Goal: Task Accomplishment & Management: Manage account settings

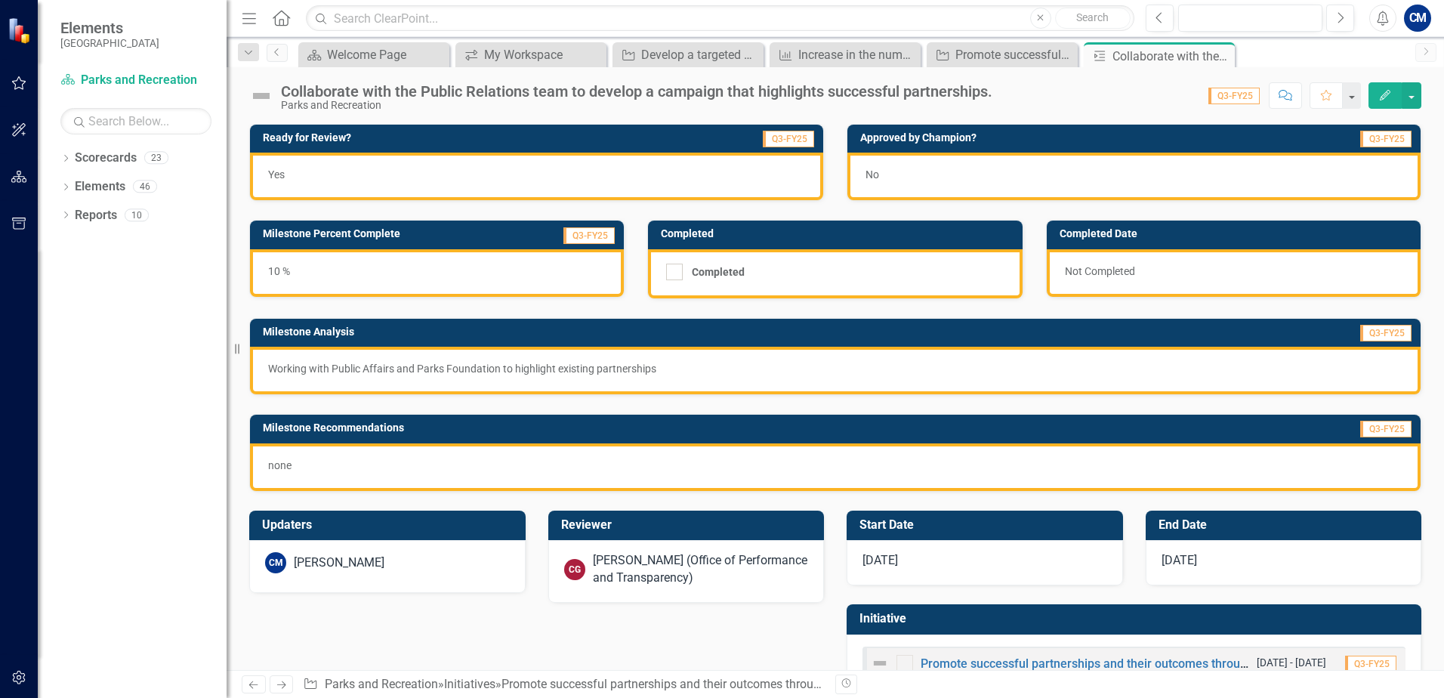
drag, startPoint x: 1219, startPoint y: 48, endPoint x: 1186, endPoint y: 45, distance: 33.3
click at [0, 0] on div "Close" at bounding box center [0, 0] width 0 height 0
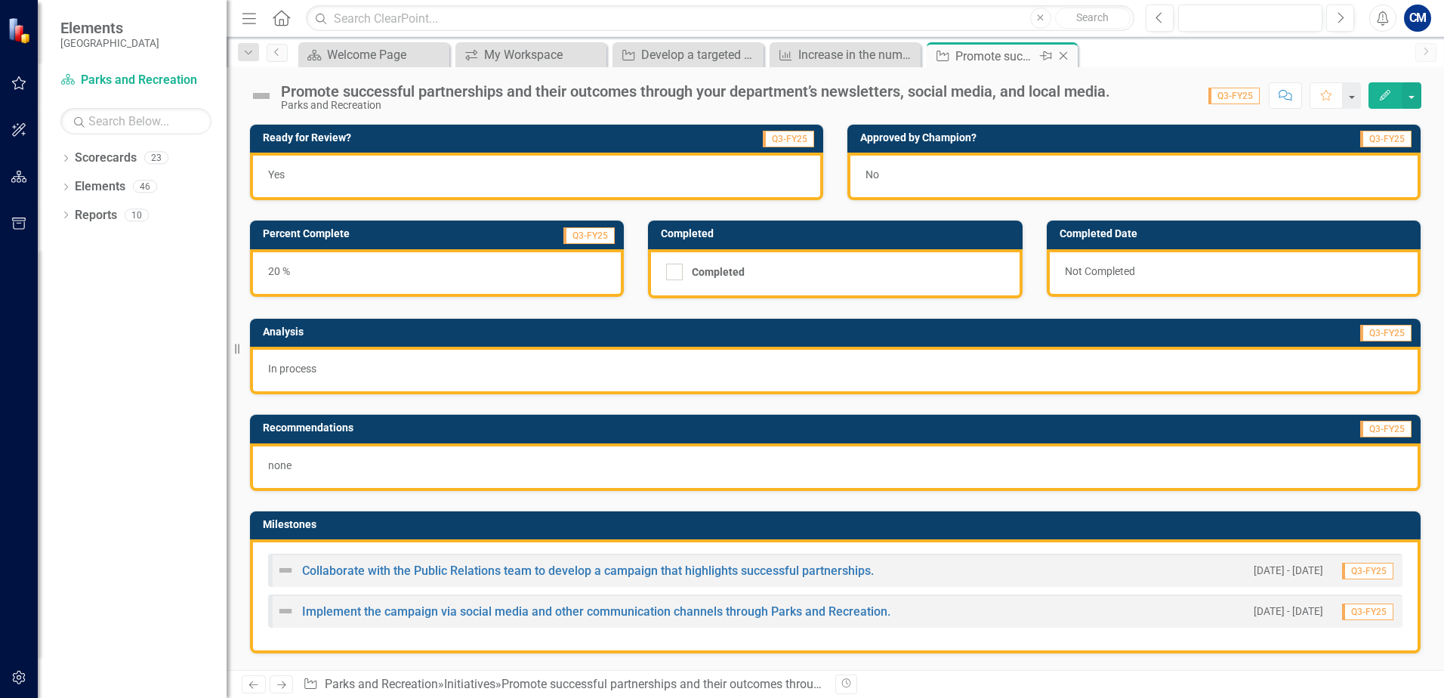
click at [1065, 55] on icon "Close" at bounding box center [1063, 56] width 15 height 12
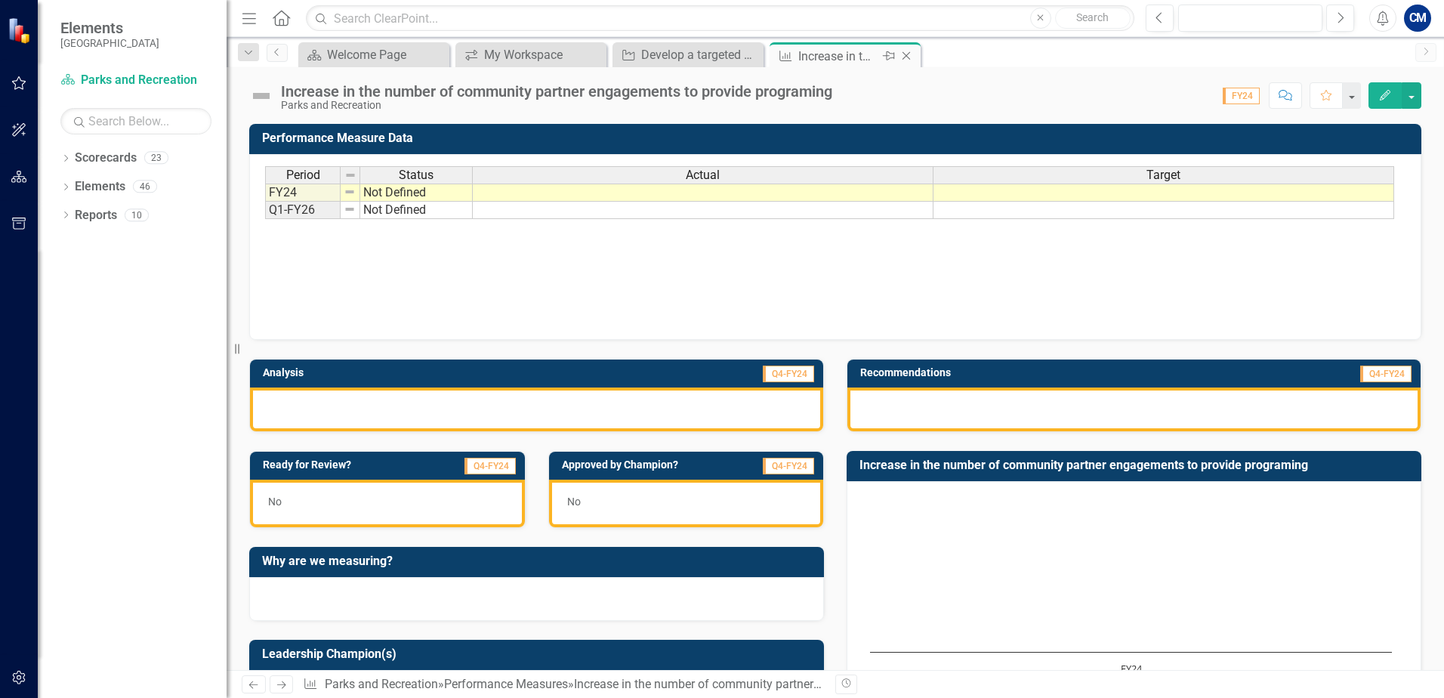
click at [908, 51] on icon "Close" at bounding box center [905, 56] width 15 height 12
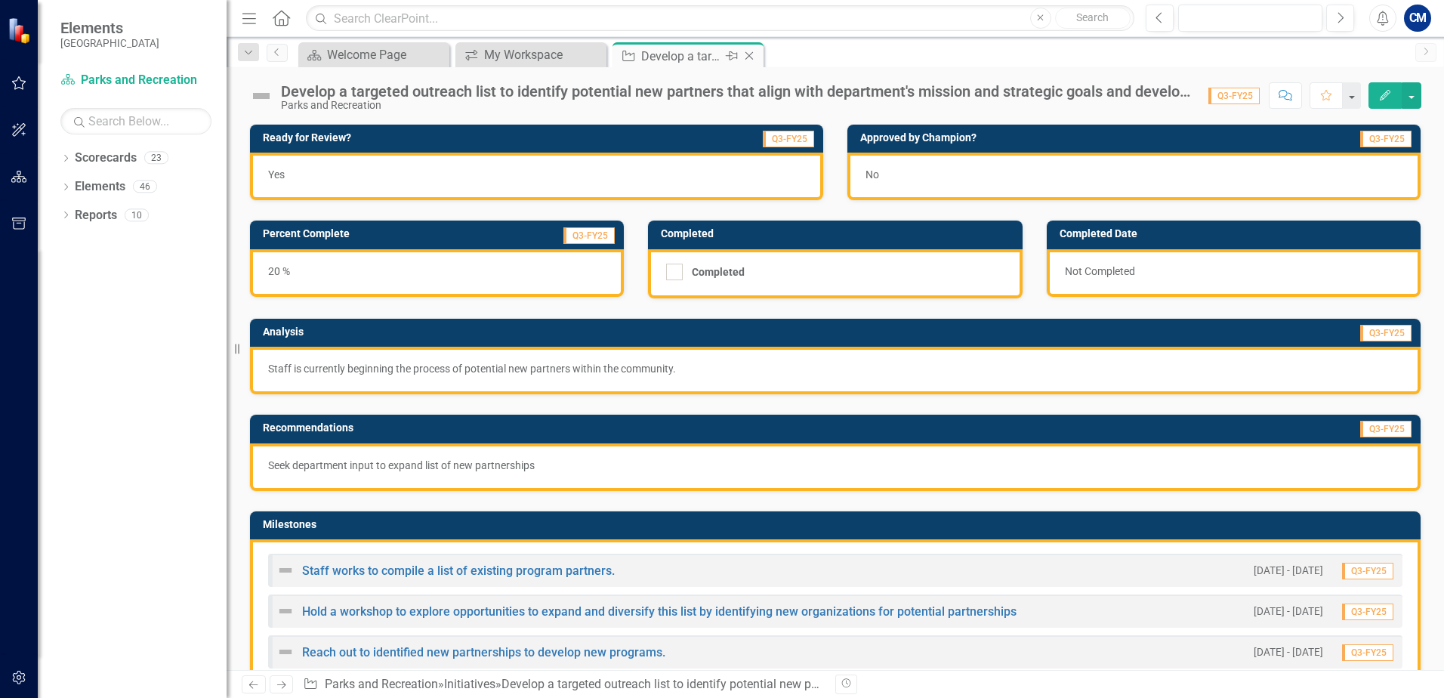
click at [753, 54] on icon "Close" at bounding box center [748, 56] width 15 height 12
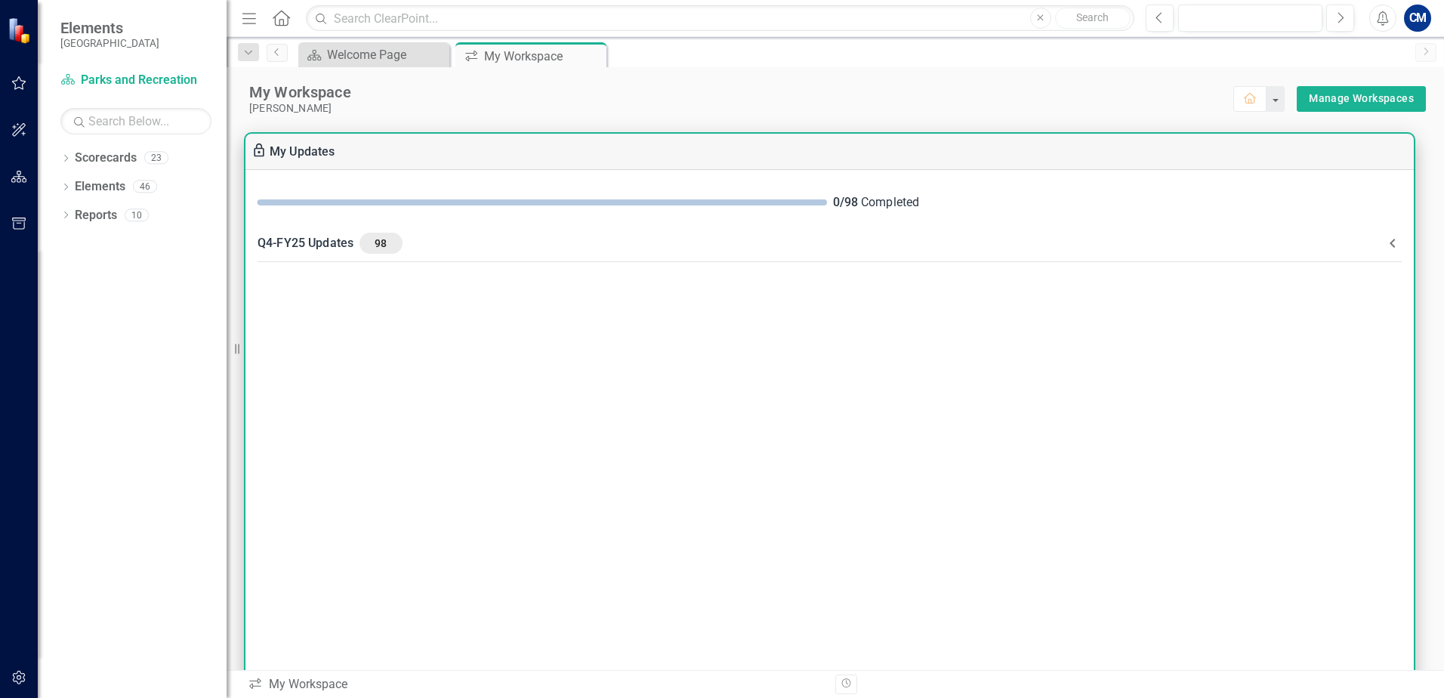
click at [1397, 243] on icon at bounding box center [1392, 243] width 18 height 18
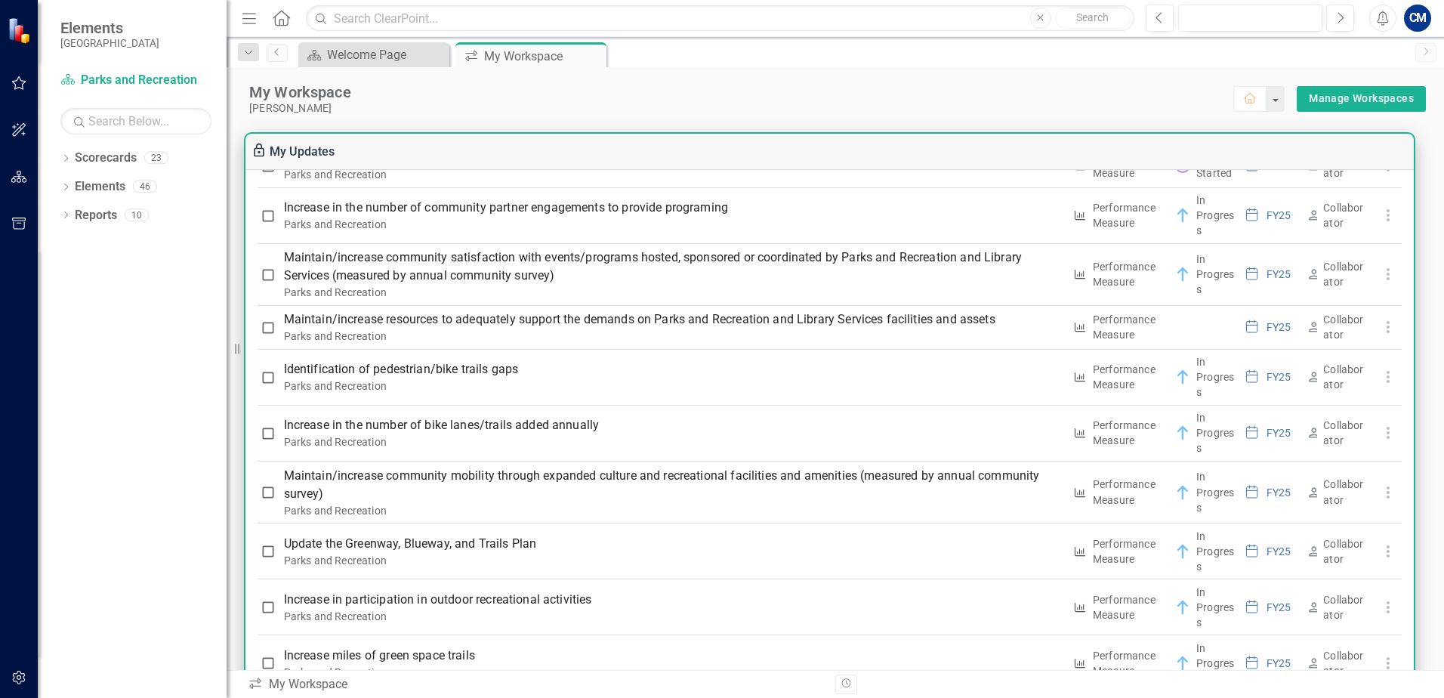
scroll to position [1812, 0]
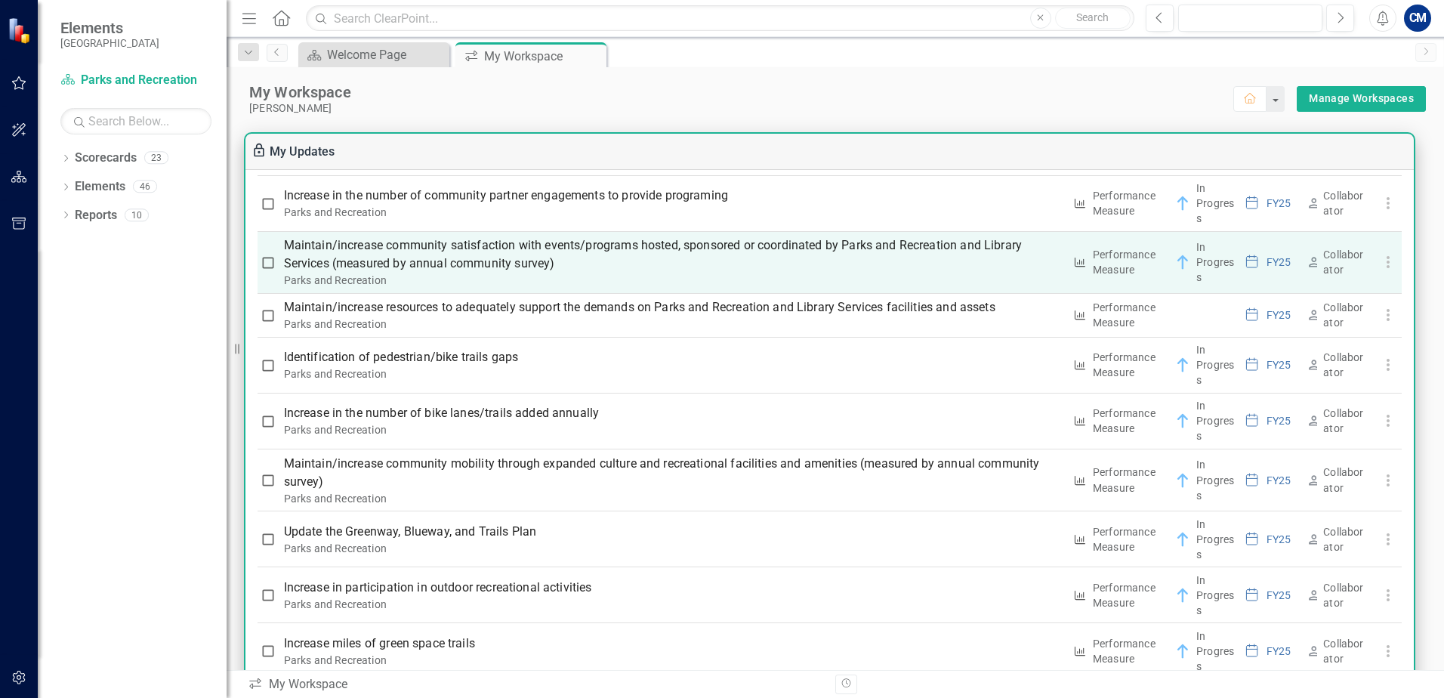
click at [797, 241] on p "Maintain/increase community satisfaction with events/programs hosted, sponsored…" at bounding box center [673, 254] width 779 height 36
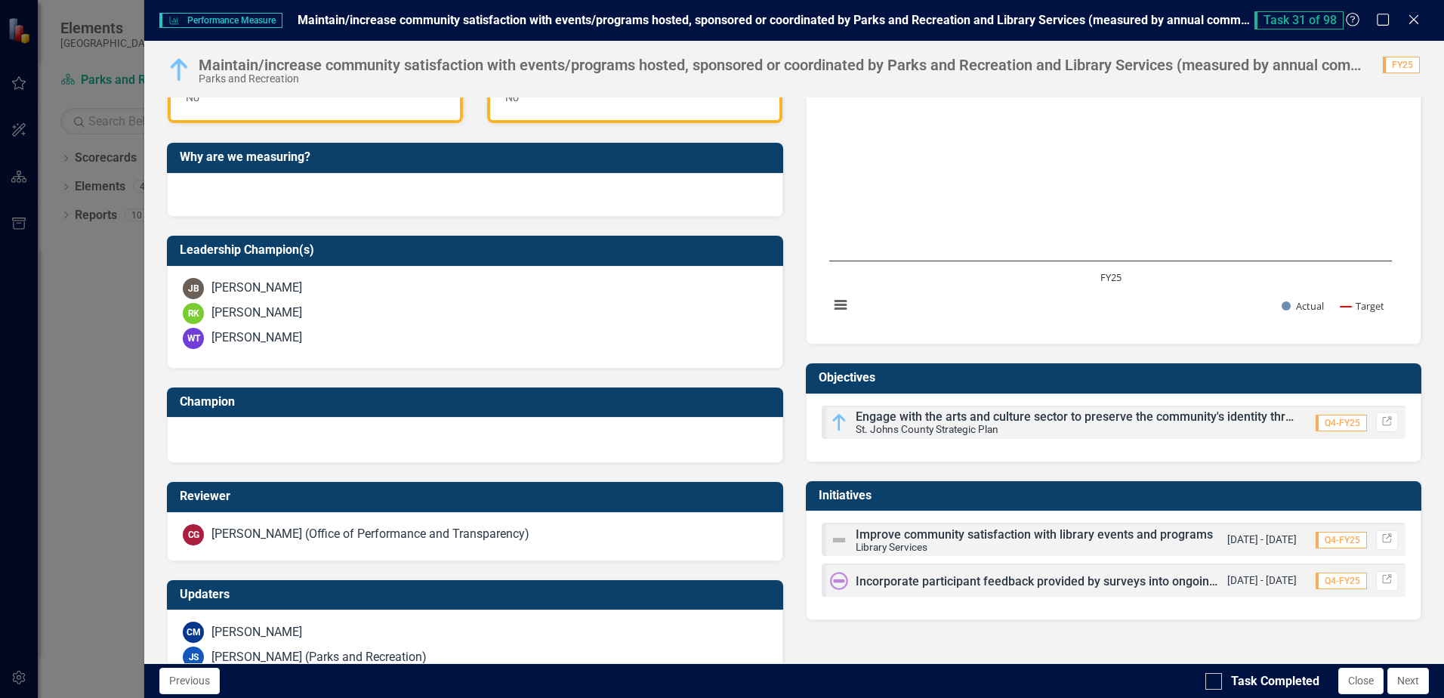
scroll to position [417, 0]
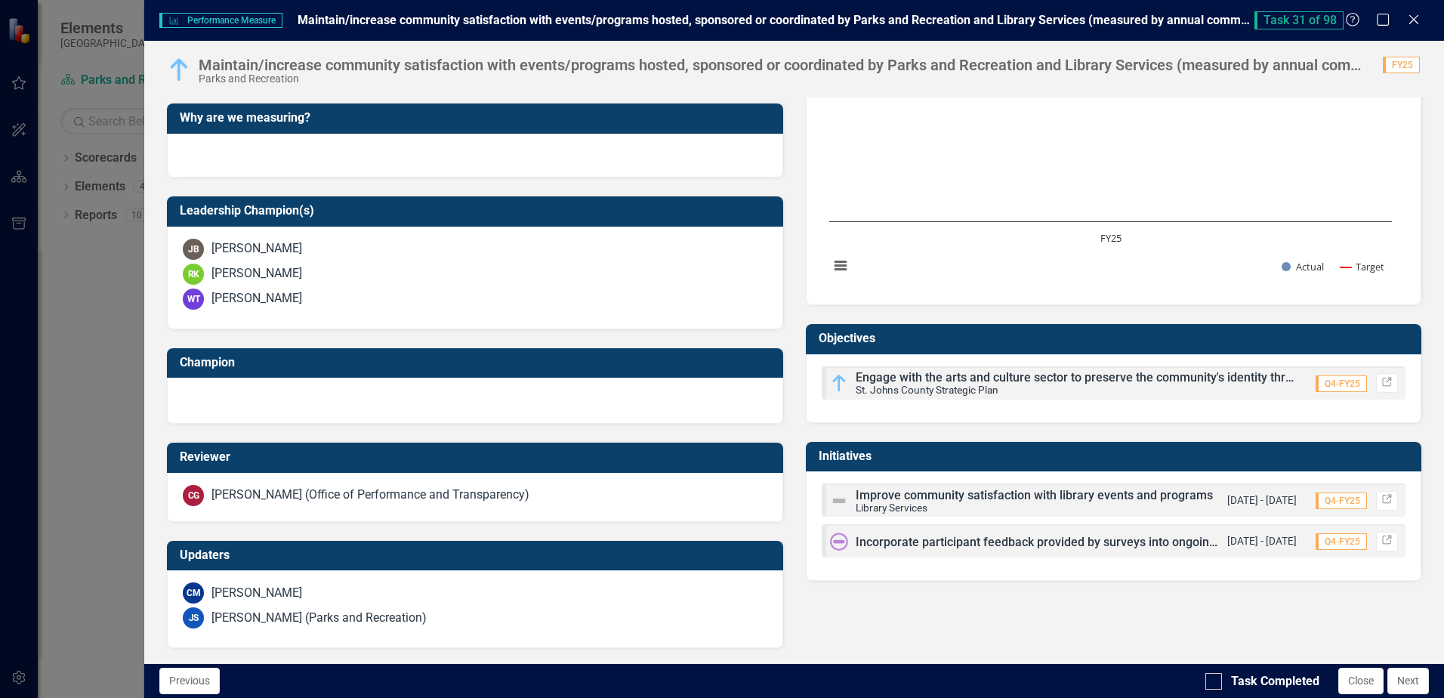
click at [902, 540] on span "Incorporate participant feedback provided by surveys into ongoing efforts to up…" at bounding box center [1158, 542] width 606 height 14
click at [1376, 533] on link "Link" at bounding box center [1387, 542] width 22 height 20
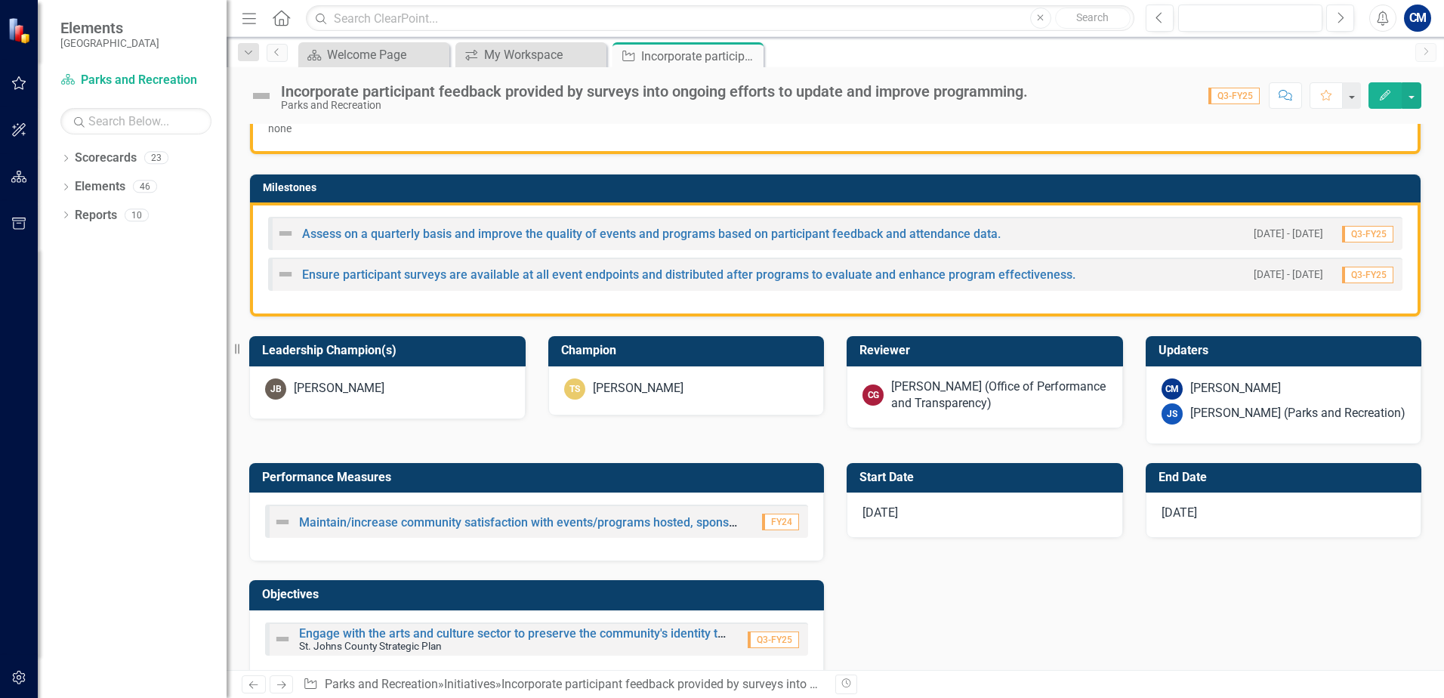
scroll to position [253, 0]
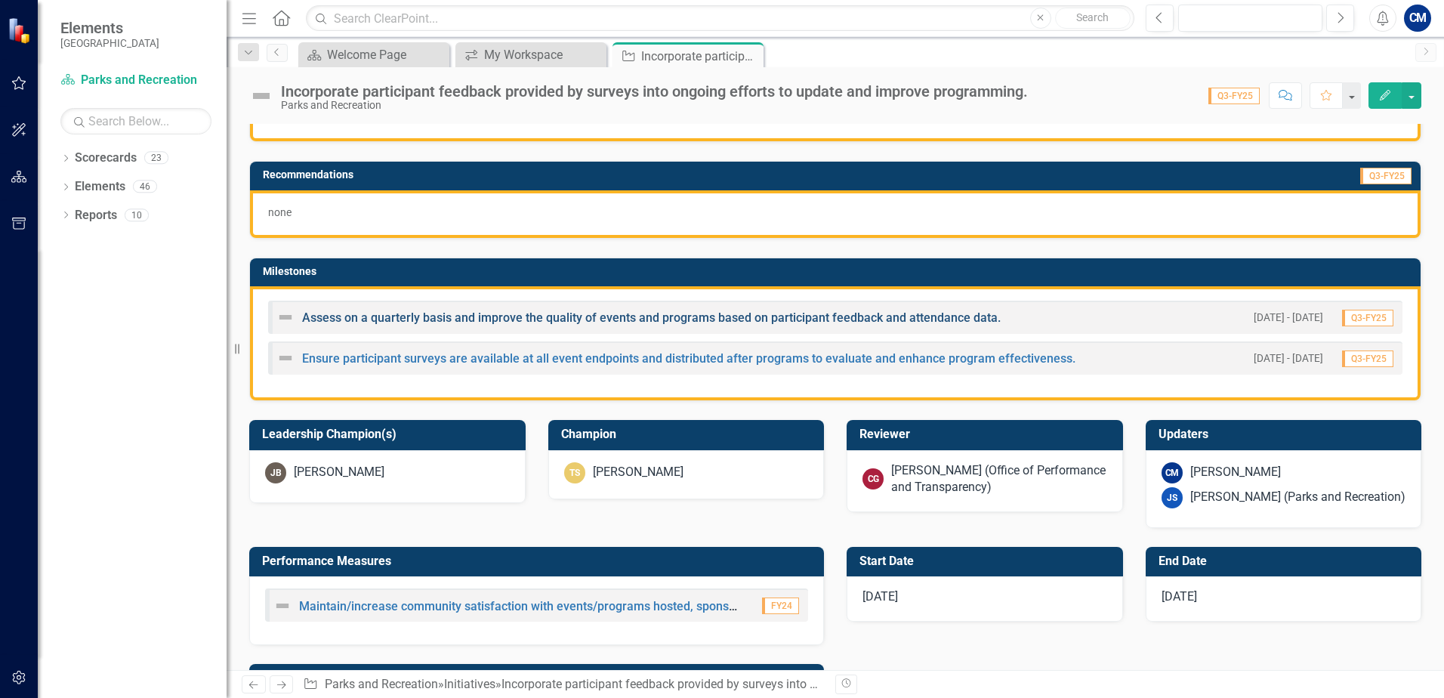
click at [582, 318] on link "Assess on a quarterly basis and improve the quality of events and programs base…" at bounding box center [651, 317] width 698 height 14
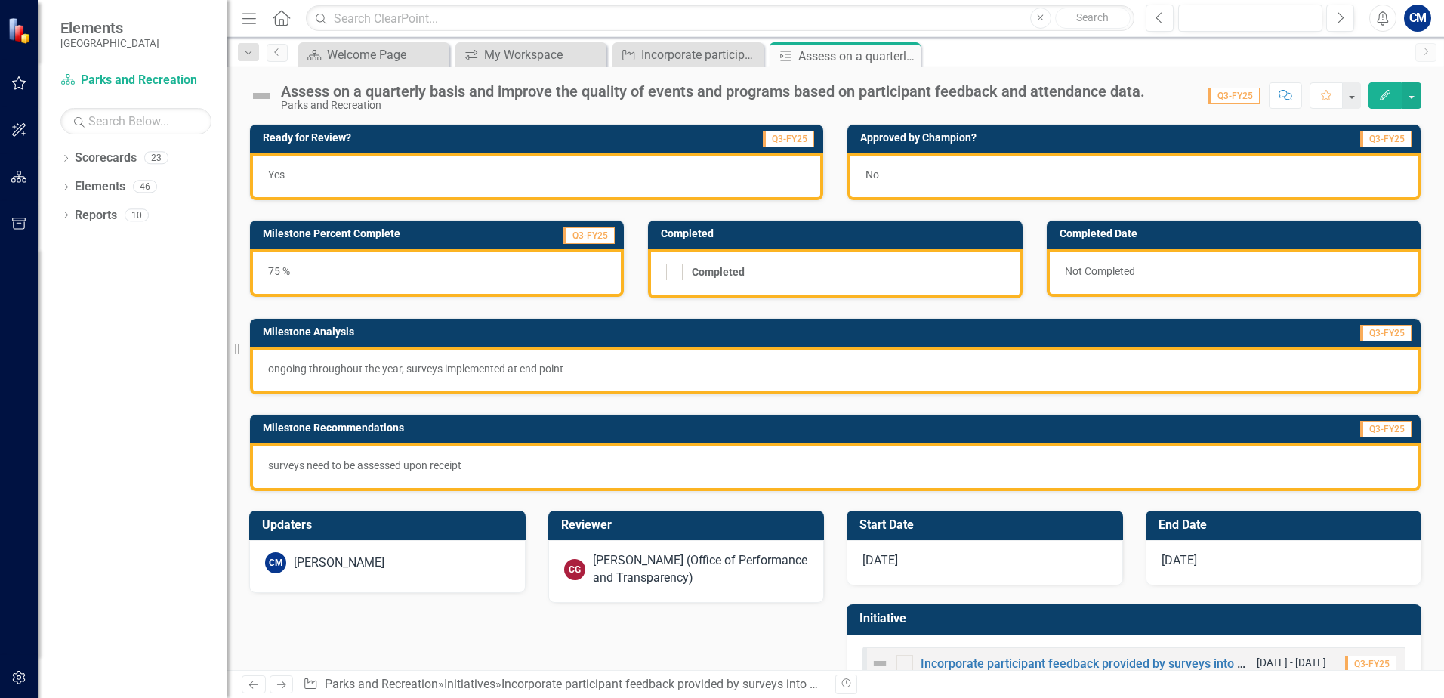
scroll to position [48, 0]
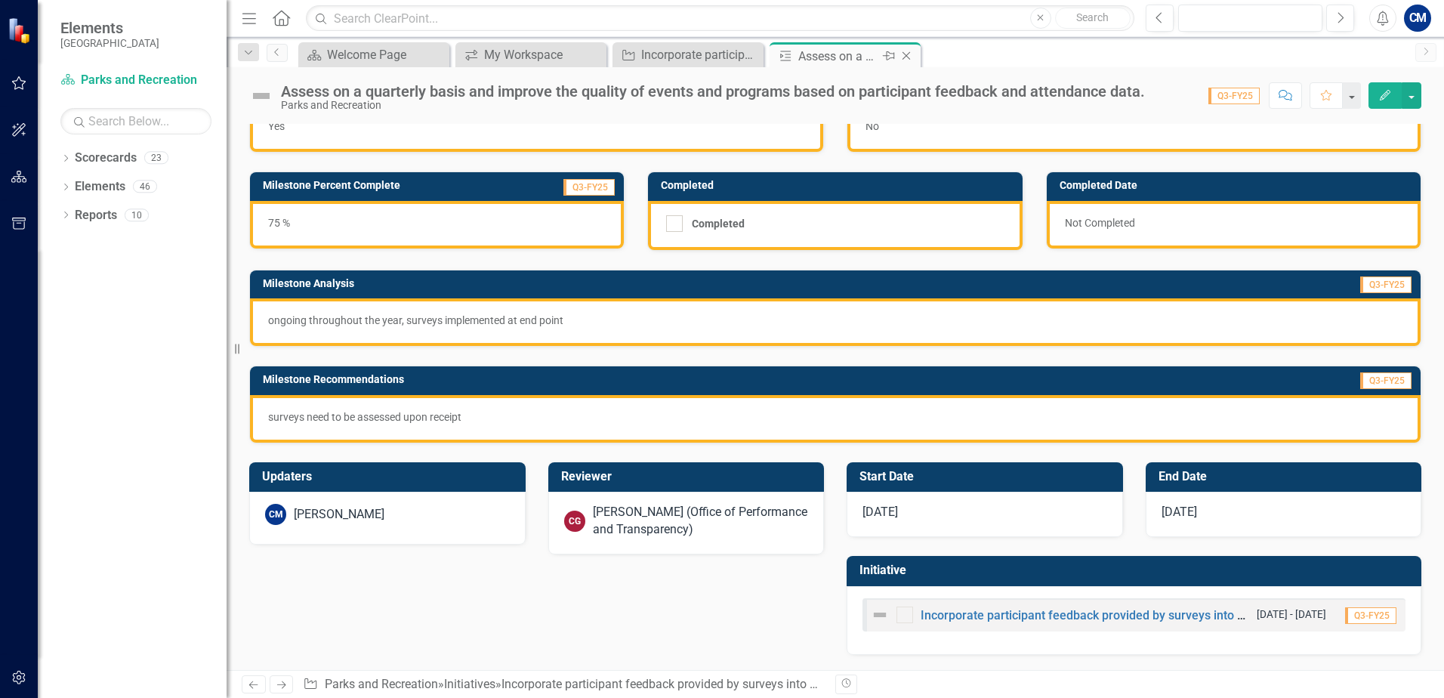
click at [911, 54] on icon "Close" at bounding box center [905, 56] width 15 height 12
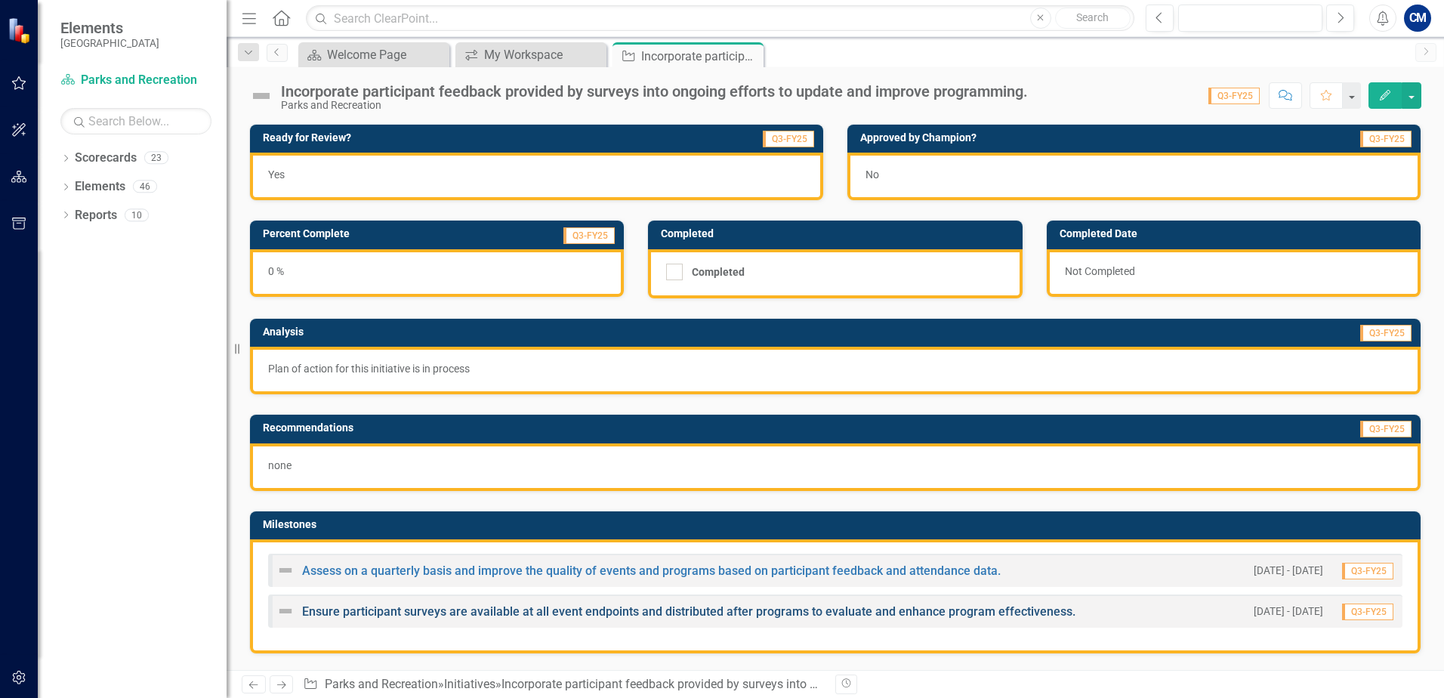
click at [405, 609] on link "Ensure participant surveys are available at all event endpoints and distributed…" at bounding box center [688, 611] width 773 height 14
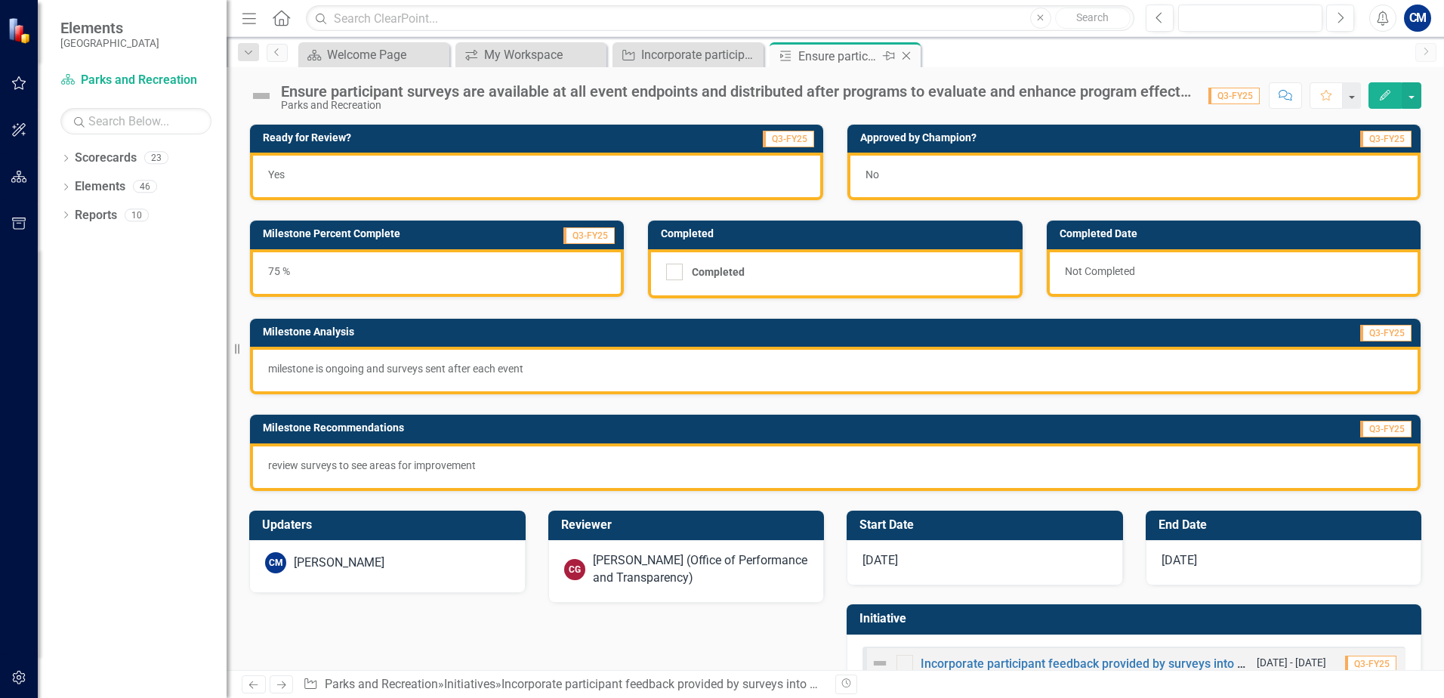
click at [909, 57] on icon "Close" at bounding box center [905, 56] width 15 height 12
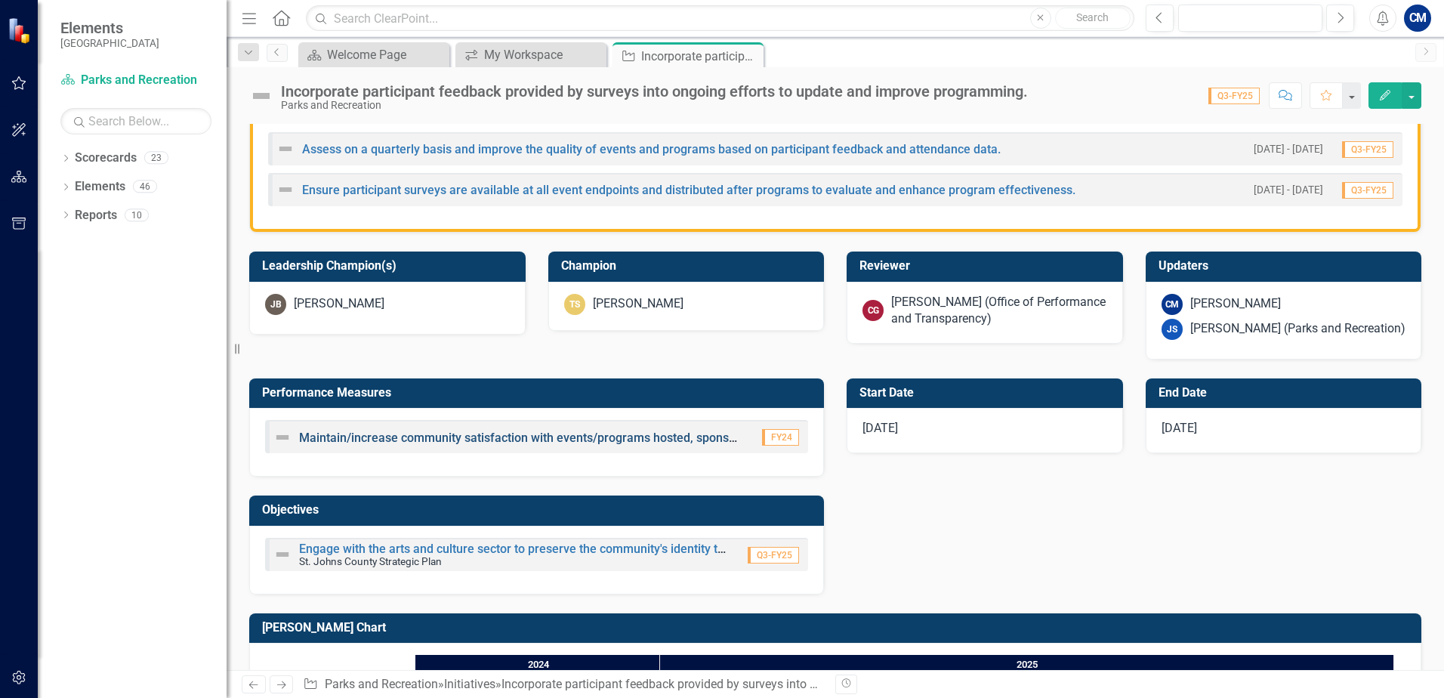
scroll to position [453, 0]
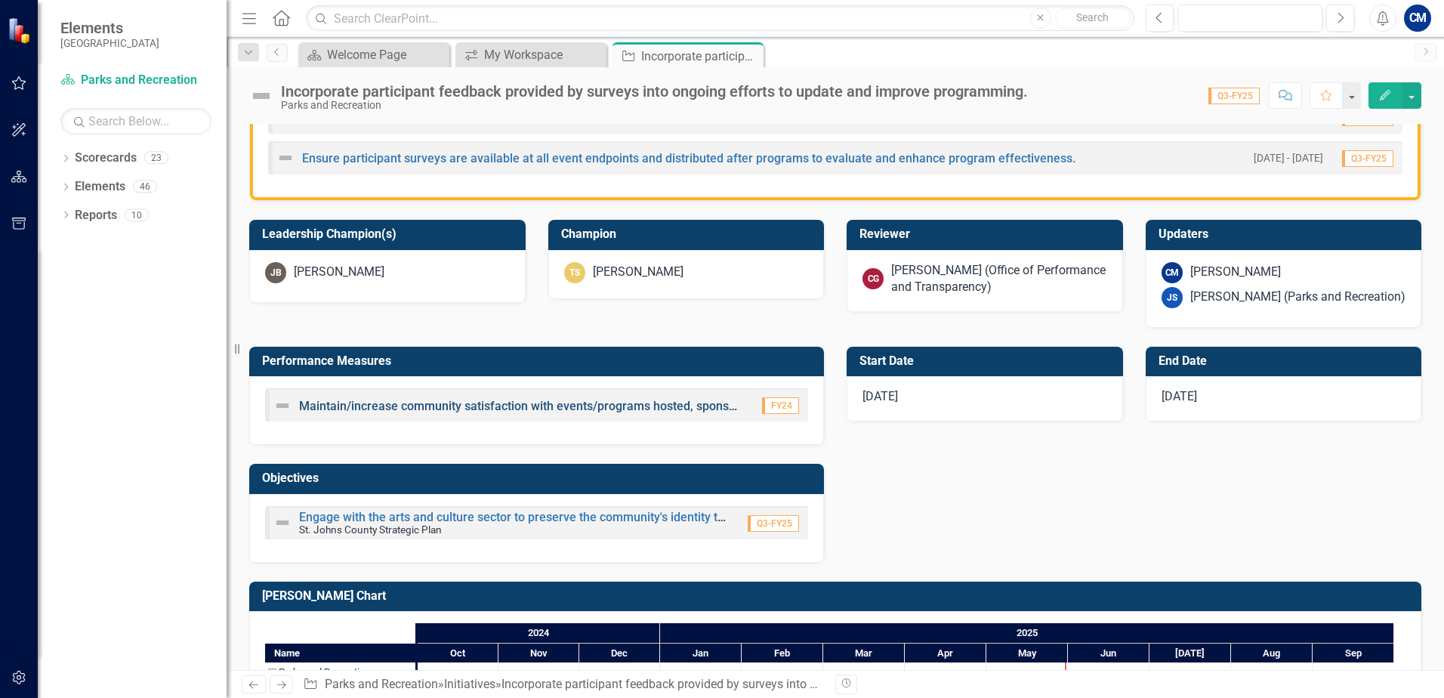
click at [388, 409] on link "Maintain/increase community satisfaction with events/programs hosted, sponsored…" at bounding box center [805, 406] width 1013 height 14
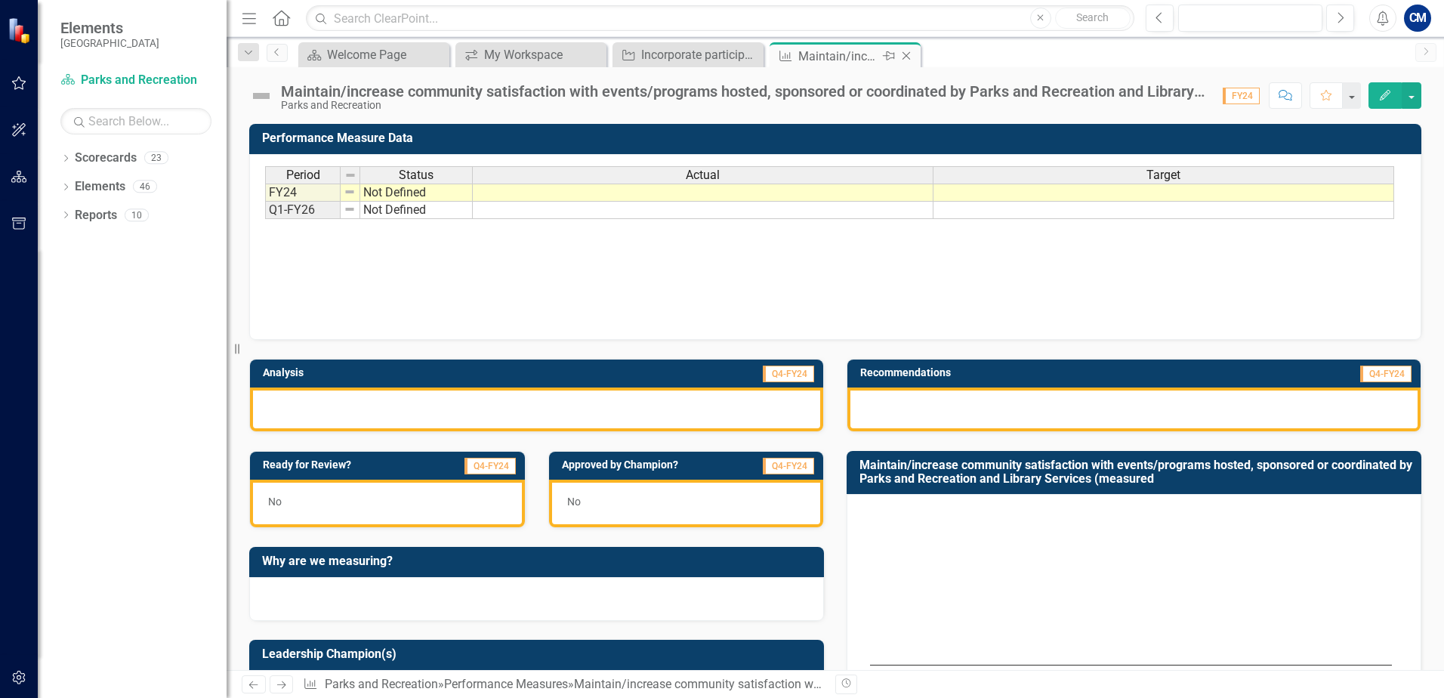
click at [910, 50] on icon "Close" at bounding box center [905, 56] width 15 height 12
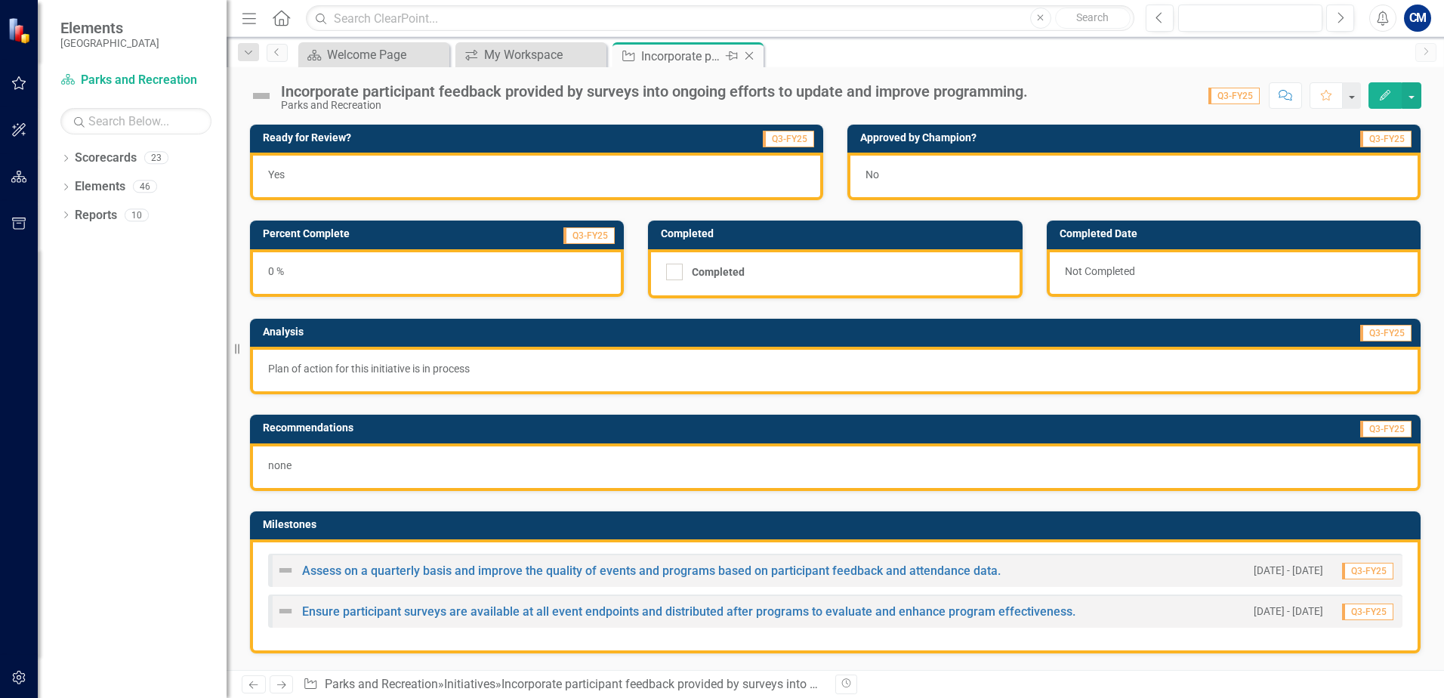
click at [753, 55] on icon "Close" at bounding box center [748, 56] width 15 height 12
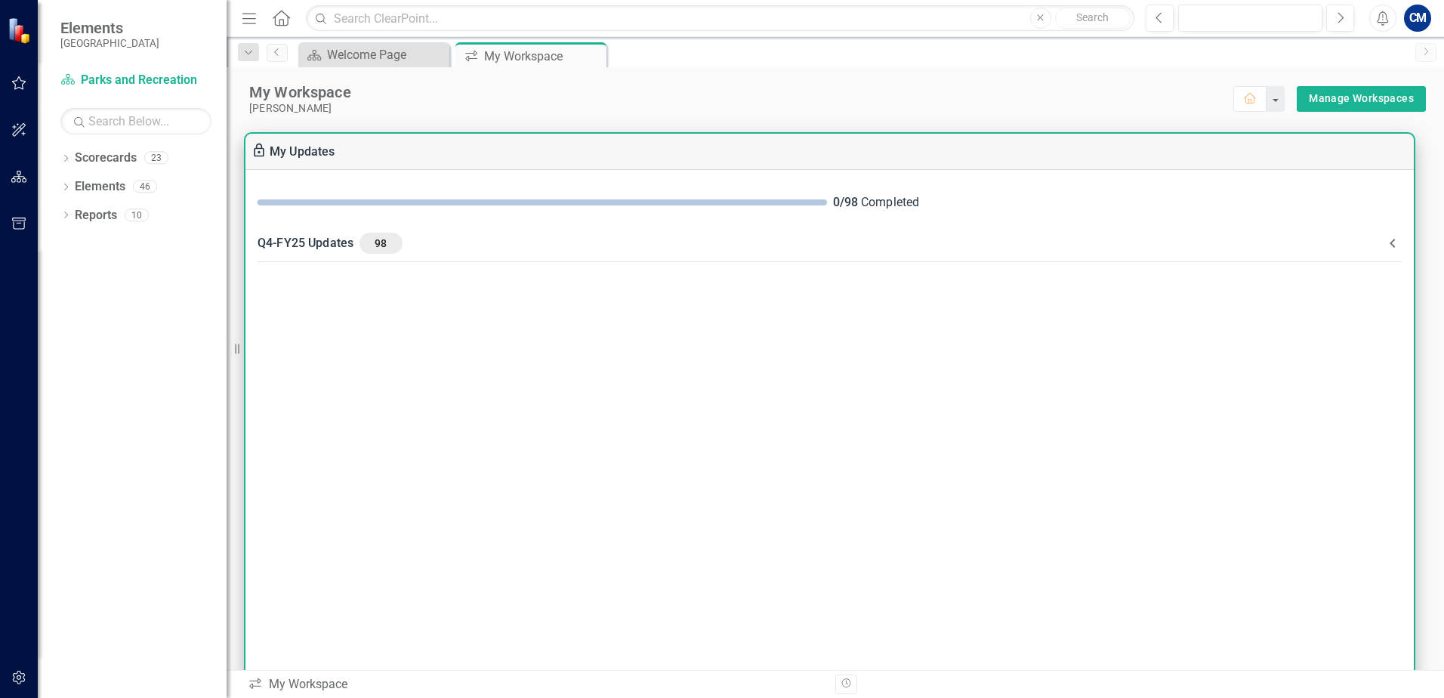
click at [1392, 242] on icon at bounding box center [1392, 243] width 18 height 18
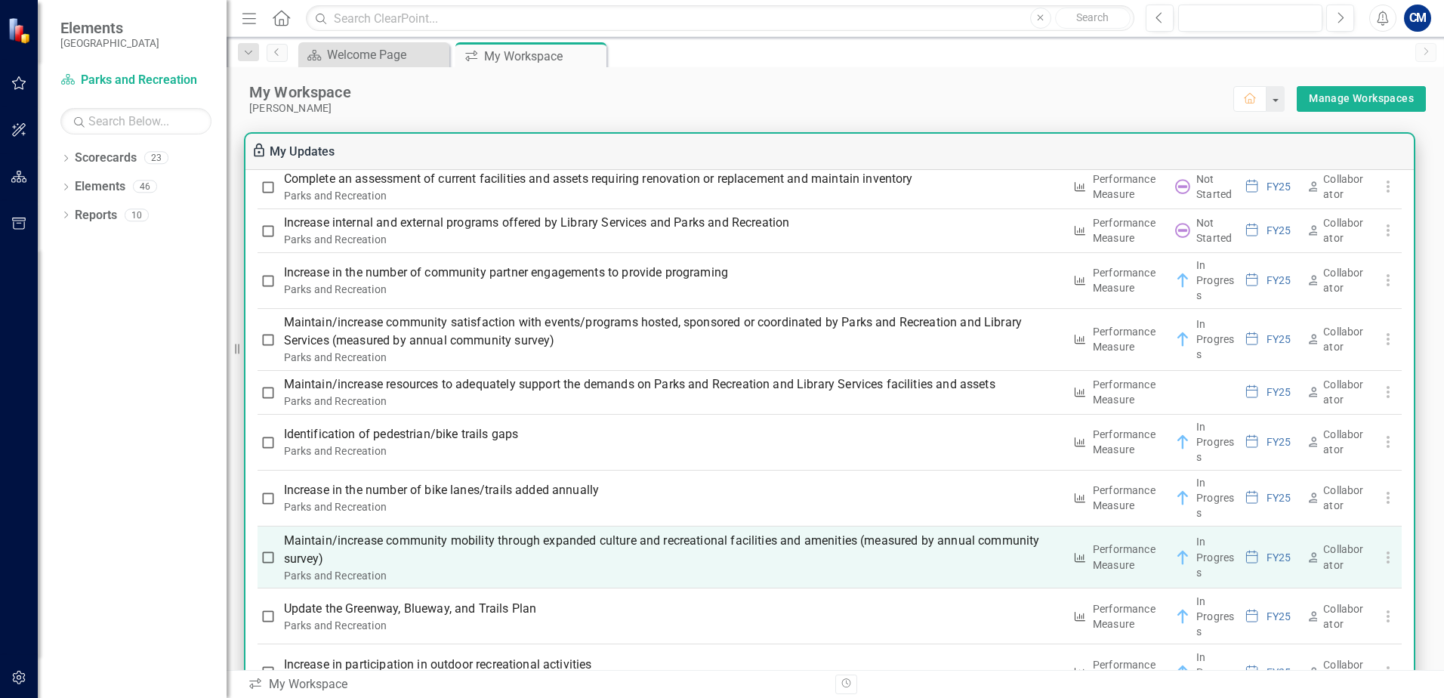
scroll to position [1737, 0]
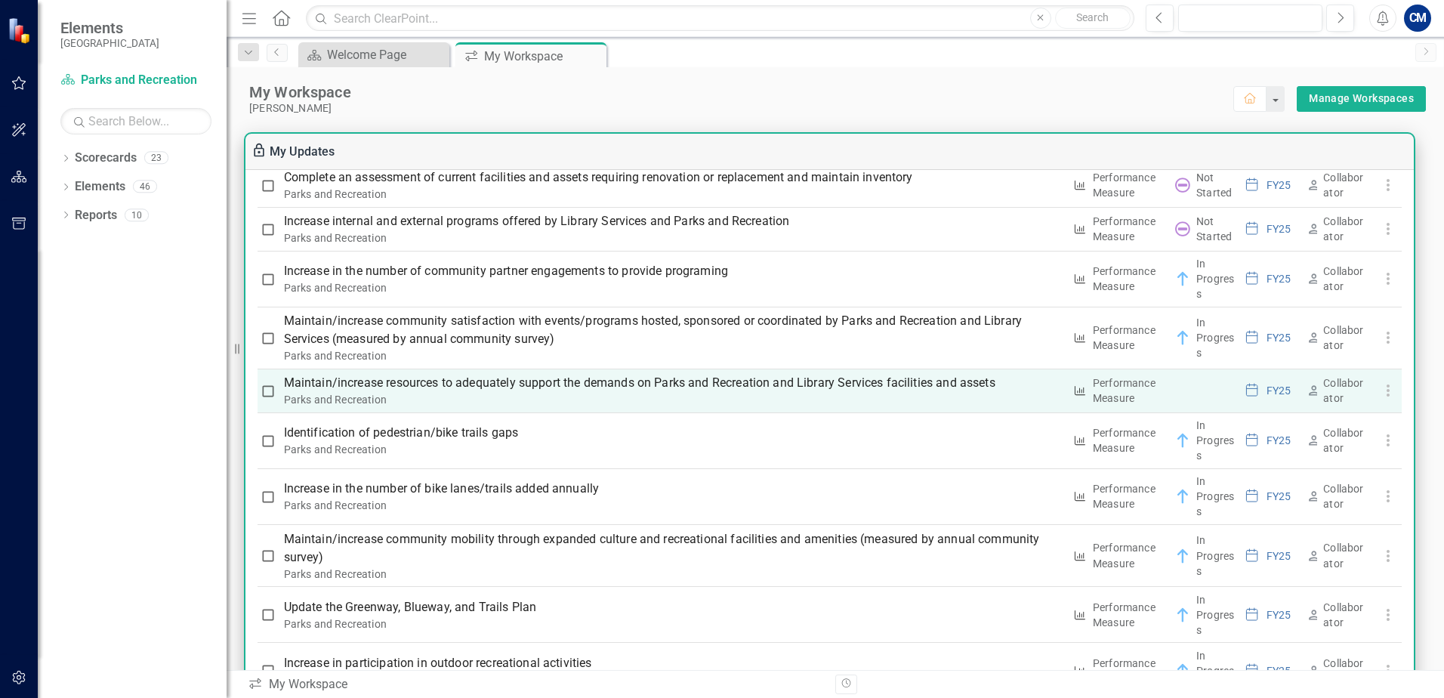
click at [533, 388] on p "Maintain/increase resources to adequately support the demands on Parks and Recr…" at bounding box center [673, 383] width 779 height 18
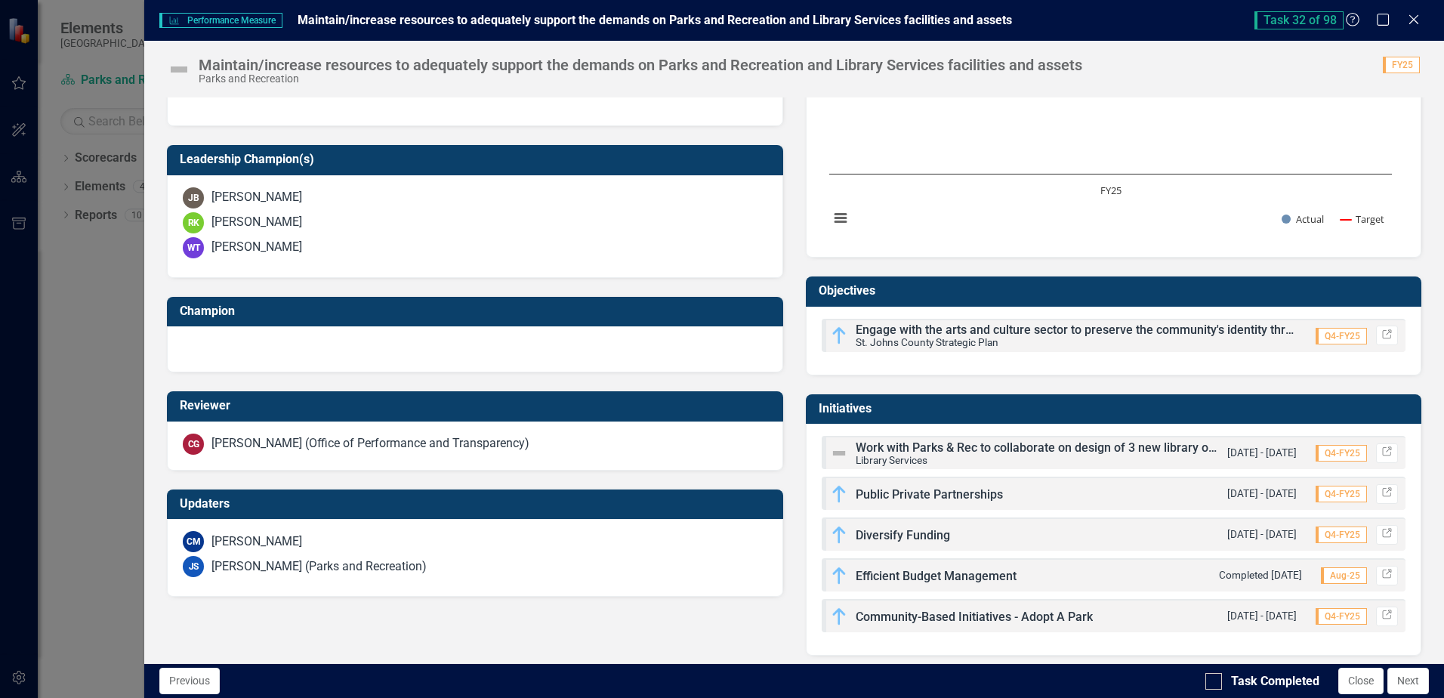
scroll to position [476, 0]
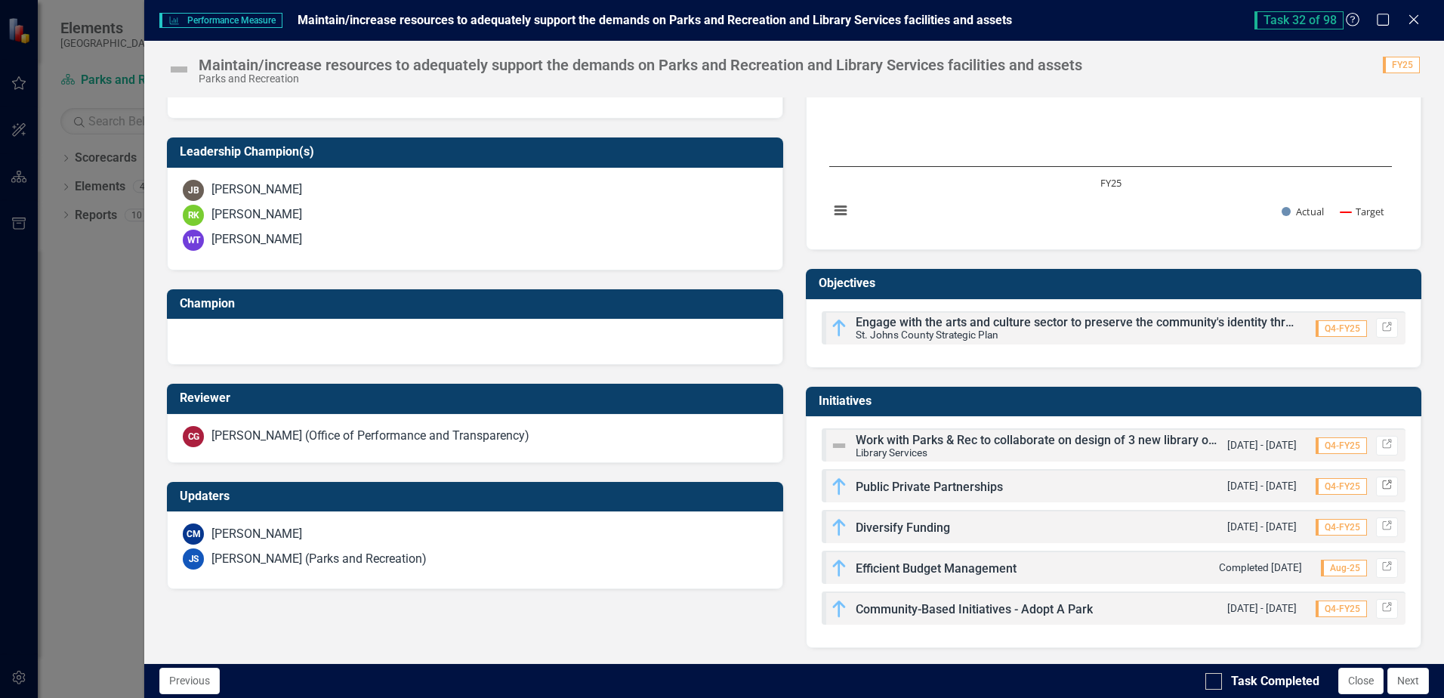
click at [1382, 482] on link "Link" at bounding box center [1387, 486] width 22 height 20
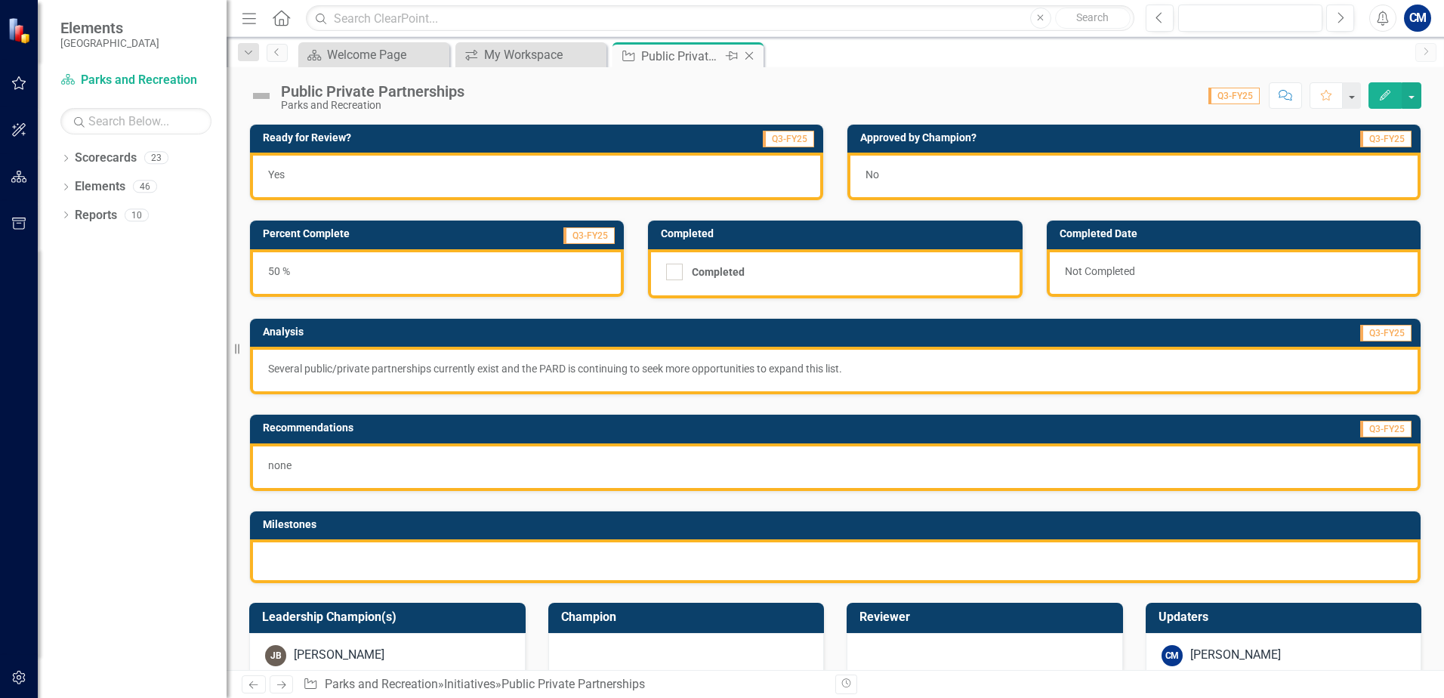
click at [748, 55] on icon at bounding box center [749, 56] width 8 height 8
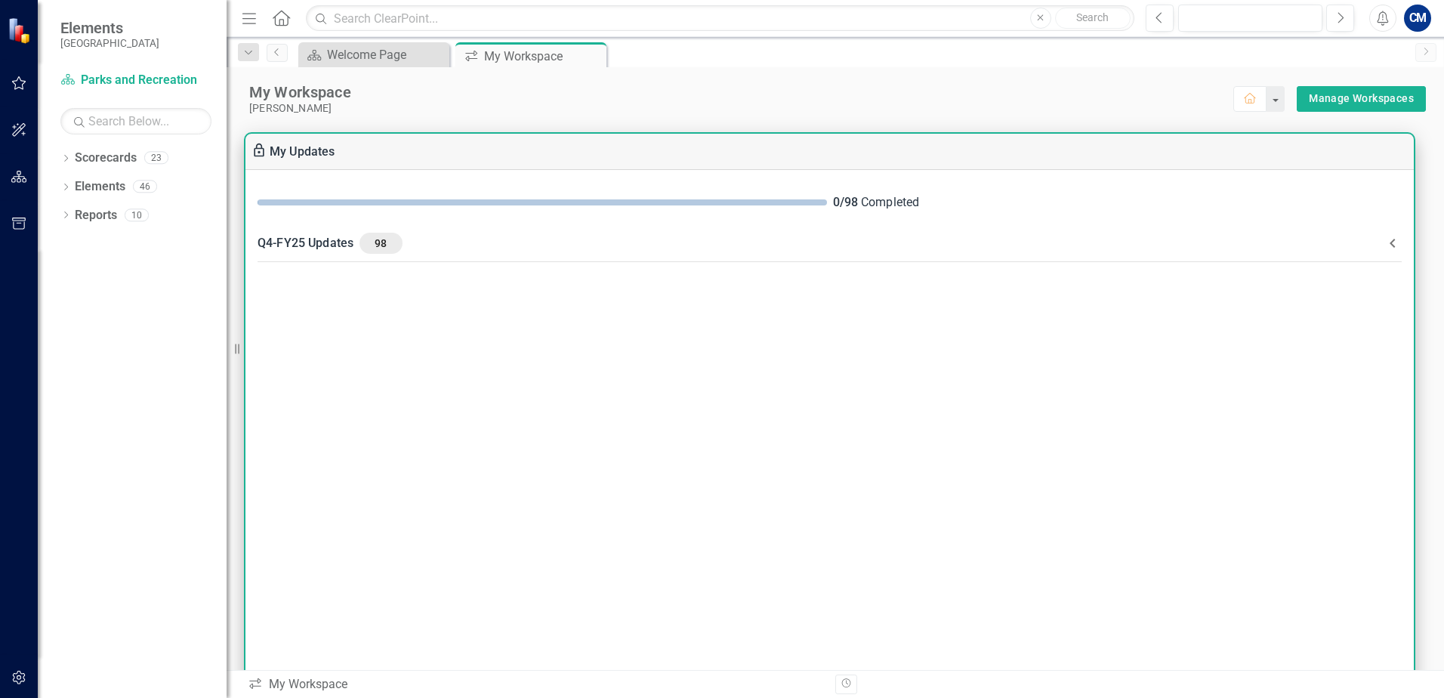
click at [1387, 242] on icon at bounding box center [1392, 243] width 18 height 18
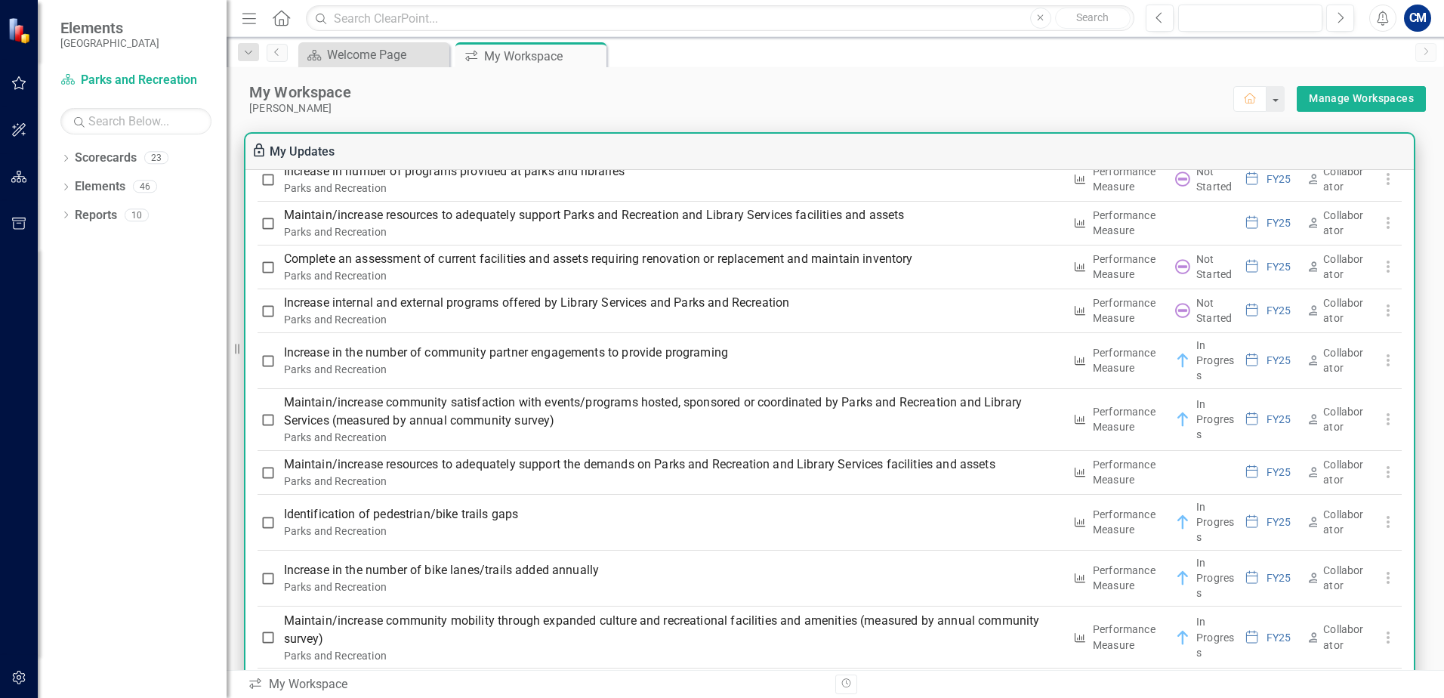
scroll to position [1661, 0]
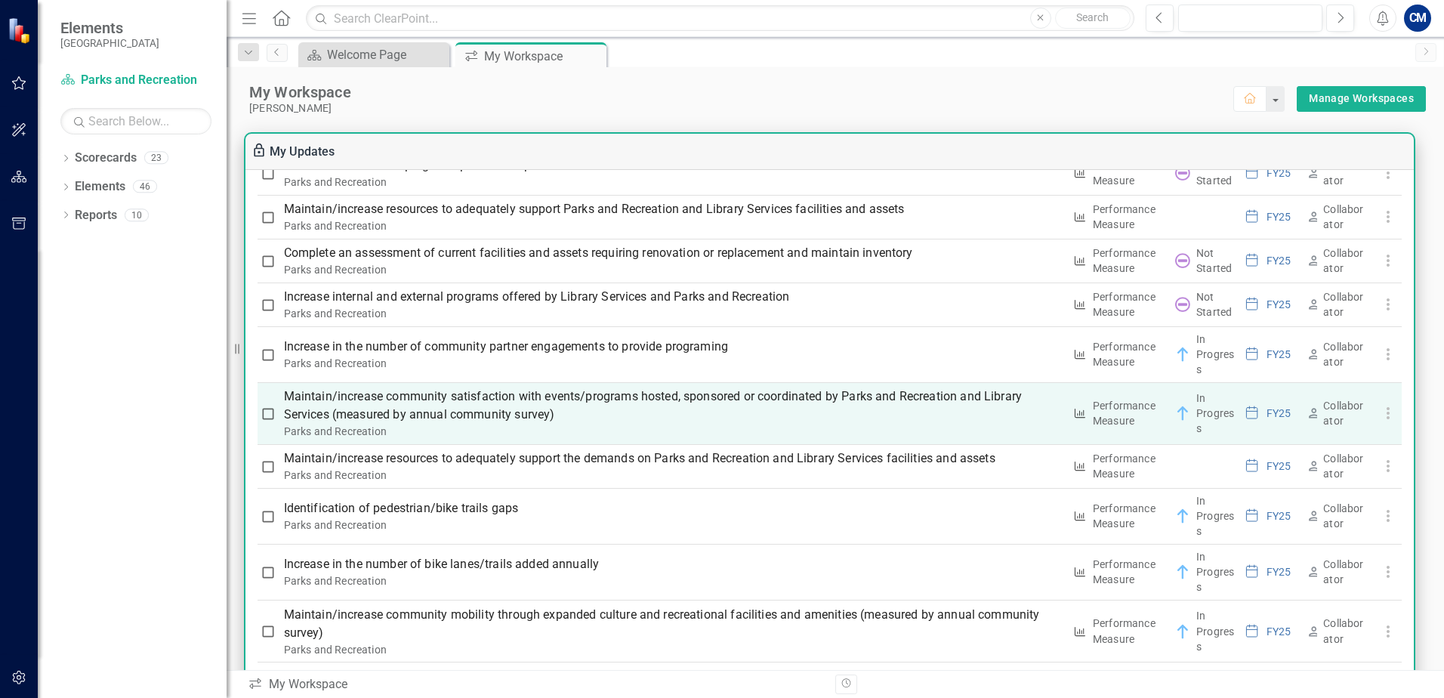
click at [613, 396] on p "Maintain/increase community satisfaction with events/programs hosted, sponsored…" at bounding box center [673, 405] width 779 height 36
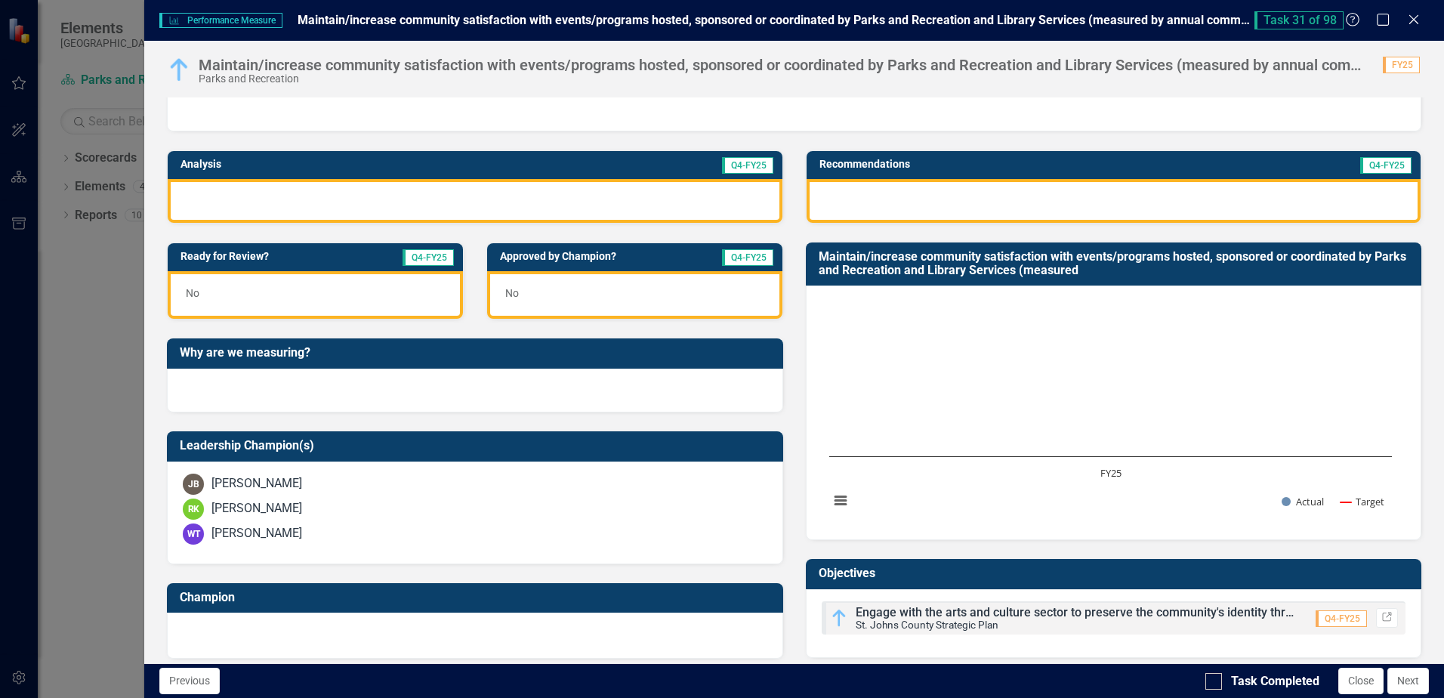
scroll to position [417, 0]
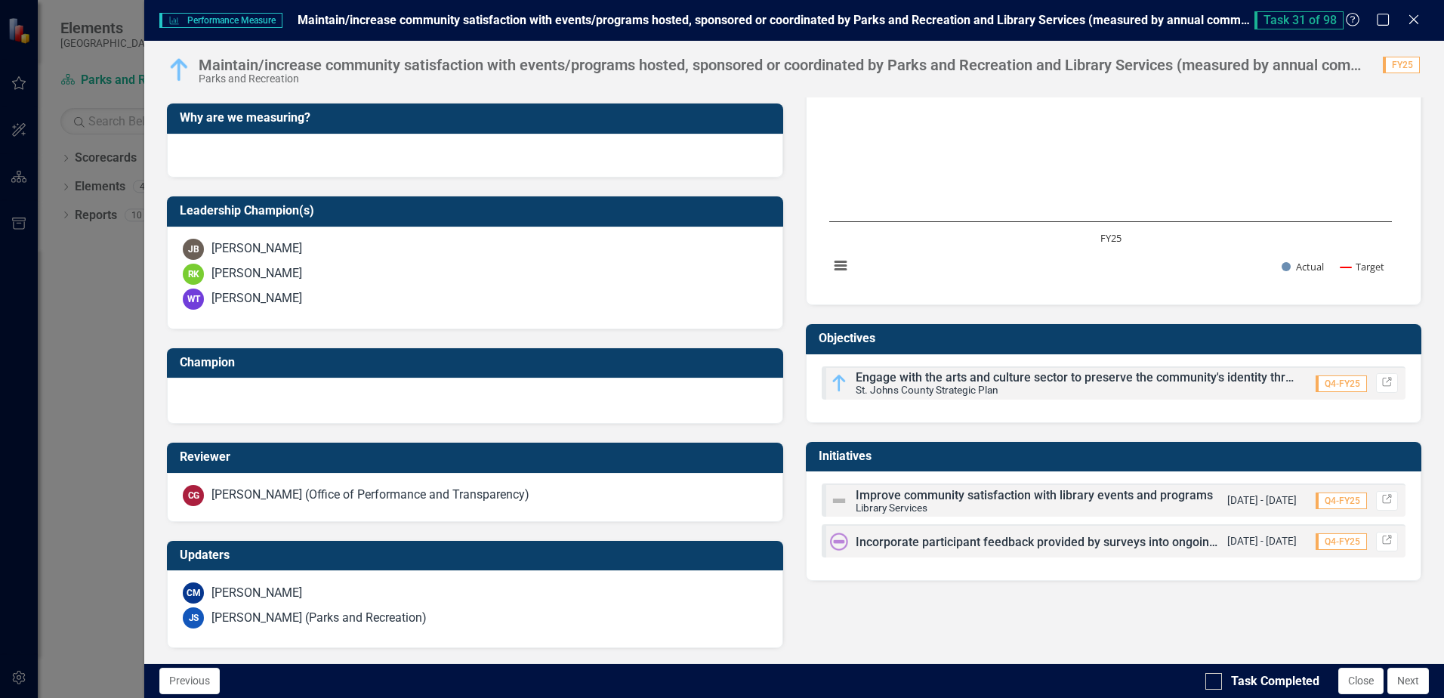
click at [886, 539] on span "Incorporate participant feedback provided by surveys into ongoing efforts to up…" at bounding box center [1158, 542] width 606 height 14
click at [830, 539] on img at bounding box center [839, 541] width 18 height 18
click at [1381, 540] on icon "Link" at bounding box center [1386, 540] width 11 height 9
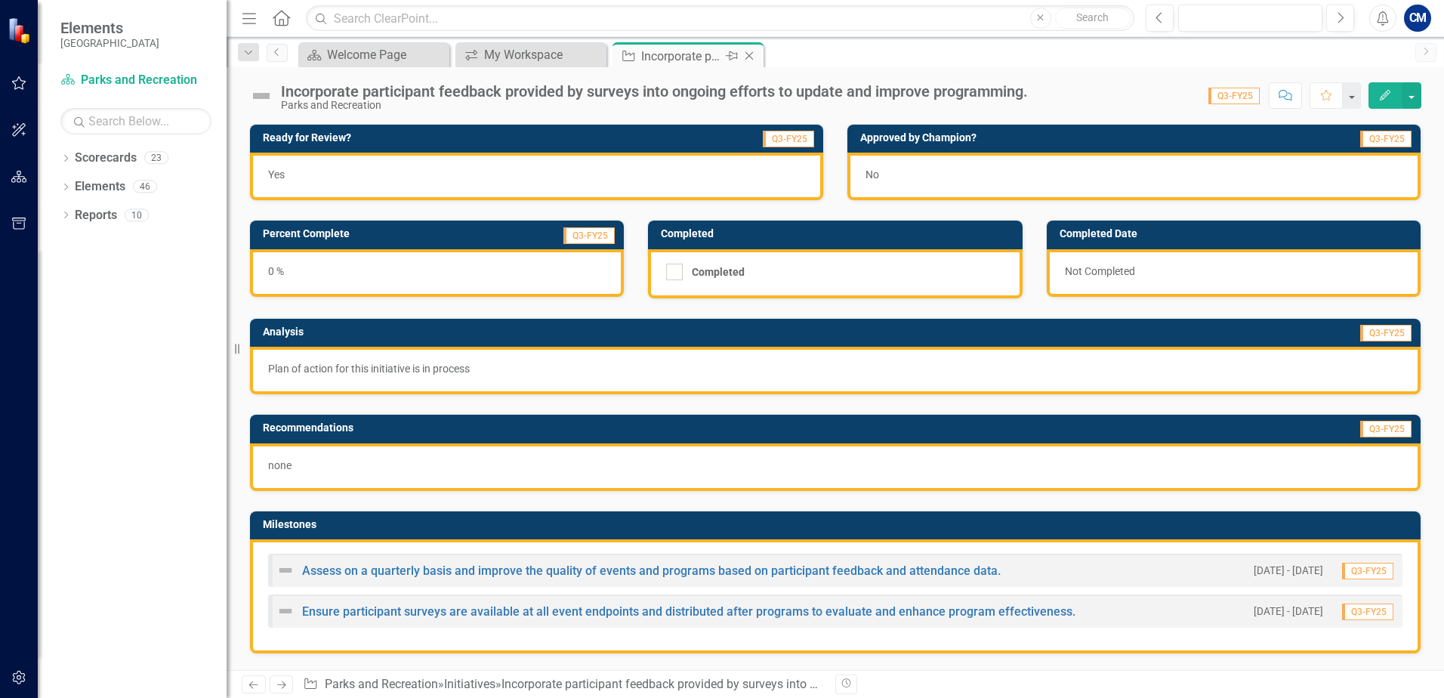
click at [749, 54] on icon "Close" at bounding box center [748, 56] width 15 height 12
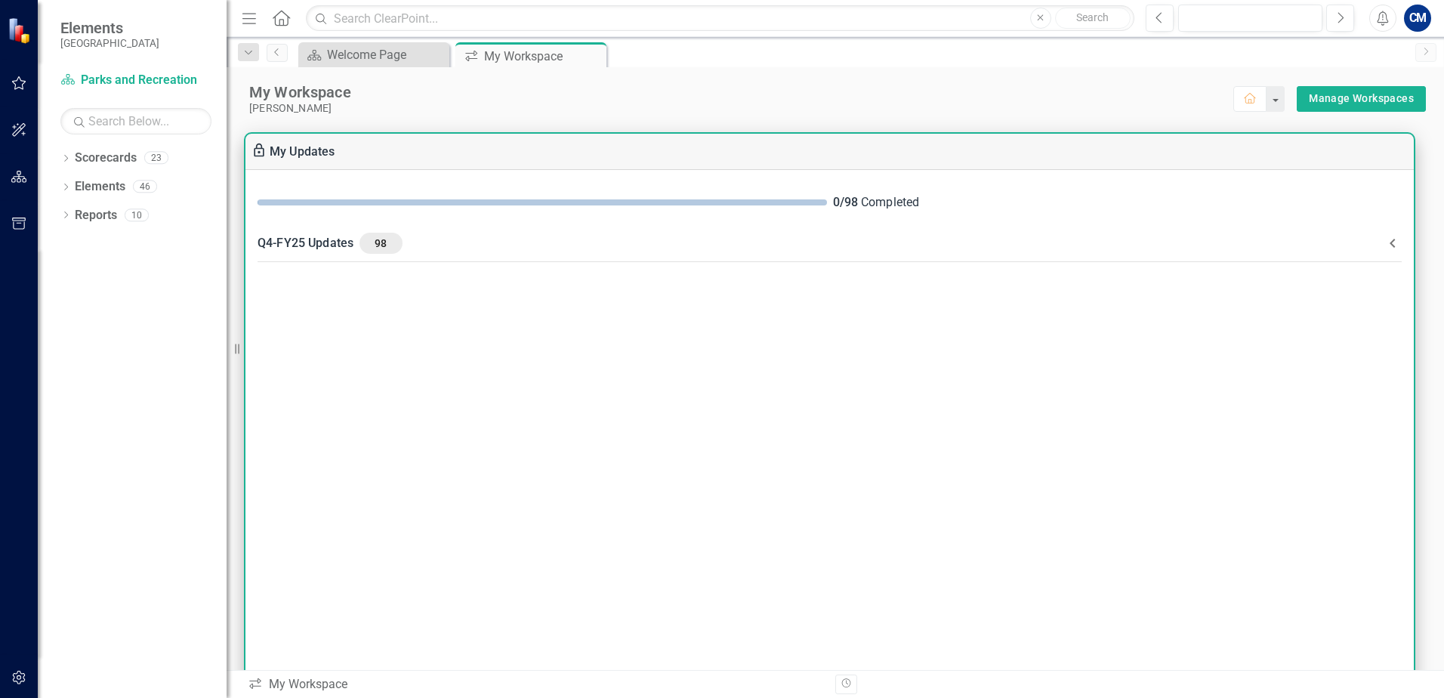
click at [1395, 236] on icon at bounding box center [1392, 243] width 18 height 18
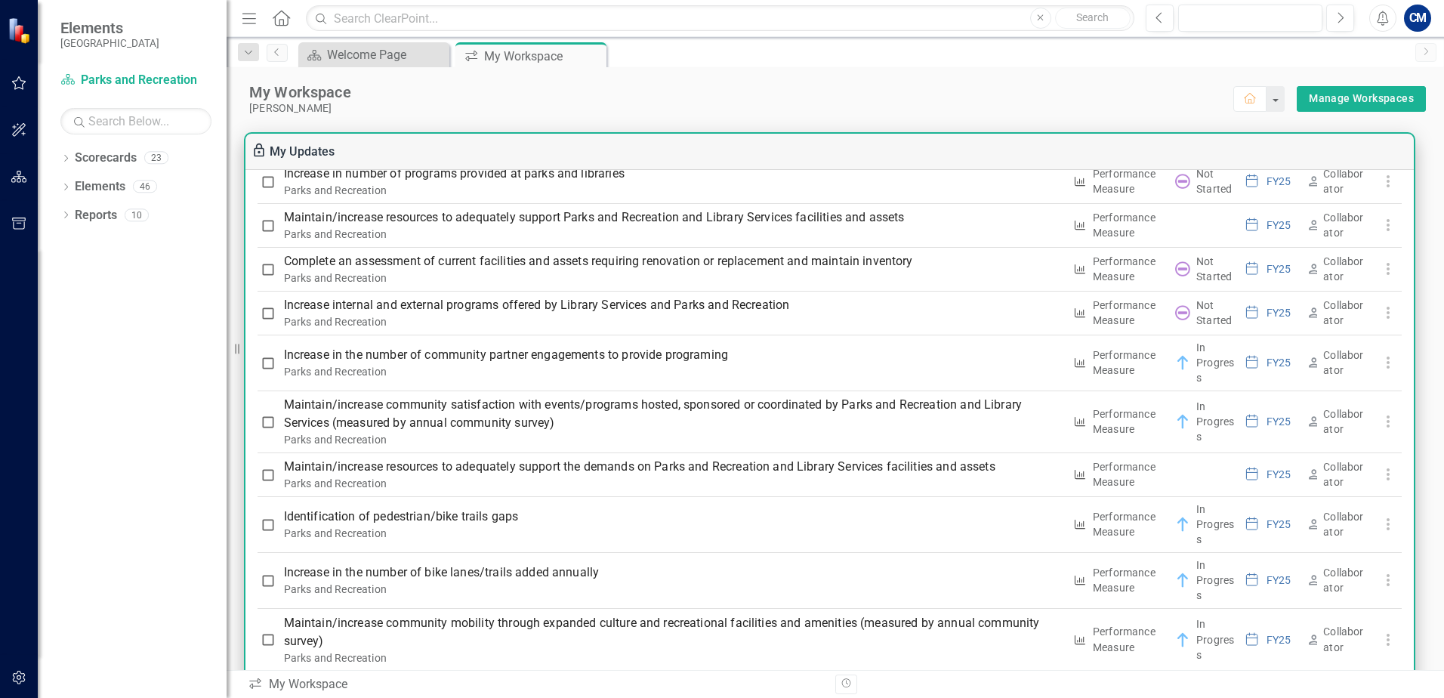
scroll to position [1661, 0]
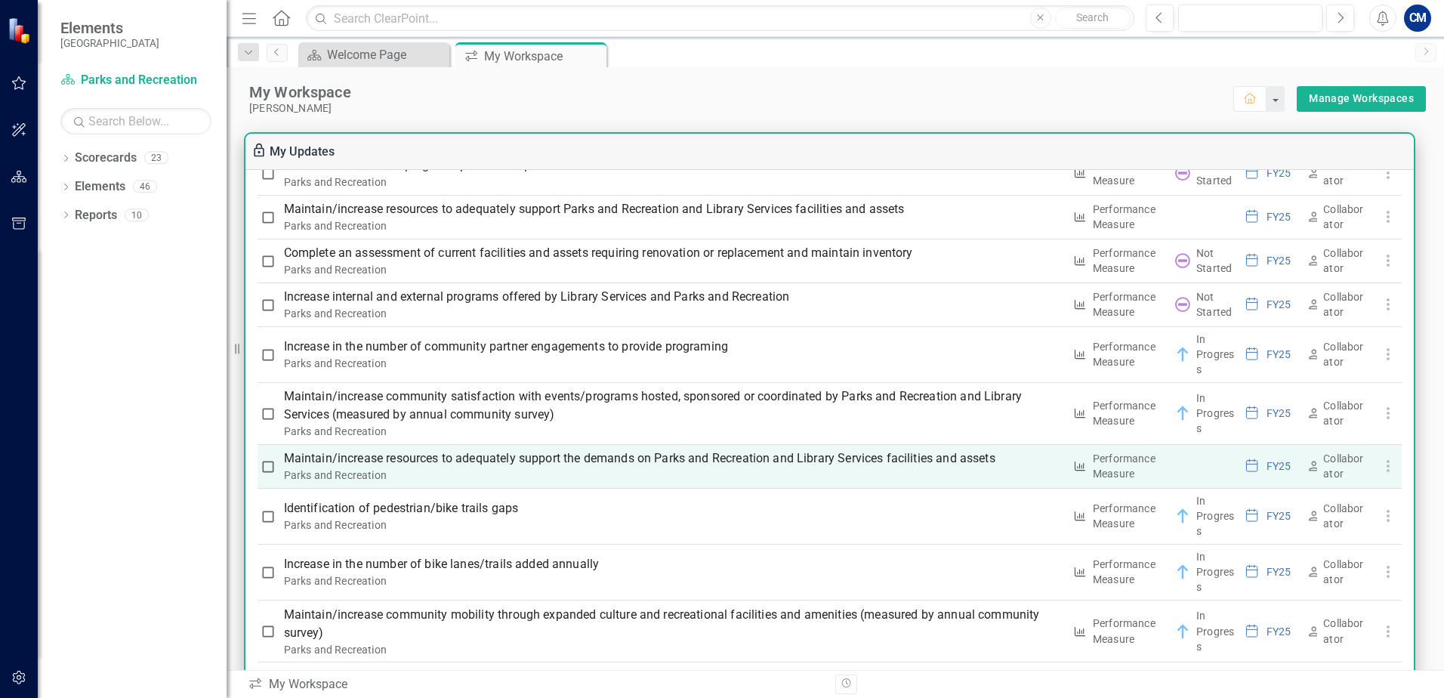
click at [391, 458] on p "Maintain/increase resources to adequately support the demands on Parks and Recr…" at bounding box center [673, 458] width 779 height 18
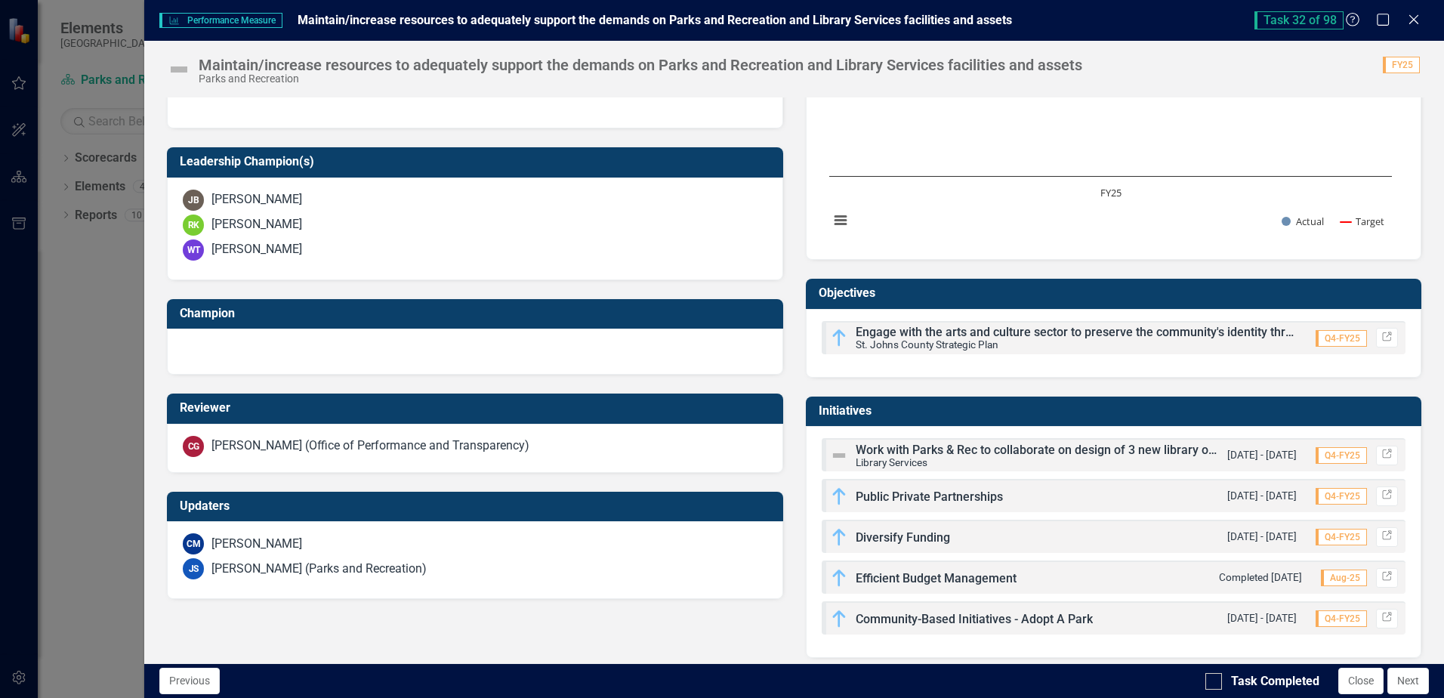
scroll to position [476, 0]
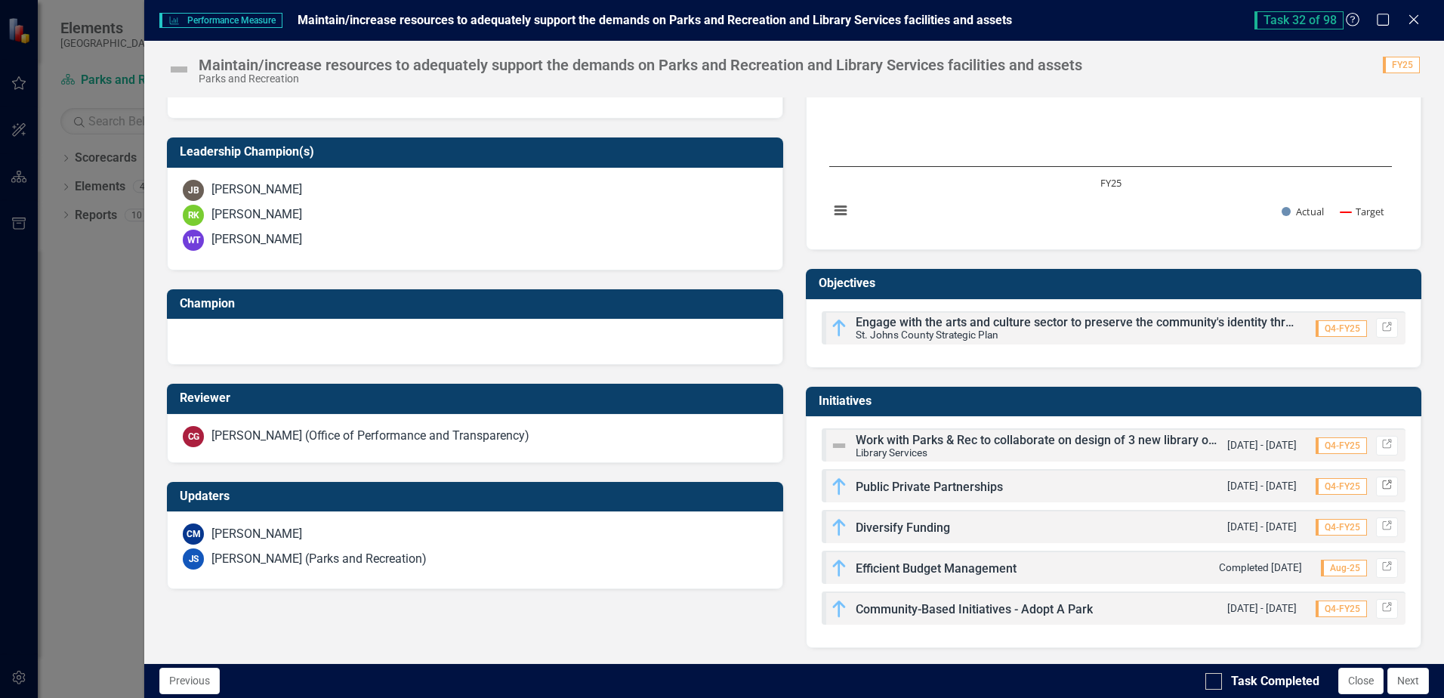
click at [1382, 488] on link "Link" at bounding box center [1387, 486] width 22 height 20
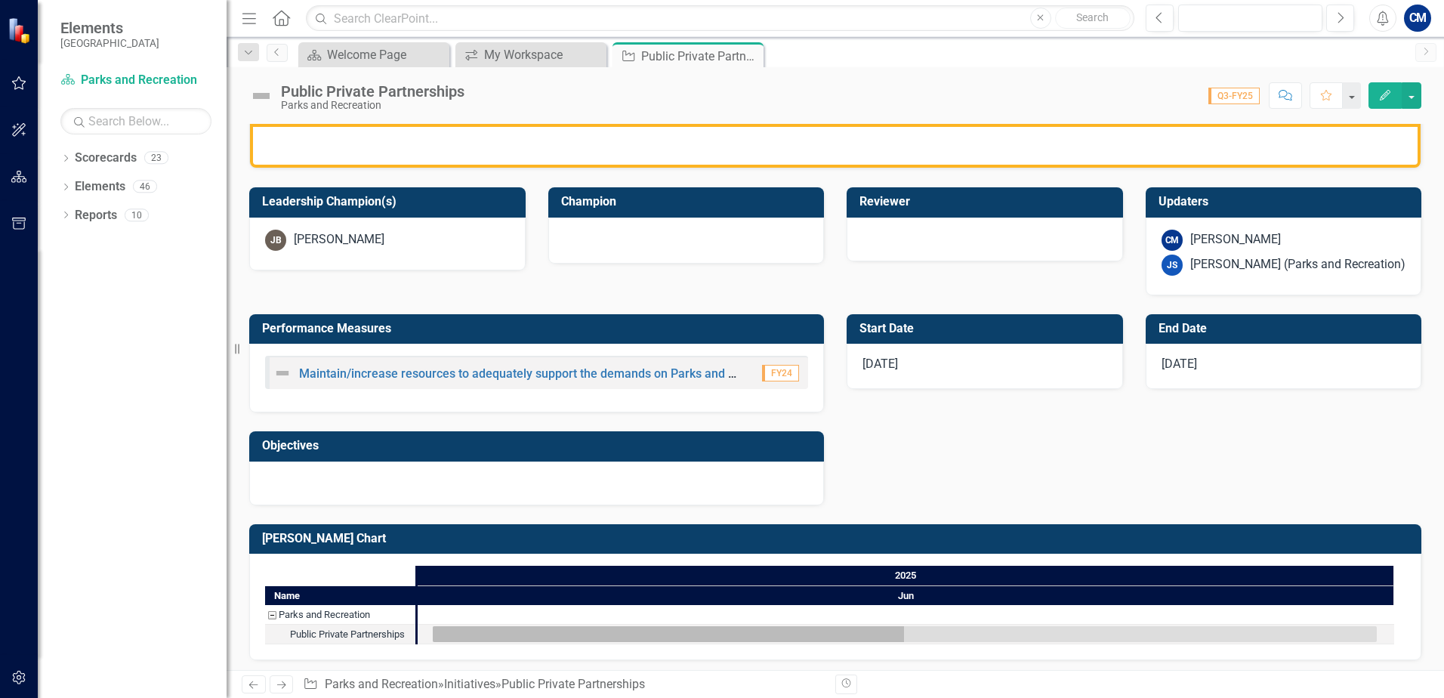
scroll to position [421, 0]
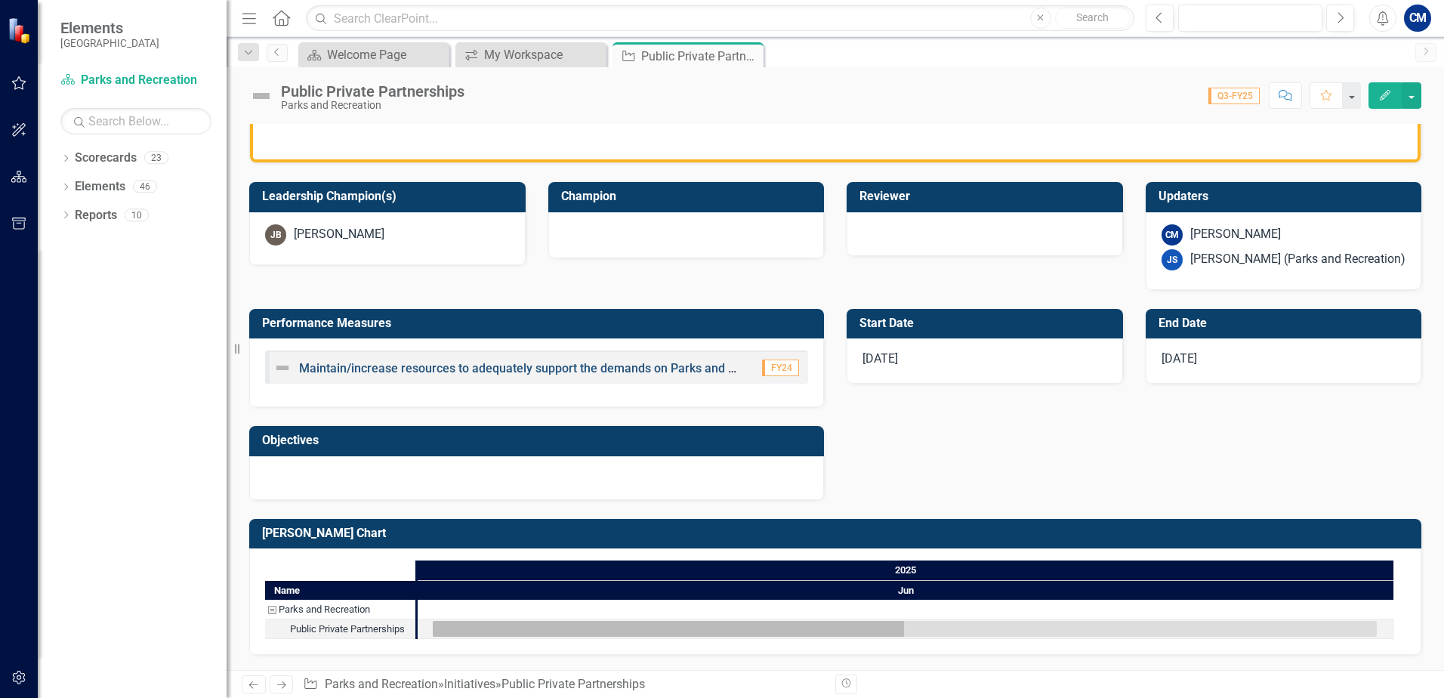
click at [486, 368] on link "Maintain/increase resources to adequately support the demands on Parks and Recr…" at bounding box center [656, 368] width 714 height 14
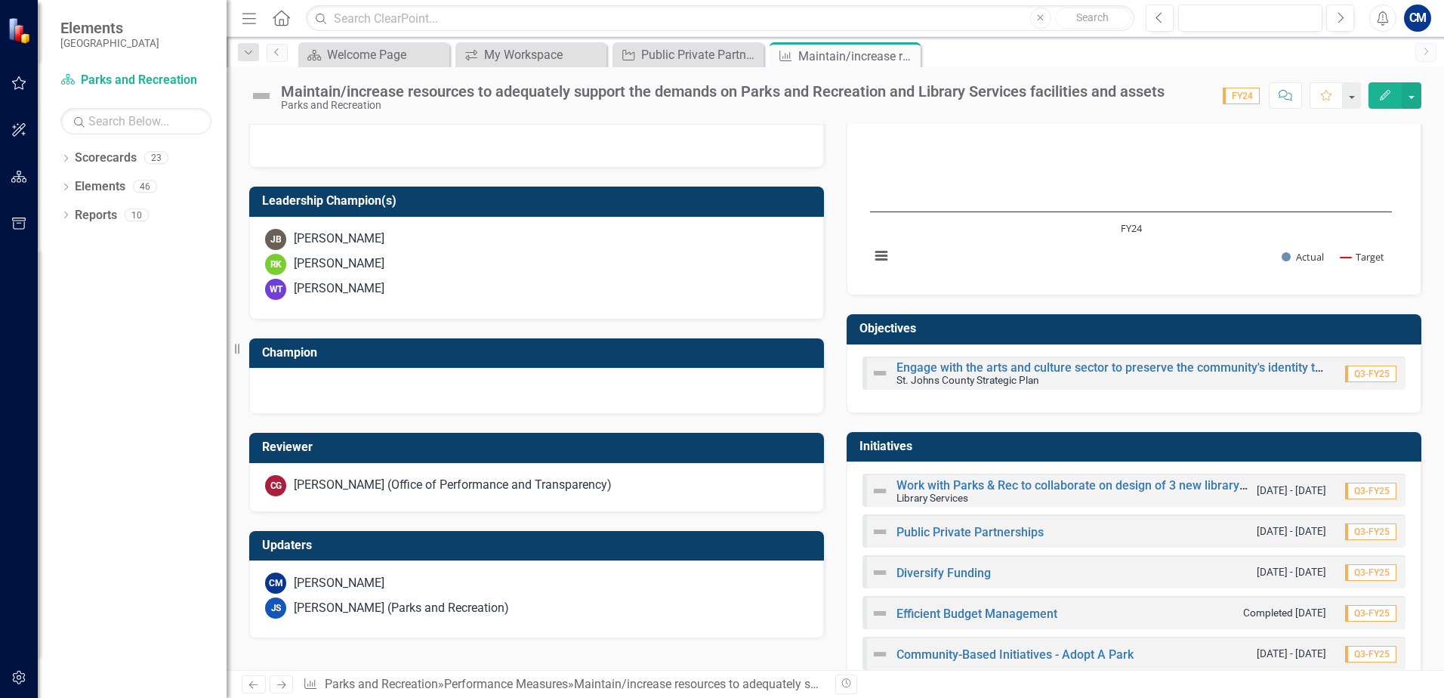
scroll to position [492, 0]
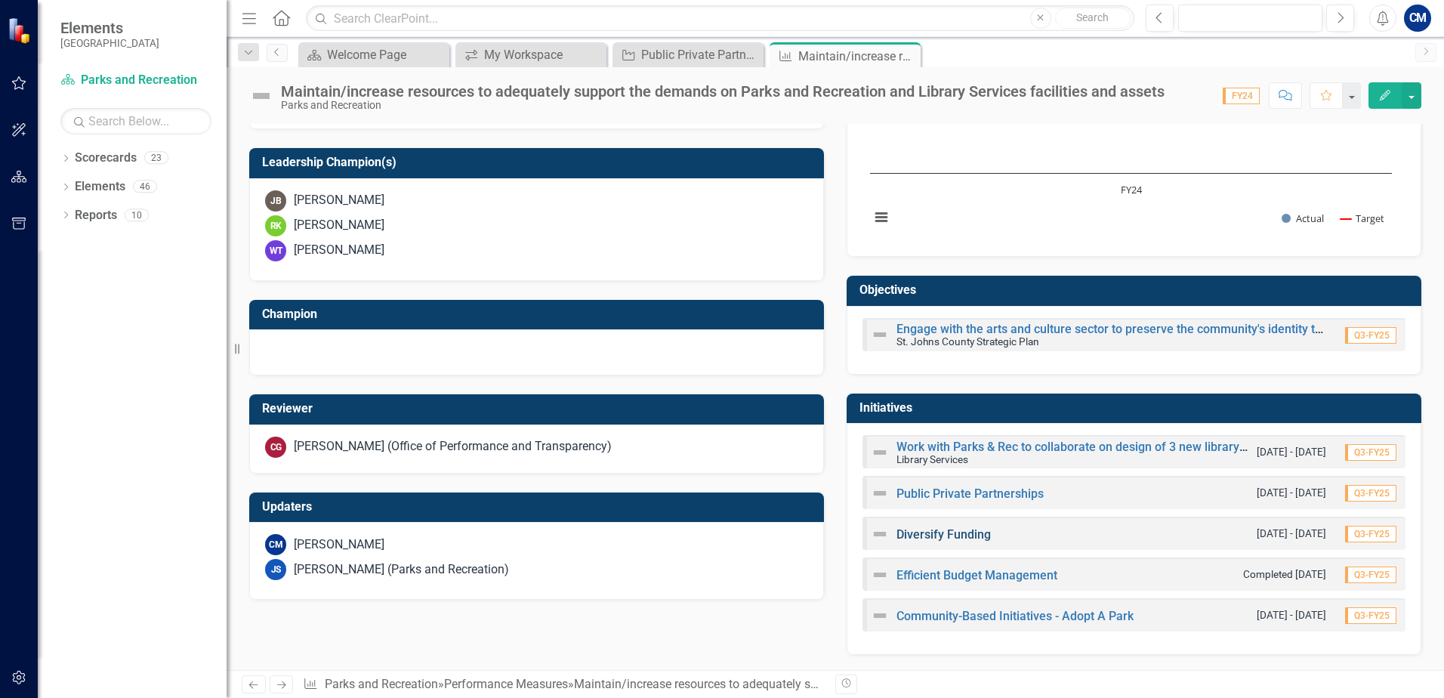
click at [972, 532] on link "Diversify Funding" at bounding box center [943, 534] width 94 height 14
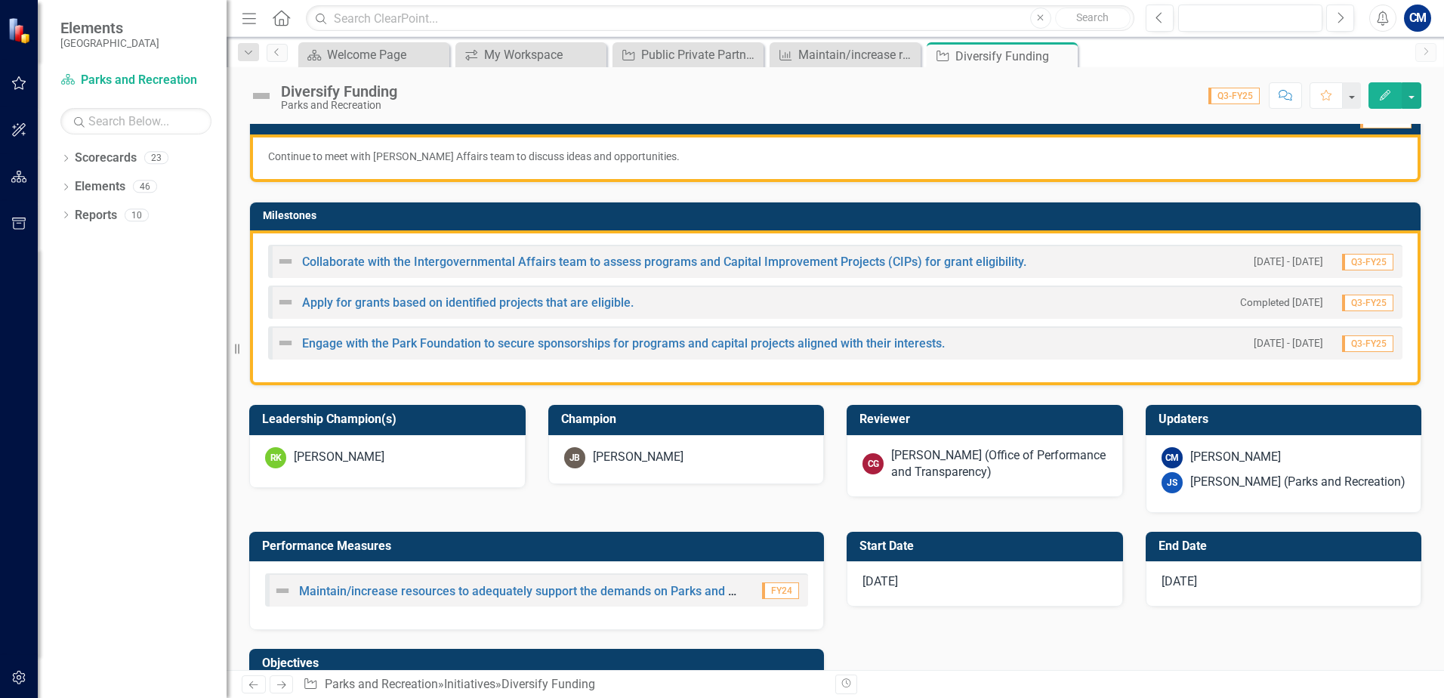
scroll to position [302, 0]
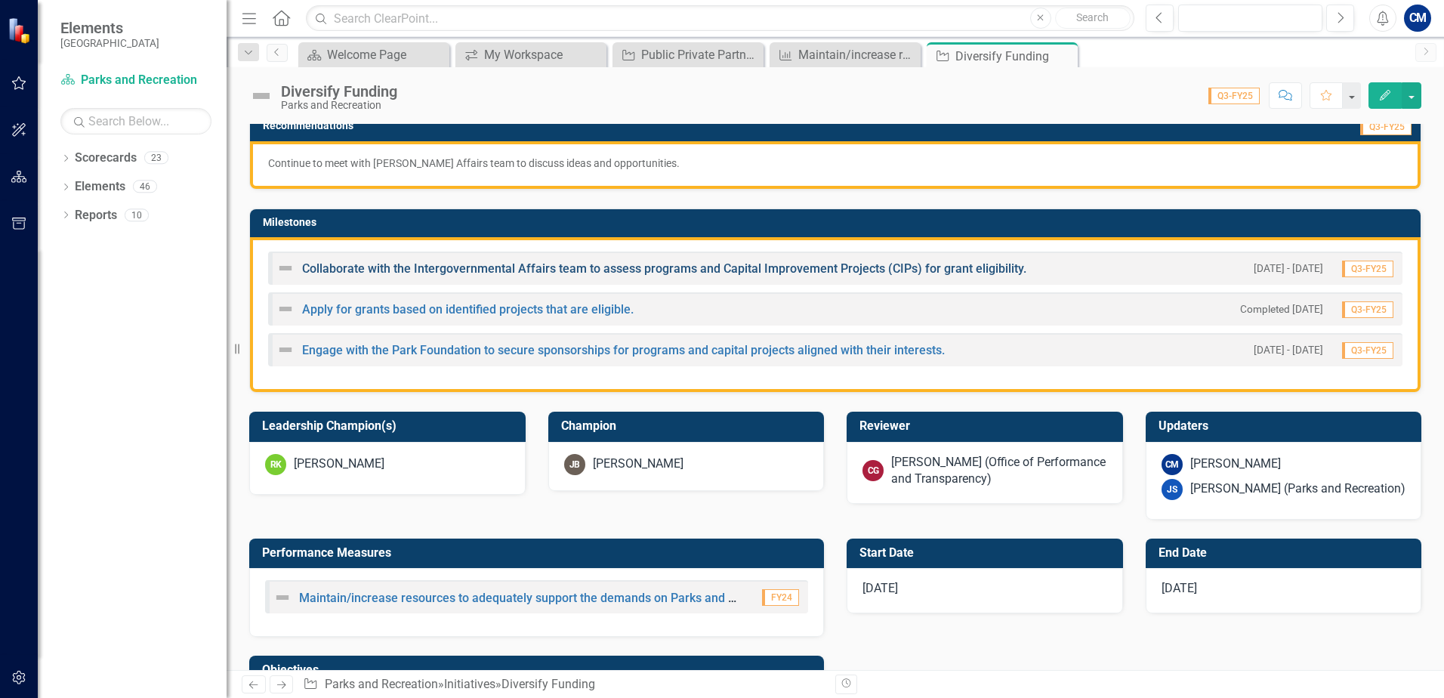
click at [718, 275] on link "Collaborate with the Intergovernmental Affairs team to assess programs and Capi…" at bounding box center [664, 268] width 724 height 14
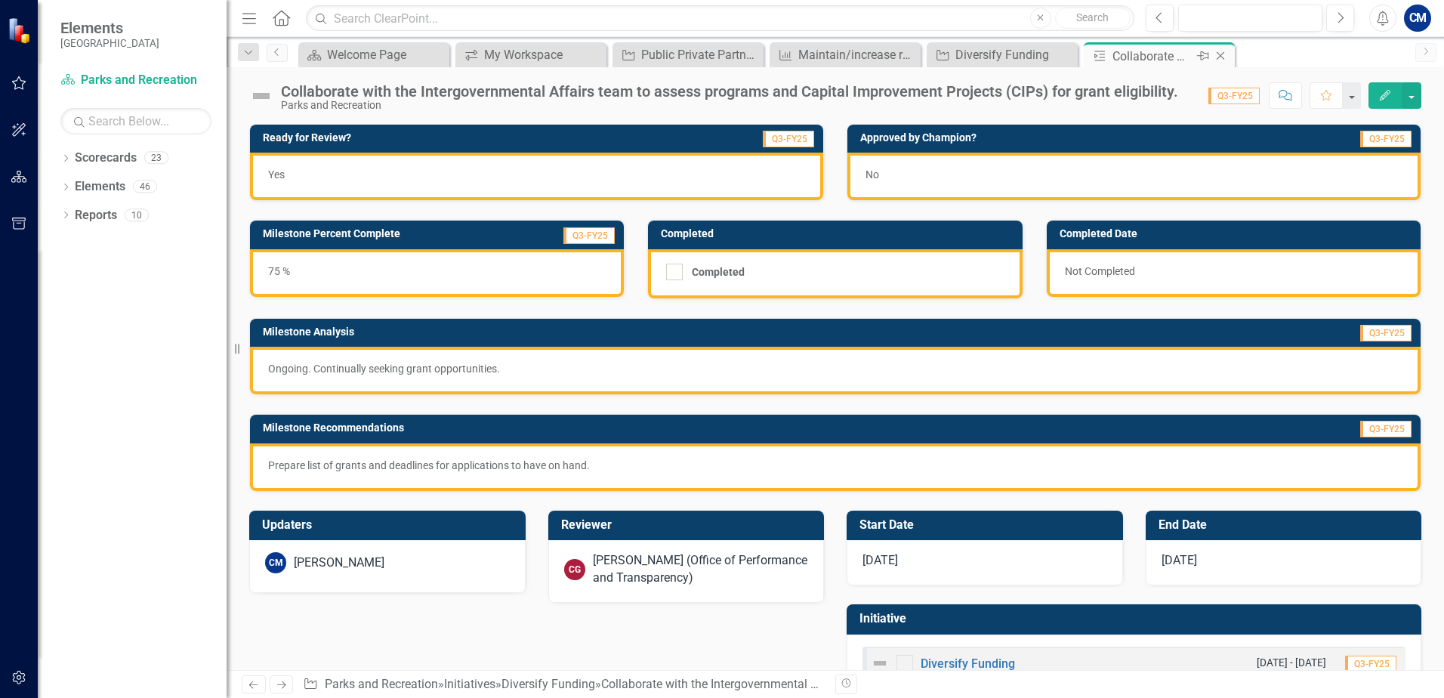
click at [1223, 57] on icon "Close" at bounding box center [1220, 56] width 15 height 12
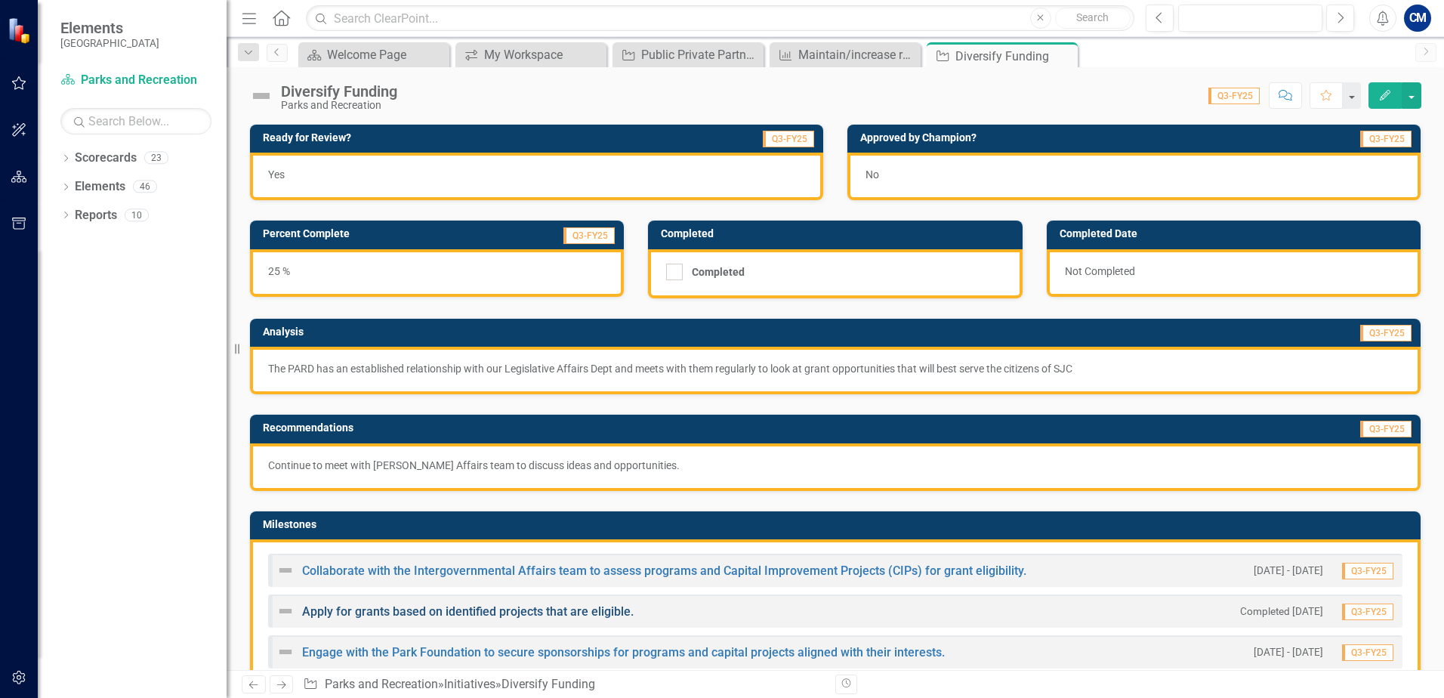
click at [430, 609] on link "Apply for grants based on identified projects that are eligible." at bounding box center [467, 611] width 331 height 14
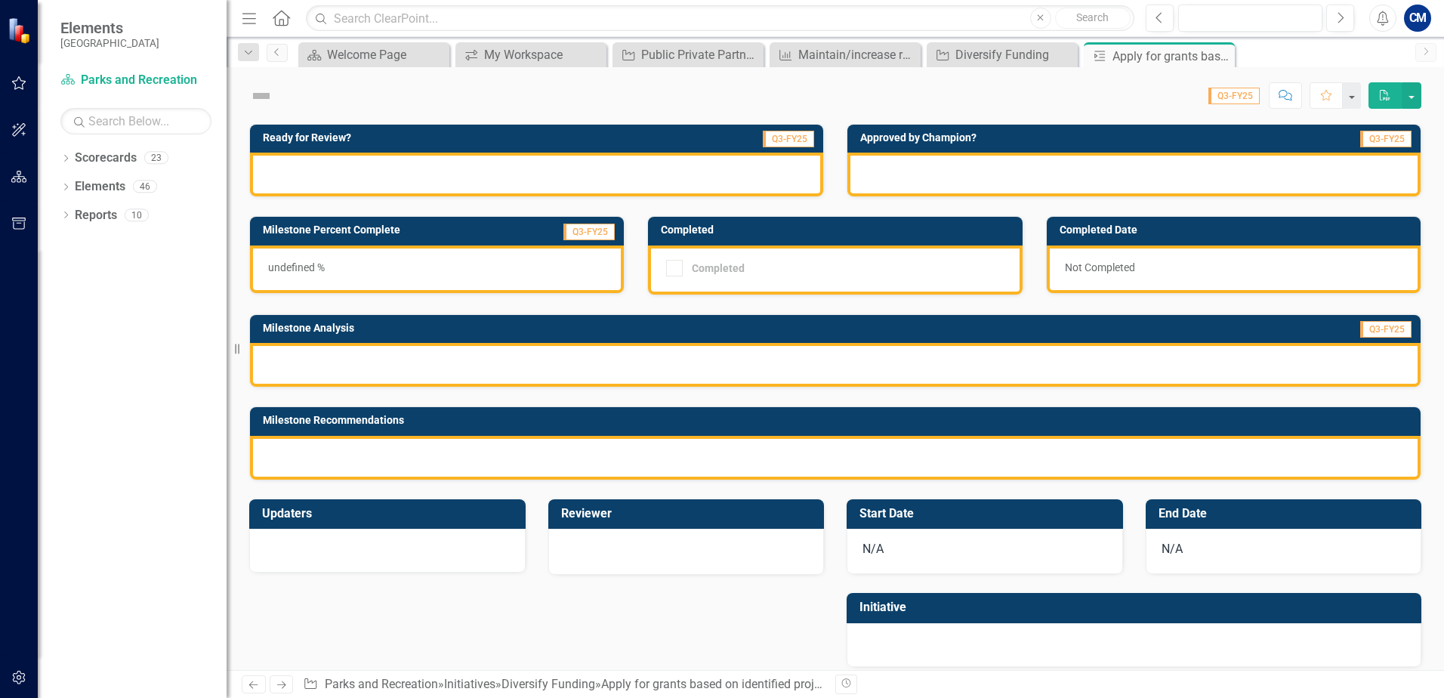
checkbox input "true"
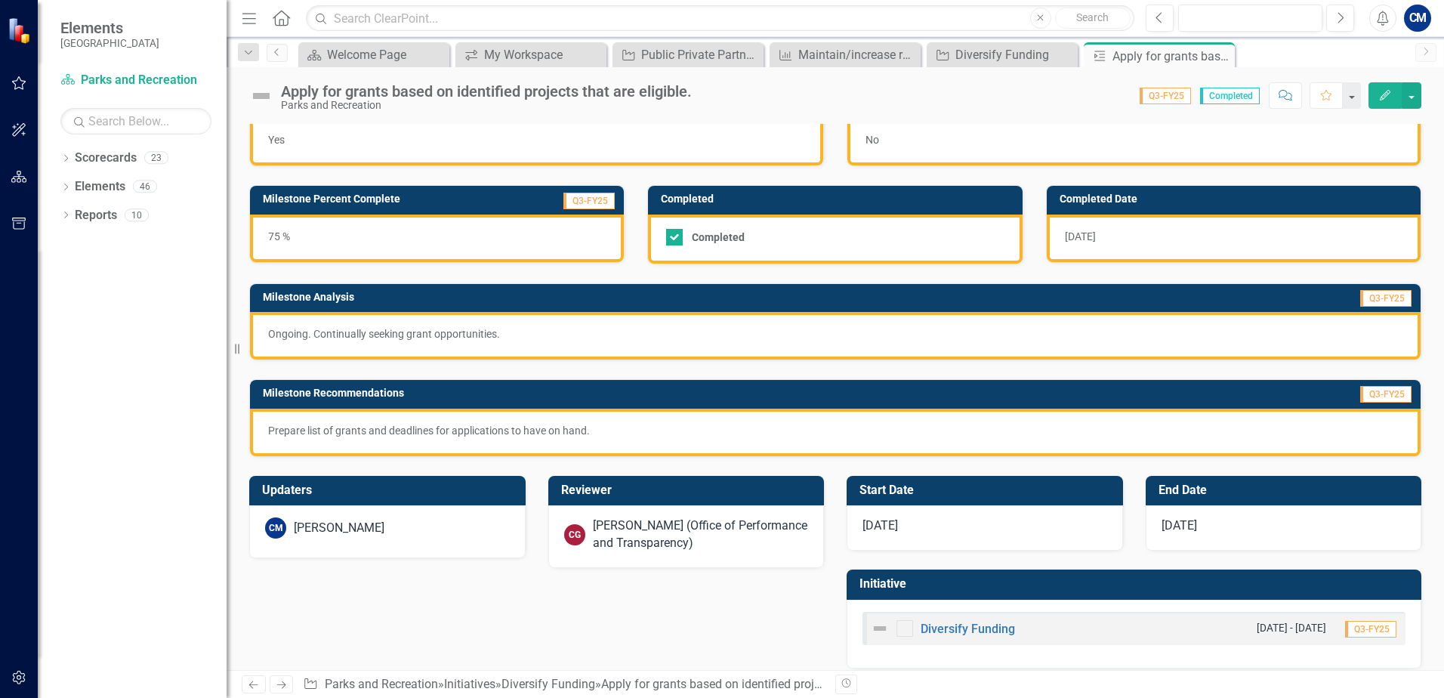
scroll to position [48, 0]
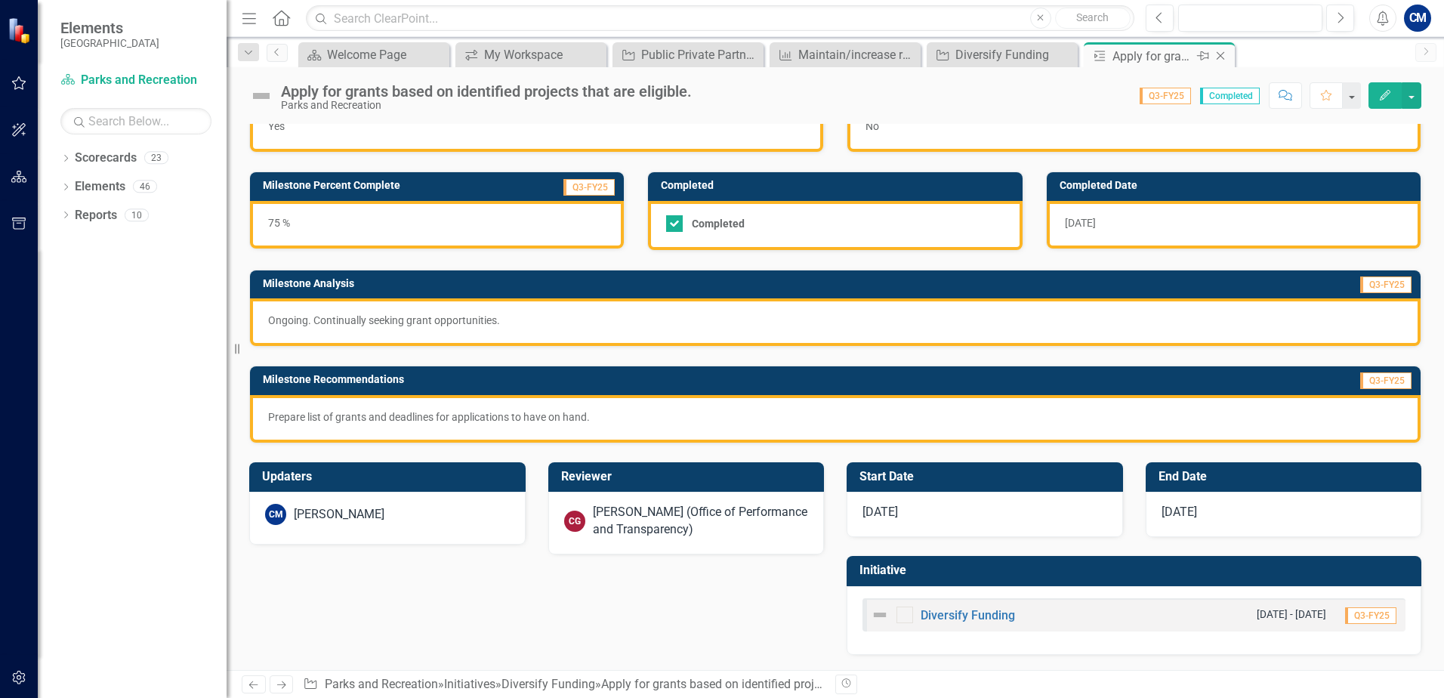
click at [1225, 54] on icon "Close" at bounding box center [1220, 56] width 15 height 12
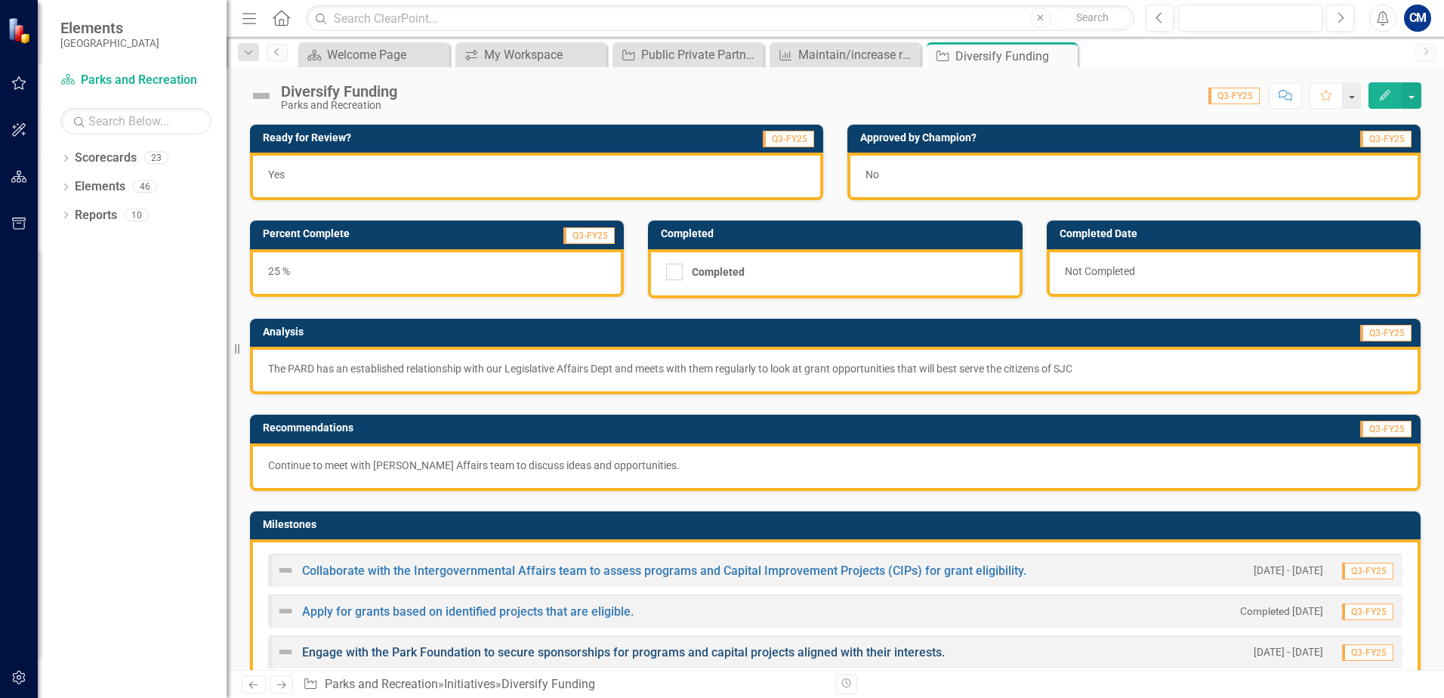
click at [383, 655] on link "Engage with the Park Foundation to secure sponsorships for programs and capital…" at bounding box center [623, 652] width 643 height 14
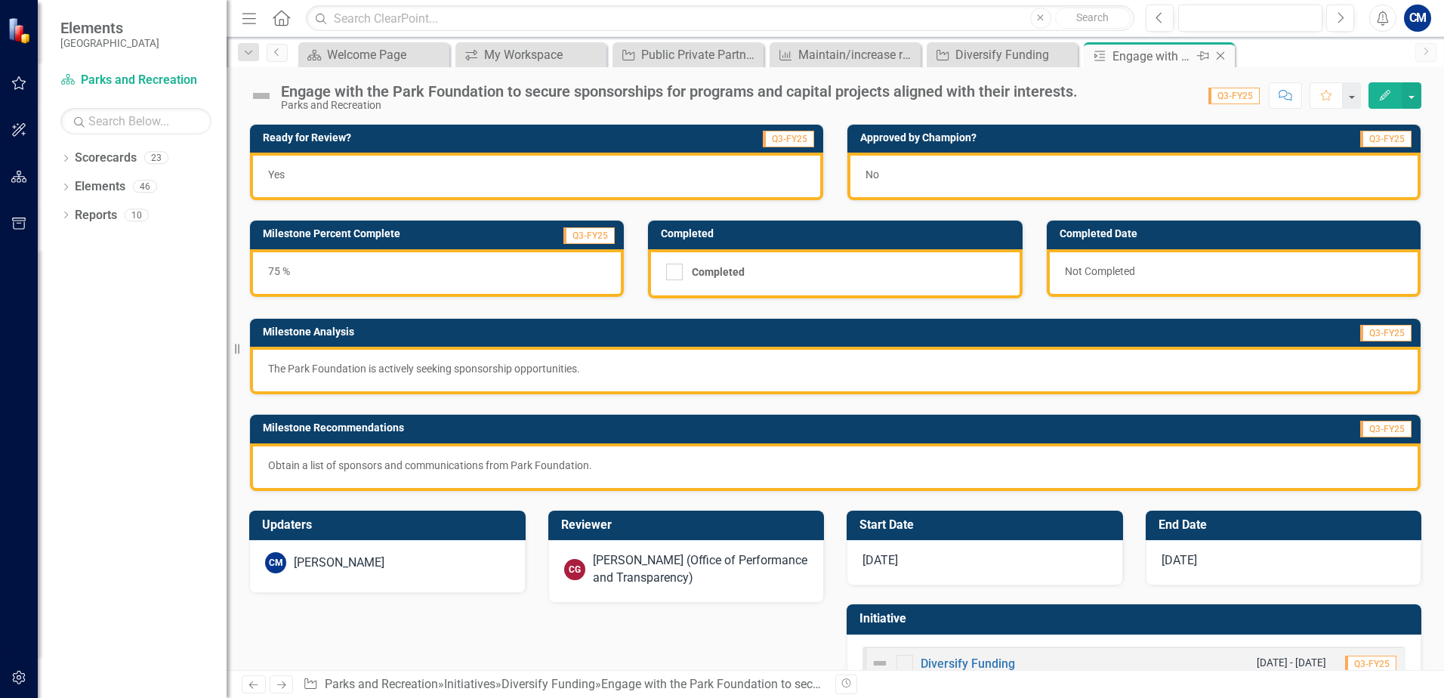
click at [1223, 51] on icon "Close" at bounding box center [1220, 56] width 15 height 12
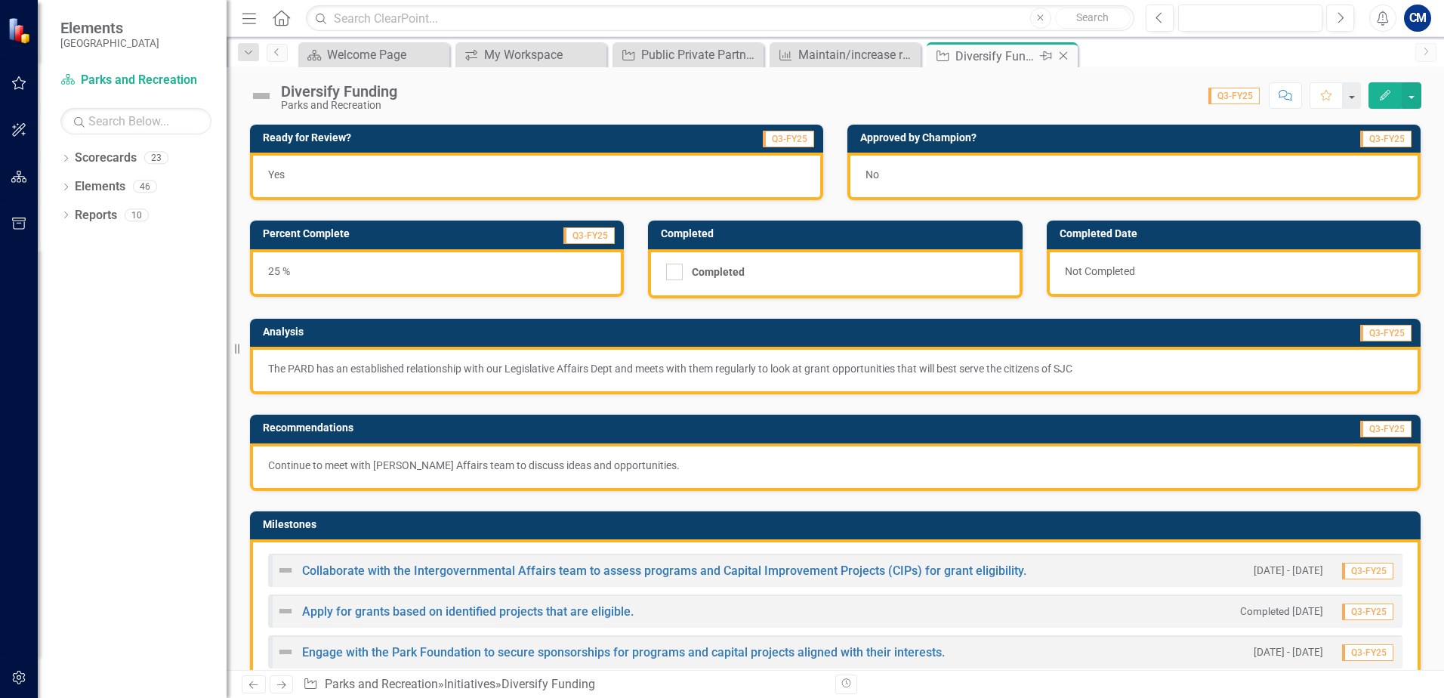
click at [1065, 57] on icon "Close" at bounding box center [1063, 56] width 15 height 12
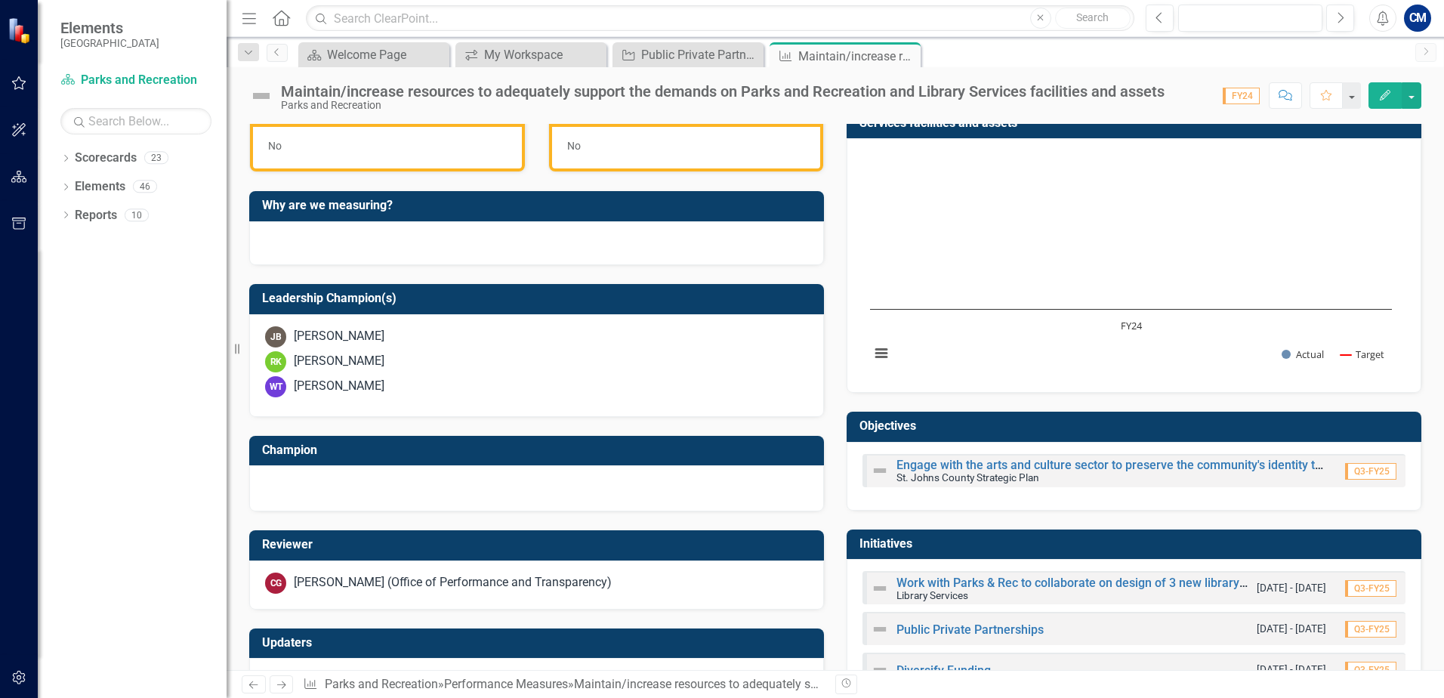
scroll to position [492, 0]
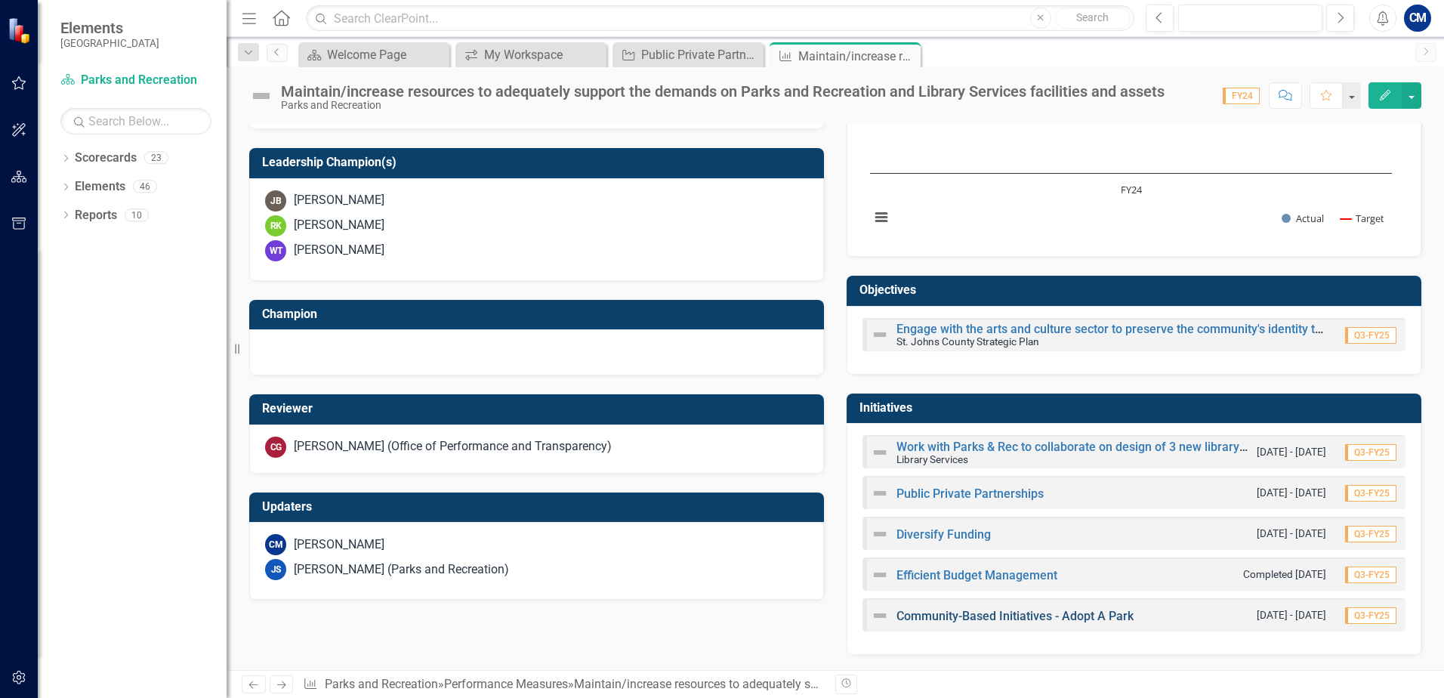
click at [930, 616] on link "Community-Based Initiatives - Adopt A Park" at bounding box center [1014, 616] width 237 height 14
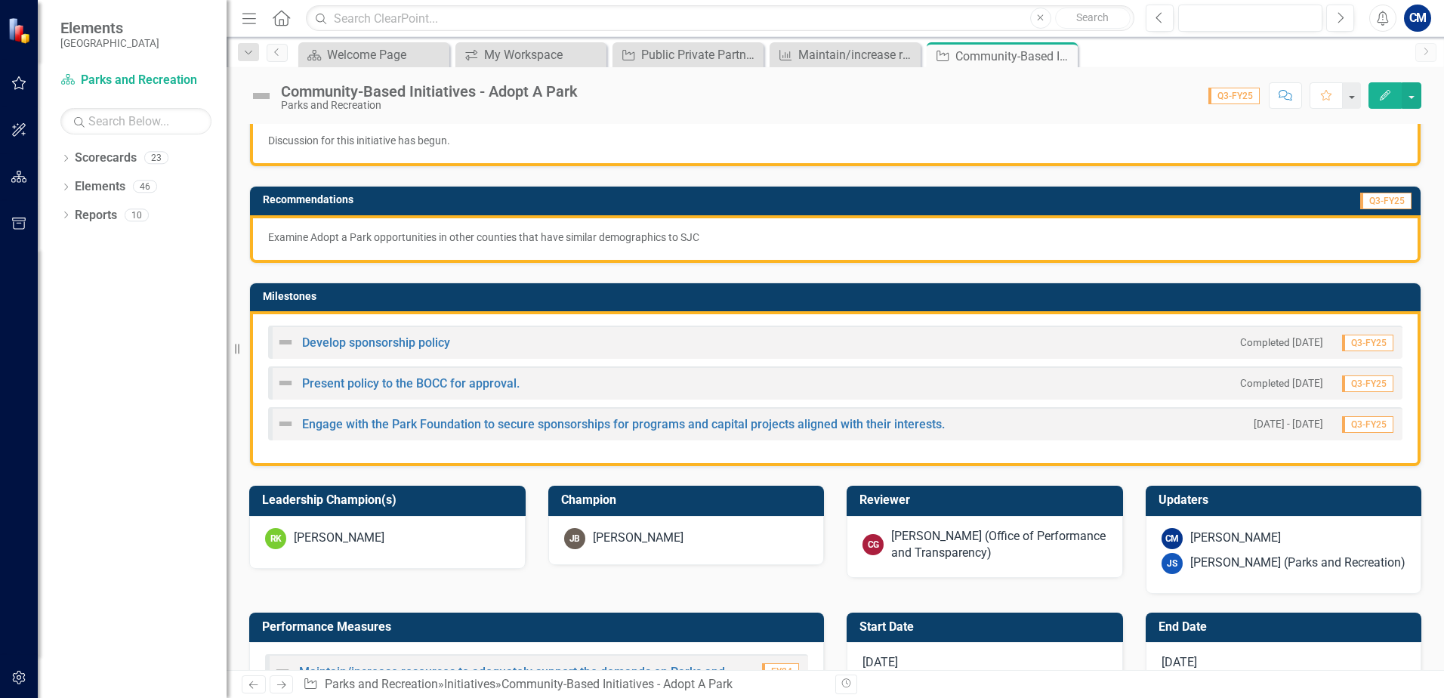
scroll to position [227, 0]
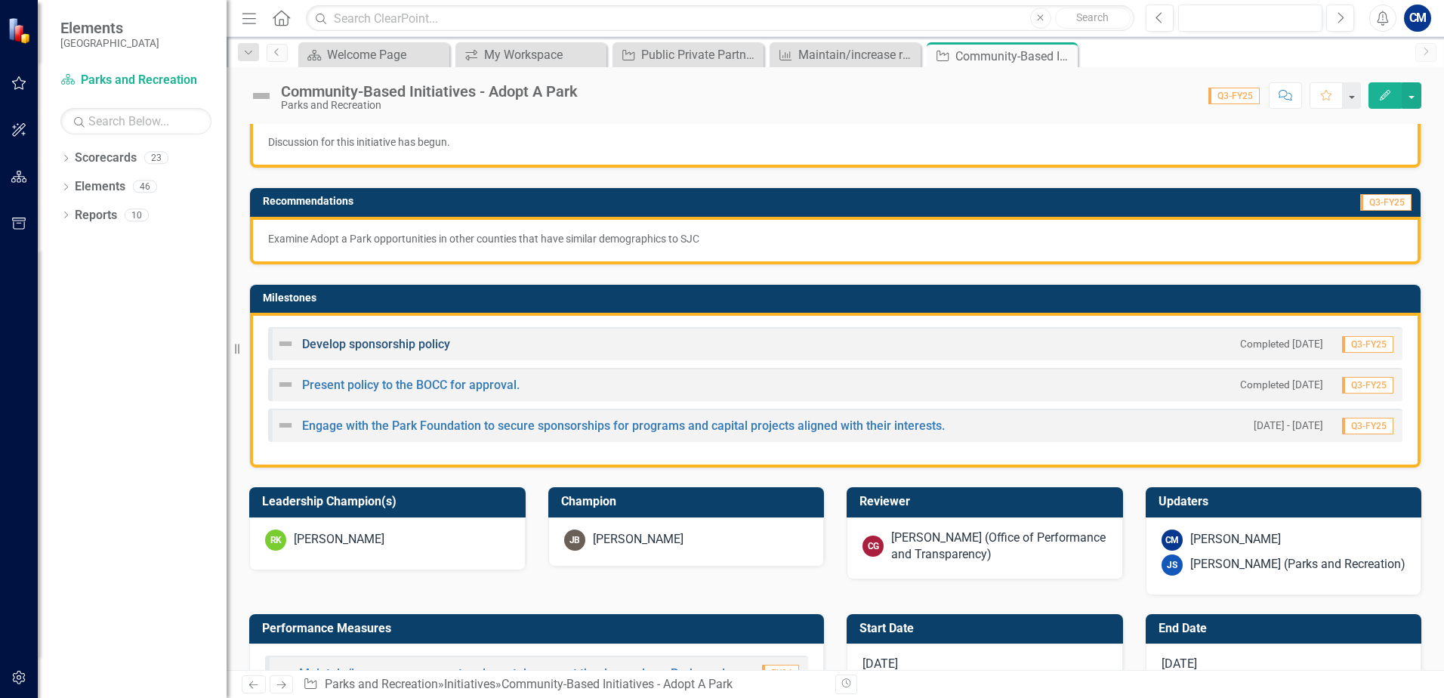
click at [393, 341] on link "Develop sponsorship policy" at bounding box center [376, 344] width 148 height 14
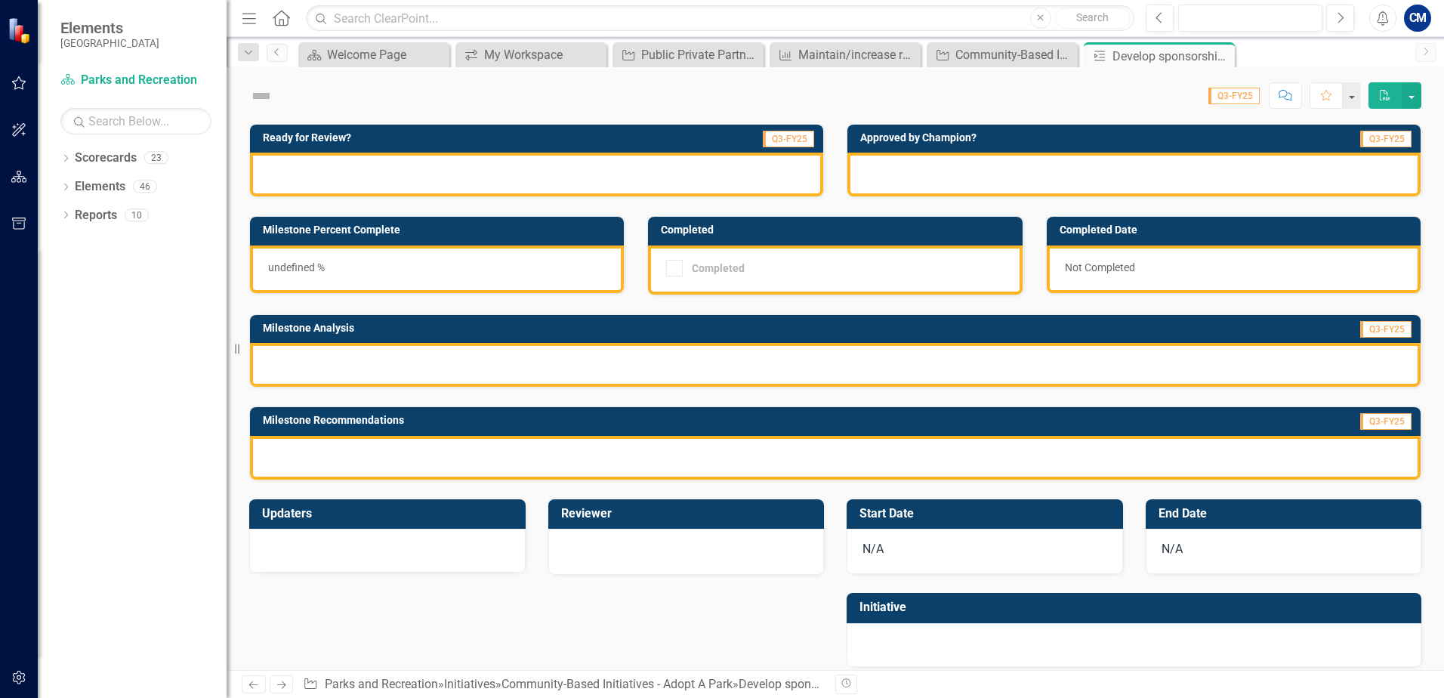
checkbox input "true"
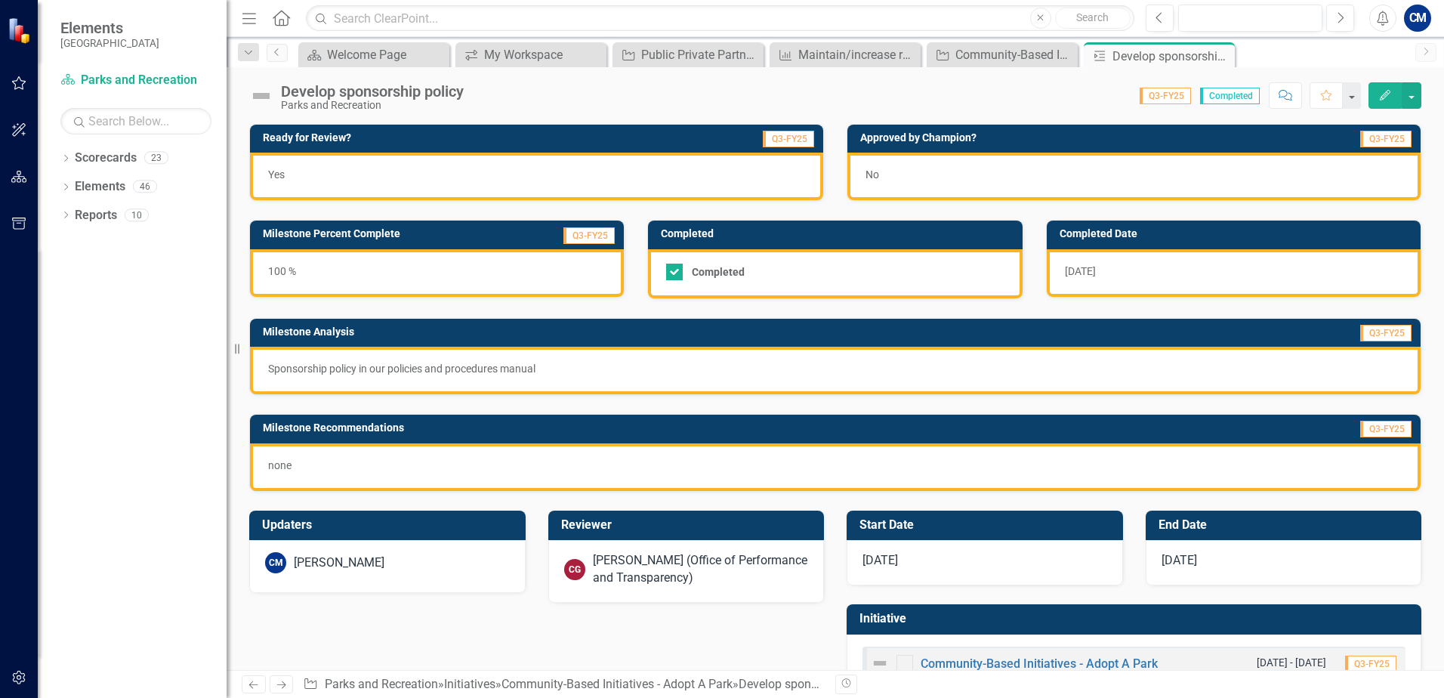
drag, startPoint x: 1223, startPoint y: 58, endPoint x: 1192, endPoint y: 105, distance: 56.1
click at [0, 0] on icon "Close" at bounding box center [0, 0] width 0 height 0
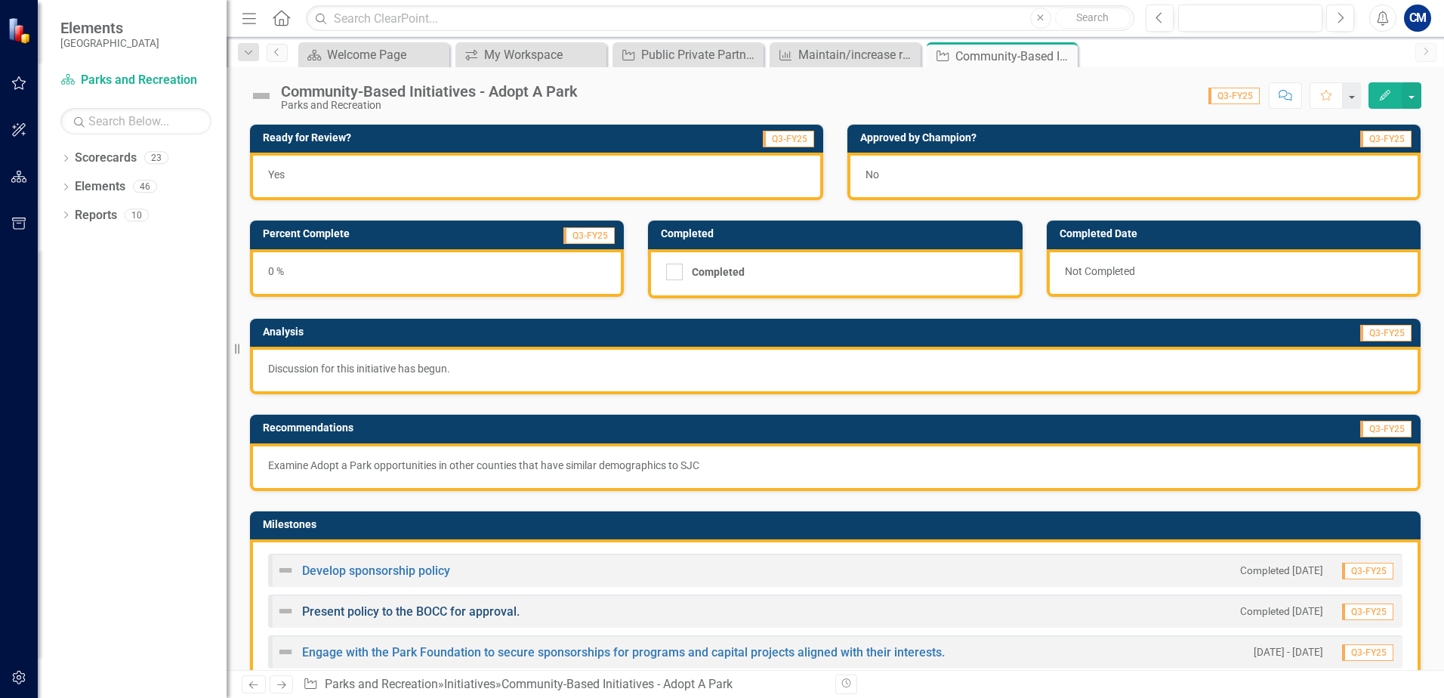
click at [408, 616] on link "Present policy to the BOCC for approval." at bounding box center [410, 611] width 217 height 14
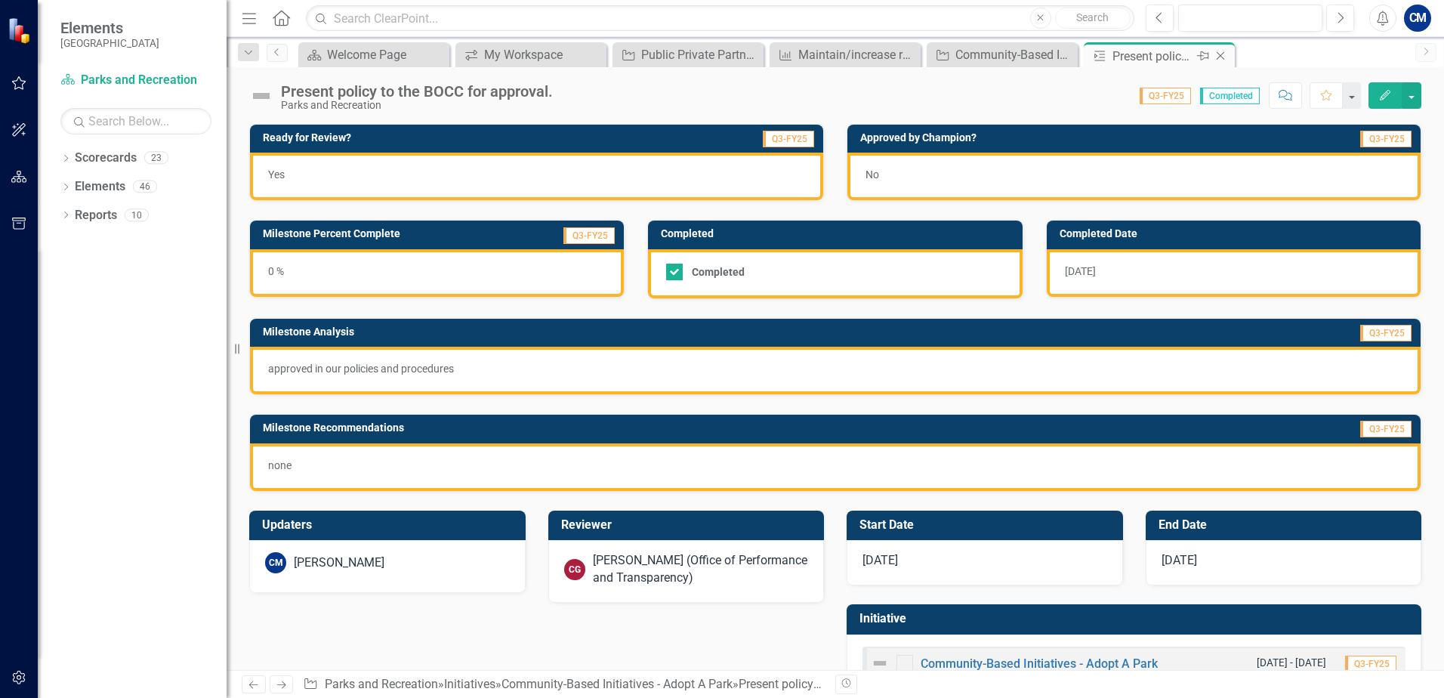
click at [1225, 57] on icon "Close" at bounding box center [1220, 56] width 15 height 12
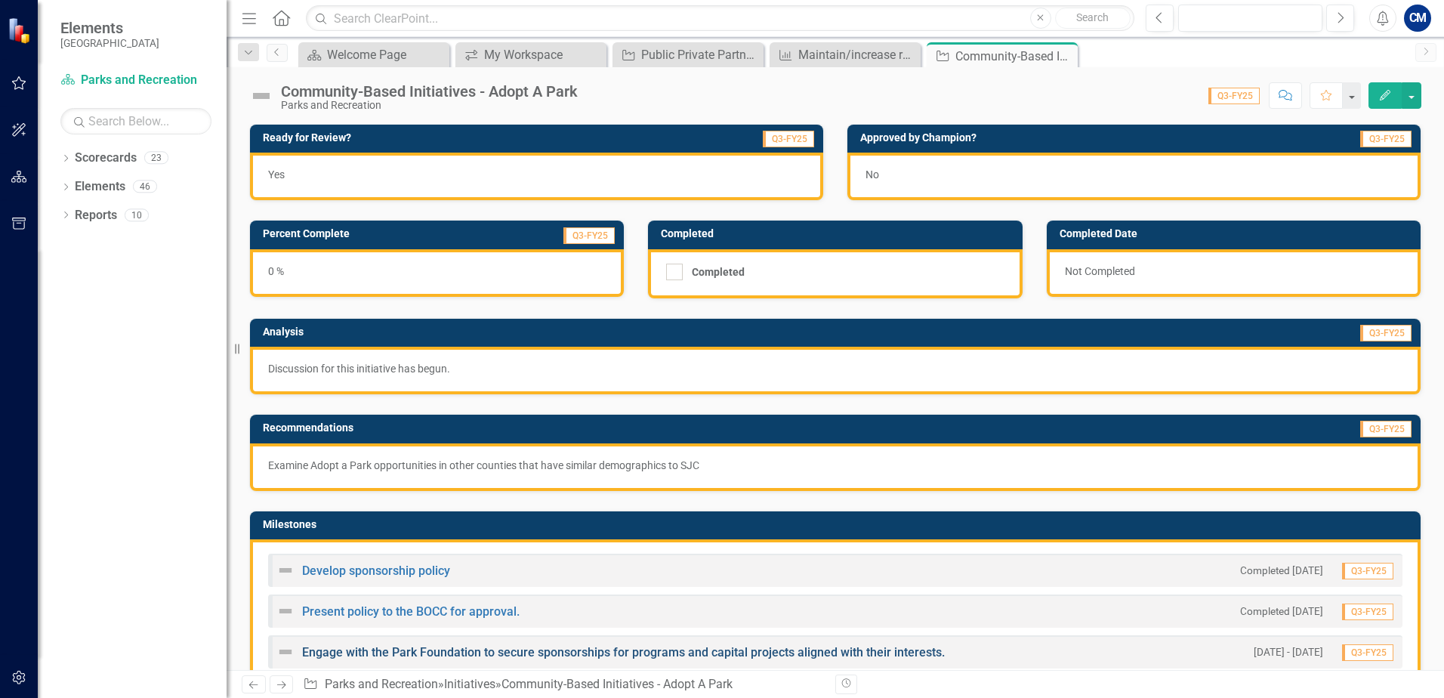
click at [415, 652] on link "Engage with the Park Foundation to secure sponsorships for programs and capital…" at bounding box center [623, 652] width 643 height 14
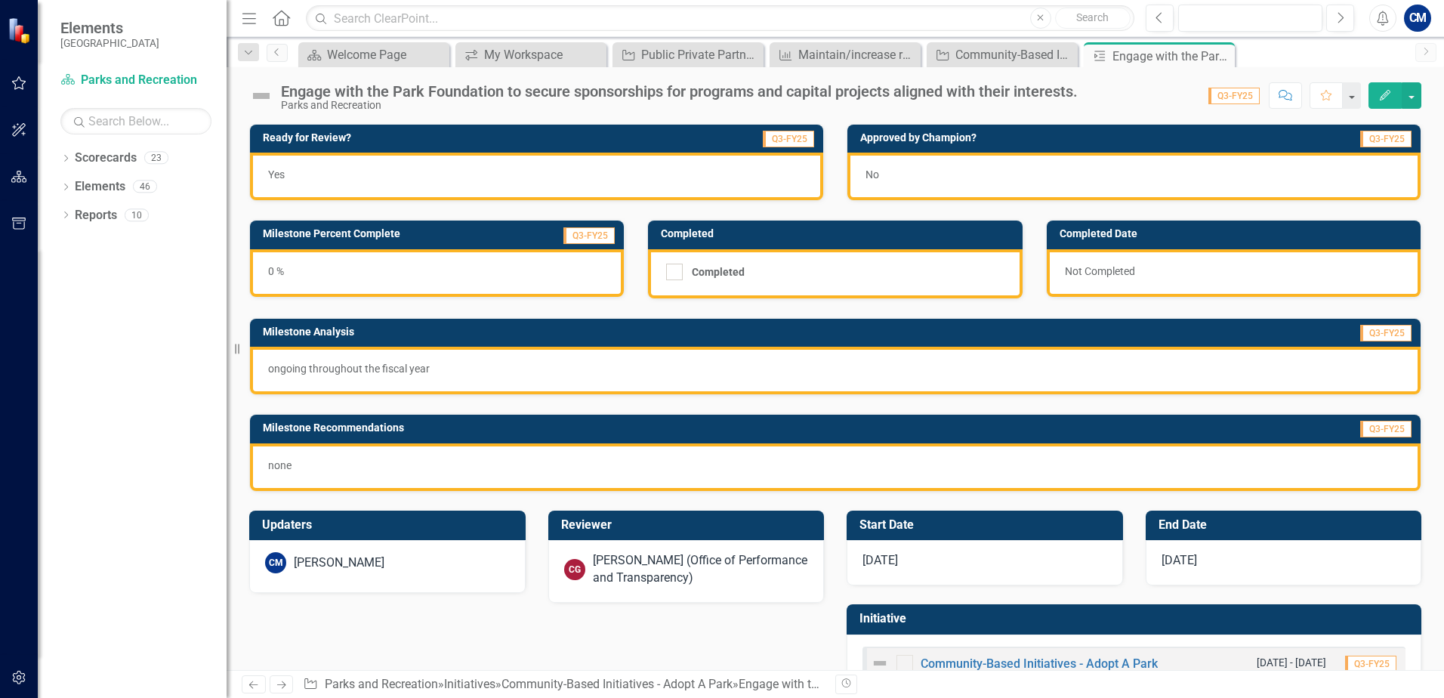
drag, startPoint x: 1218, startPoint y: 59, endPoint x: 11, endPoint y: 202, distance: 1215.1
click at [0, 0] on icon "Close" at bounding box center [0, 0] width 0 height 0
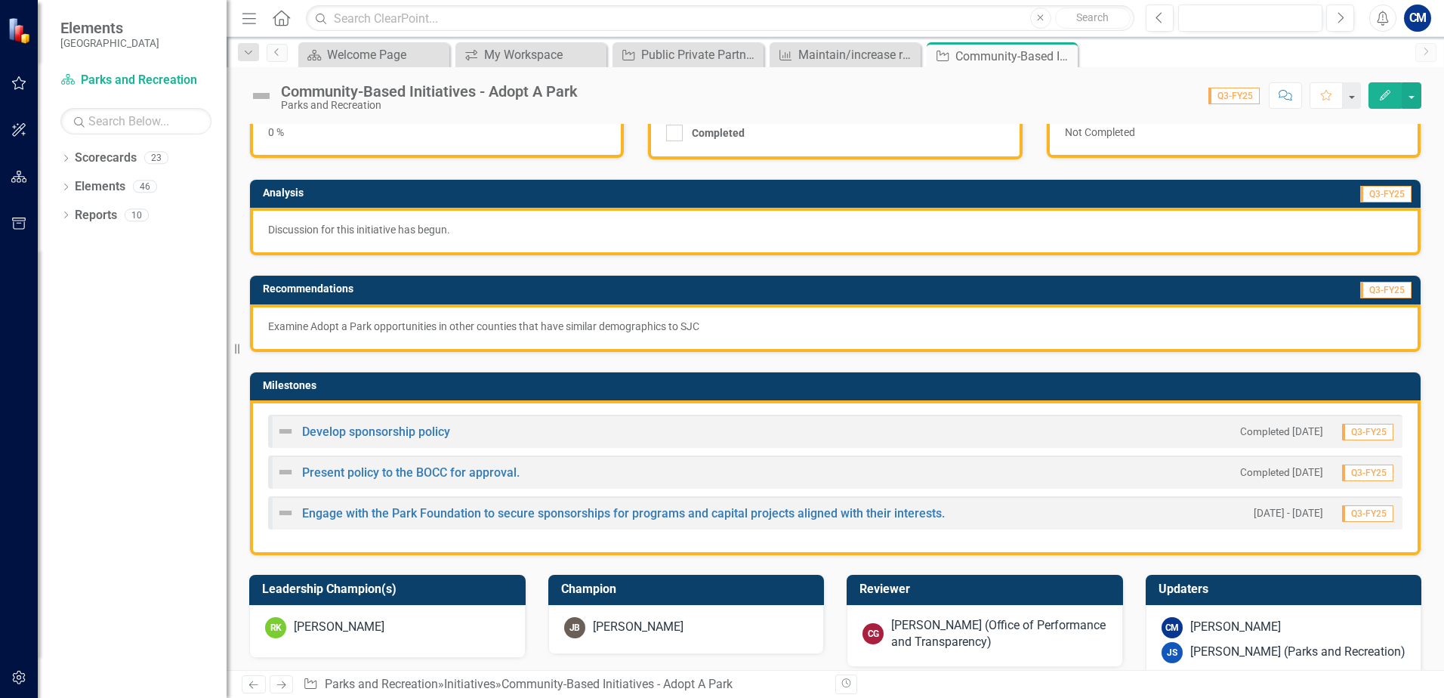
scroll to position [453, 0]
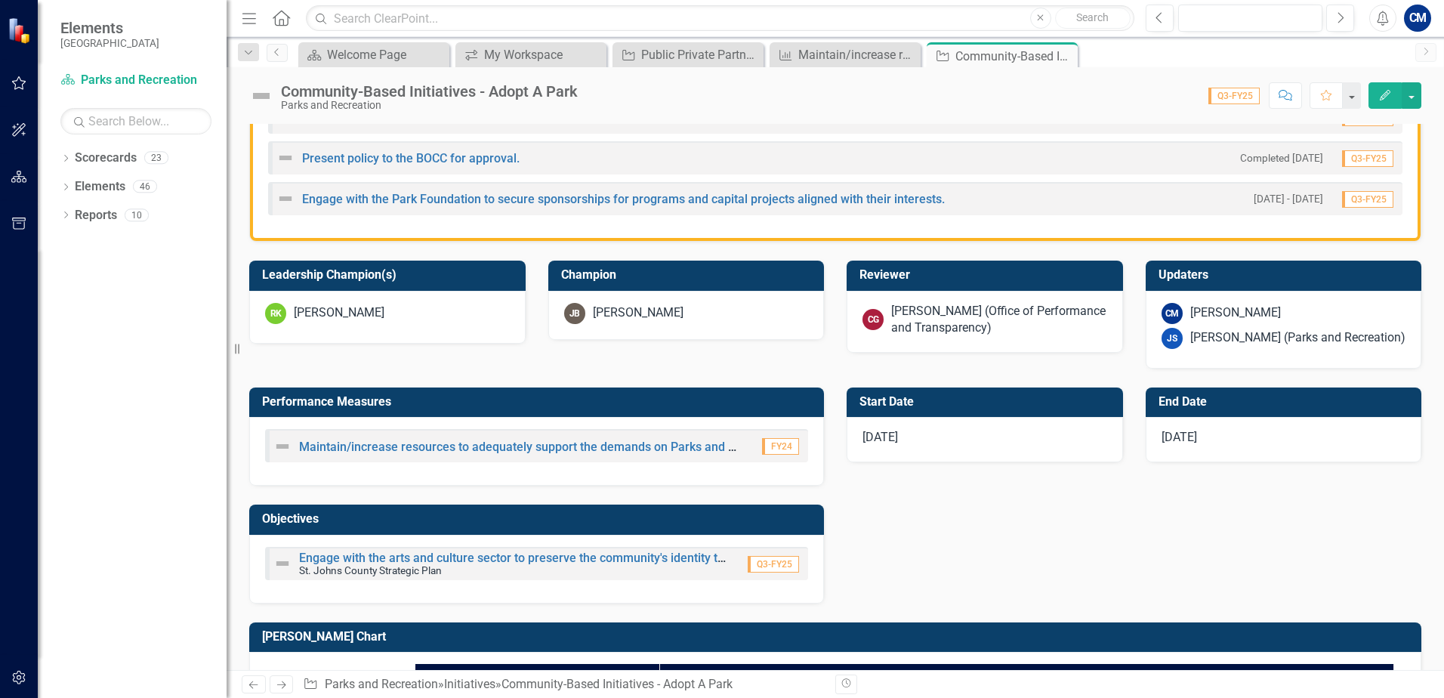
drag, startPoint x: 1065, startPoint y: 55, endPoint x: 1059, endPoint y: 85, distance: 30.1
click at [0, 0] on icon "Close" at bounding box center [0, 0] width 0 height 0
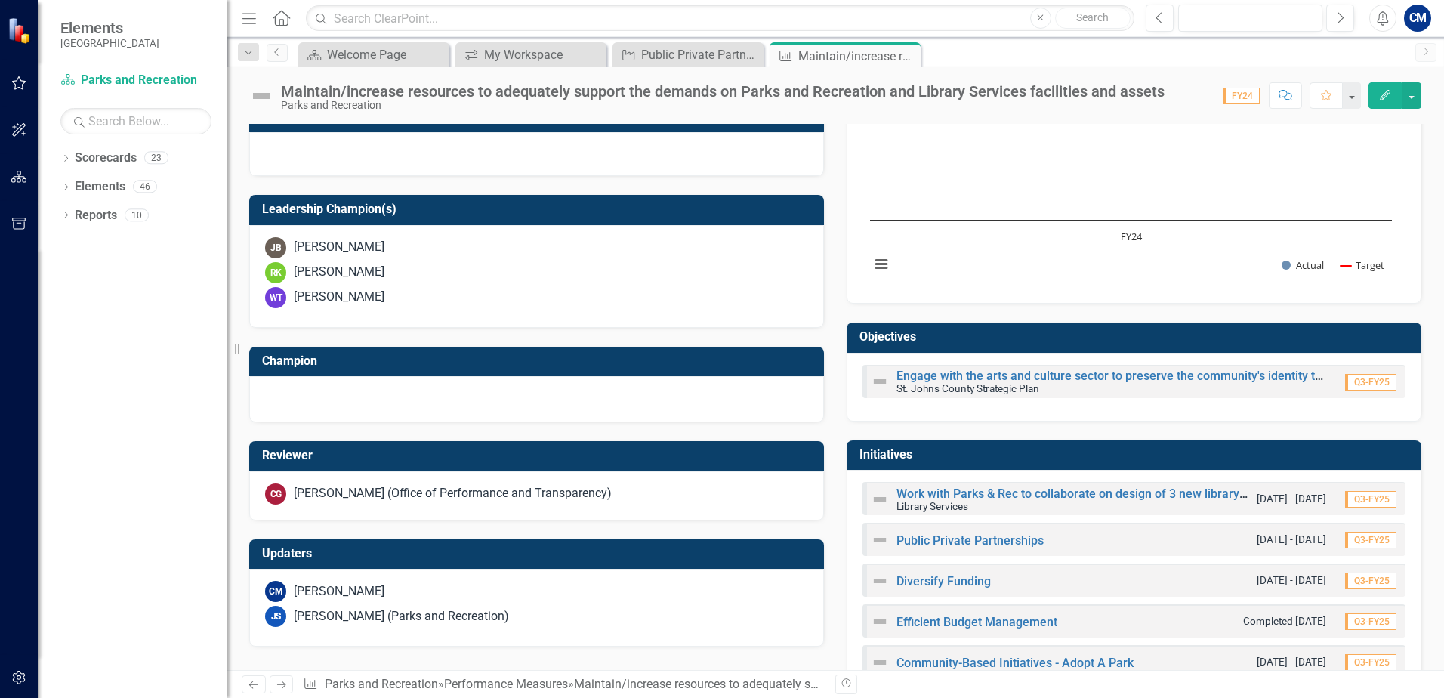
scroll to position [492, 0]
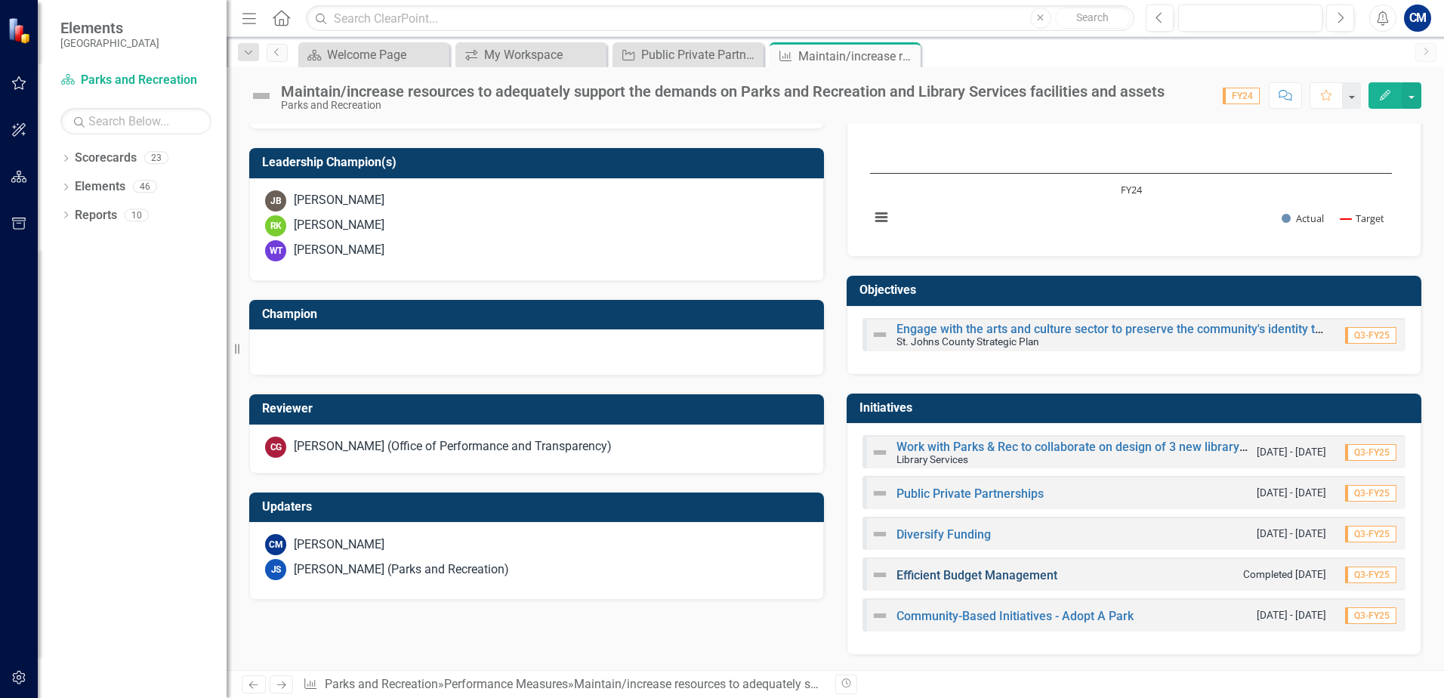
click at [917, 575] on link "Efficient Budget Management" at bounding box center [976, 575] width 161 height 14
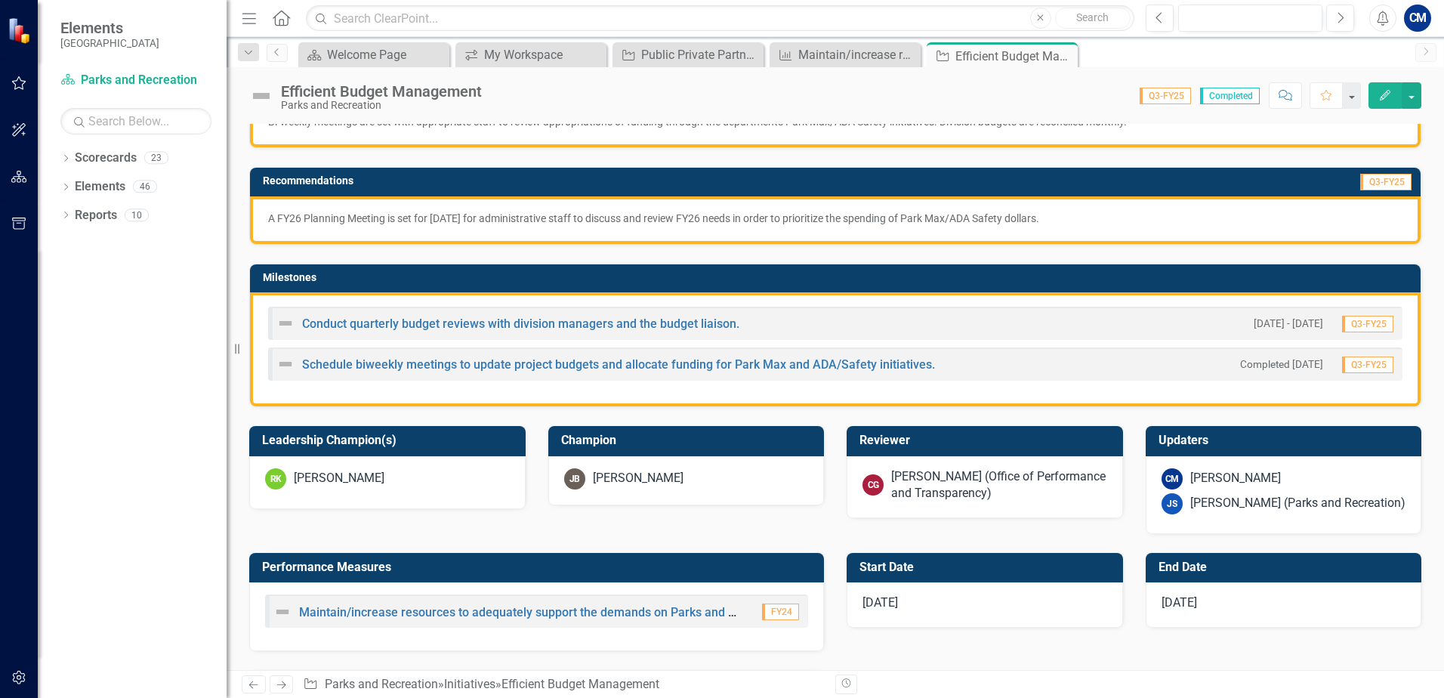
scroll to position [302, 0]
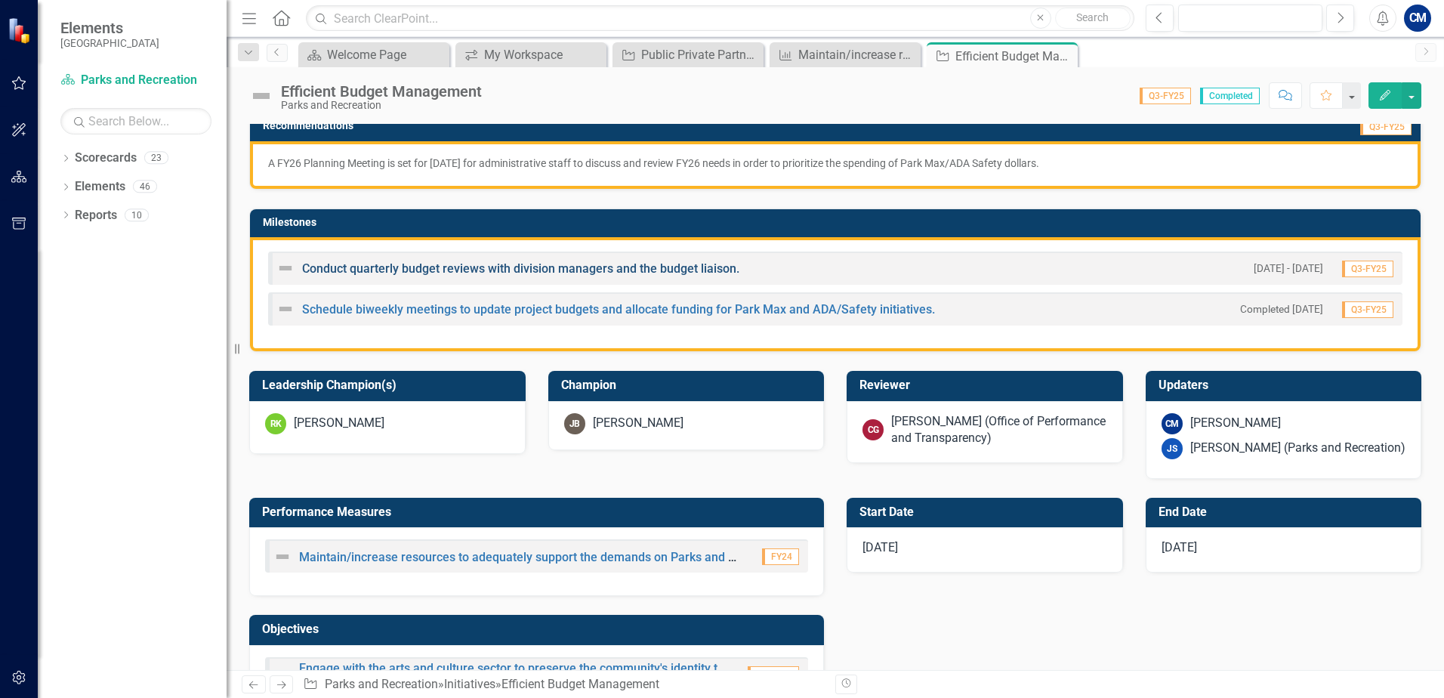
click at [442, 270] on link "Conduct quarterly budget reviews with division managers and the budget liaison." at bounding box center [520, 268] width 437 height 14
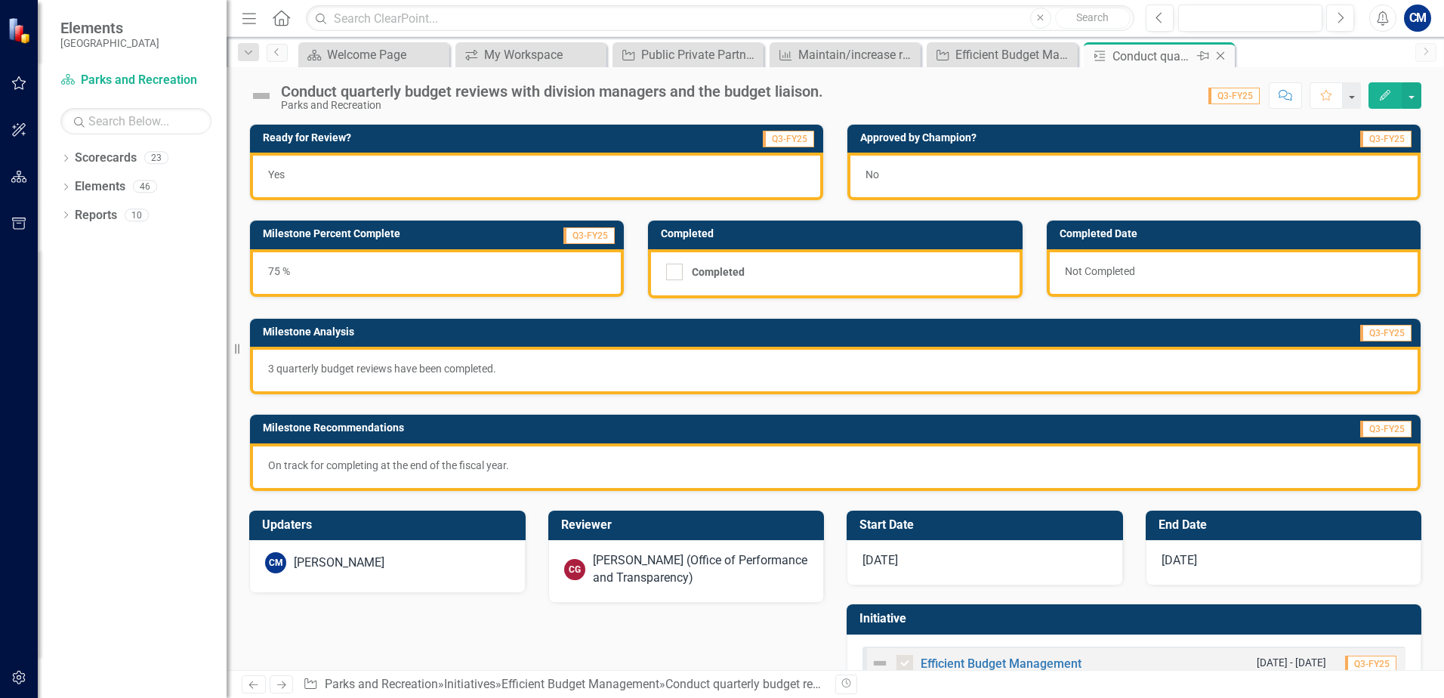
click at [1224, 58] on icon "Close" at bounding box center [1220, 56] width 15 height 12
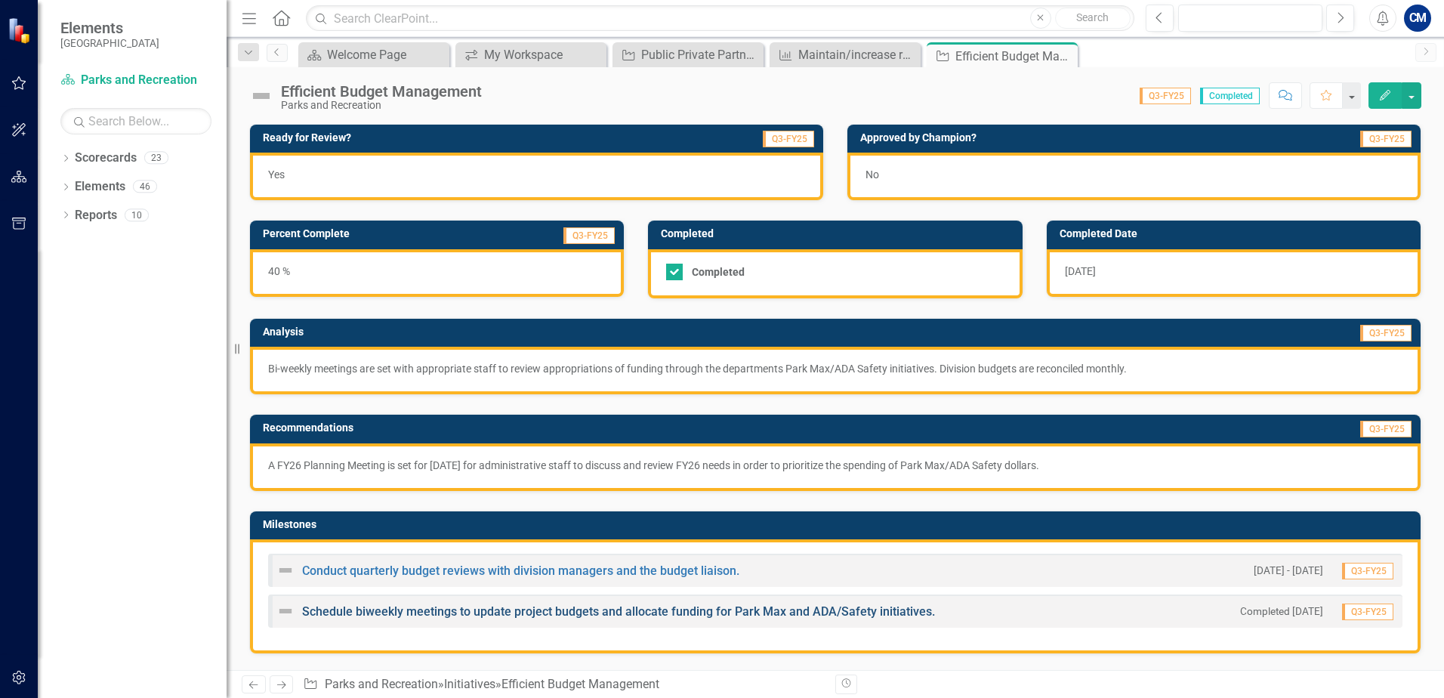
click at [367, 612] on link "Schedule biweekly meetings to update project budgets and allocate funding for P…" at bounding box center [618, 611] width 633 height 14
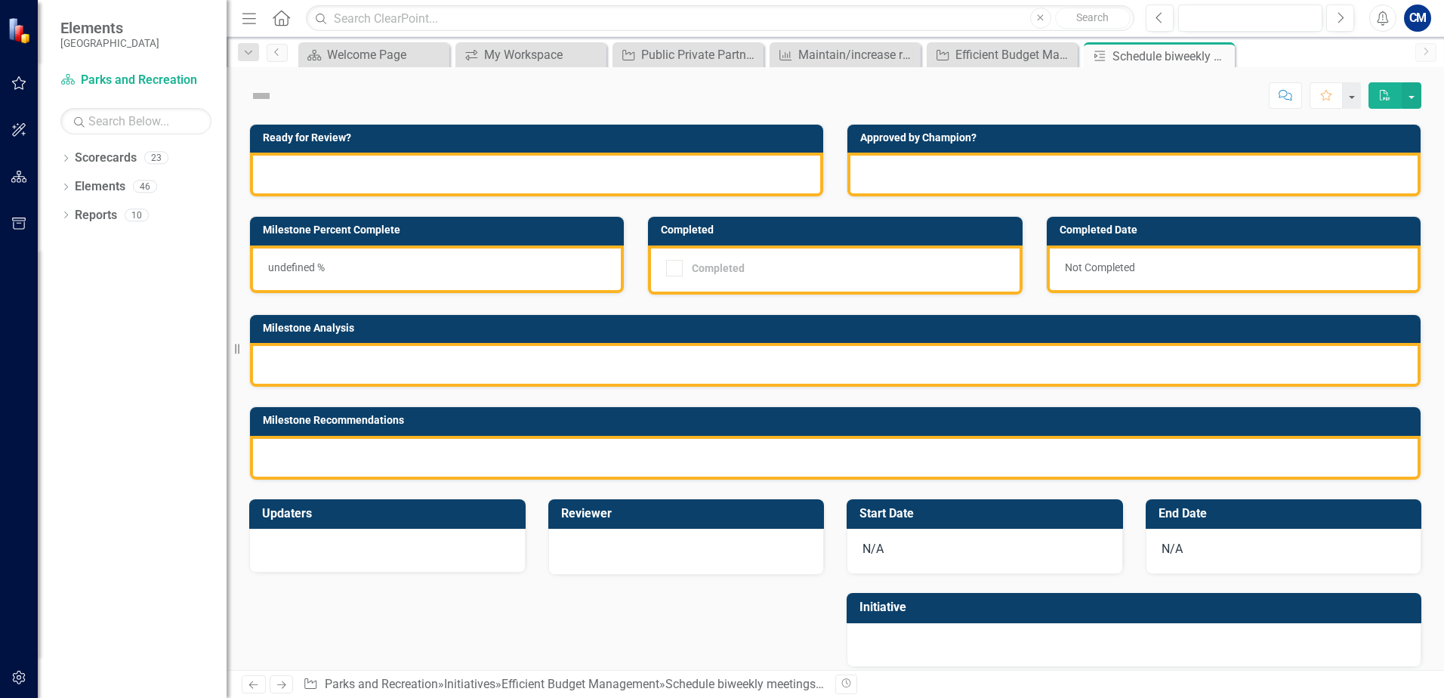
checkbox input "true"
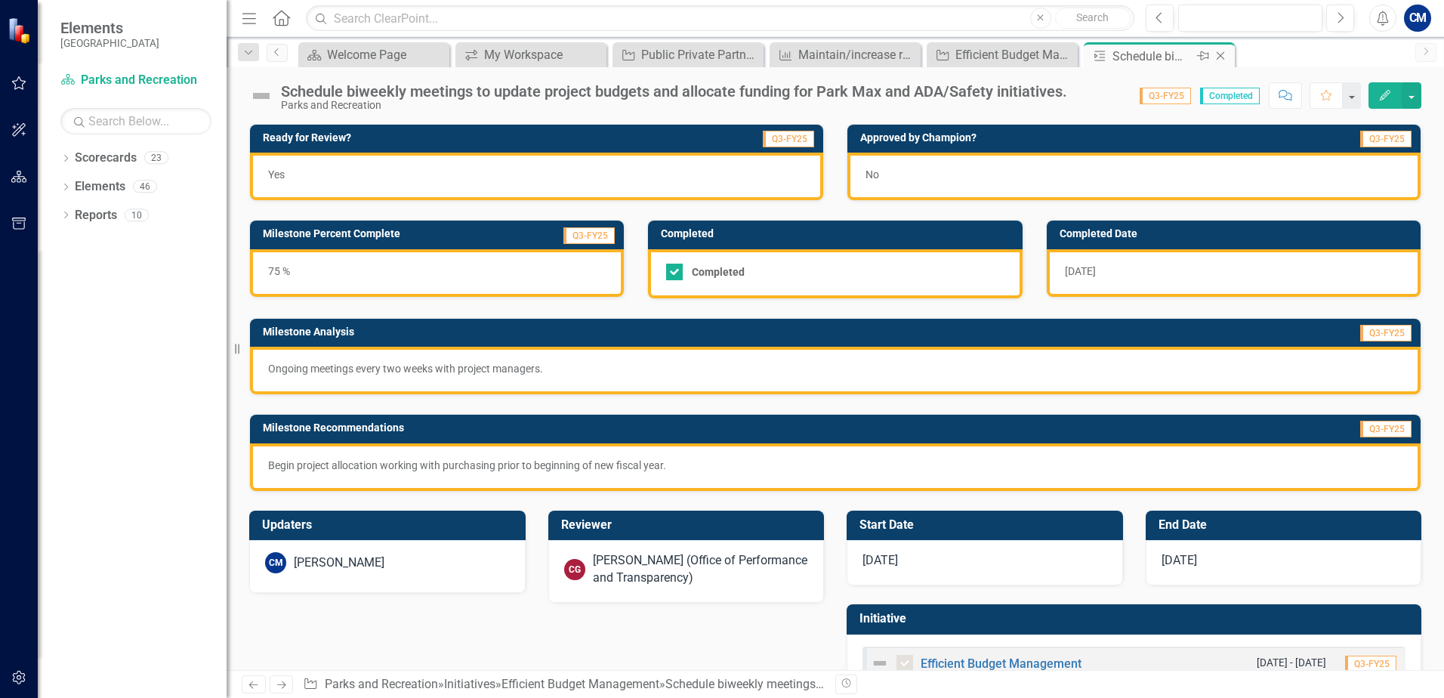
click at [1219, 53] on icon "Close" at bounding box center [1220, 56] width 15 height 12
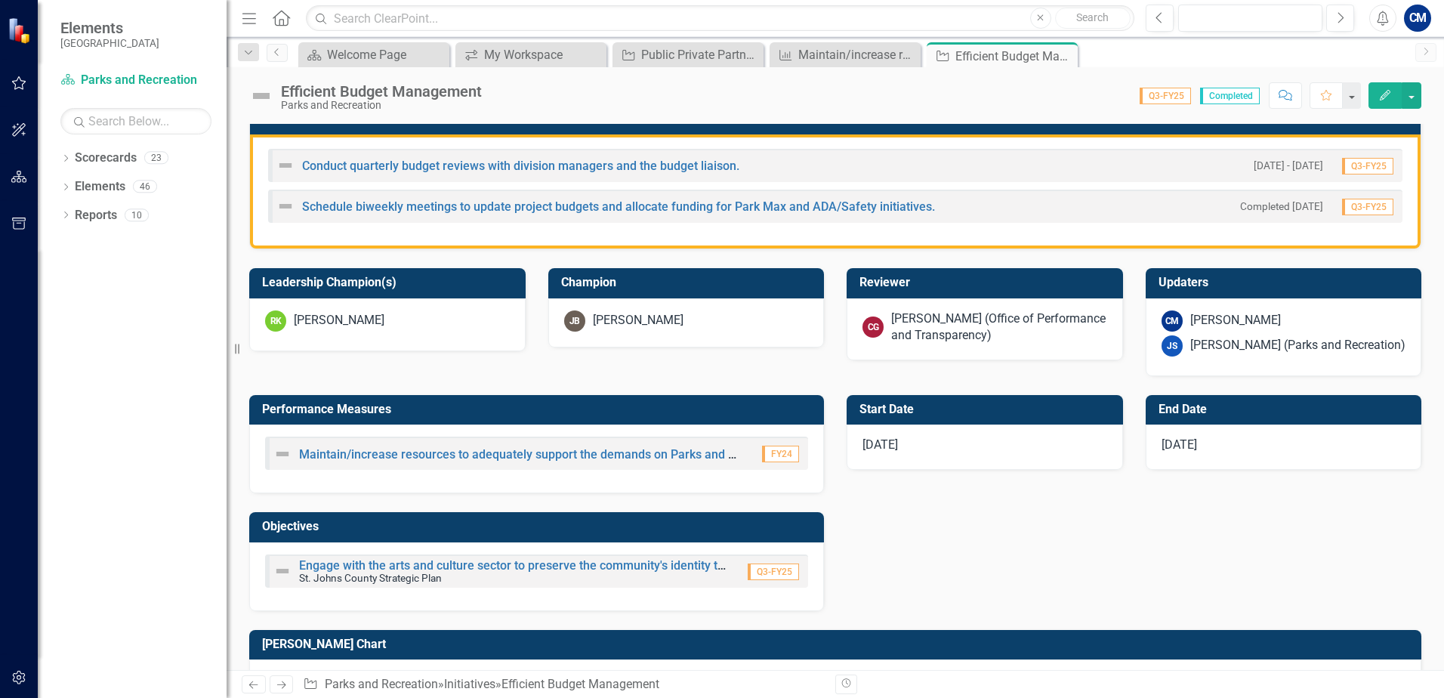
scroll to position [177, 0]
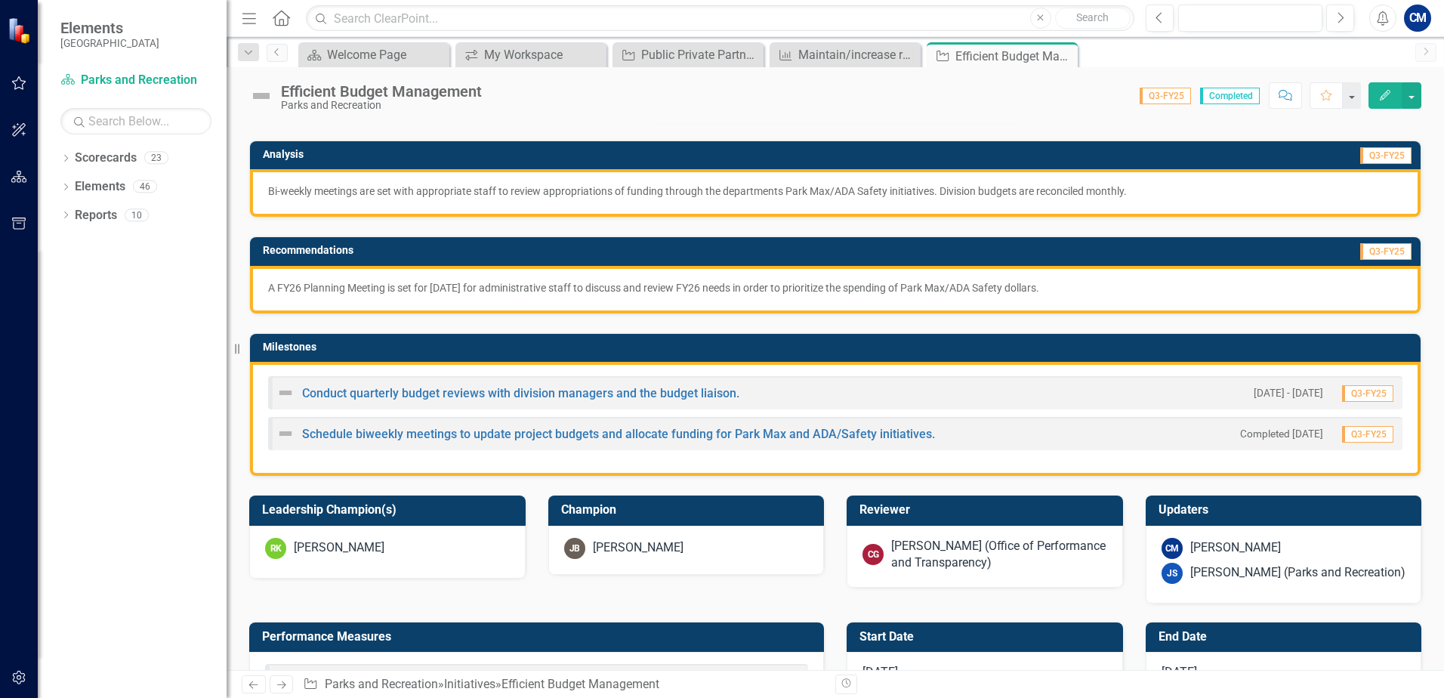
drag, startPoint x: 1064, startPoint y: 51, endPoint x: 923, endPoint y: 66, distance: 142.0
click at [0, 0] on icon "Close" at bounding box center [0, 0] width 0 height 0
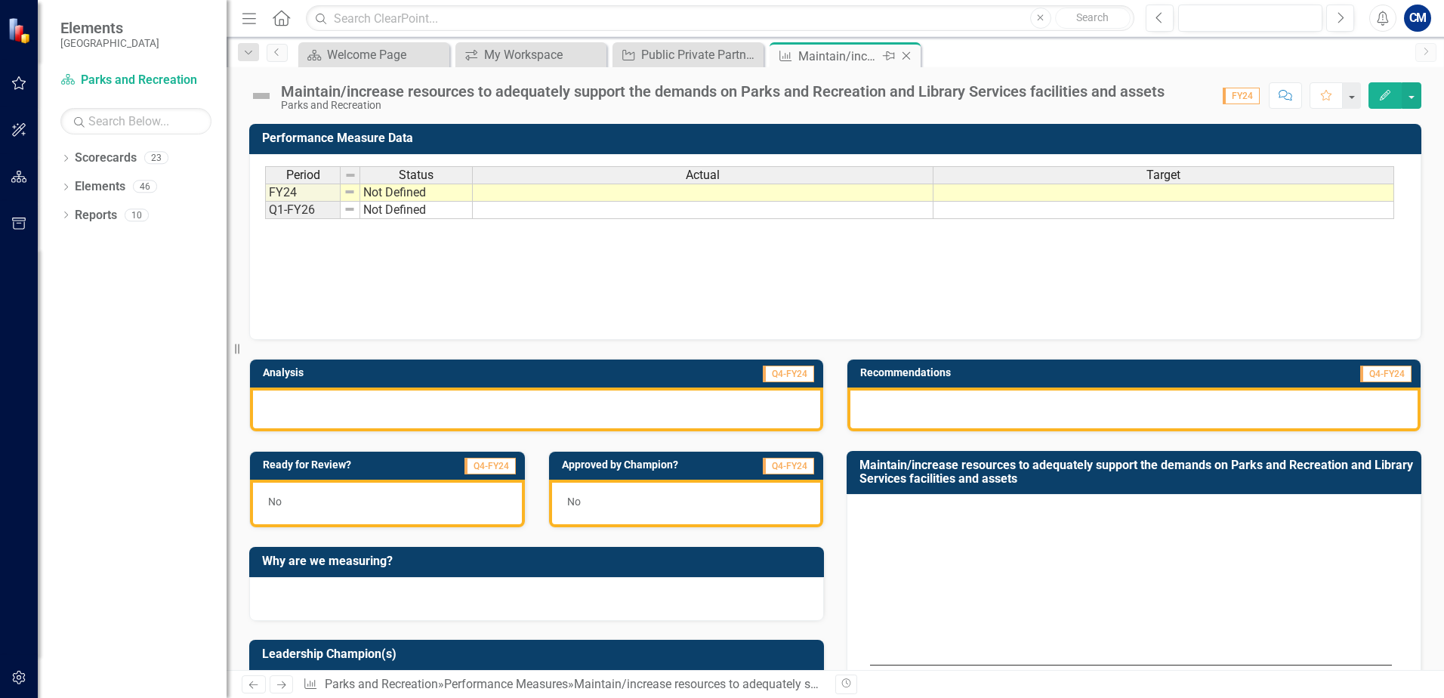
click at [904, 56] on icon "Close" at bounding box center [905, 56] width 15 height 12
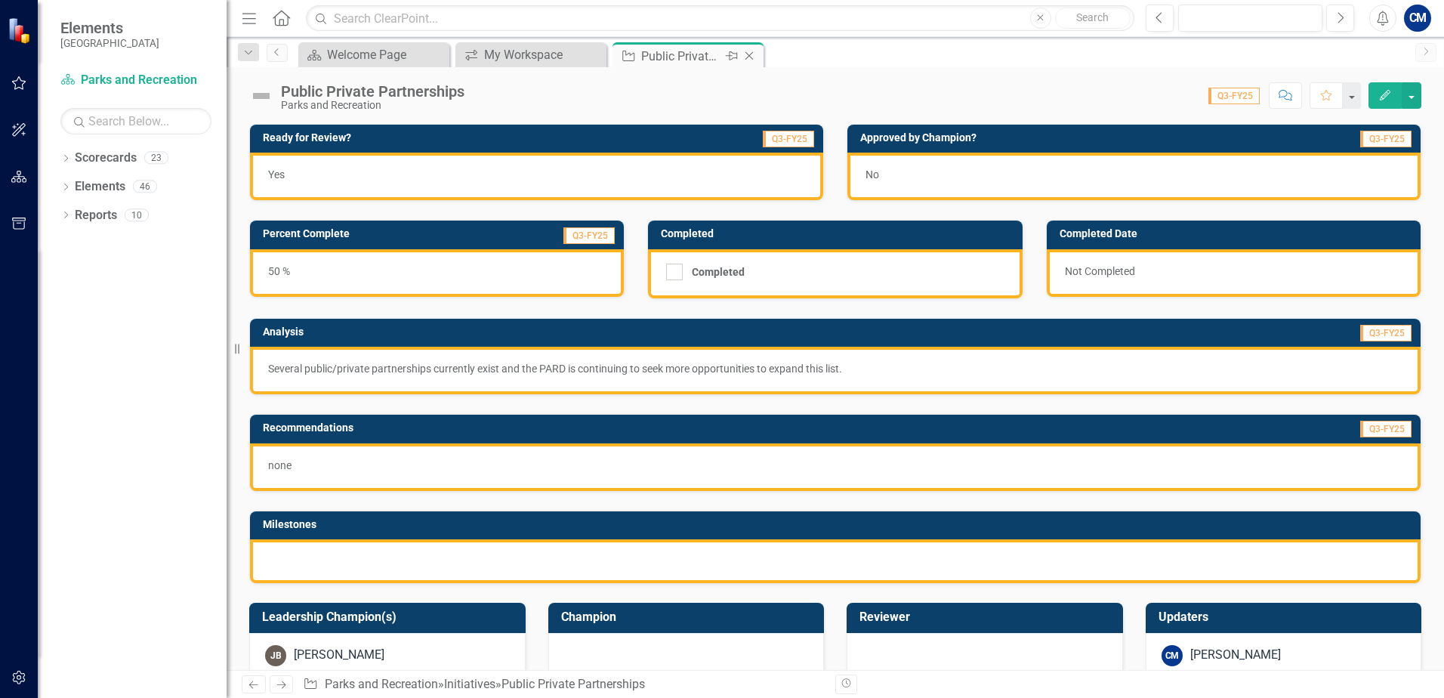
click at [751, 54] on icon at bounding box center [749, 56] width 8 height 8
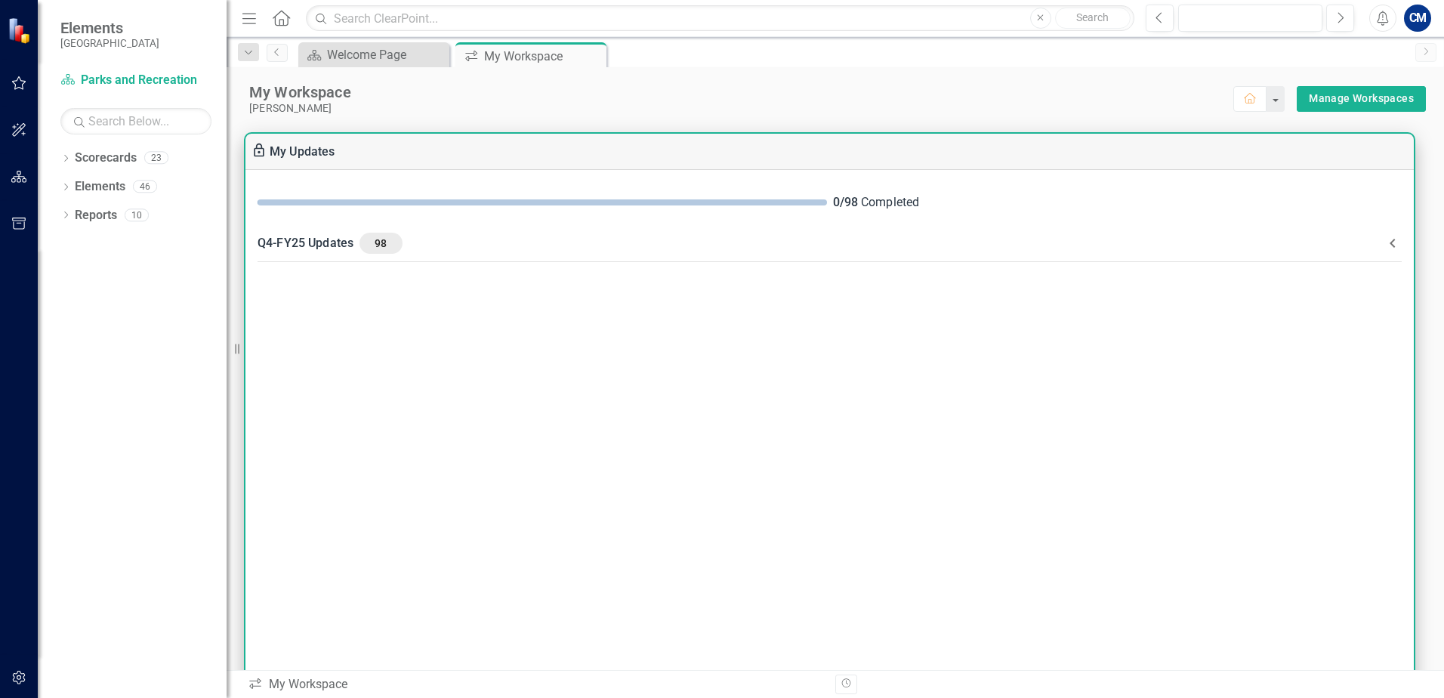
click at [1389, 236] on icon at bounding box center [1392, 243] width 18 height 18
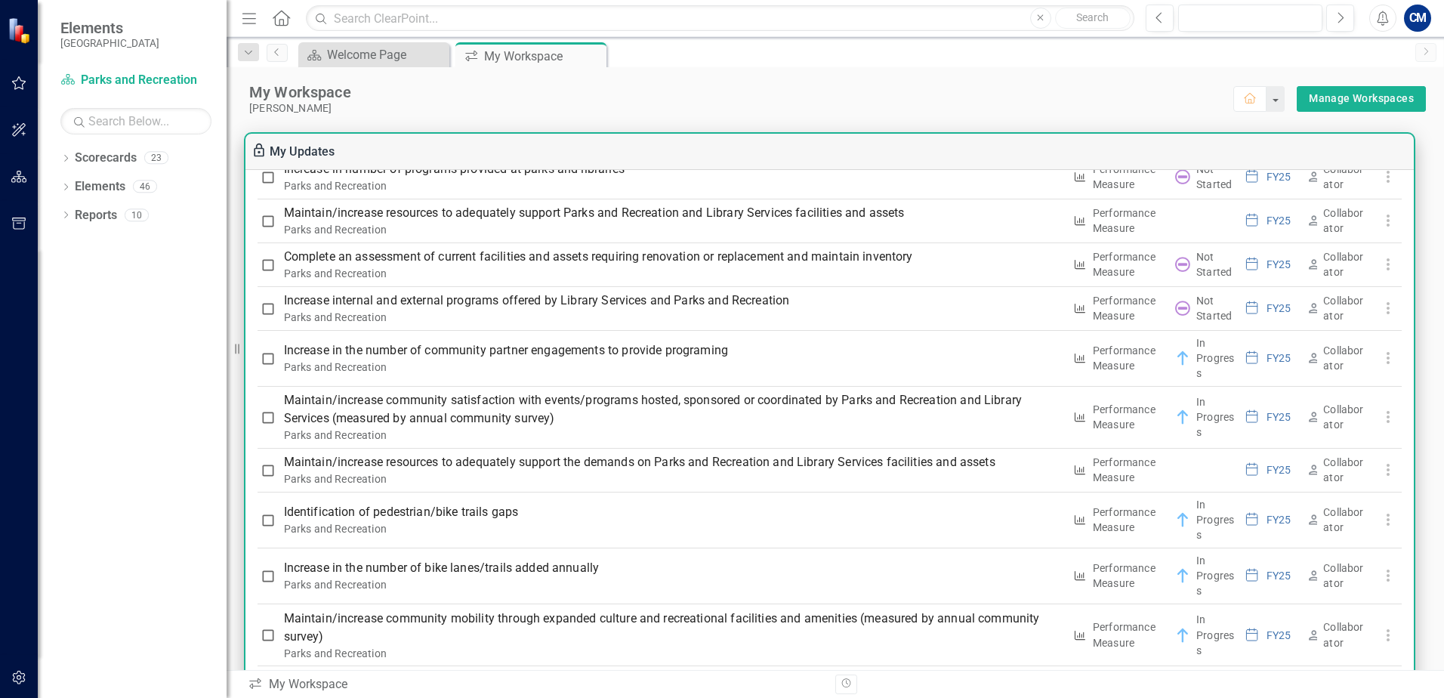
scroll to position [1661, 0]
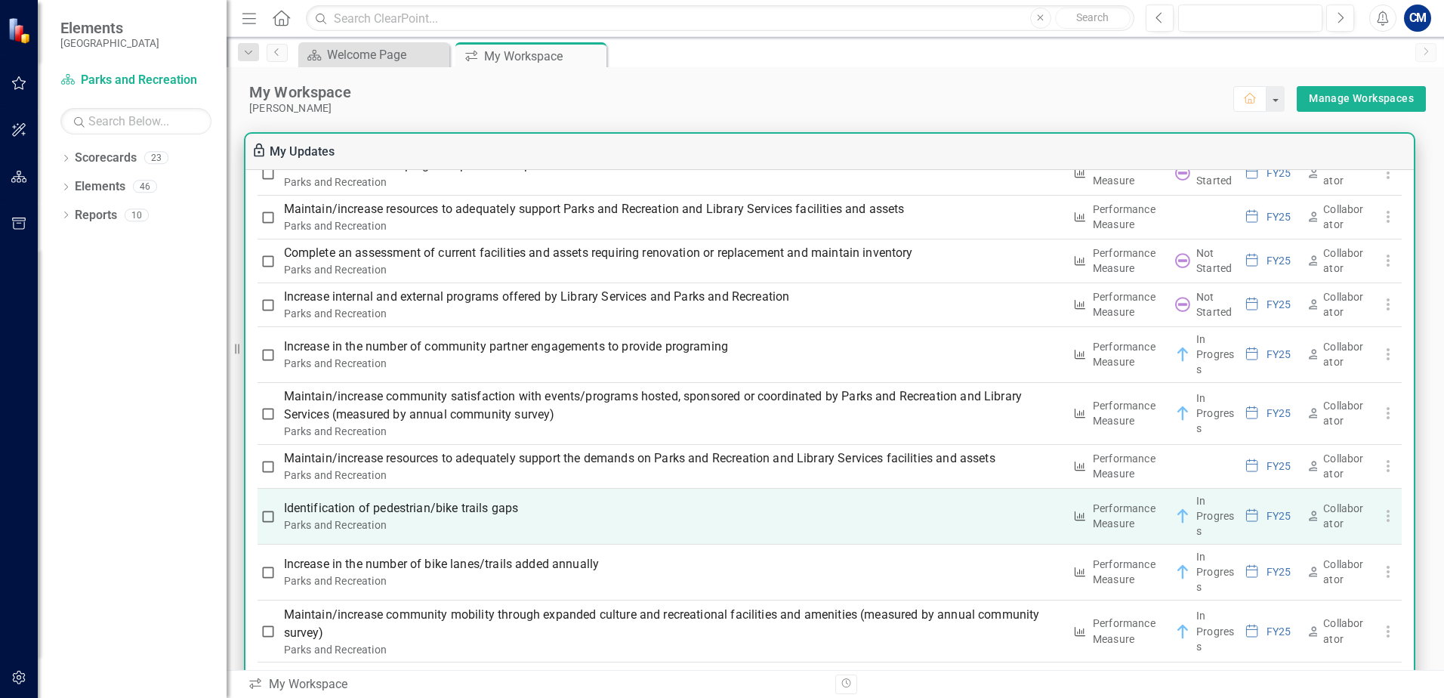
click at [495, 510] on p "Identification of pedestrian/bike trails gaps" at bounding box center [673, 508] width 779 height 18
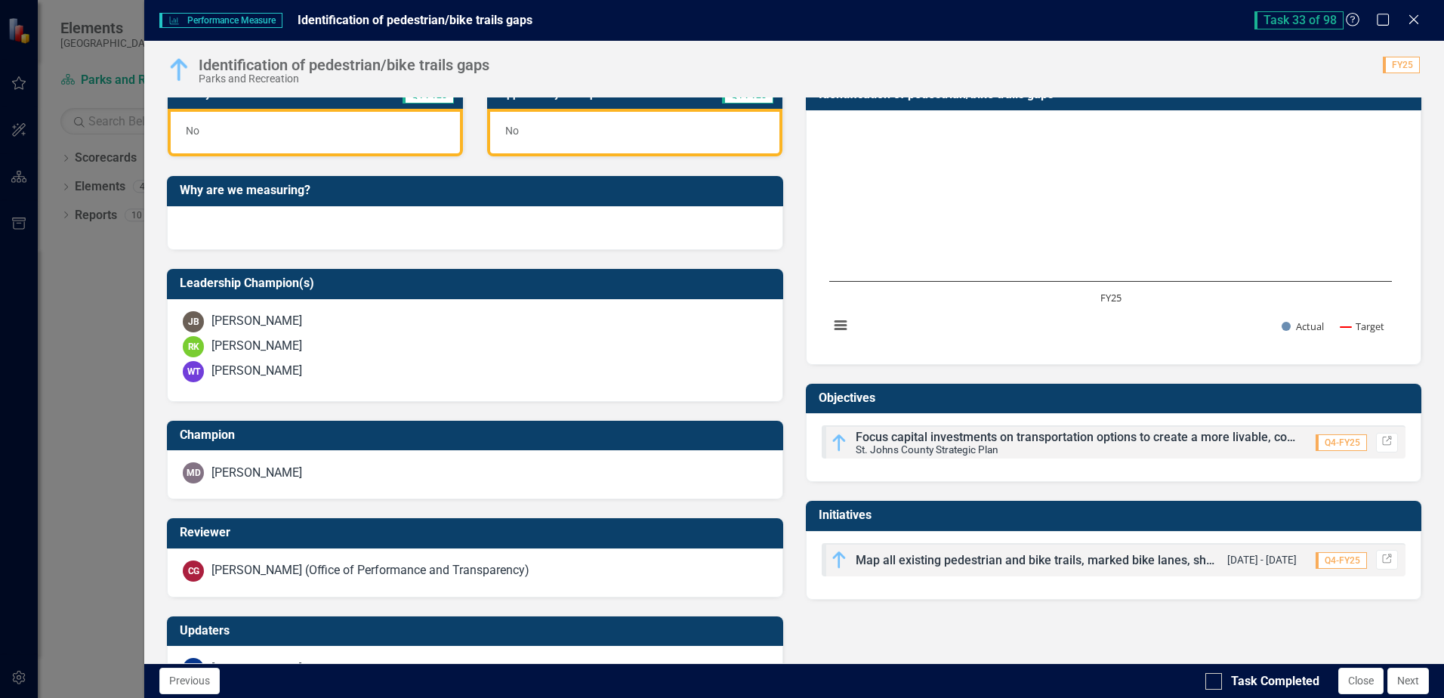
scroll to position [420, 0]
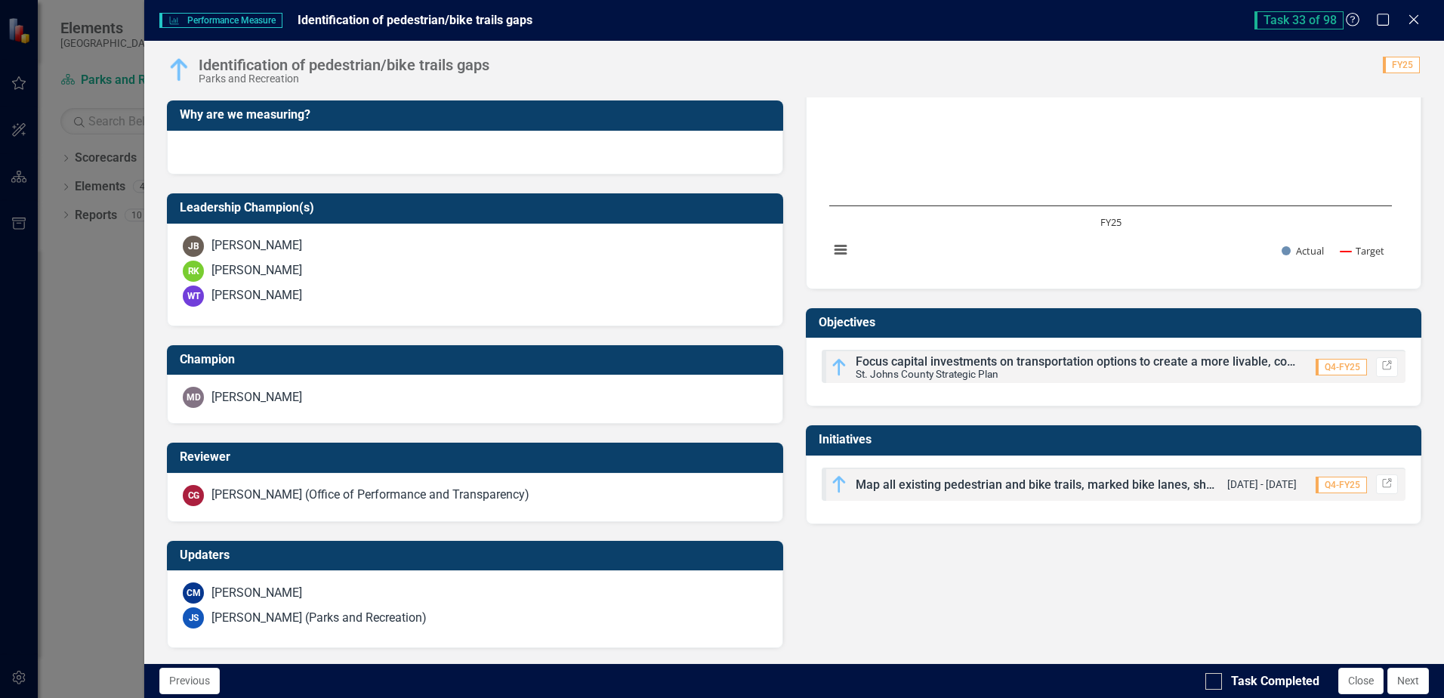
click at [988, 478] on div "Map all existing pedestrian and bike trails, marked bike lanes, shared paths, a…" at bounding box center [1025, 484] width 390 height 18
click at [1382, 487] on icon at bounding box center [1386, 482] width 9 height 9
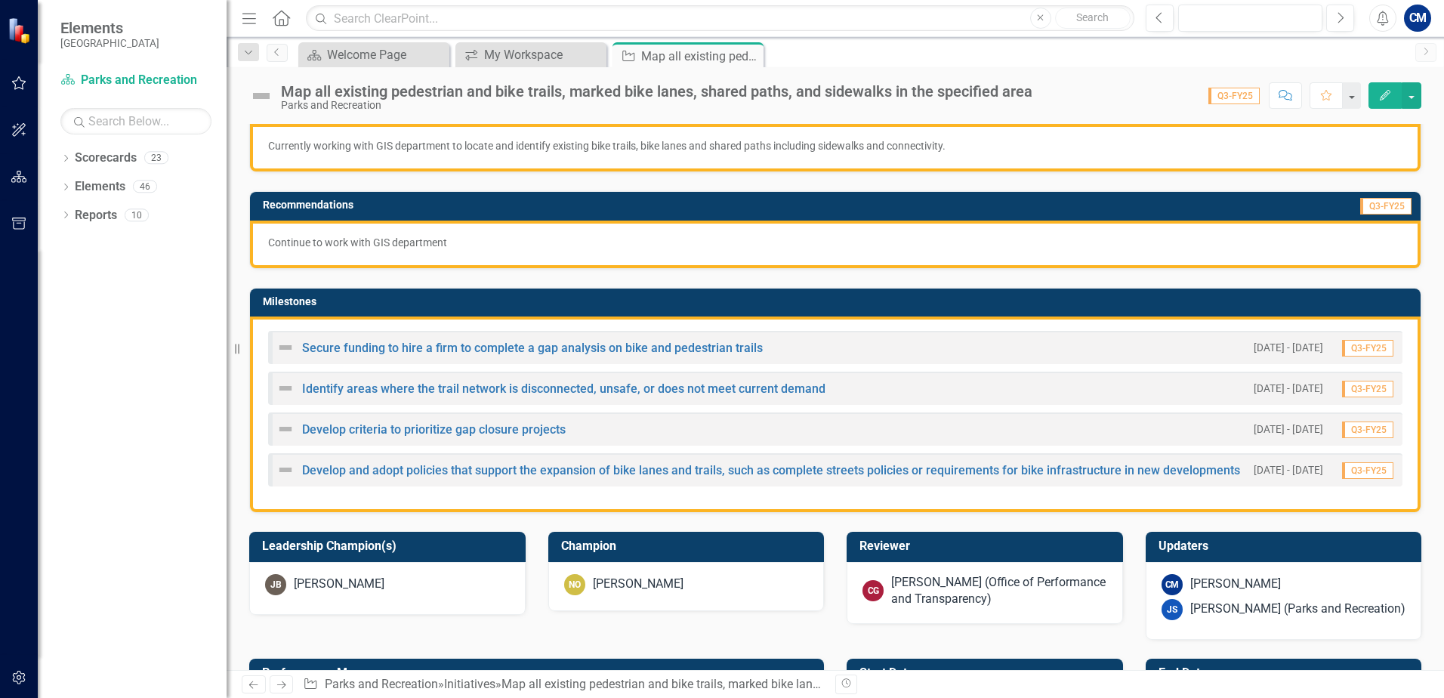
scroll to position [298, 0]
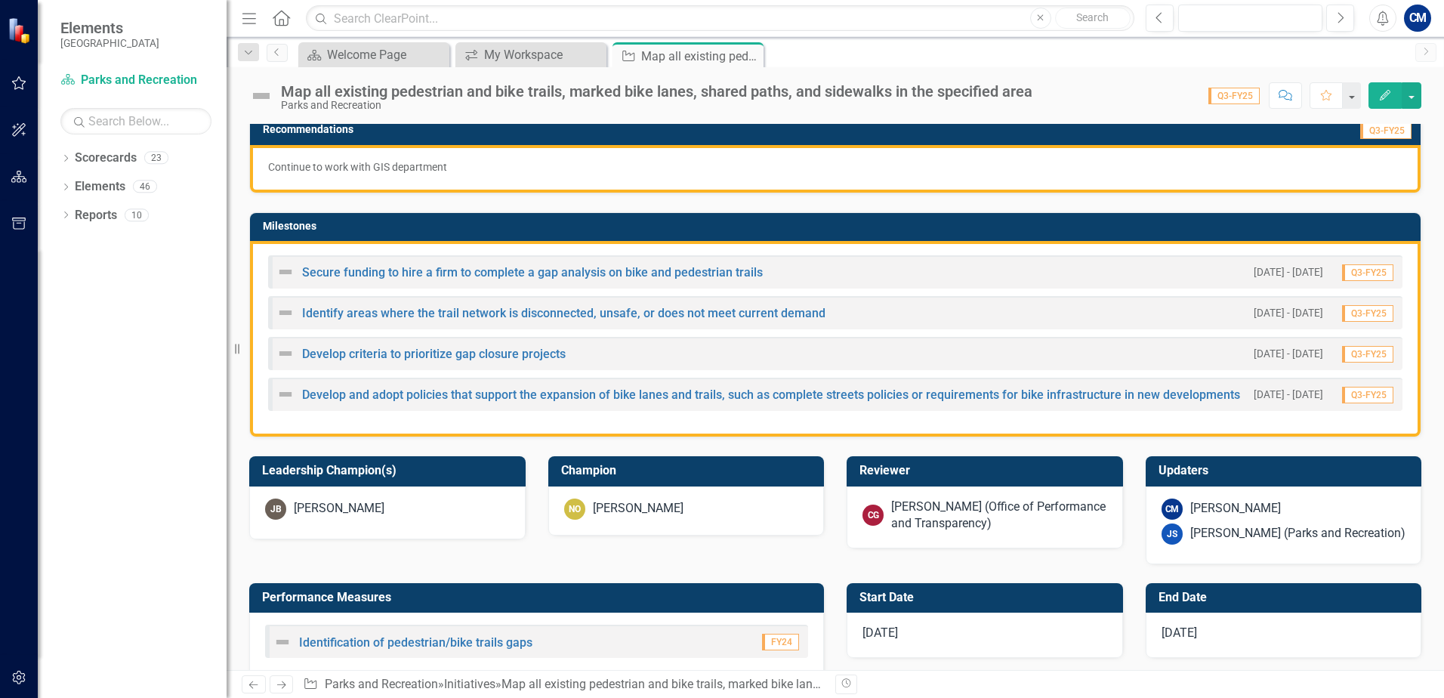
click at [378, 544] on div "Ready for Review? Q3-FY25 Yes Approved by Champion? Q3-FY25 No Percent Complete…" at bounding box center [835, 185] width 1194 height 757
click at [414, 273] on link "Secure funding to hire a firm to complete a gap analysis on bike and pedestrian…" at bounding box center [532, 272] width 461 height 14
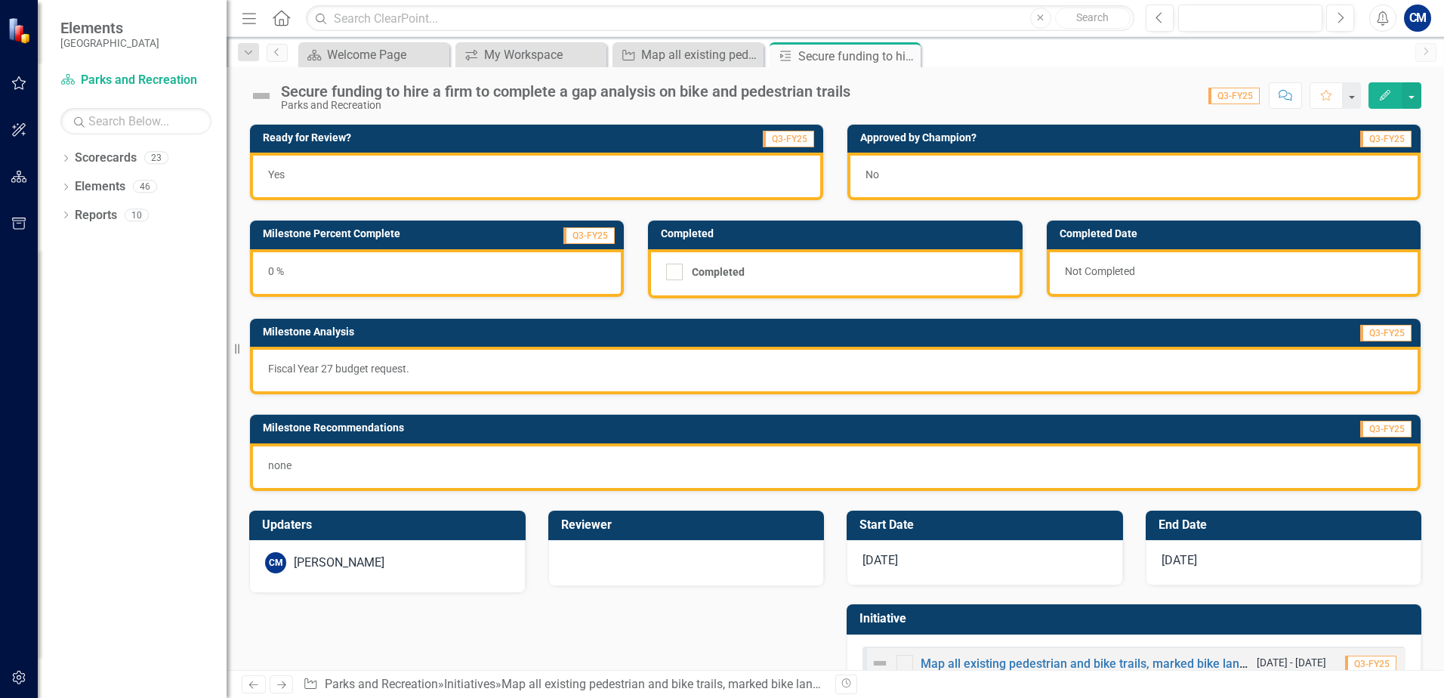
scroll to position [48, 0]
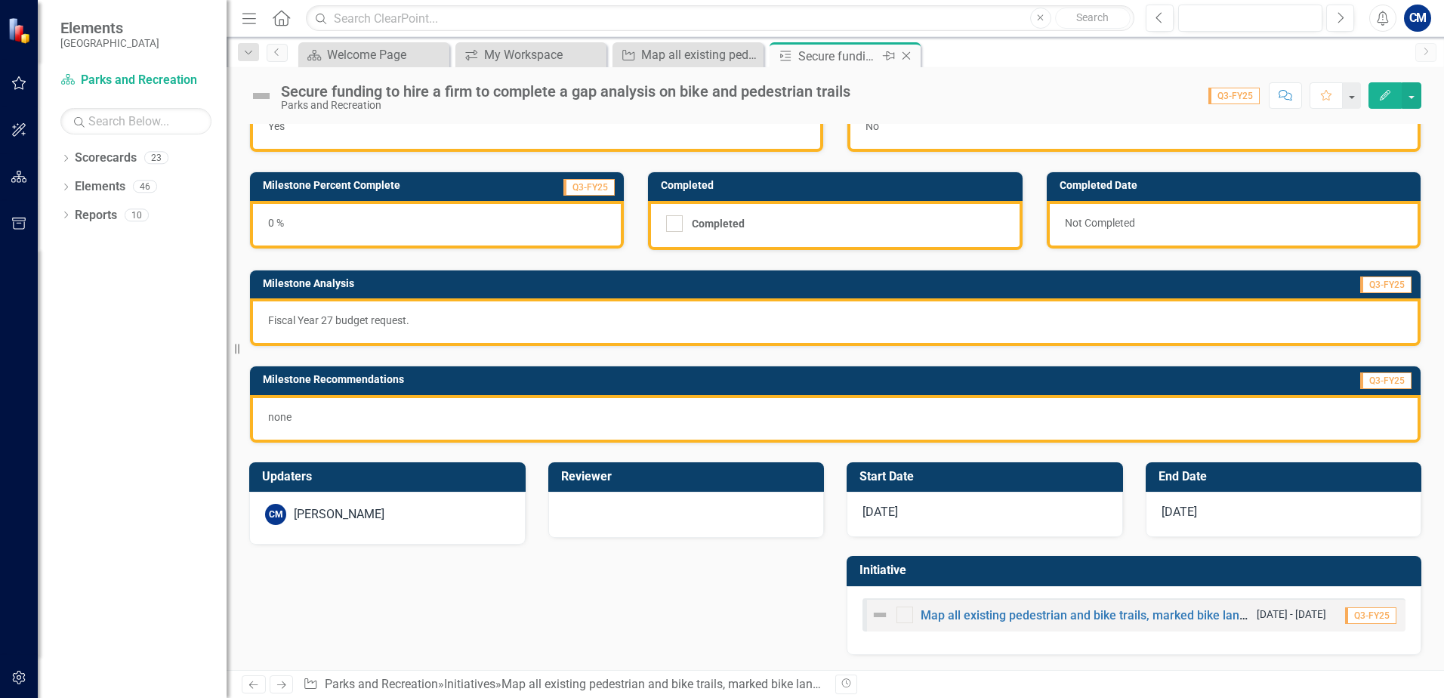
click at [908, 54] on icon "Close" at bounding box center [905, 56] width 15 height 12
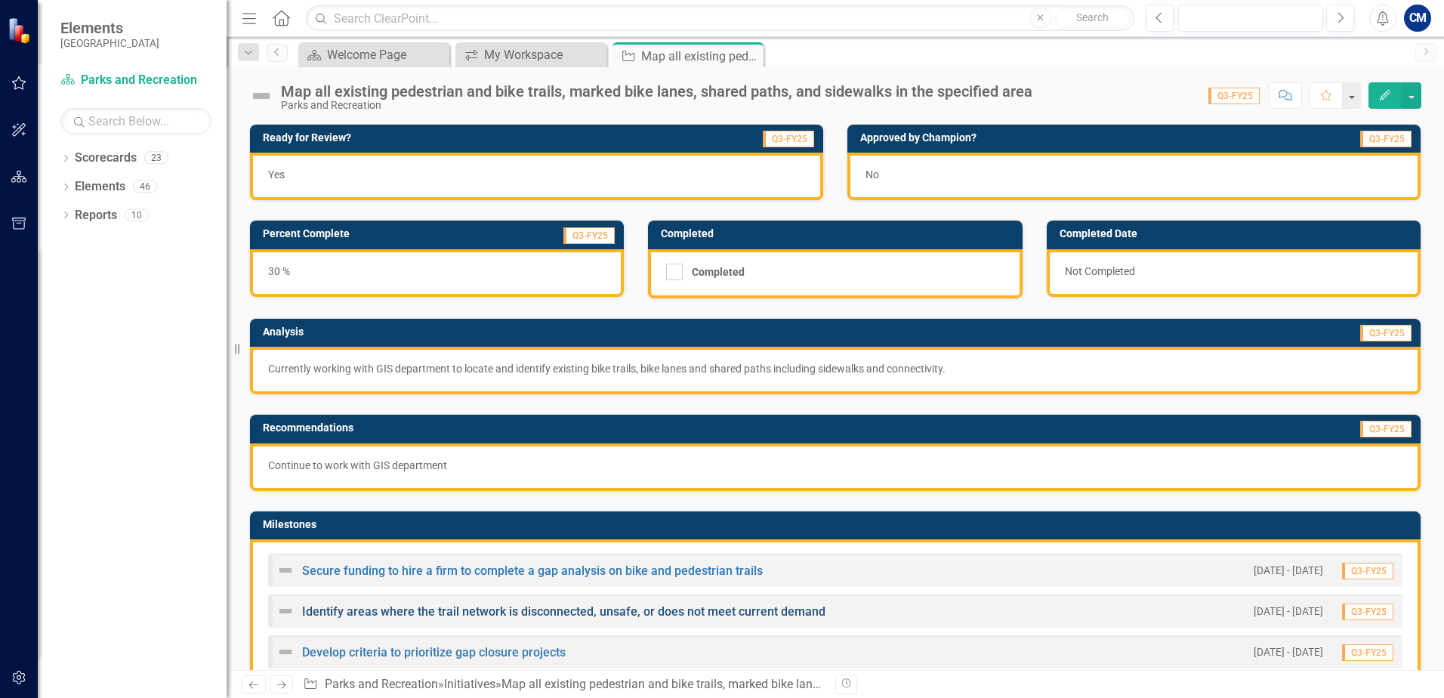
click at [421, 611] on link "Identify areas where the trail network is disconnected, unsafe, or does not mee…" at bounding box center [563, 611] width 523 height 14
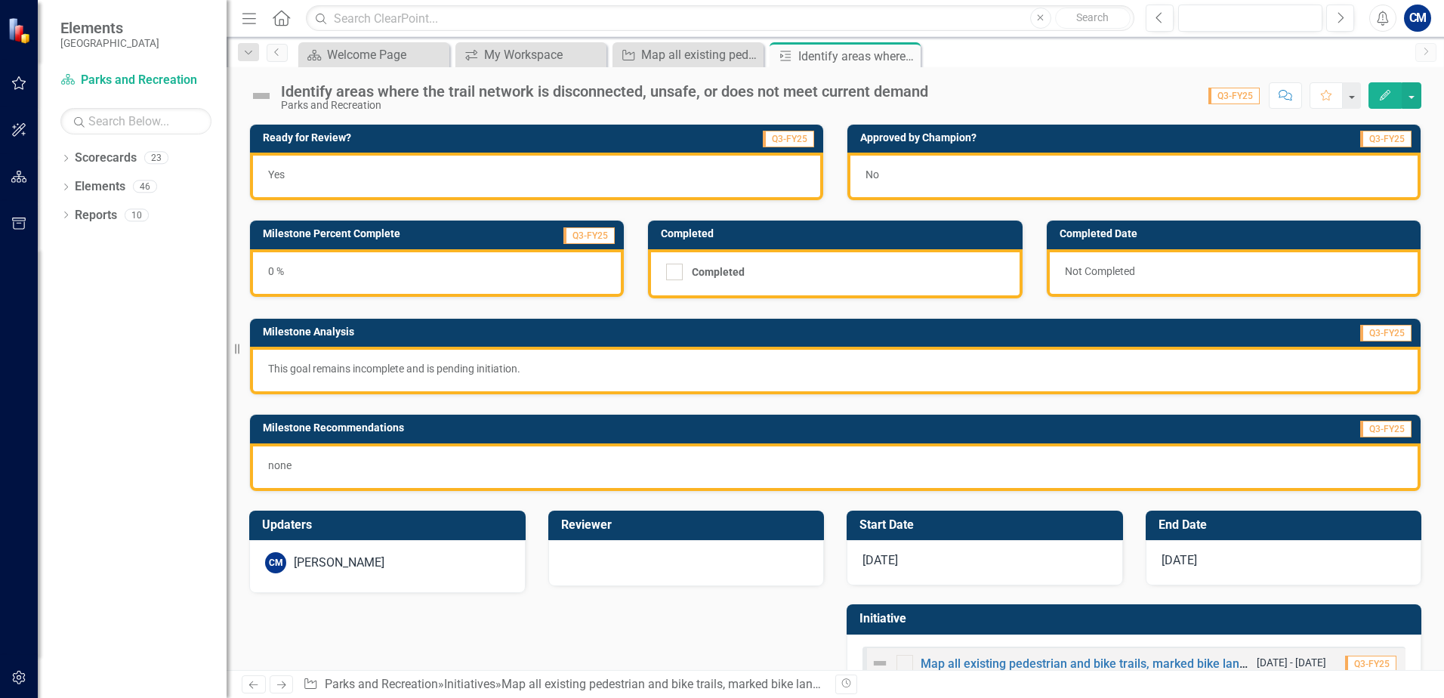
click at [0, 0] on icon "Close" at bounding box center [0, 0] width 0 height 0
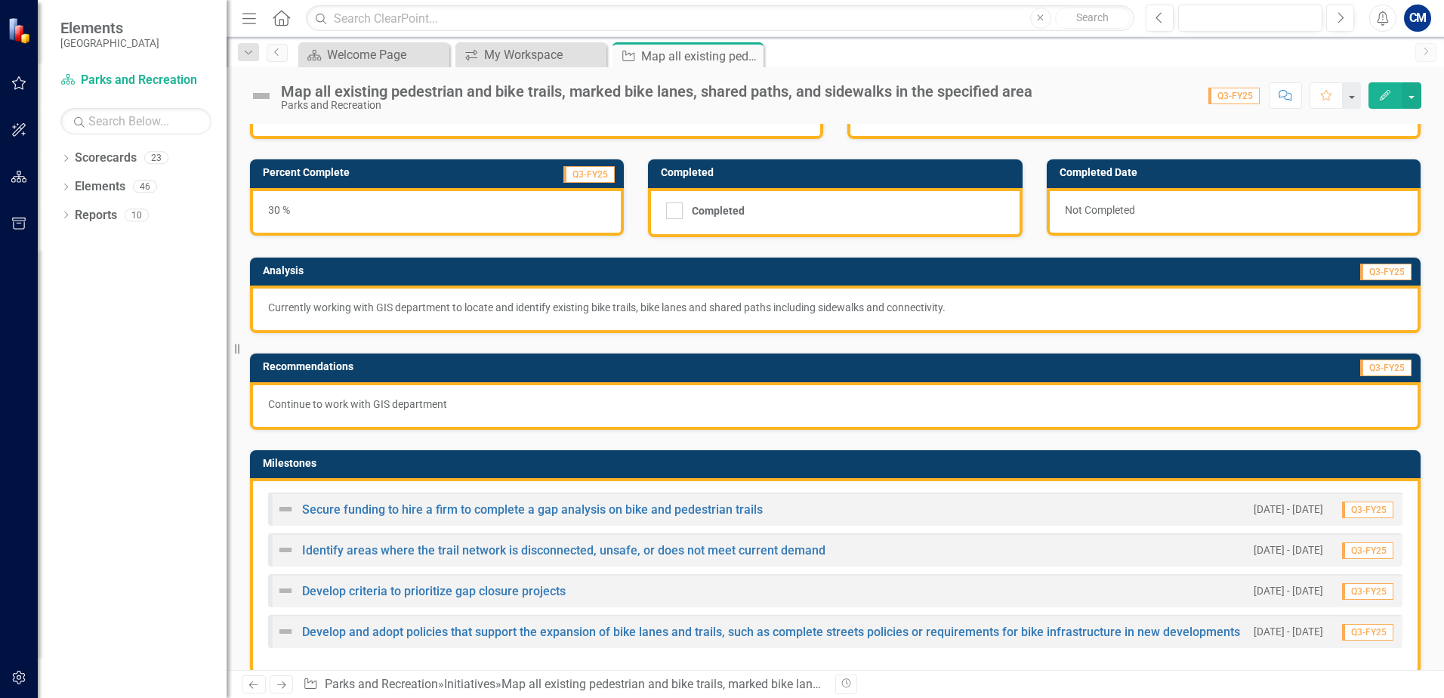
scroll to position [227, 0]
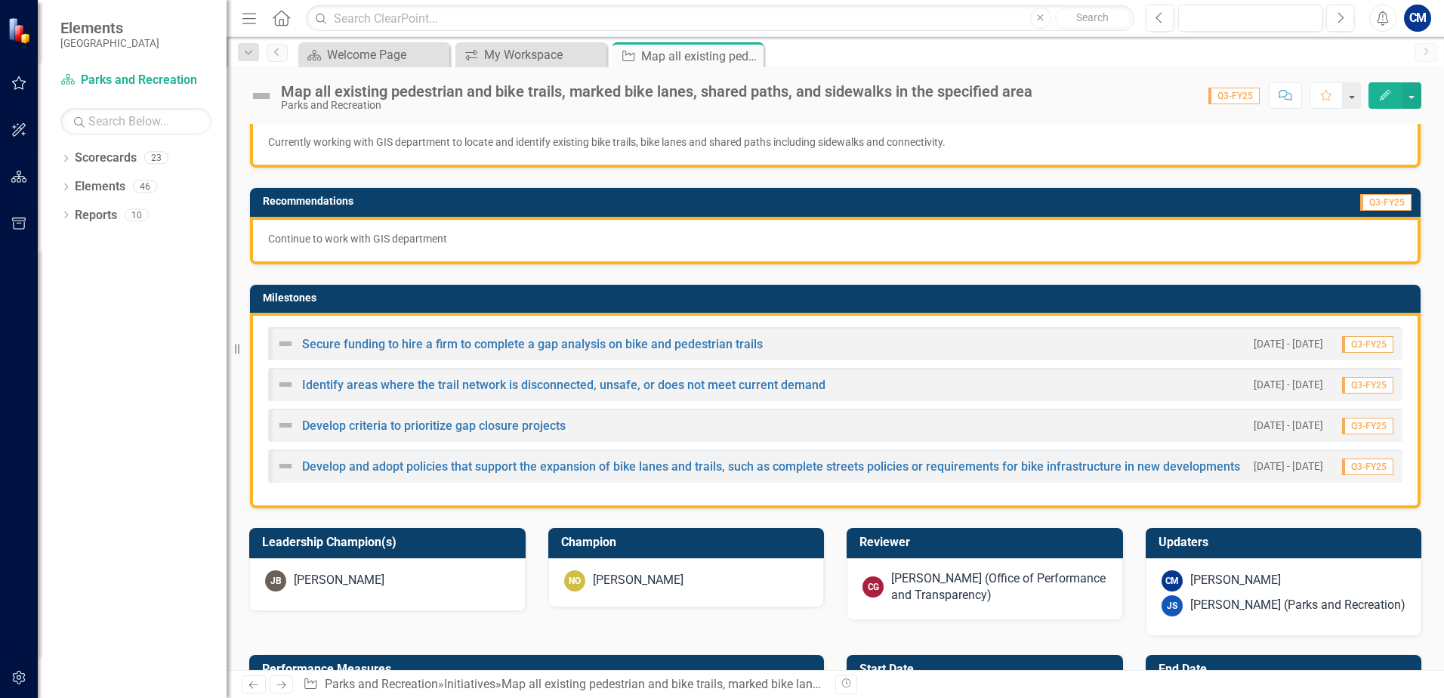
click at [354, 419] on div "Develop criteria to prioritize gap closure projects" at bounding box center [420, 425] width 289 height 18
click at [353, 421] on link "Develop criteria to prioritize gap closure projects" at bounding box center [434, 425] width 264 height 14
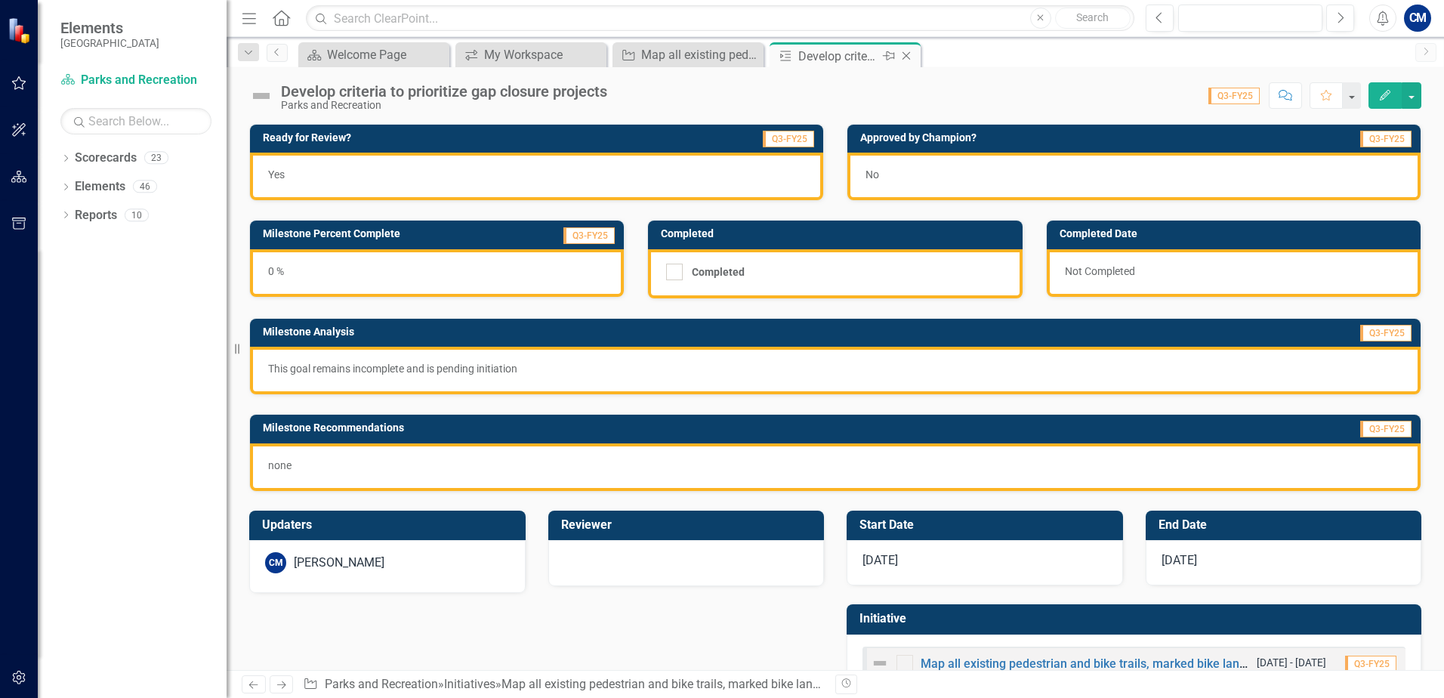
click at [905, 54] on icon at bounding box center [906, 56] width 8 height 8
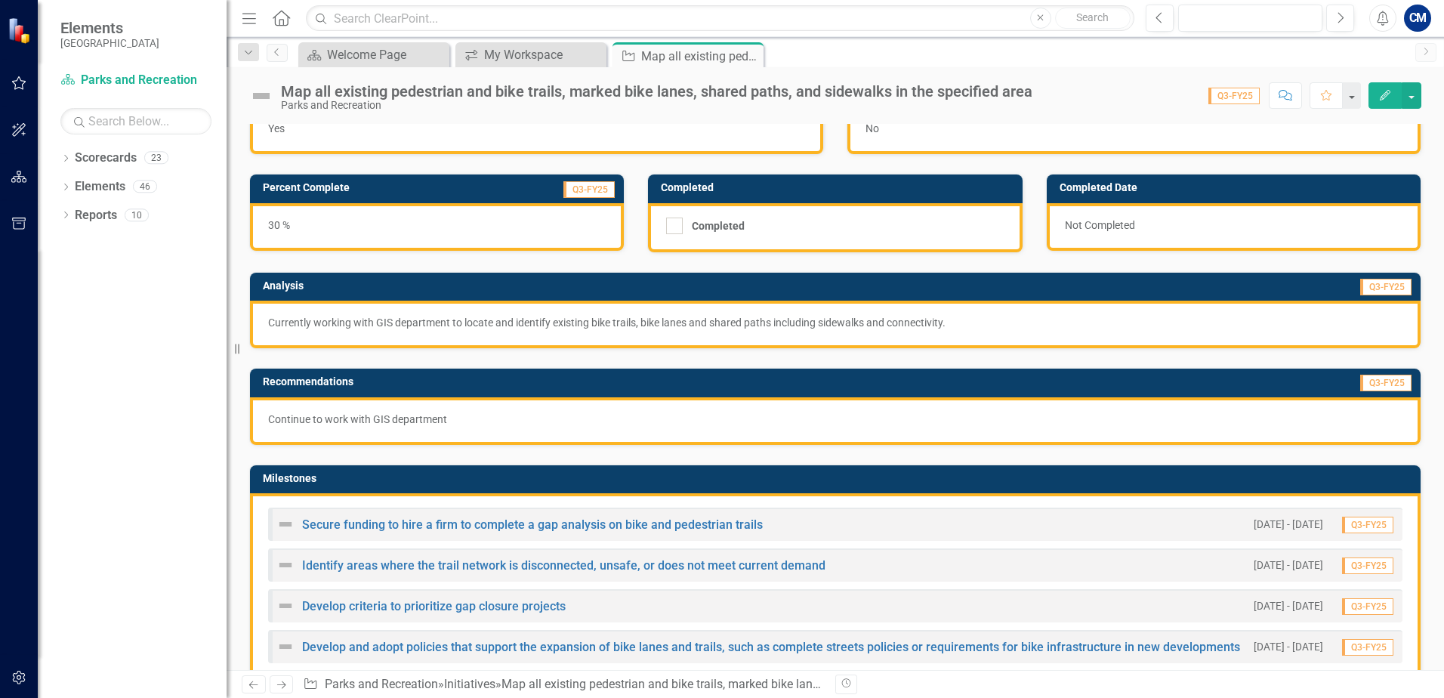
scroll to position [151, 0]
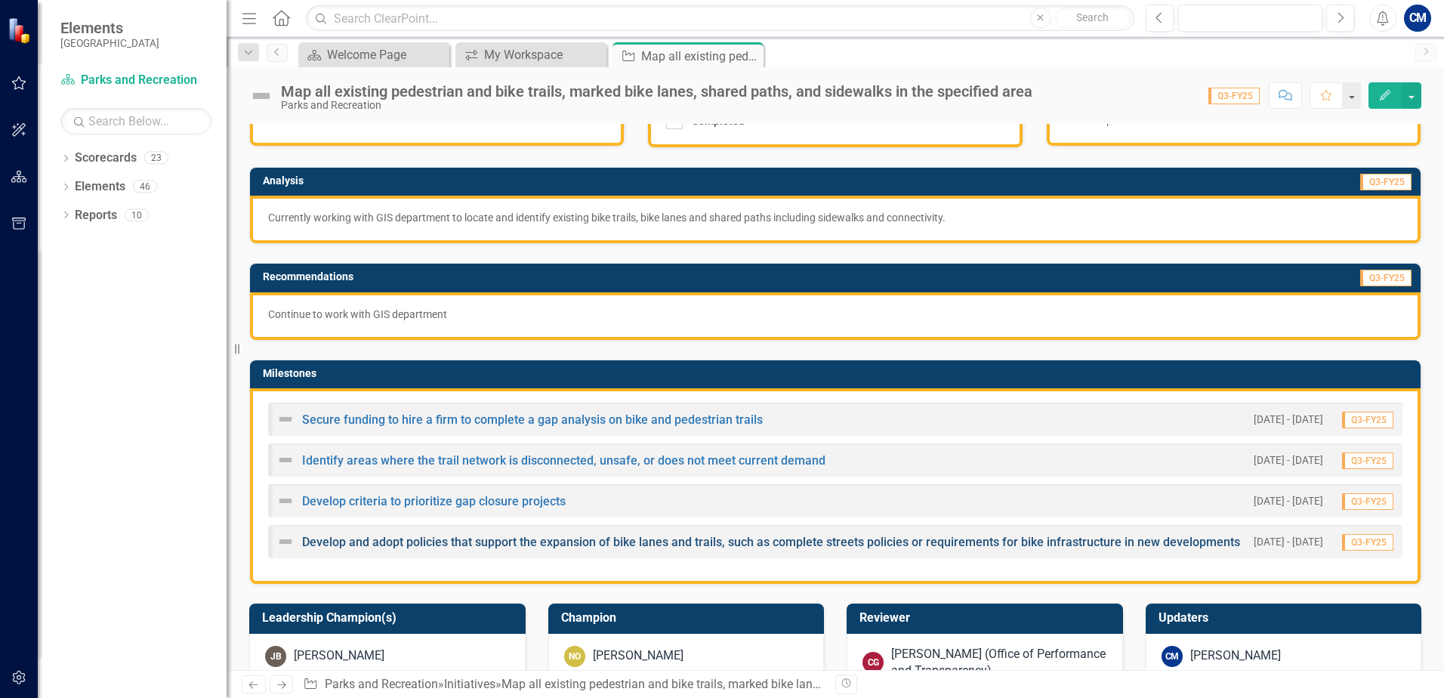
click at [430, 543] on link "Develop and adopt policies that support the expansion of bike lanes and trails,…" at bounding box center [771, 542] width 938 height 14
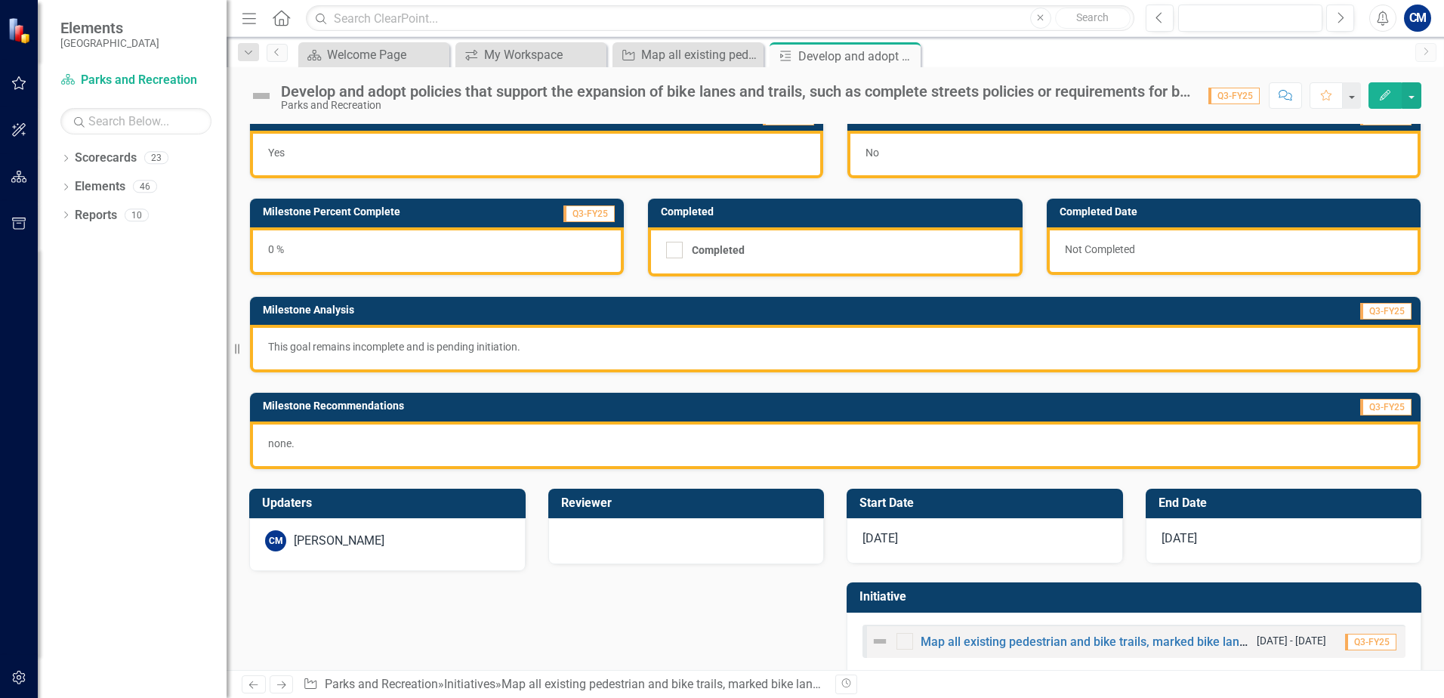
scroll to position [48, 0]
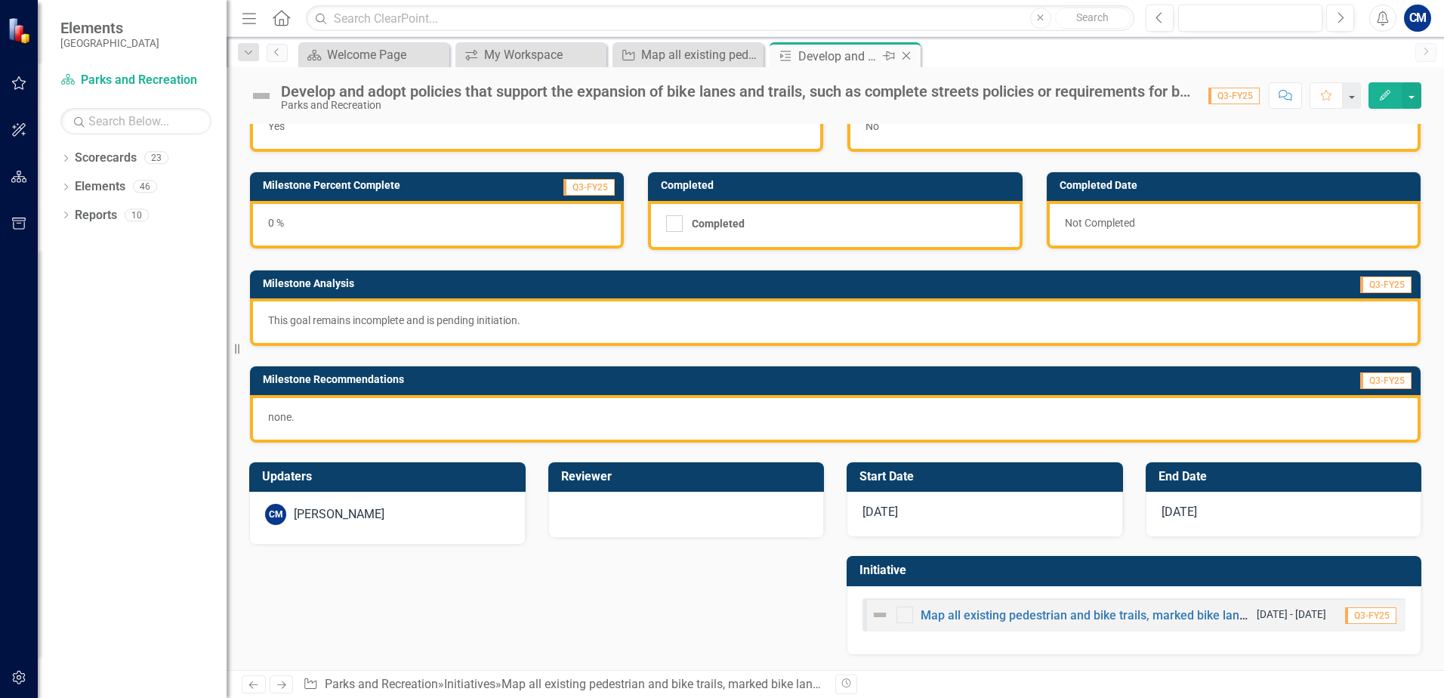
click at [911, 55] on icon "Close" at bounding box center [905, 56] width 15 height 12
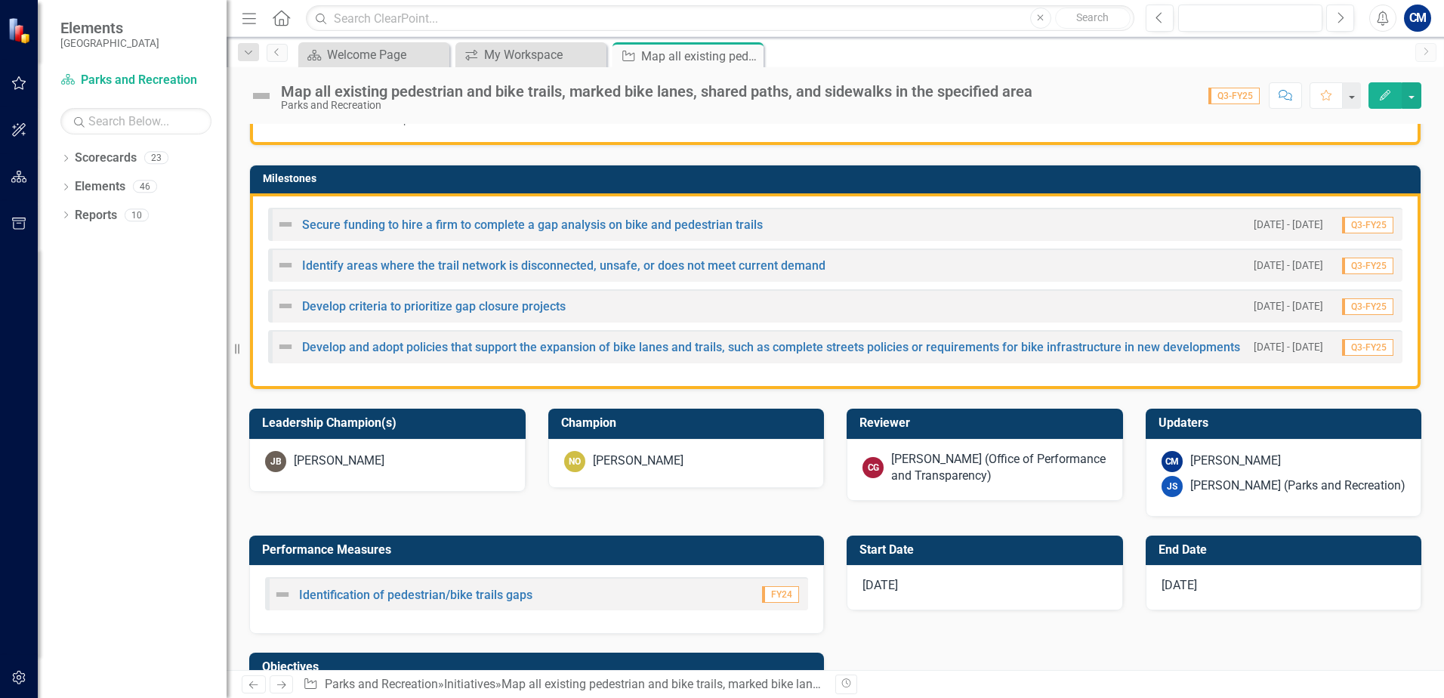
scroll to position [453, 0]
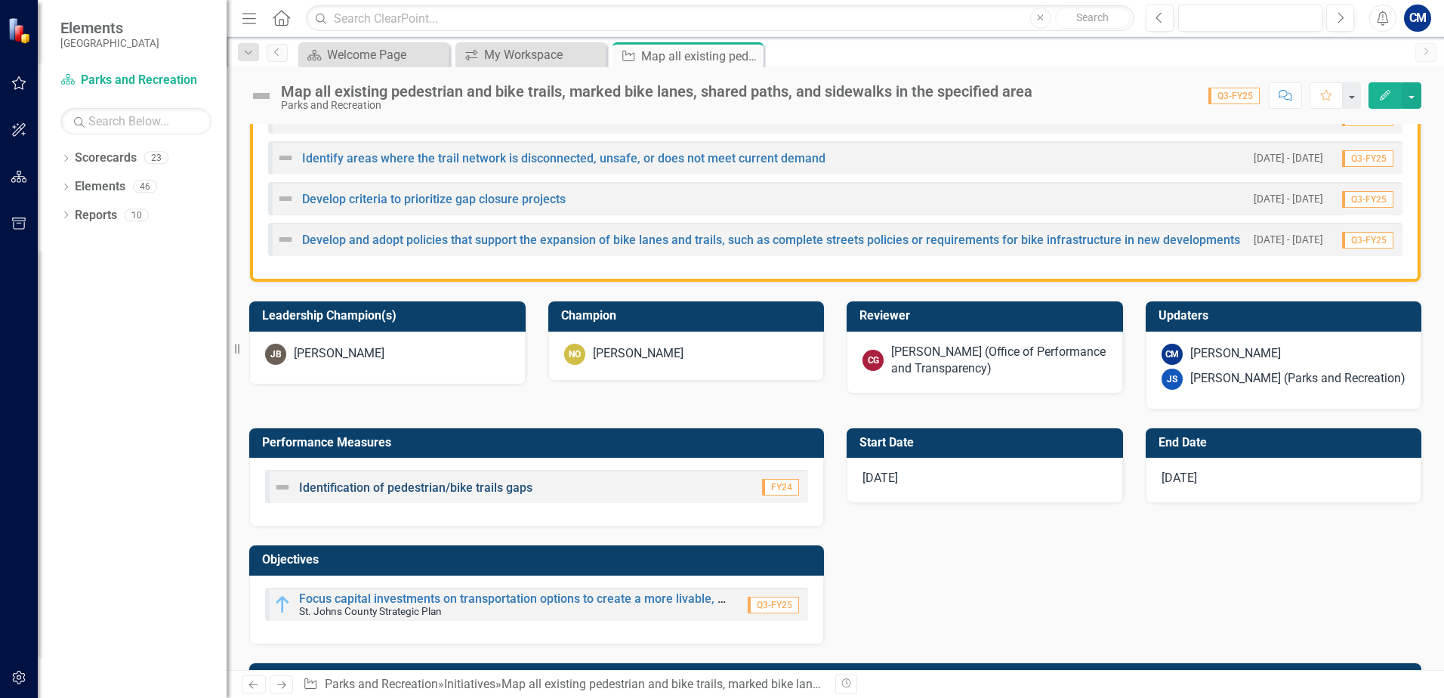
click at [459, 483] on link "Identification of pedestrian/bike trails gaps" at bounding box center [415, 487] width 233 height 14
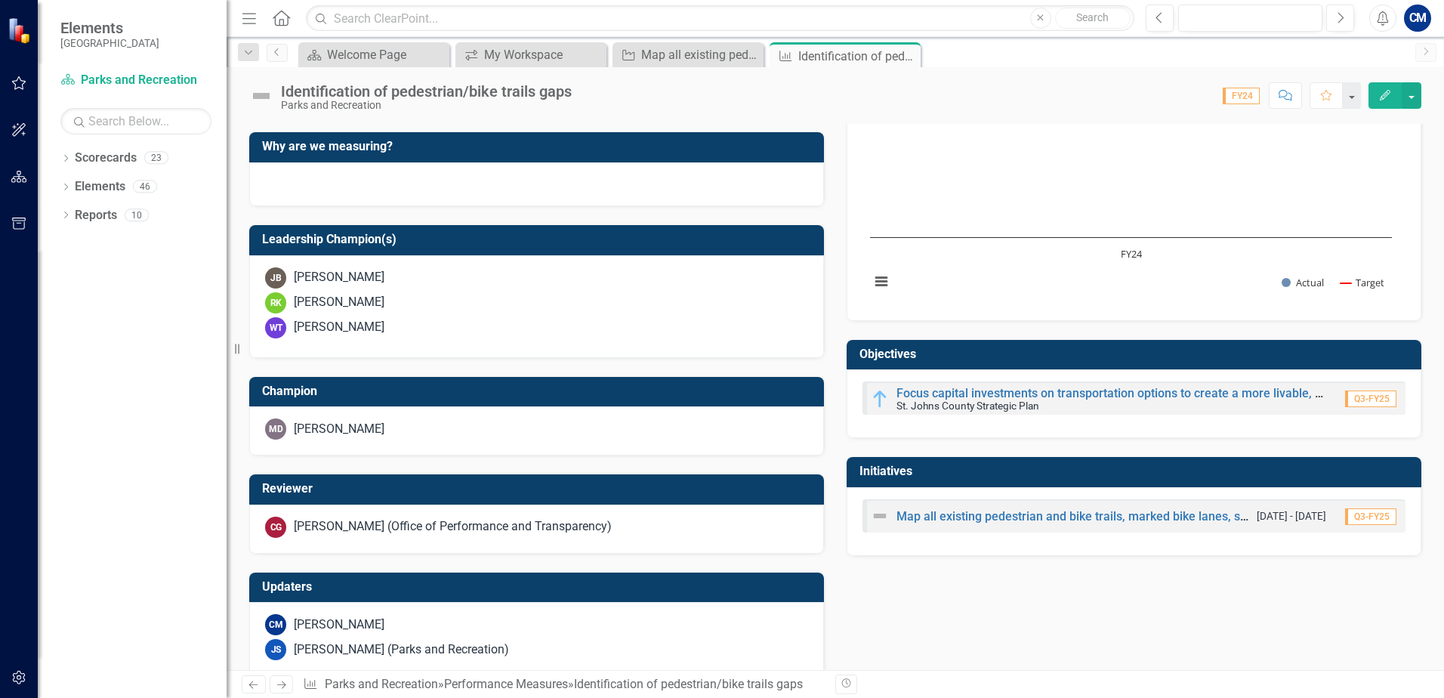
scroll to position [439, 0]
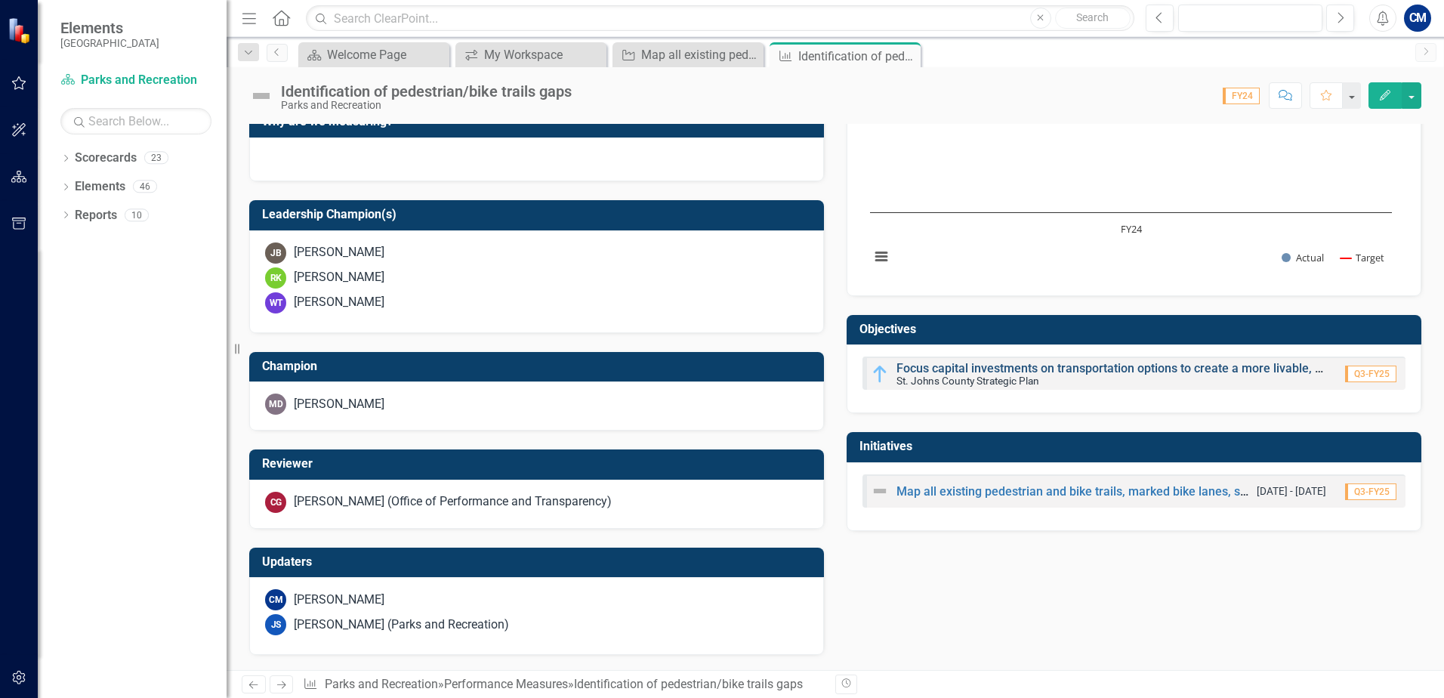
click at [942, 368] on link "Focus capital investments on transportation options to create a more livable, c…" at bounding box center [1203, 368] width 614 height 14
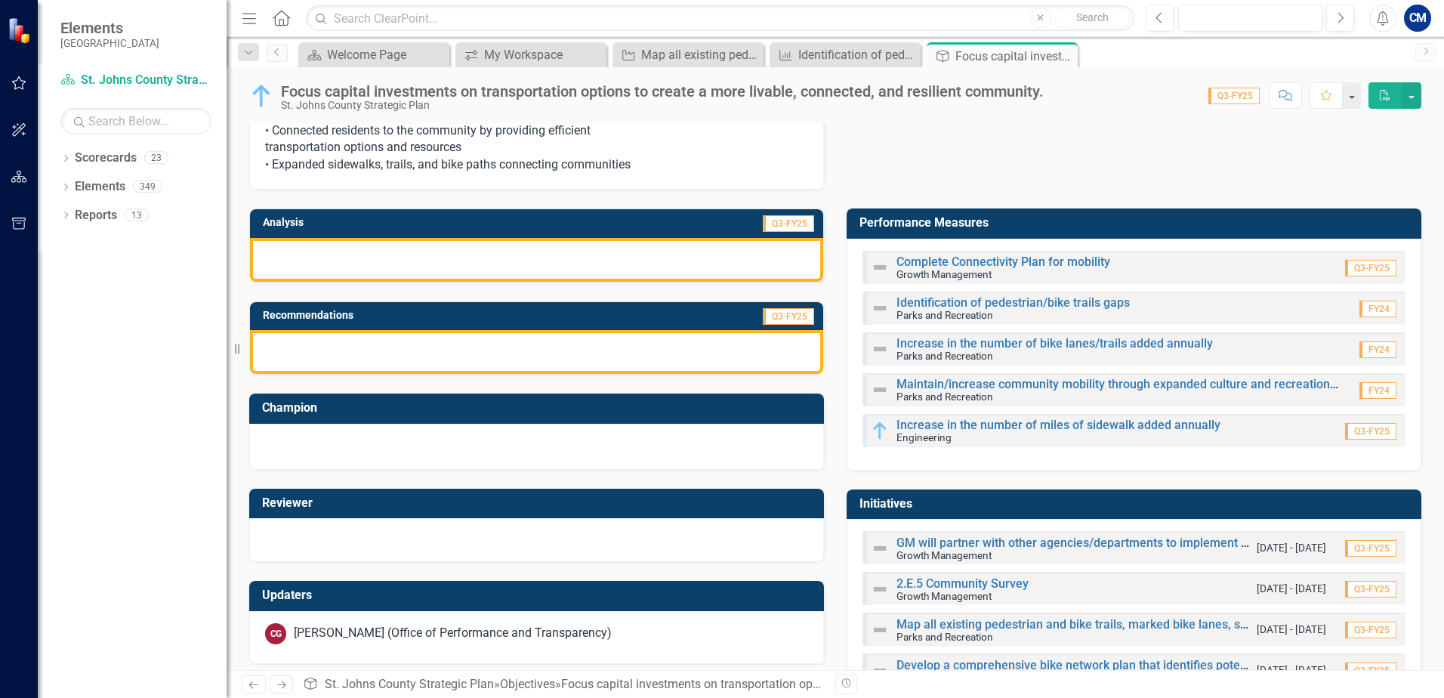
scroll to position [76, 0]
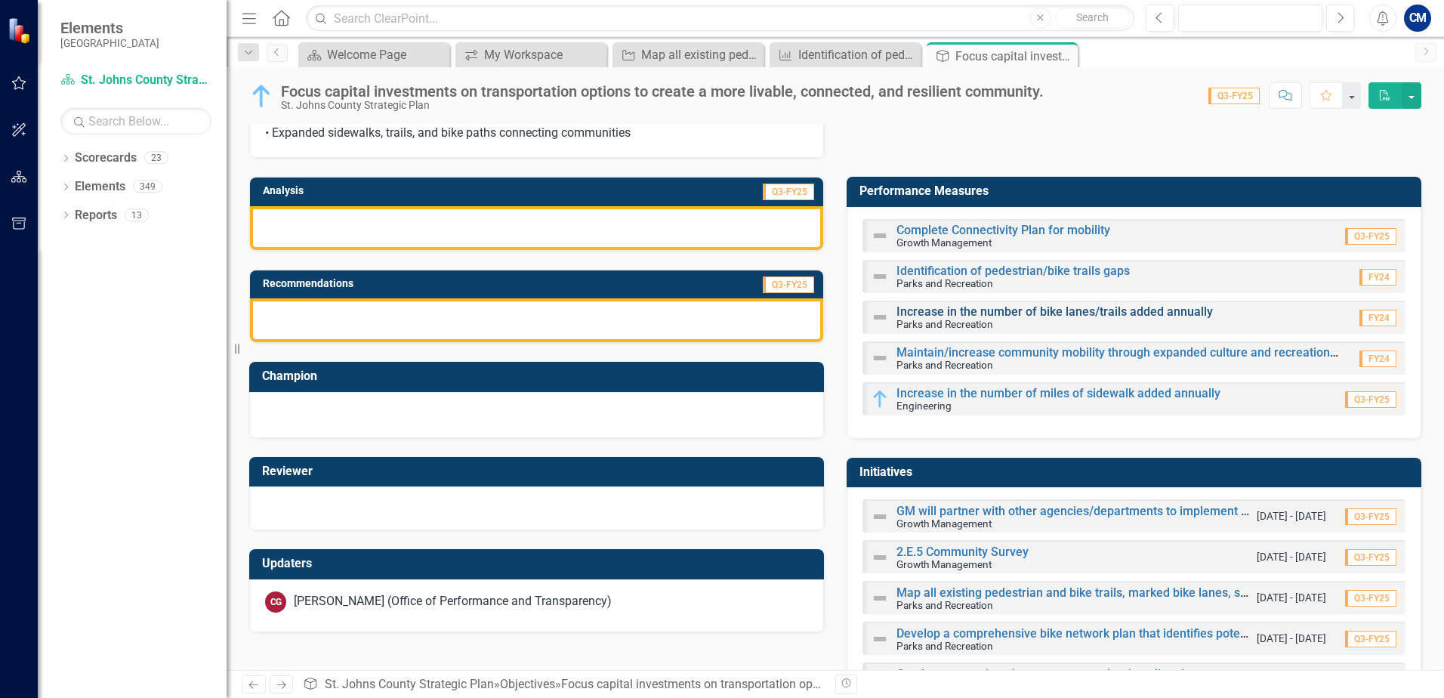
click at [1076, 313] on link "Increase in the number of bike lanes/trails added annually" at bounding box center [1054, 311] width 316 height 14
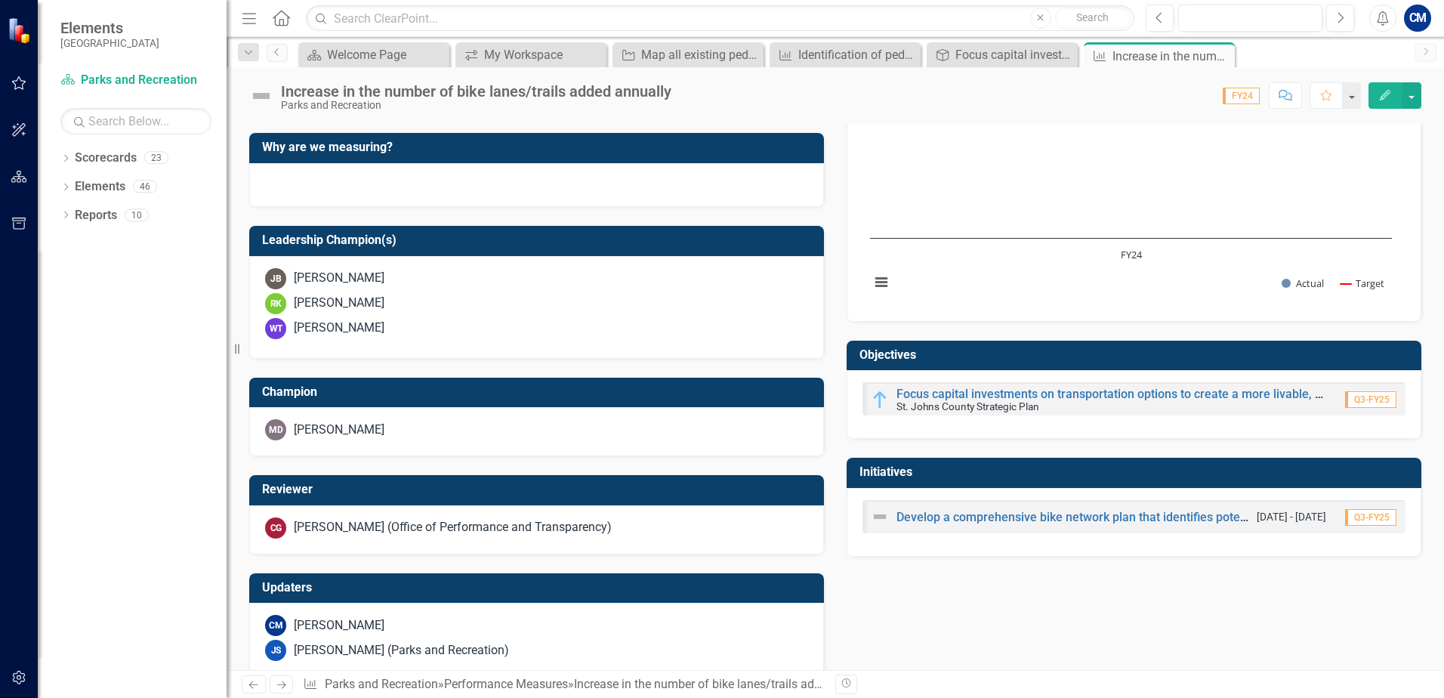
scroll to position [439, 0]
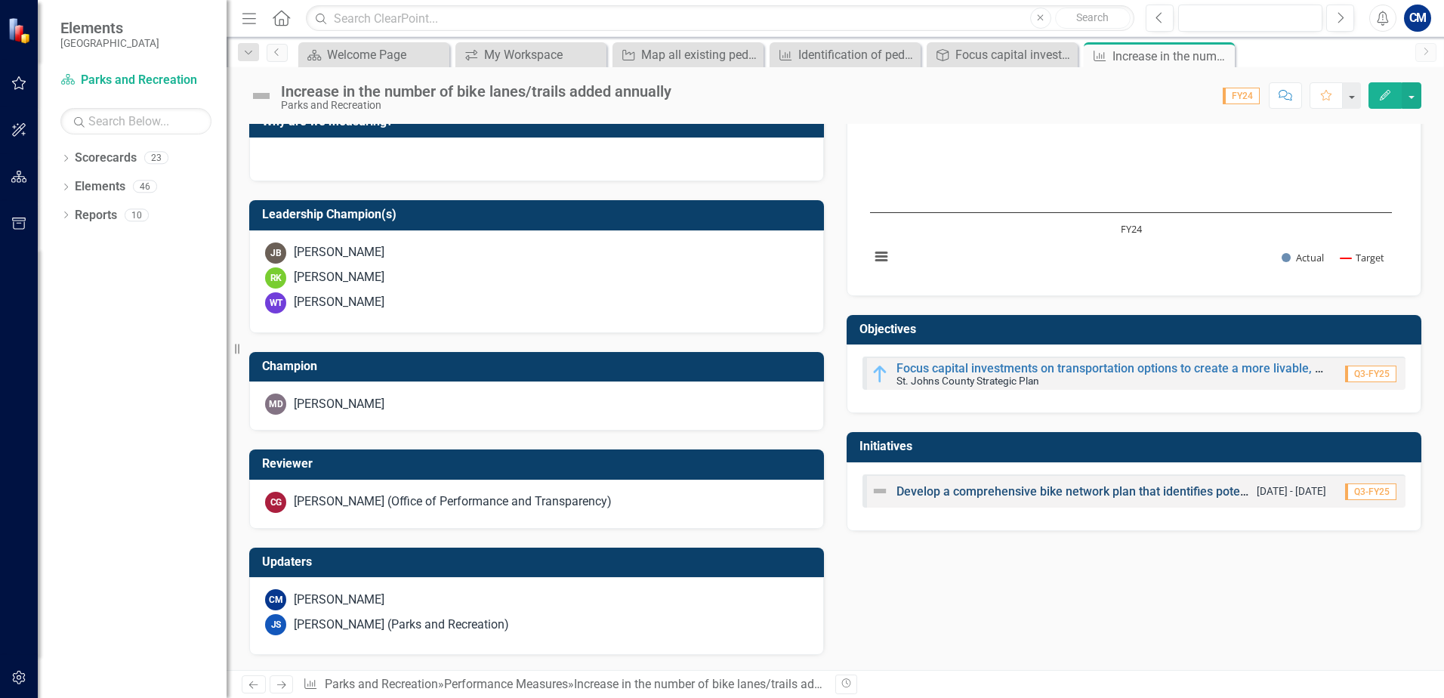
click at [939, 489] on link "Develop a comprehensive bike network plan that identifies potential areas for n…" at bounding box center [1369, 491] width 947 height 14
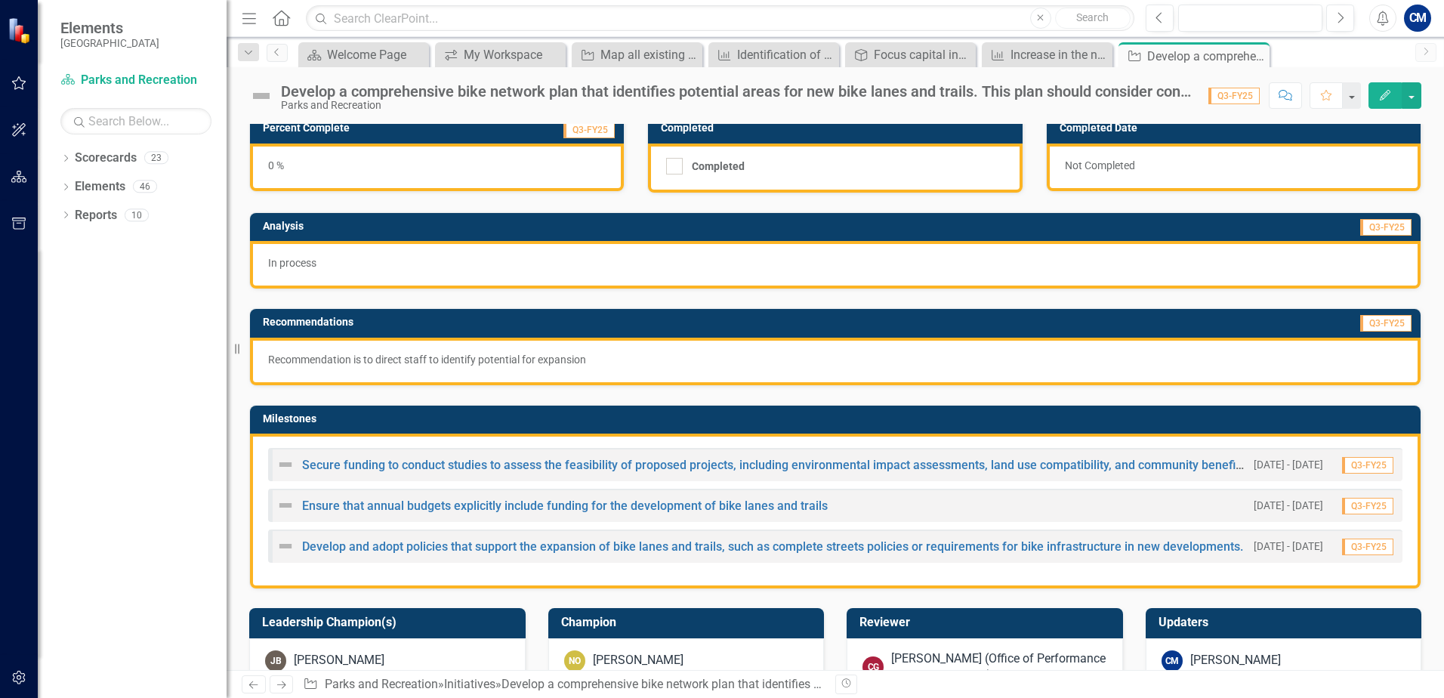
scroll to position [87, 0]
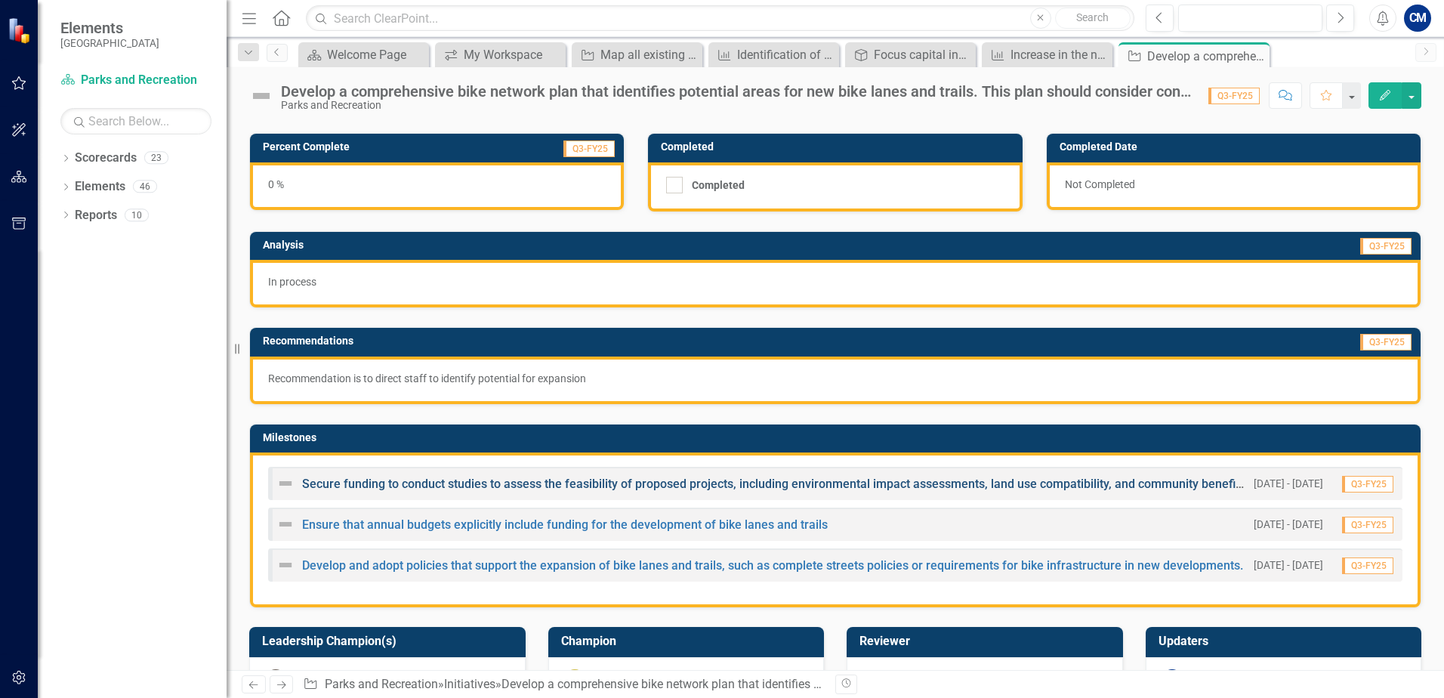
click at [476, 482] on link "Secure funding to conduct studies to assess the feasibility of proposed project…" at bounding box center [775, 483] width 946 height 14
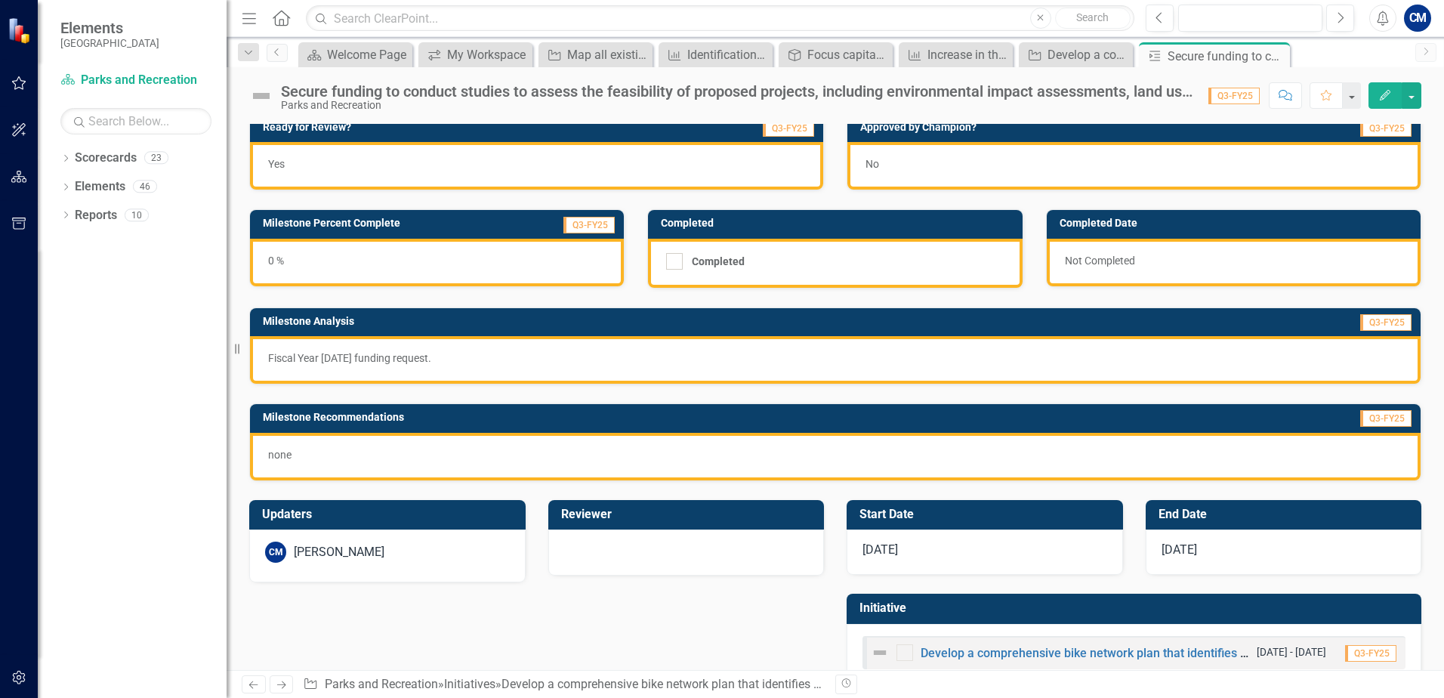
scroll to position [48, 0]
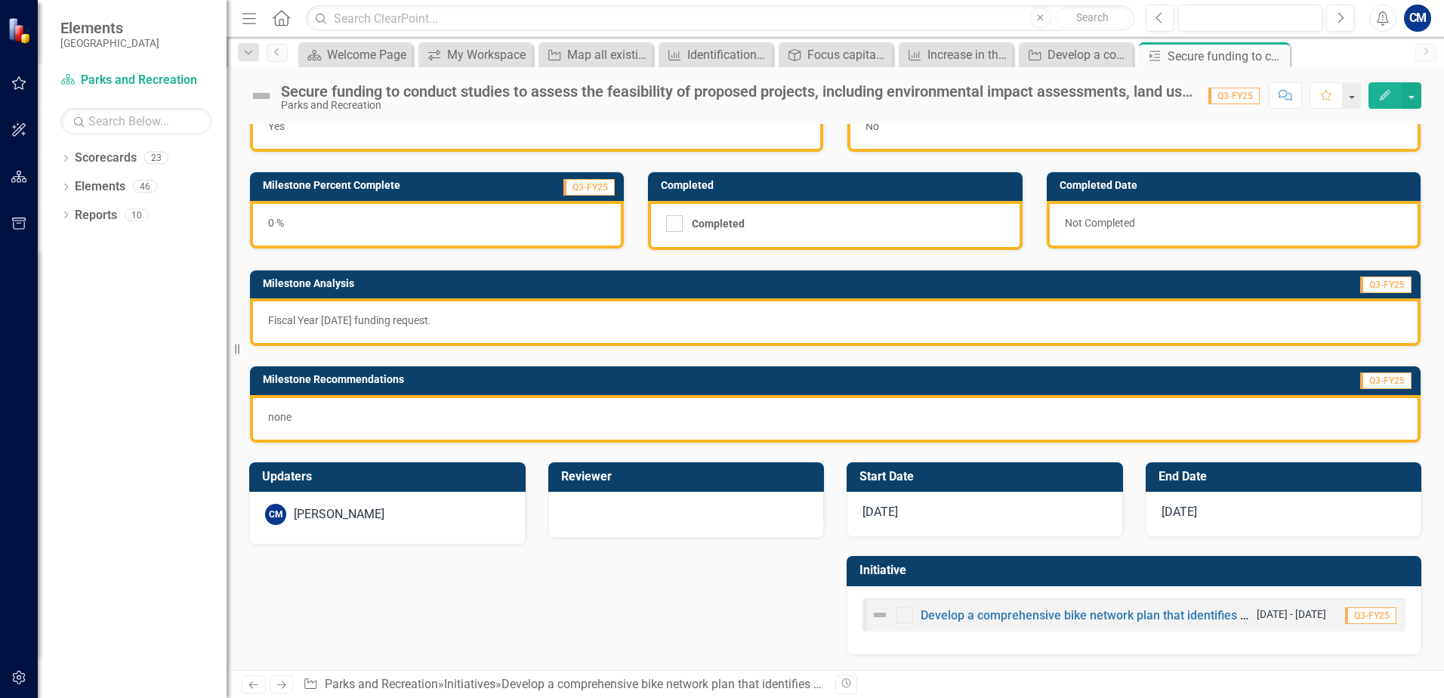
click at [0, 0] on icon at bounding box center [0, 0] width 0 height 0
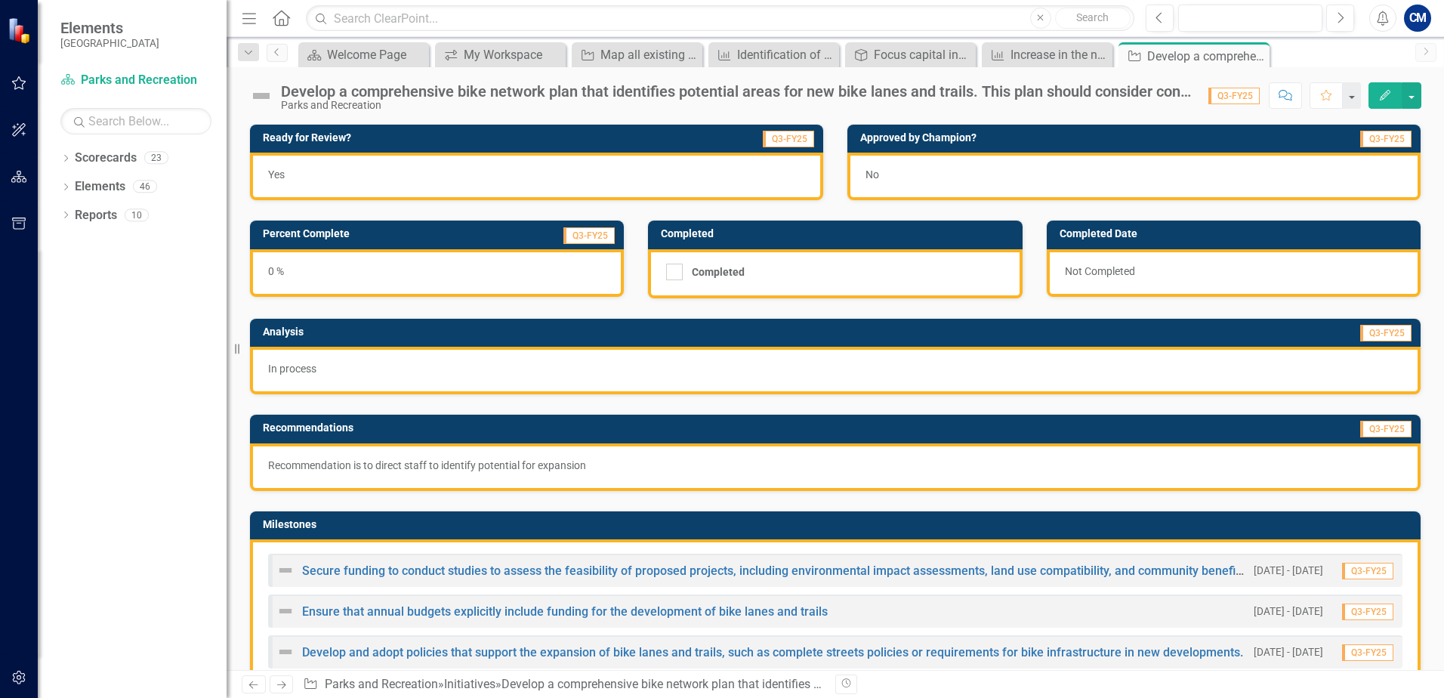
click at [489, 621] on div "Ensure that annual budgets explicitly include funding for the development of bi…" at bounding box center [835, 610] width 1134 height 33
click at [523, 608] on link "Ensure that annual budgets explicitly include funding for the development of bi…" at bounding box center [565, 611] width 526 height 14
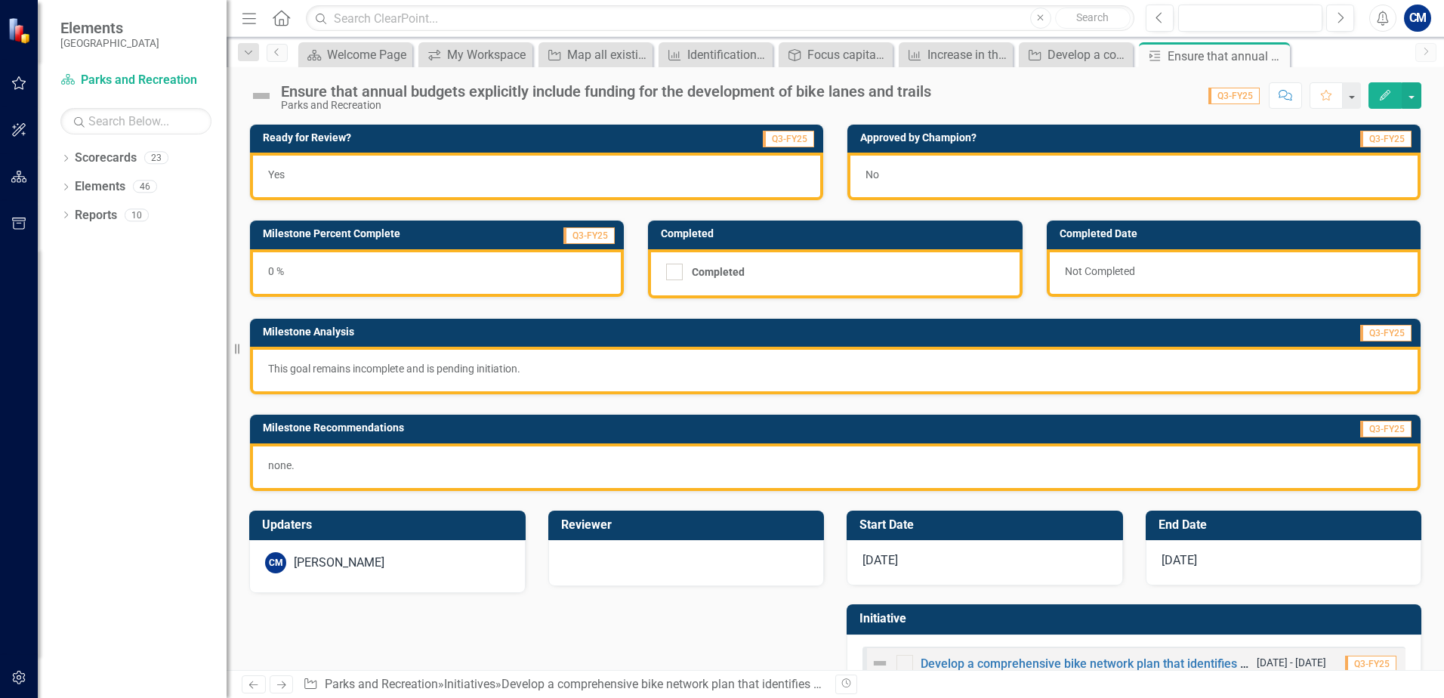
click at [0, 0] on icon "Close" at bounding box center [0, 0] width 0 height 0
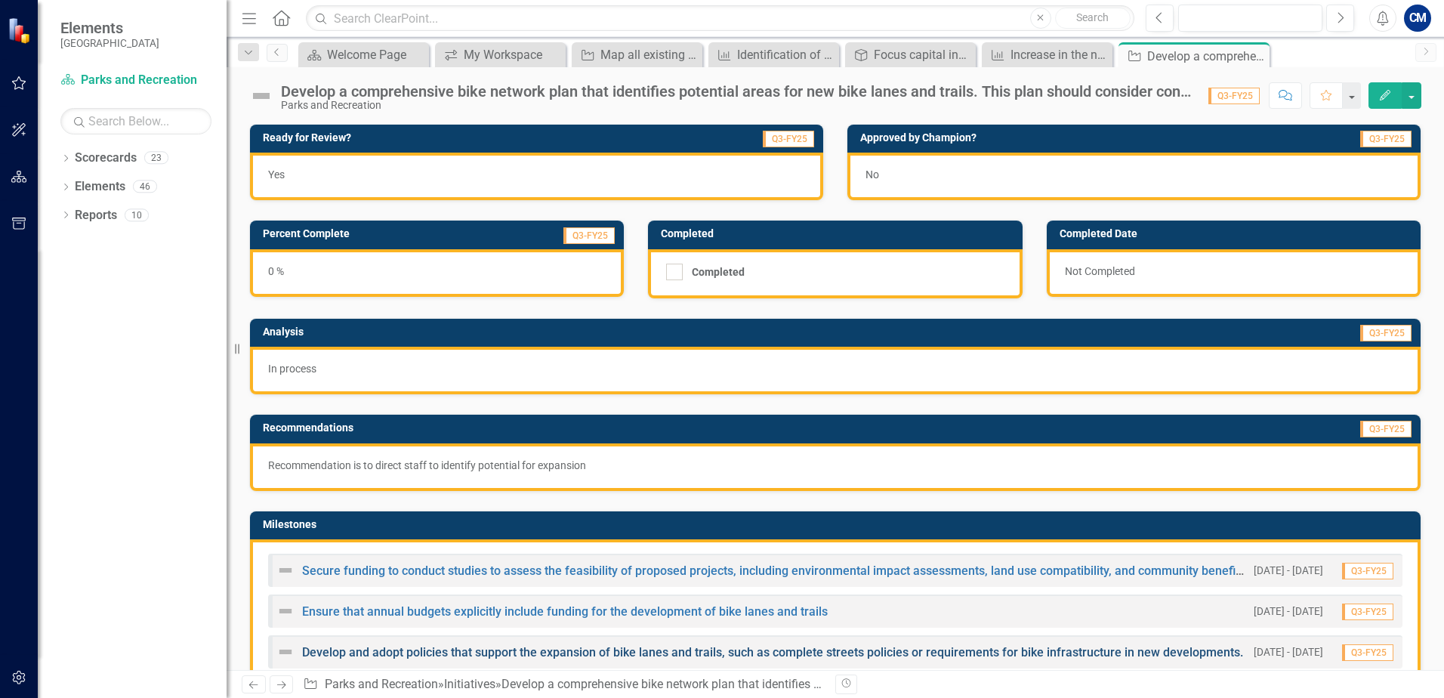
click at [499, 655] on link "Develop and adopt policies that support the expansion of bike lanes and trails,…" at bounding box center [772, 652] width 941 height 14
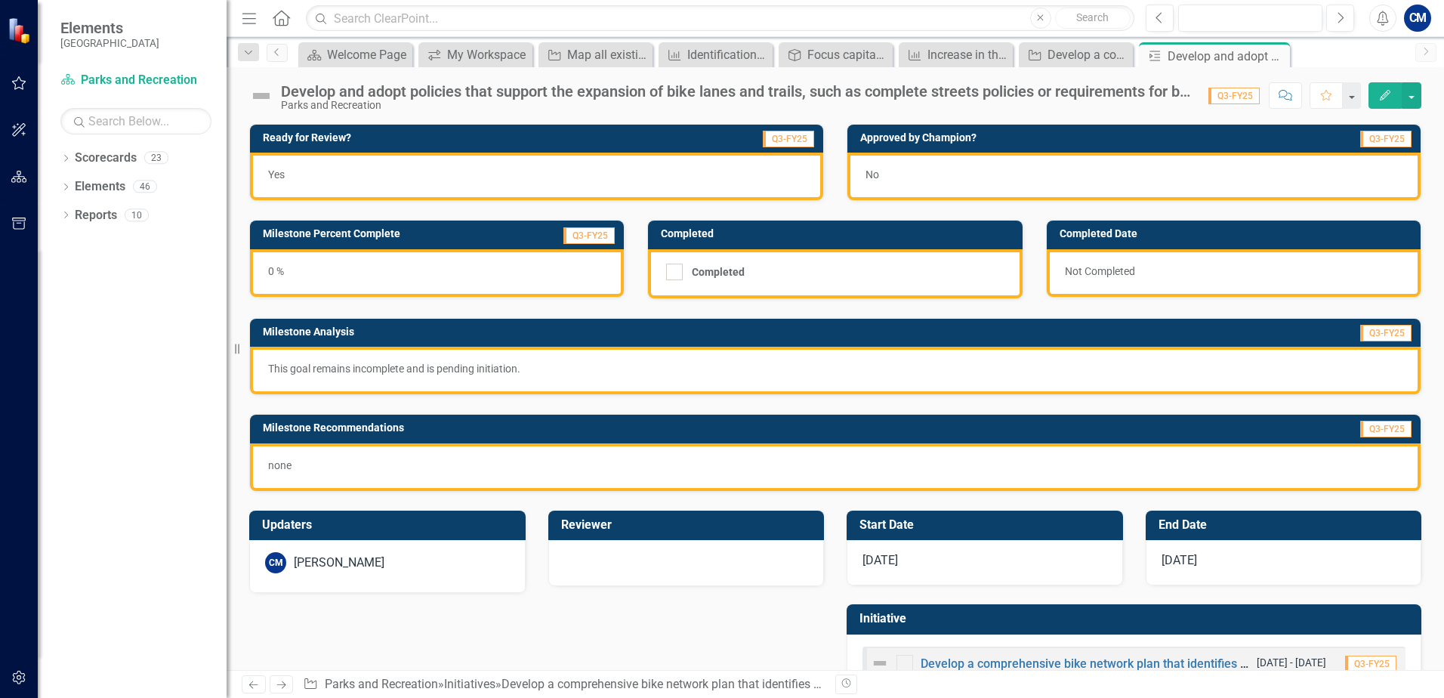
drag, startPoint x: 1269, startPoint y: 55, endPoint x: 128, endPoint y: 382, distance: 1187.5
click at [0, 0] on icon "Close" at bounding box center [0, 0] width 0 height 0
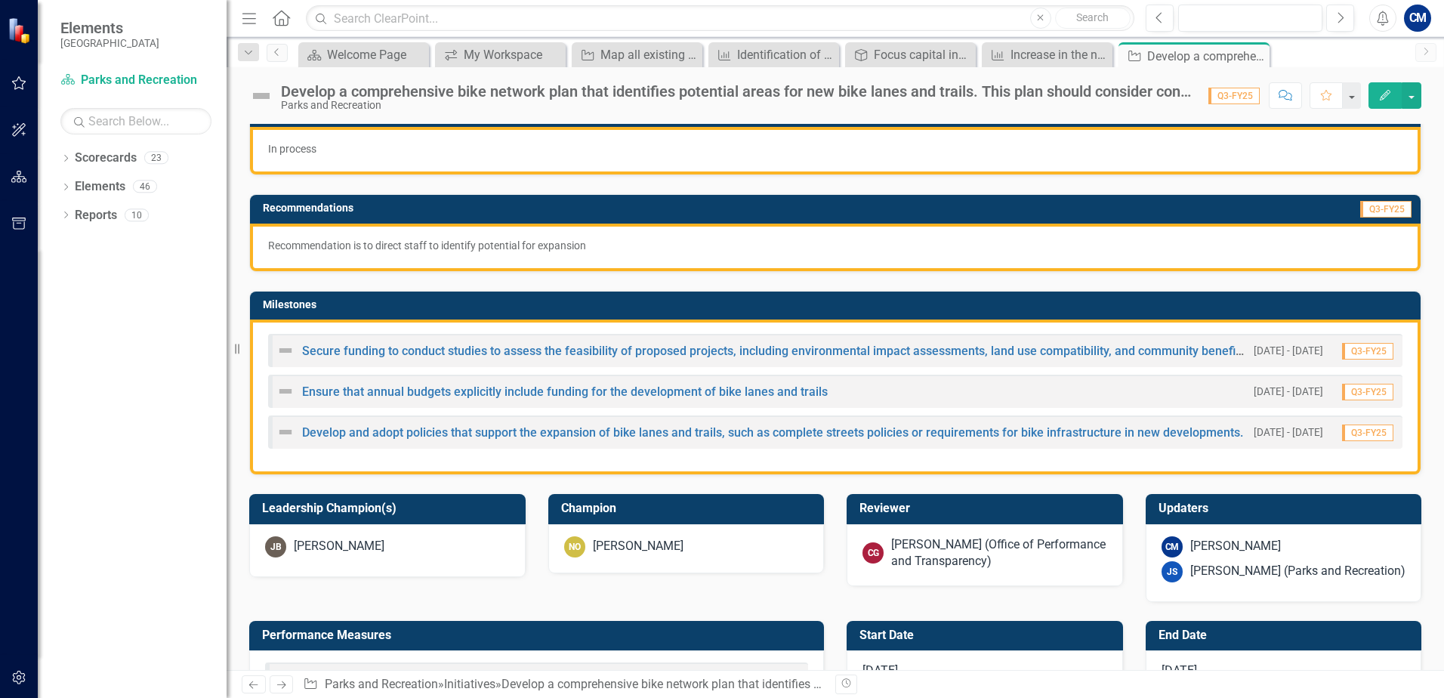
scroll to position [227, 0]
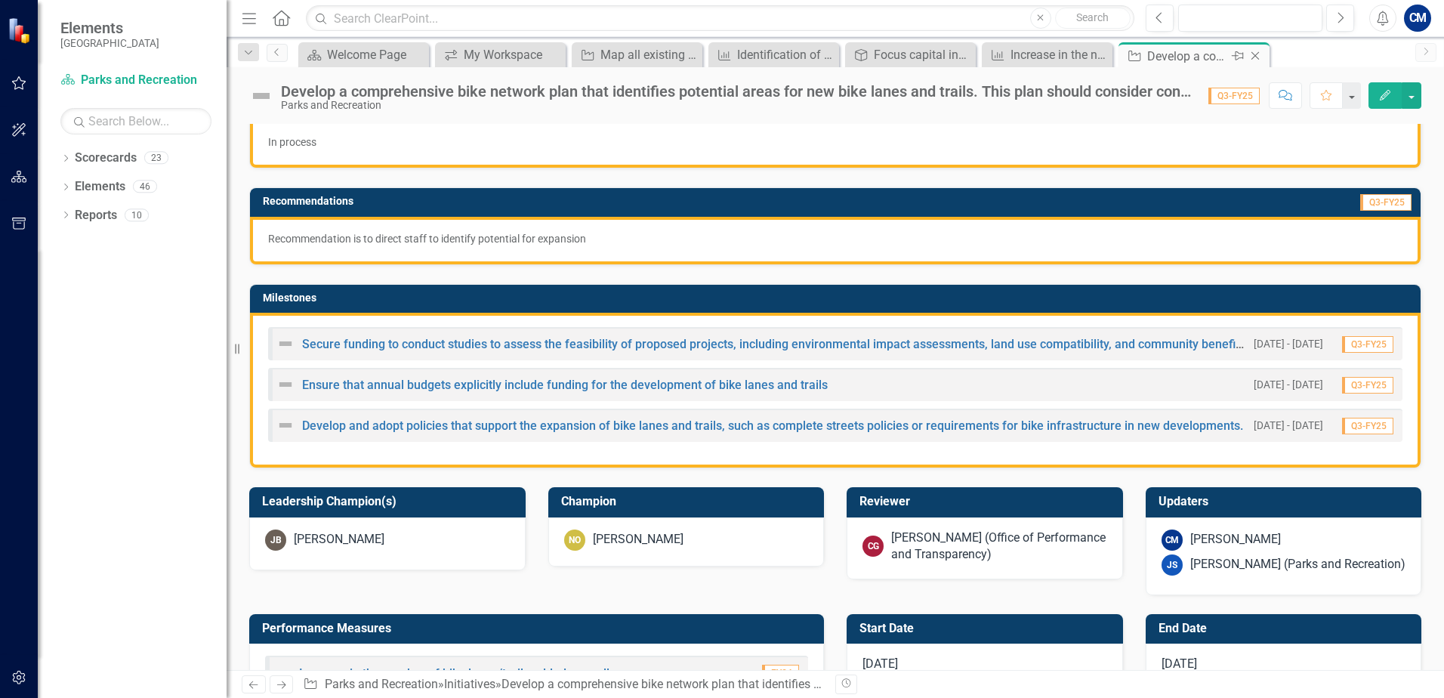
click at [1257, 53] on icon "Close" at bounding box center [1254, 56] width 15 height 12
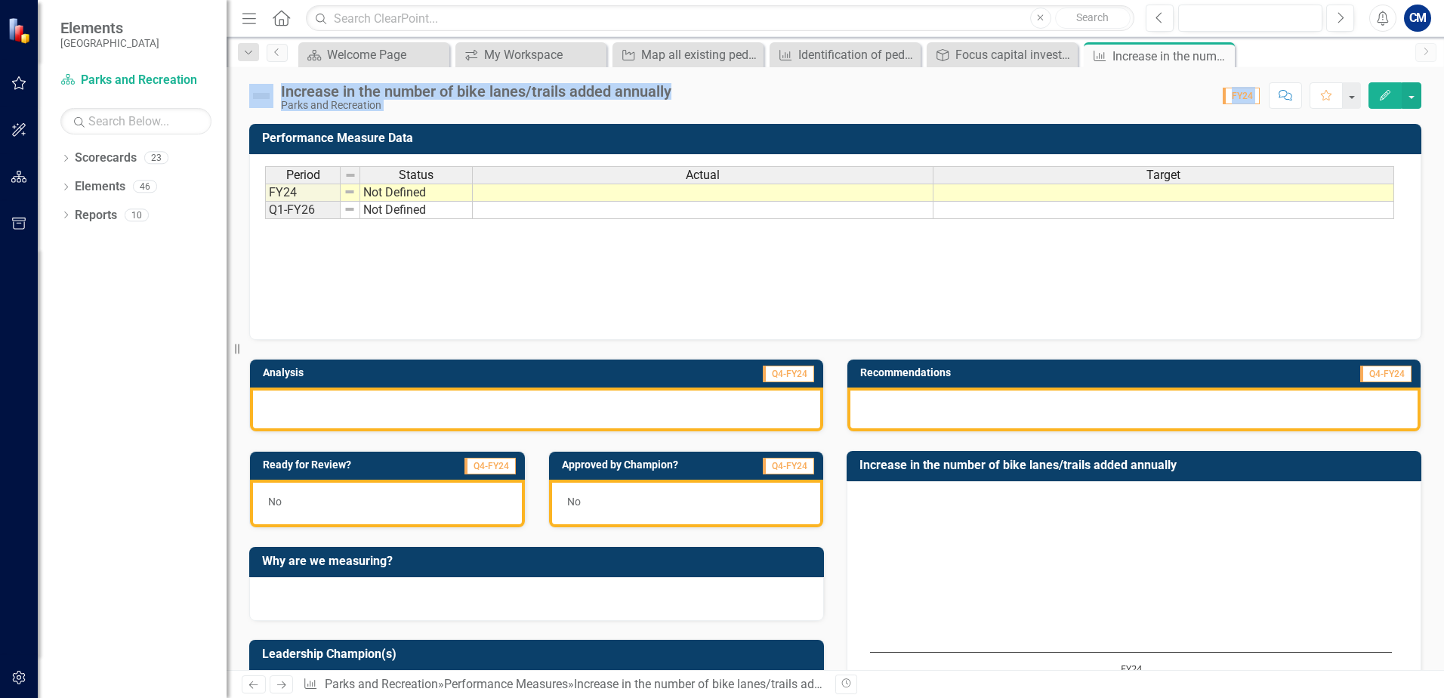
drag, startPoint x: 1216, startPoint y: 54, endPoint x: 1173, endPoint y: 429, distance: 376.9
click at [1173, 429] on div "Menu Home Search Close Search Previous Next Alerts CM User Edit Profile Disable…" at bounding box center [835, 349] width 1217 height 698
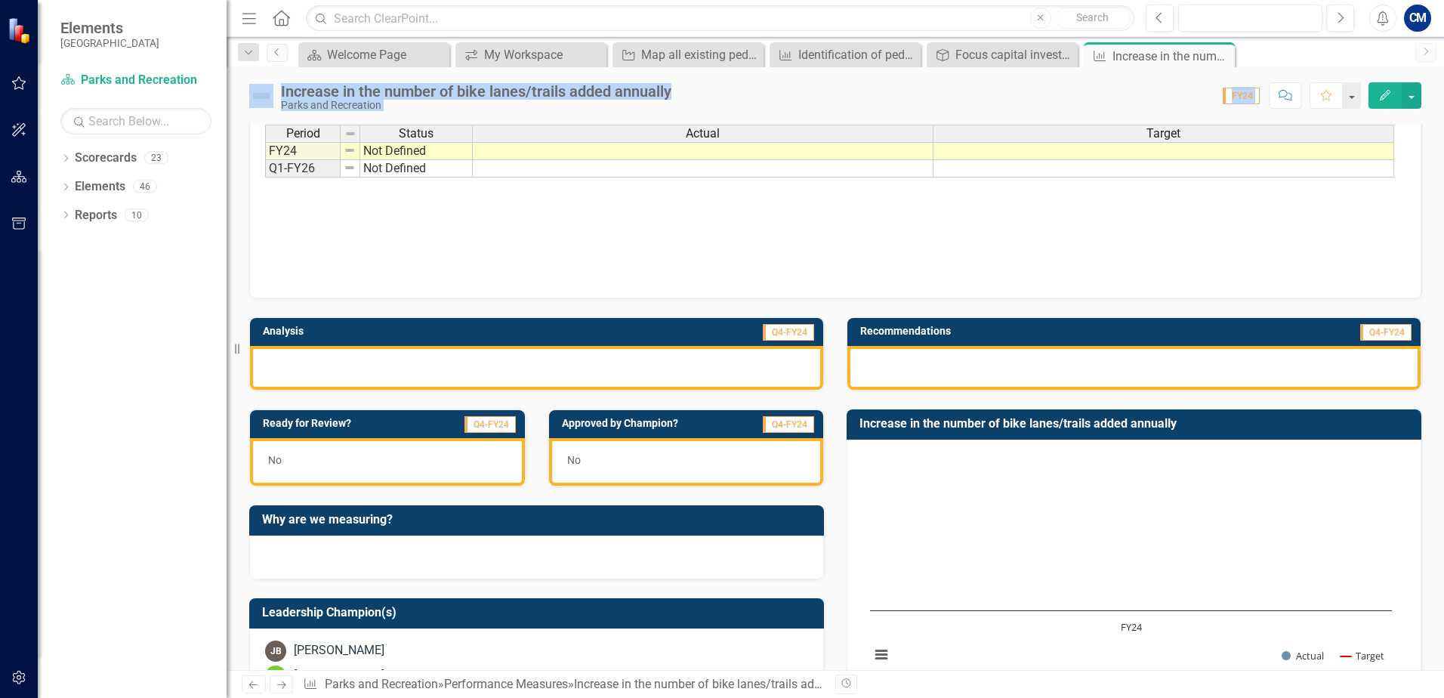
scroll to position [378, 0]
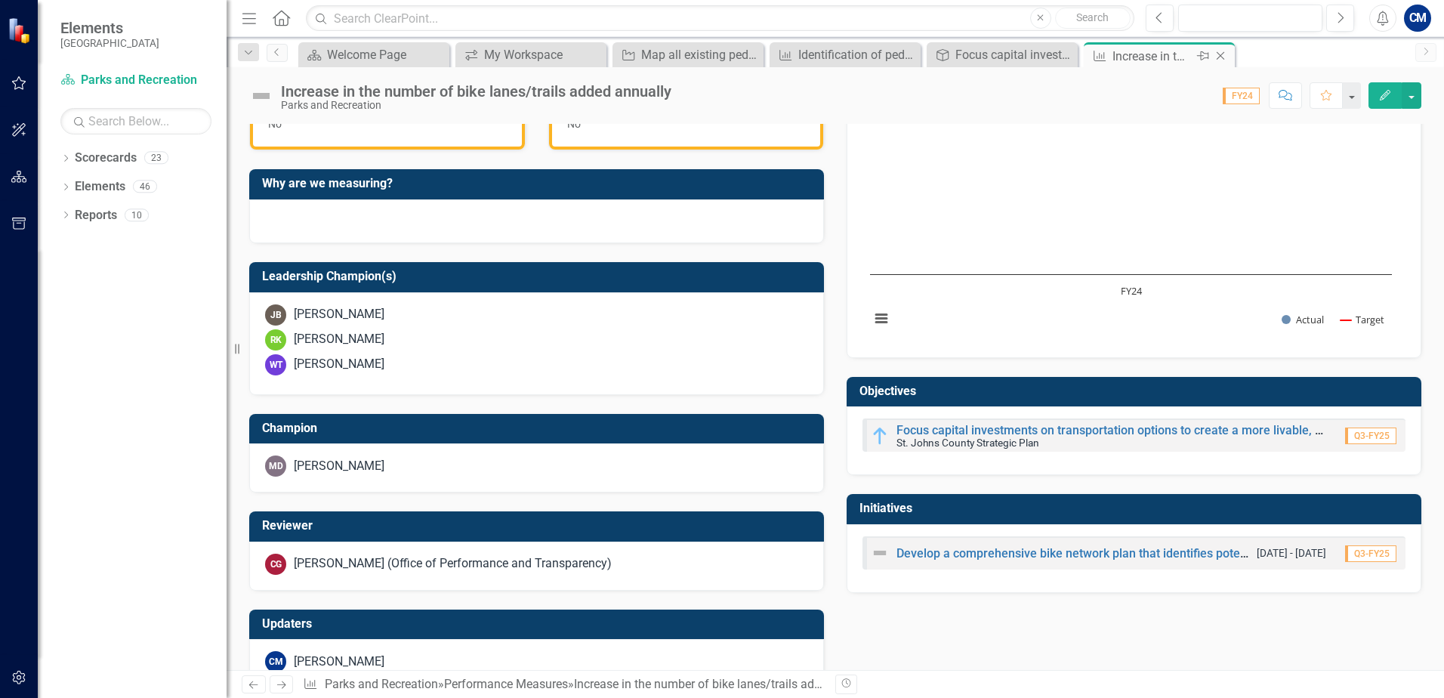
click at [1225, 57] on icon "Close" at bounding box center [1220, 56] width 15 height 12
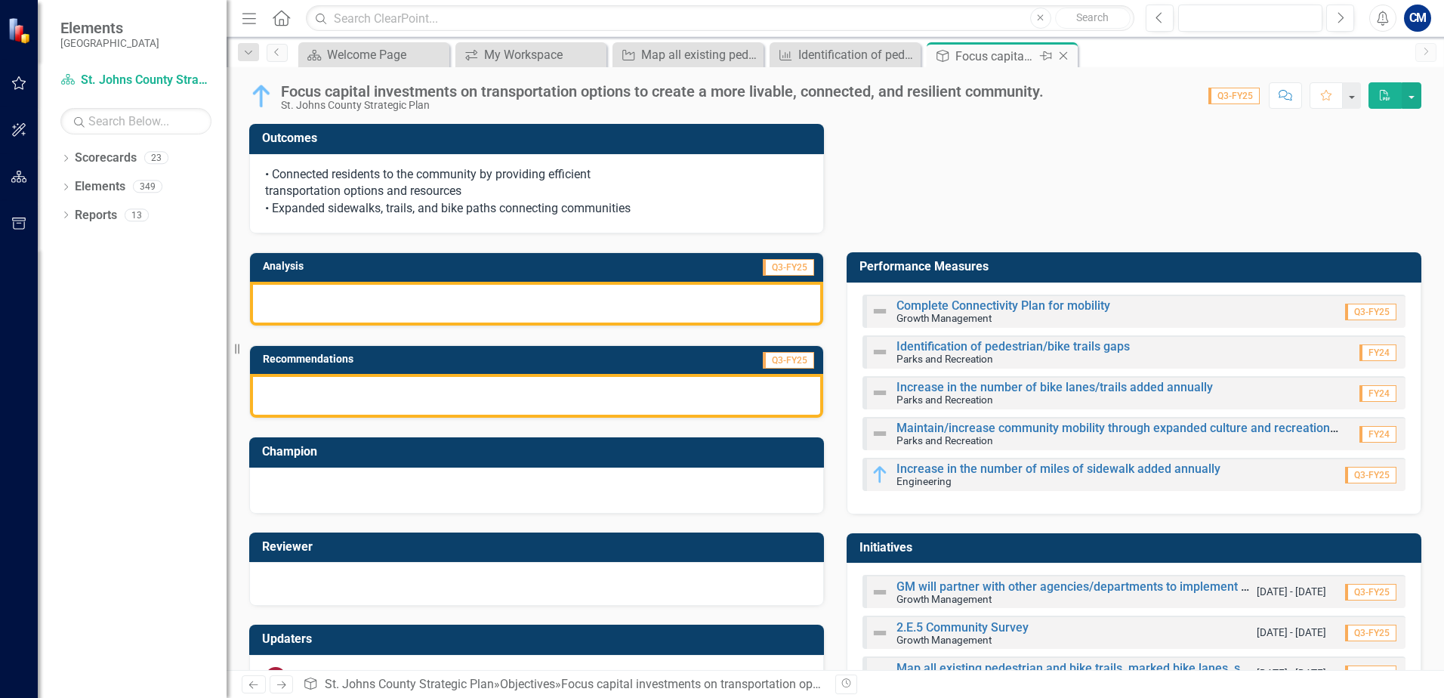
click at [1065, 56] on icon "Close" at bounding box center [1063, 56] width 15 height 12
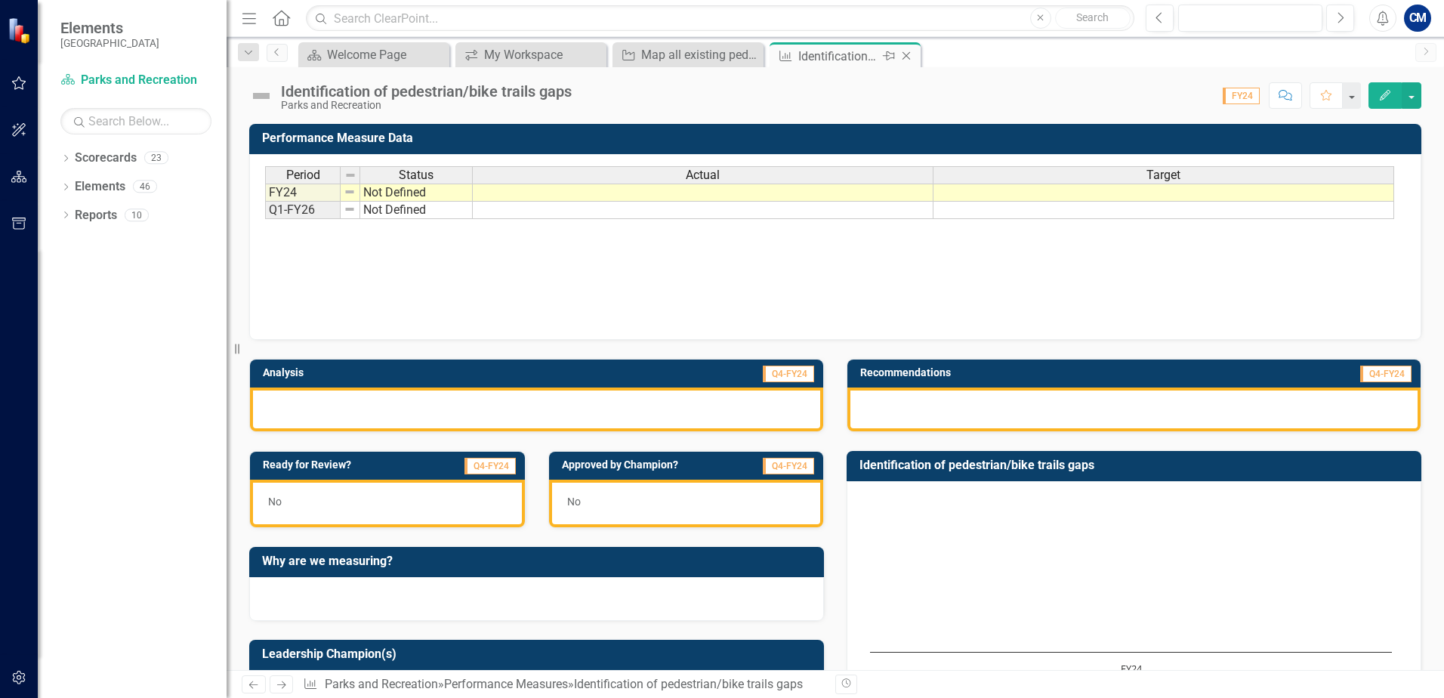
click at [902, 54] on icon "Close" at bounding box center [905, 56] width 15 height 12
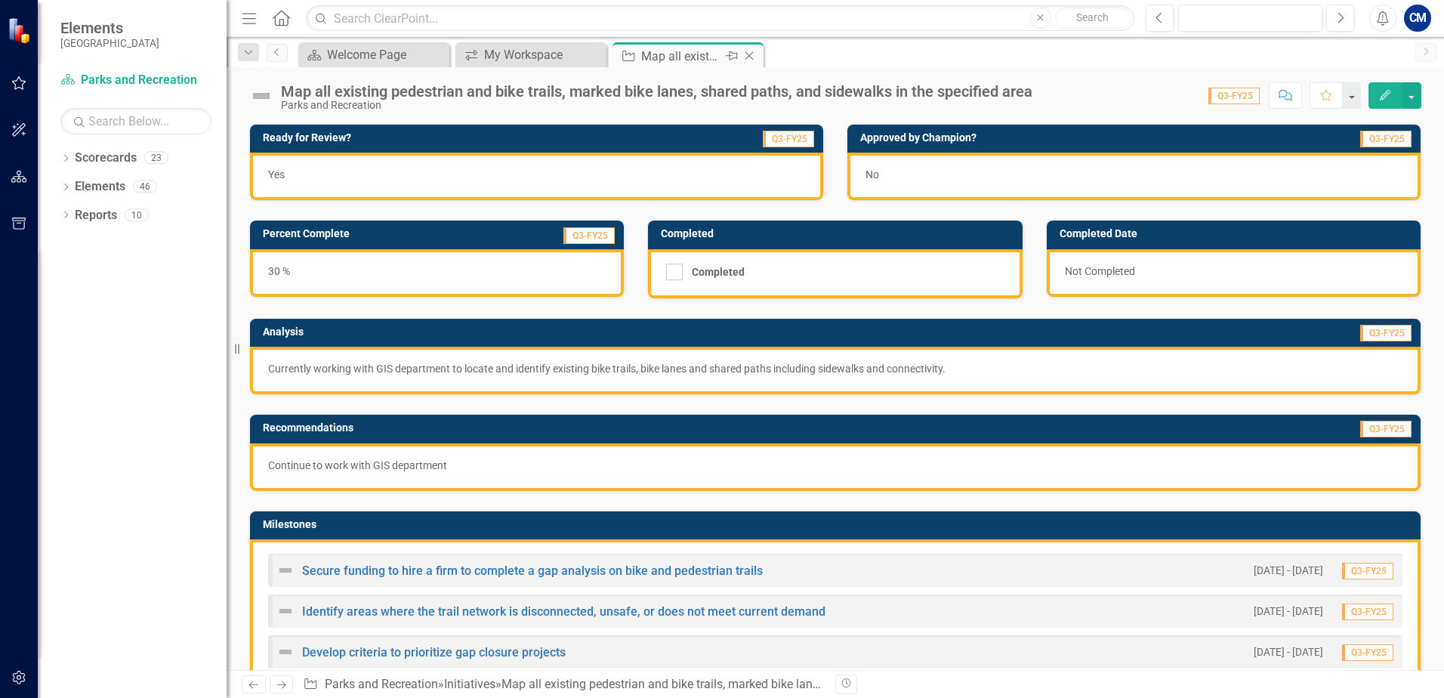
click at [745, 52] on icon at bounding box center [749, 56] width 8 height 8
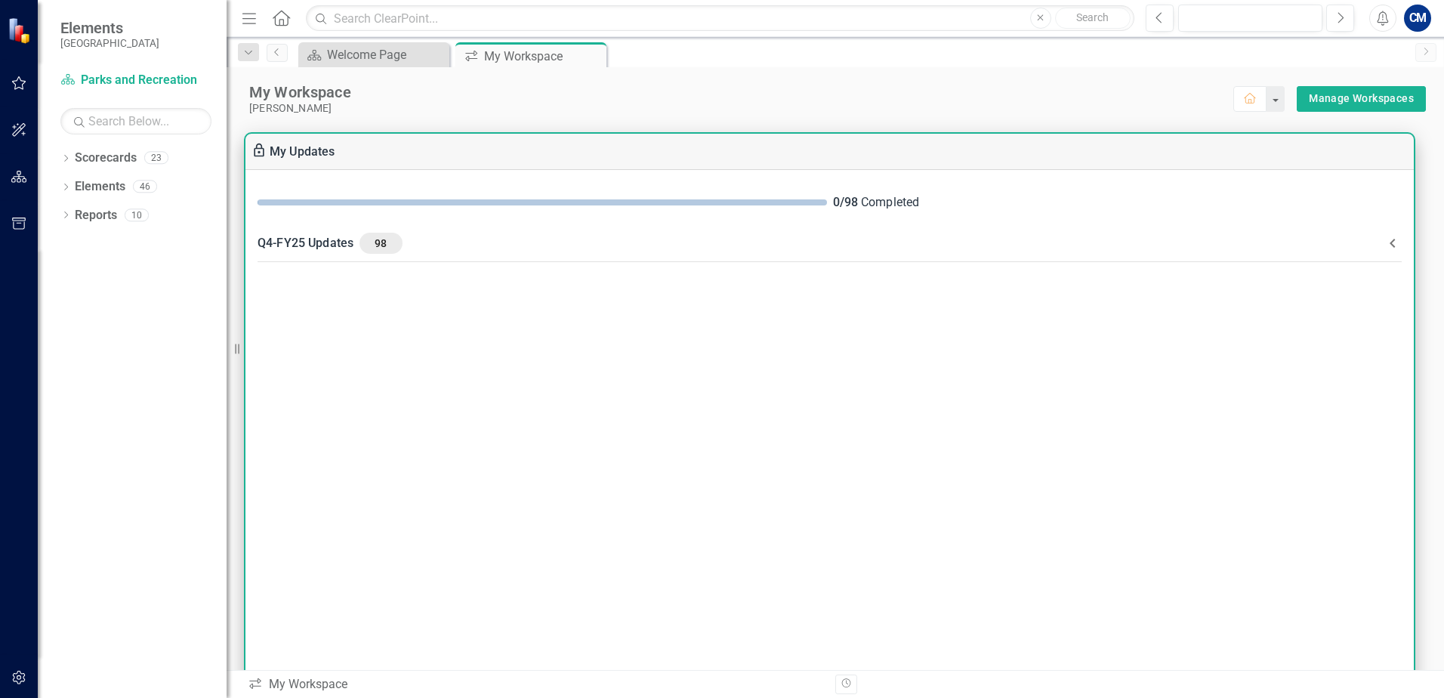
click at [1386, 239] on icon at bounding box center [1392, 243] width 18 height 18
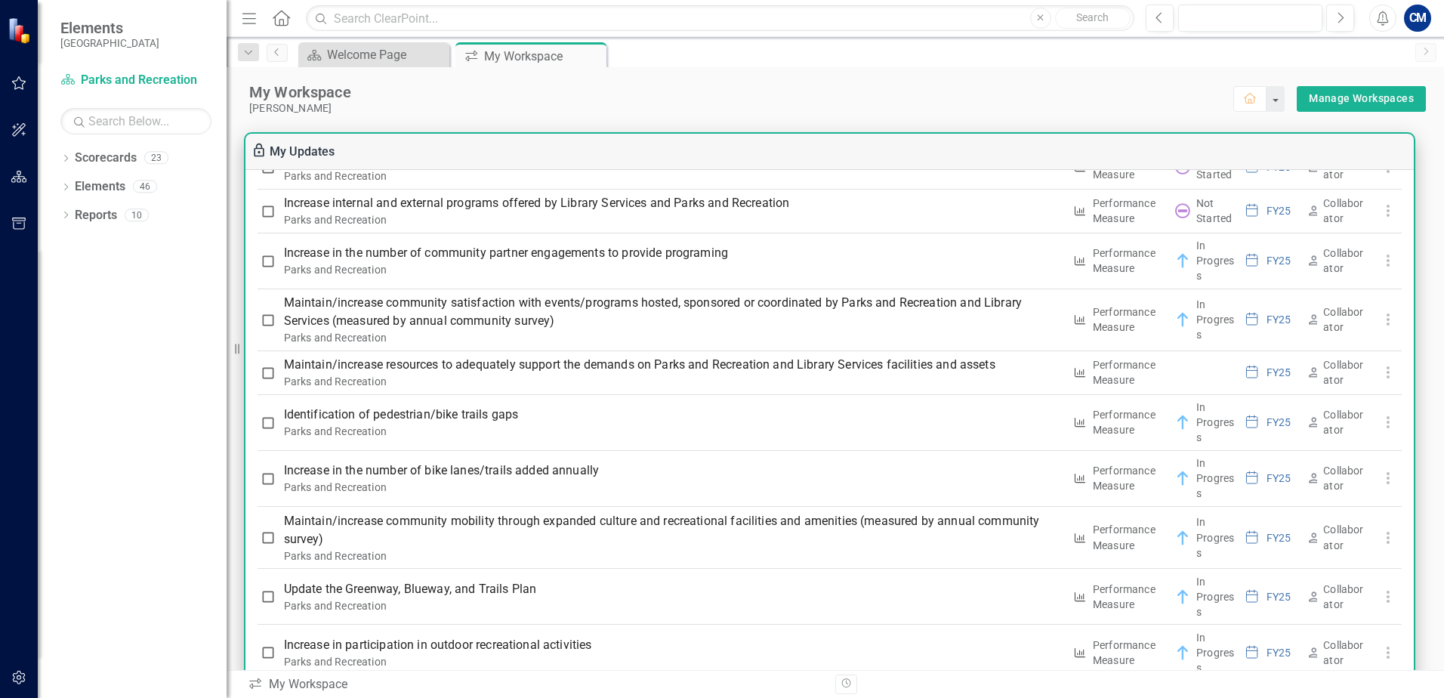
scroll to position [1812, 0]
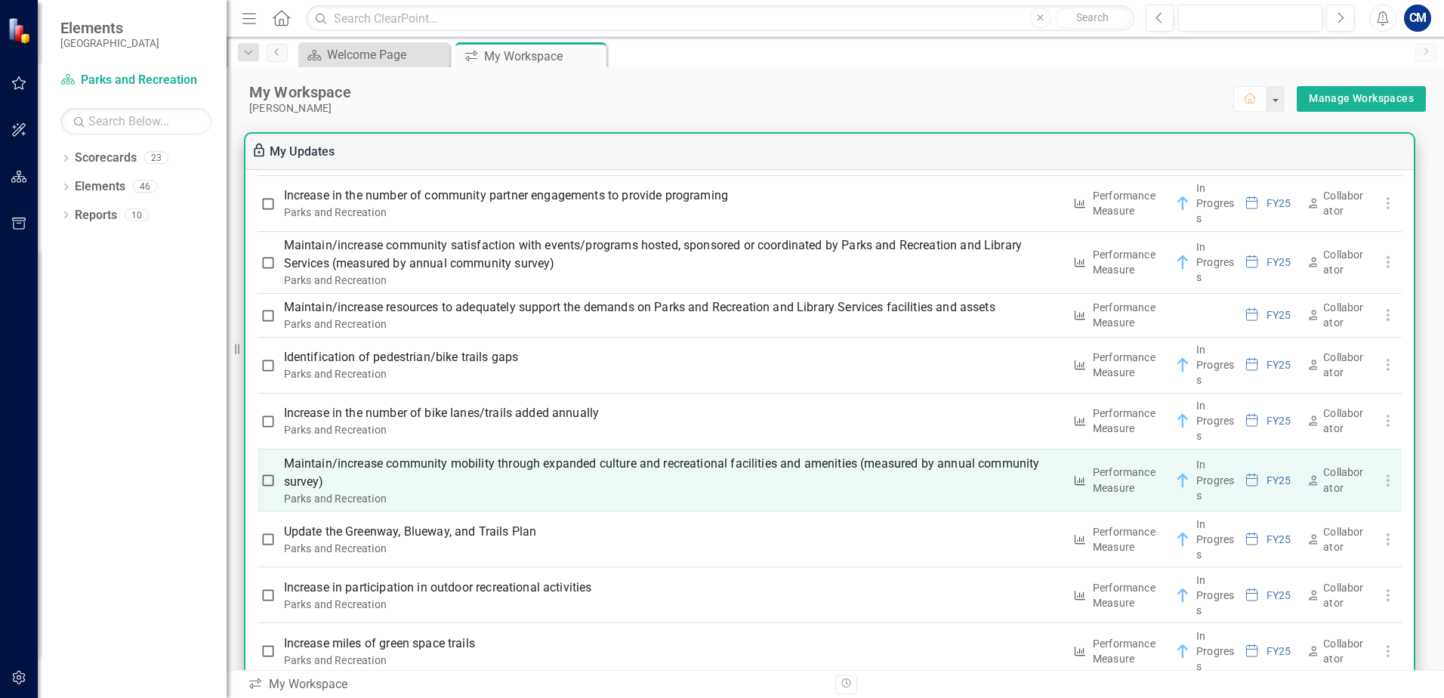
click at [594, 463] on p "Maintain/increase community mobility through expanded culture and recreational …" at bounding box center [673, 473] width 779 height 36
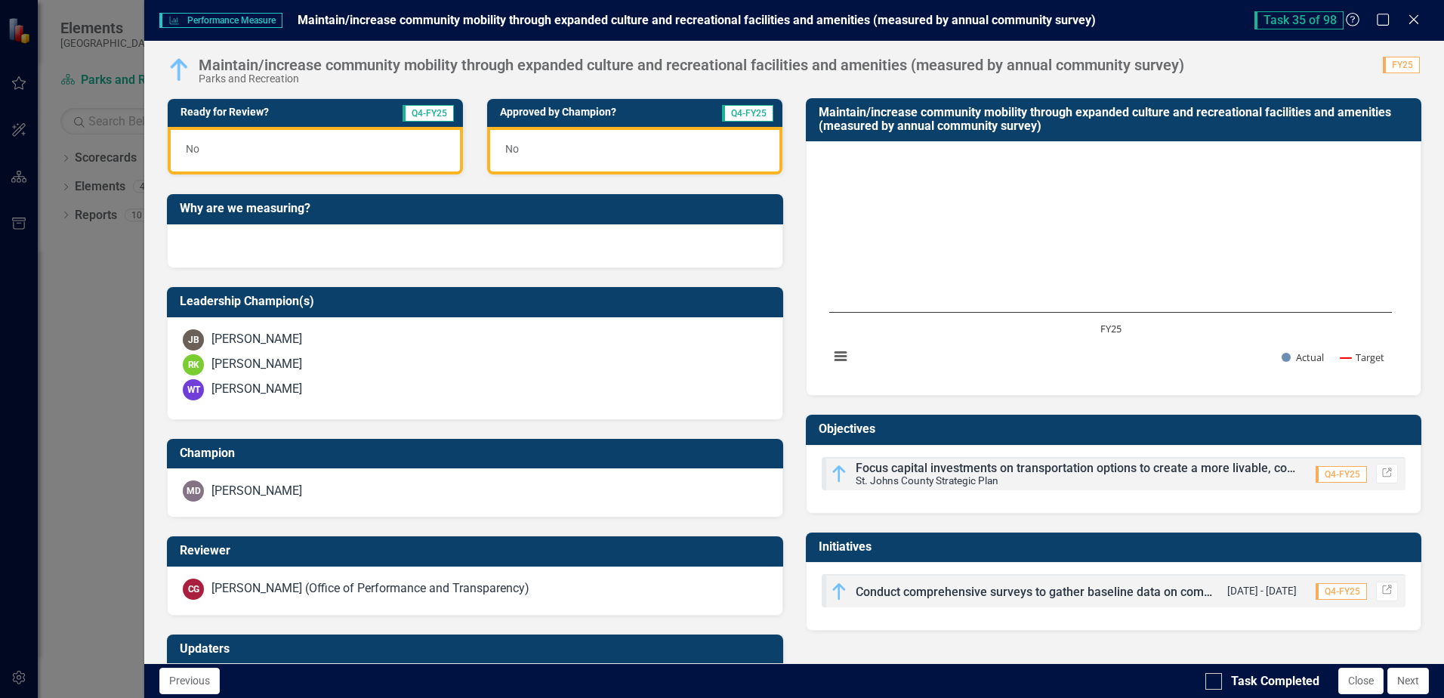
scroll to position [420, 0]
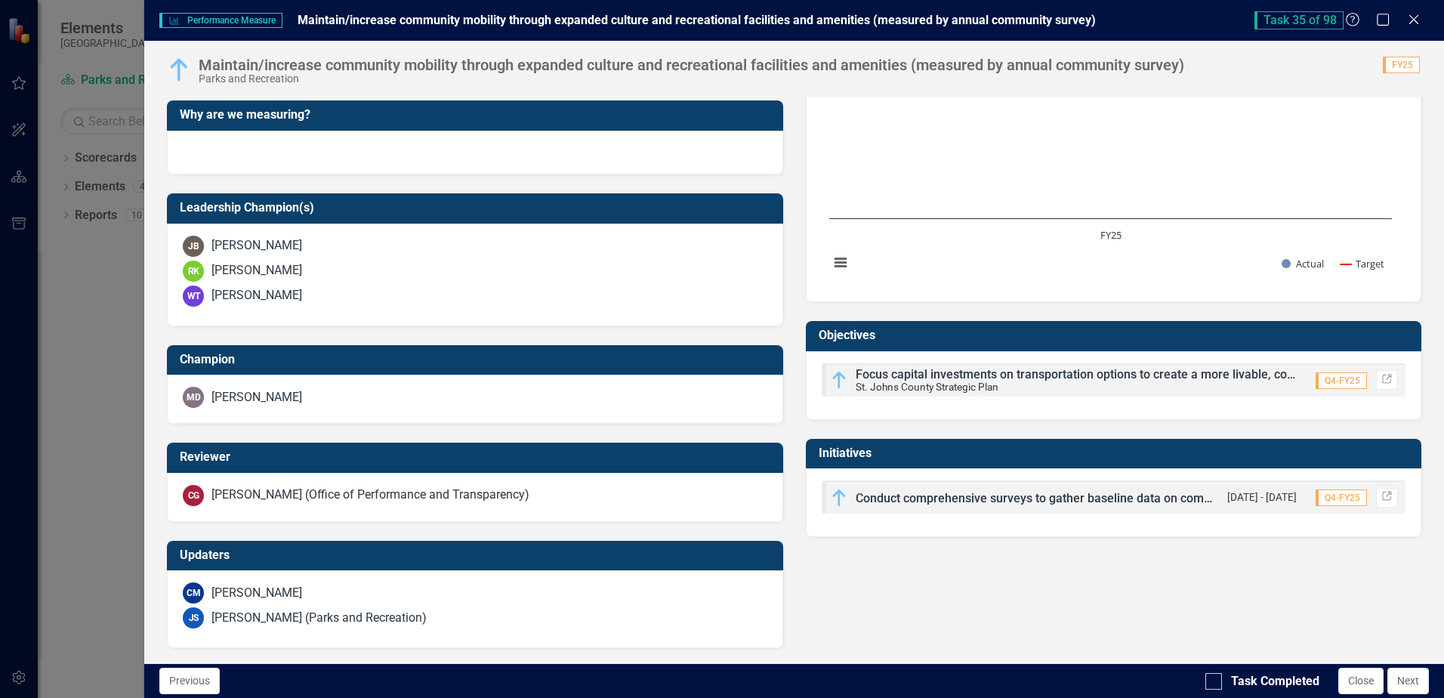
drag, startPoint x: 980, startPoint y: 500, endPoint x: 1005, endPoint y: 498, distance: 25.0
click at [980, 500] on span "Conduct comprehensive surveys to gather baseline data on community needs and sa…" at bounding box center [1334, 498] width 958 height 14
click at [1382, 495] on icon at bounding box center [1386, 496] width 9 height 9
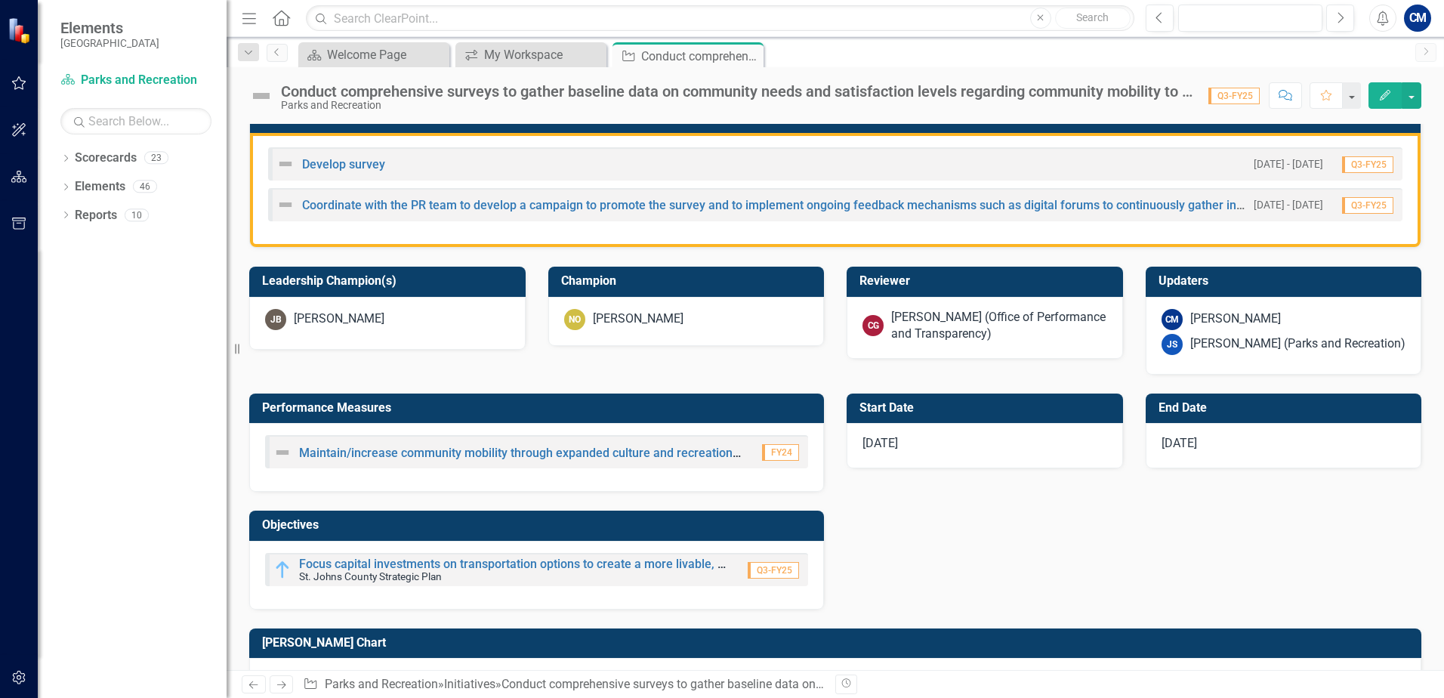
scroll to position [404, 0]
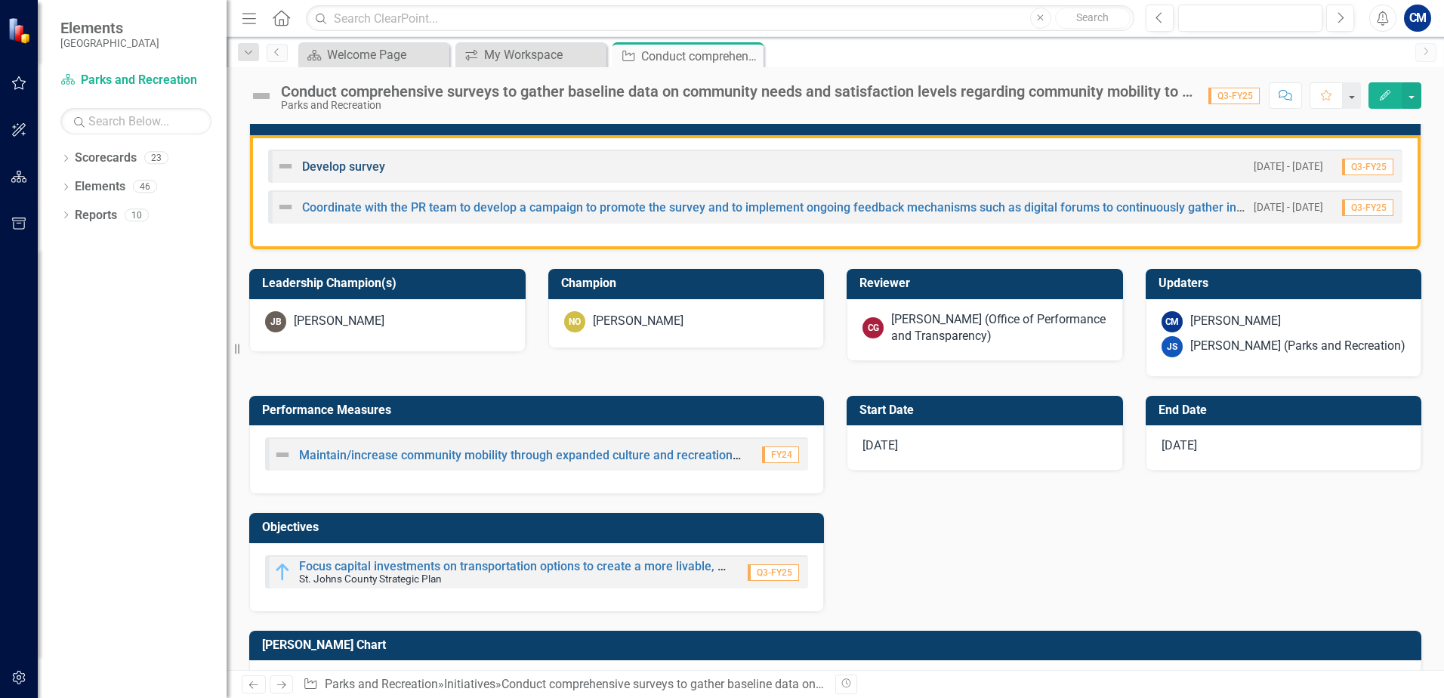
click at [346, 165] on link "Develop survey" at bounding box center [343, 166] width 83 height 14
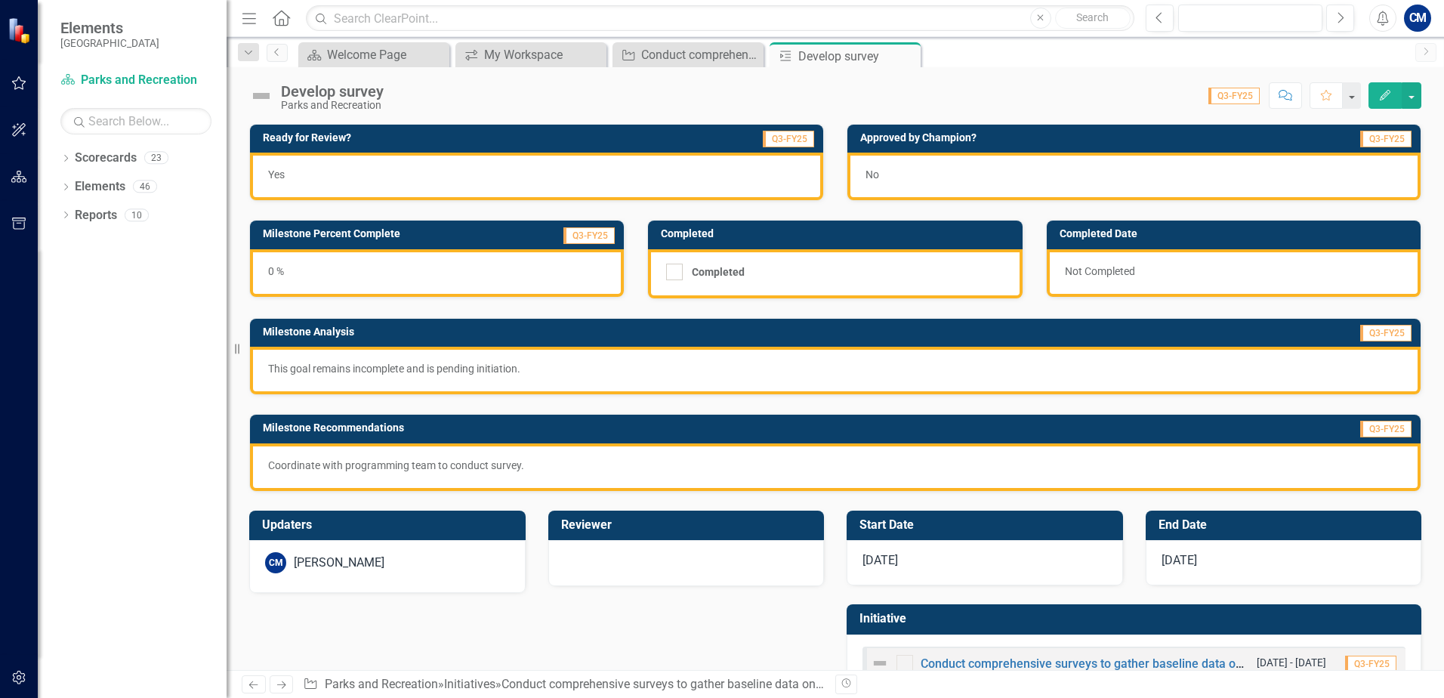
scroll to position [48, 0]
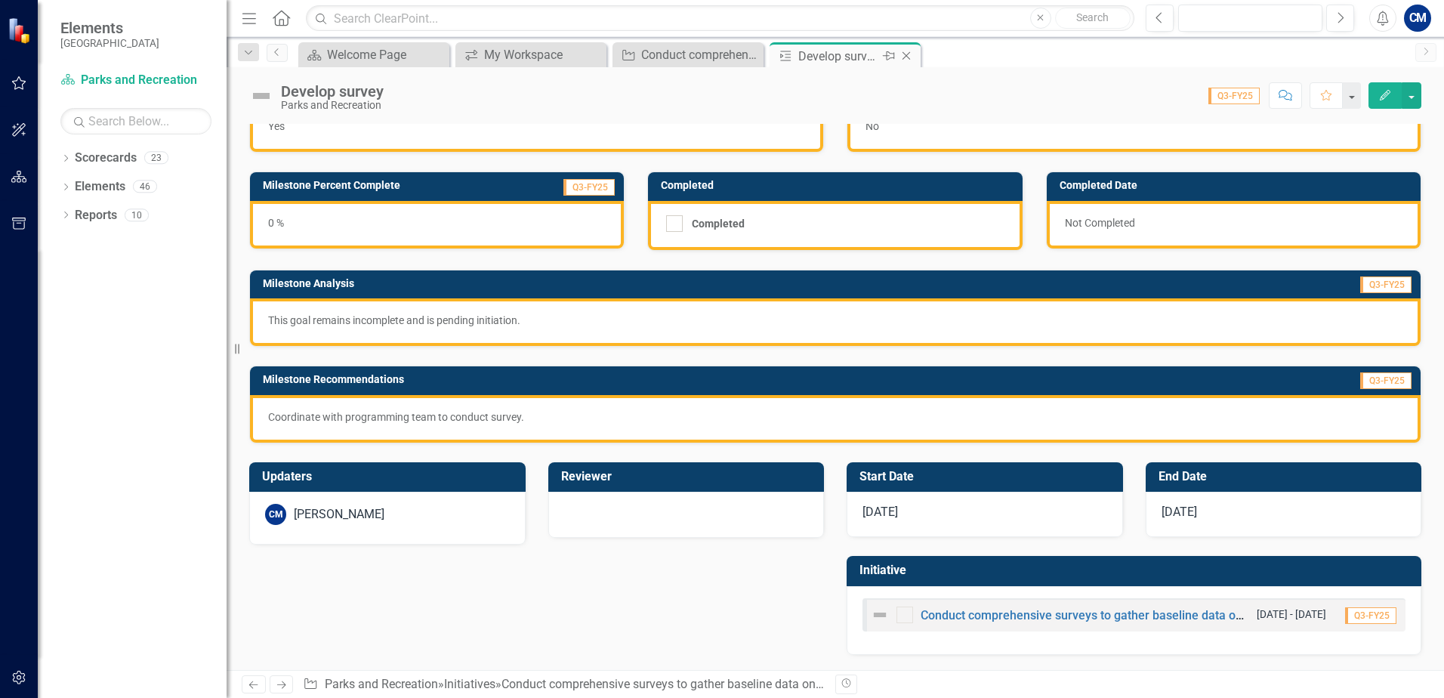
click at [912, 54] on icon "Close" at bounding box center [905, 56] width 15 height 12
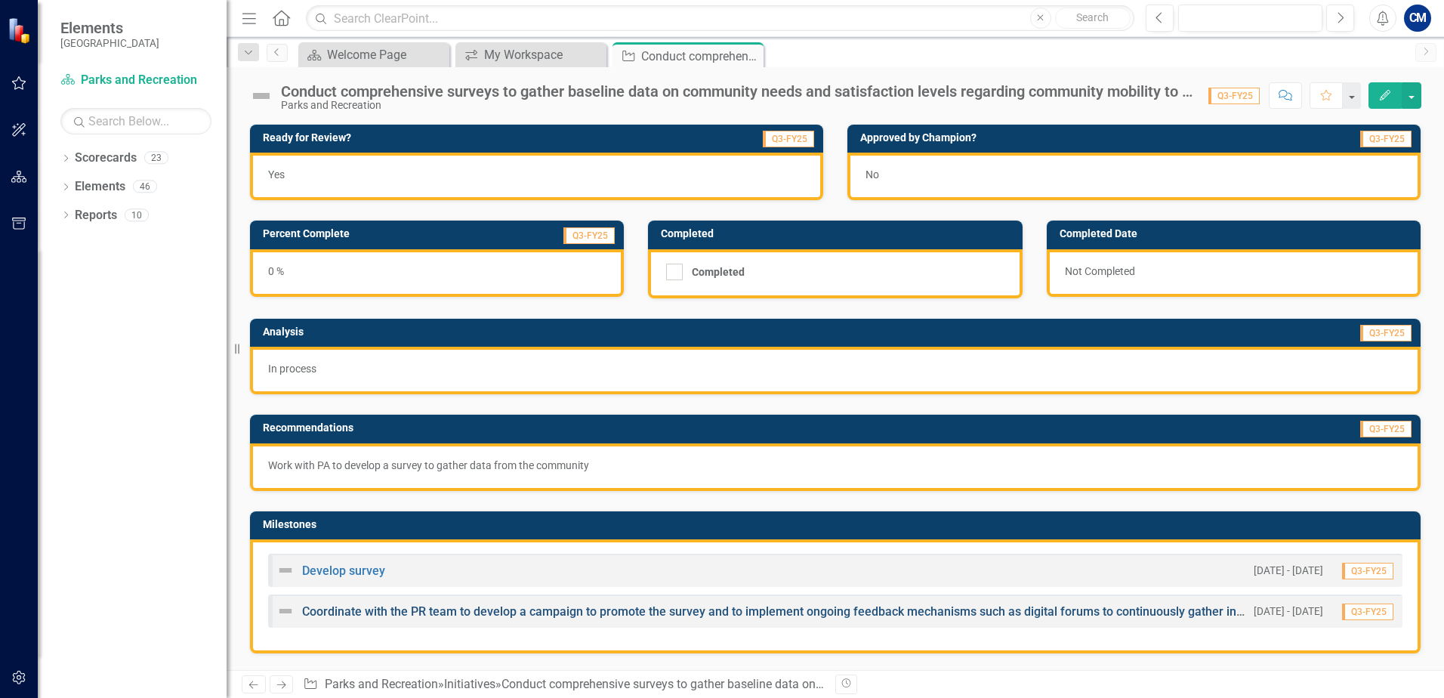
click at [452, 611] on link "Coordinate with the PR team to develop a campaign to promote the survey and to …" at bounding box center [779, 611] width 954 height 14
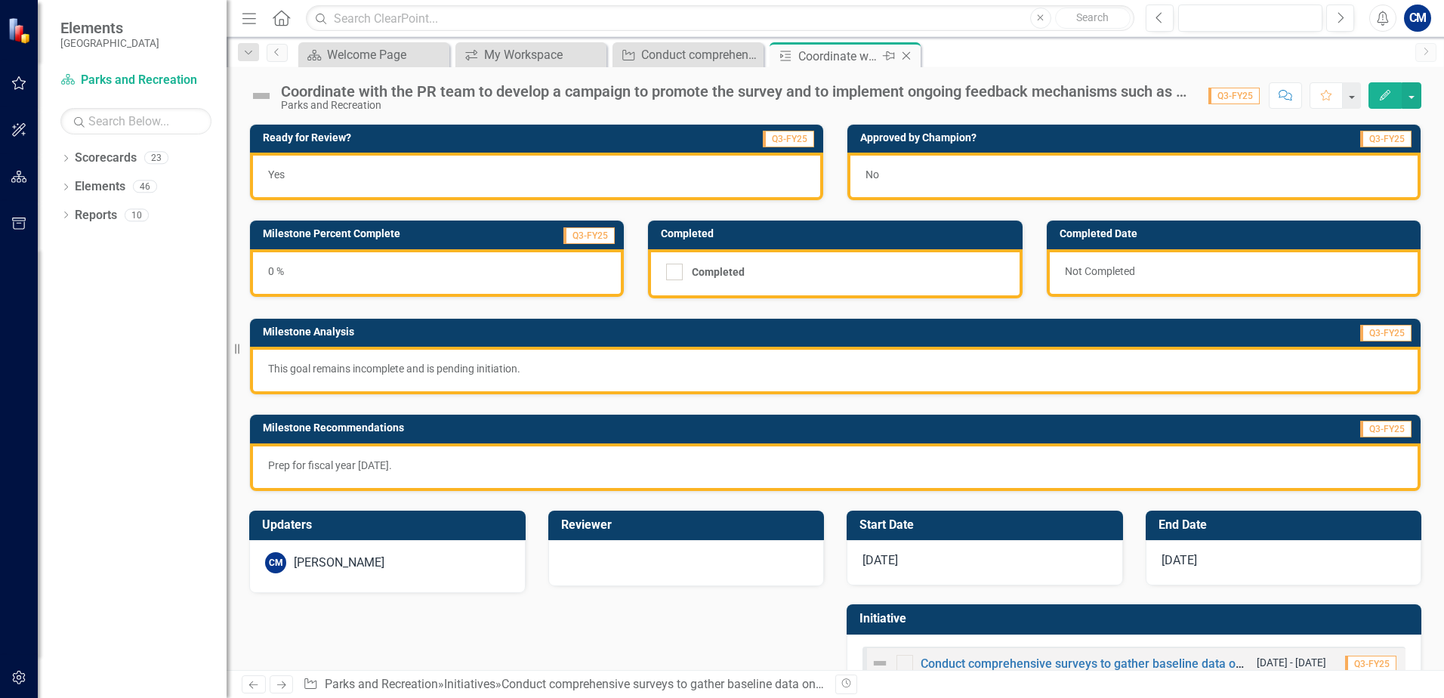
click at [907, 54] on icon "Close" at bounding box center [905, 56] width 15 height 12
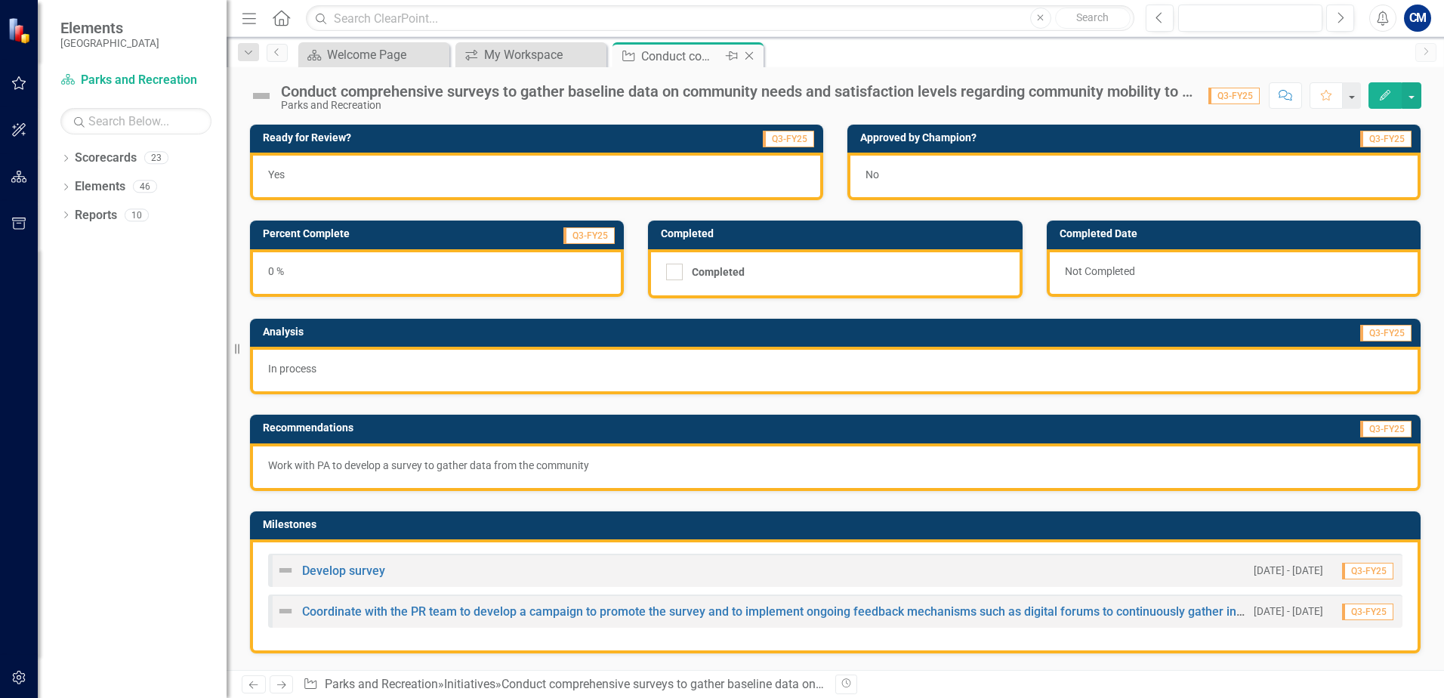
click at [748, 57] on icon at bounding box center [749, 56] width 8 height 8
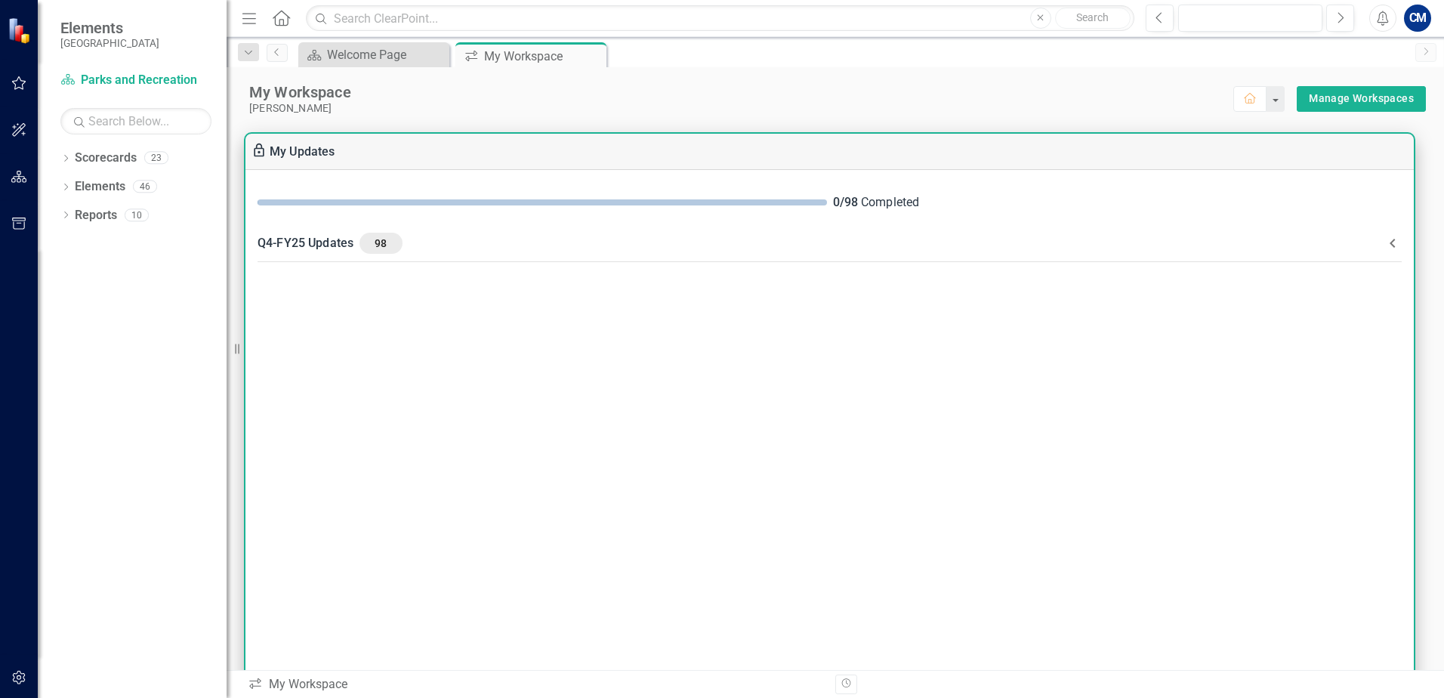
click at [1389, 240] on icon at bounding box center [1392, 243] width 18 height 18
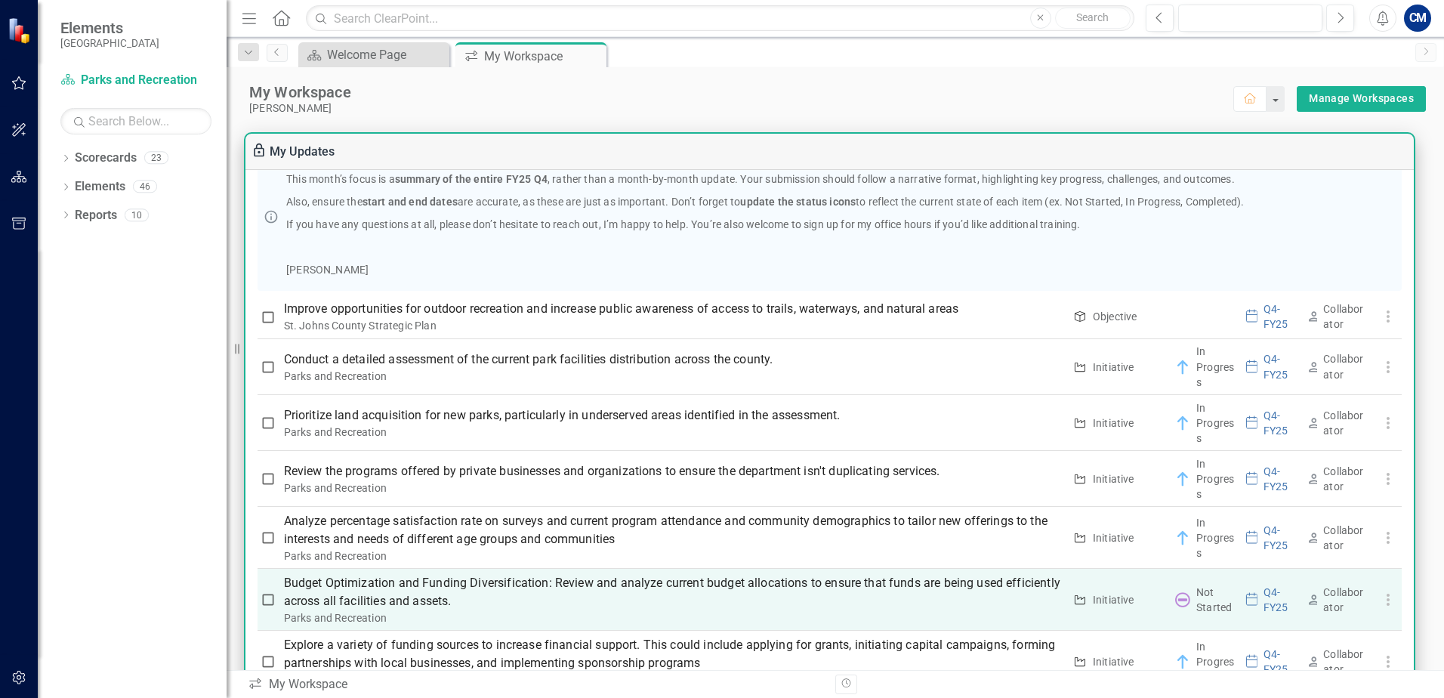
scroll to position [302, 0]
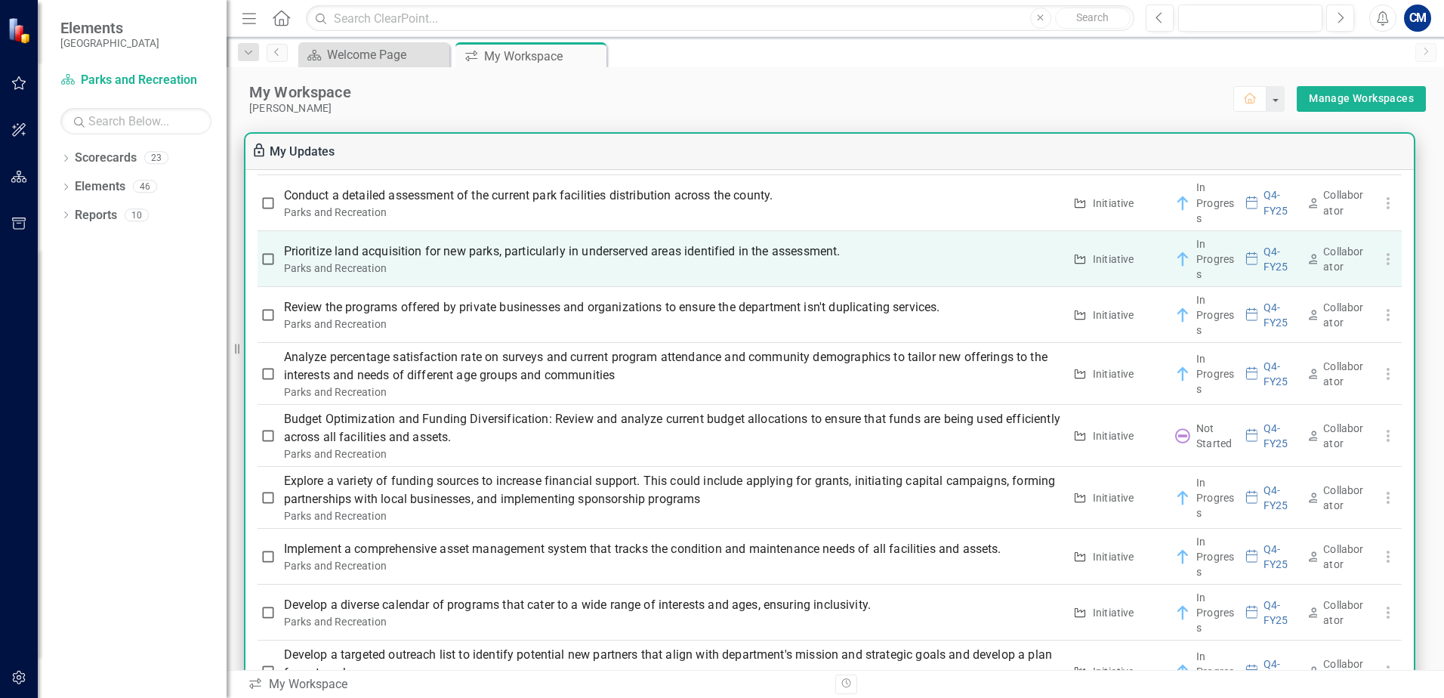
click at [708, 251] on p "Prioritize land acquisition for new parks, particularly in underserved areas id…" at bounding box center [673, 251] width 779 height 18
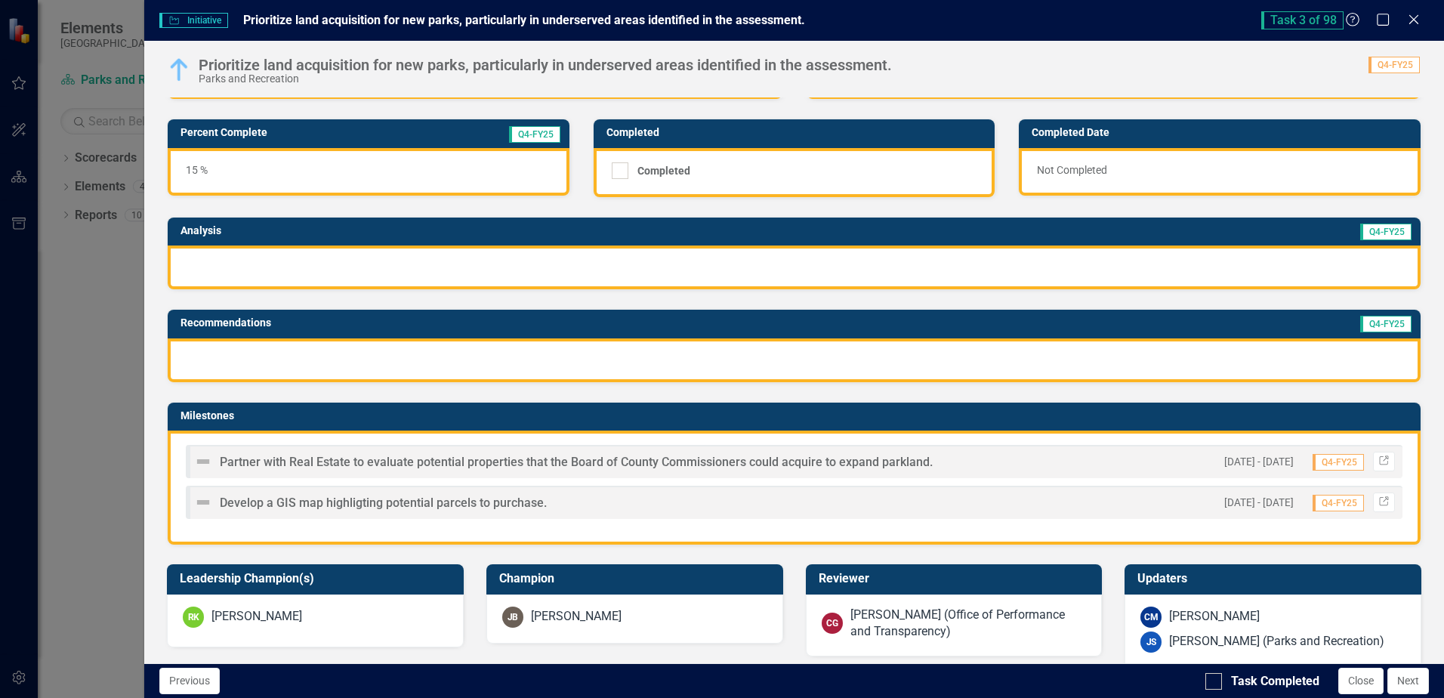
scroll to position [0, 0]
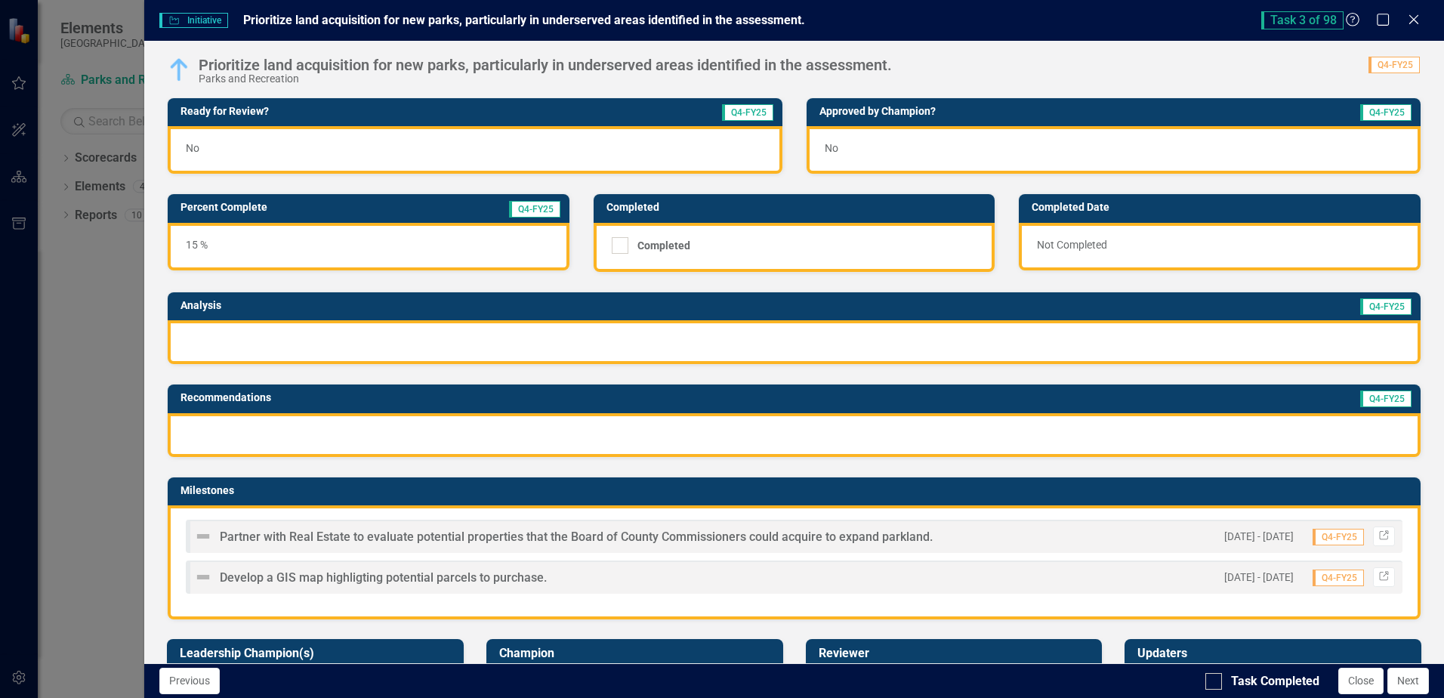
click at [383, 534] on span "Partner with Real Estate to evaluate potential properties that the Board of Cou…" at bounding box center [576, 536] width 713 height 14
click at [897, 534] on span "Partner with Real Estate to evaluate potential properties that the Board of Cou…" at bounding box center [576, 536] width 713 height 14
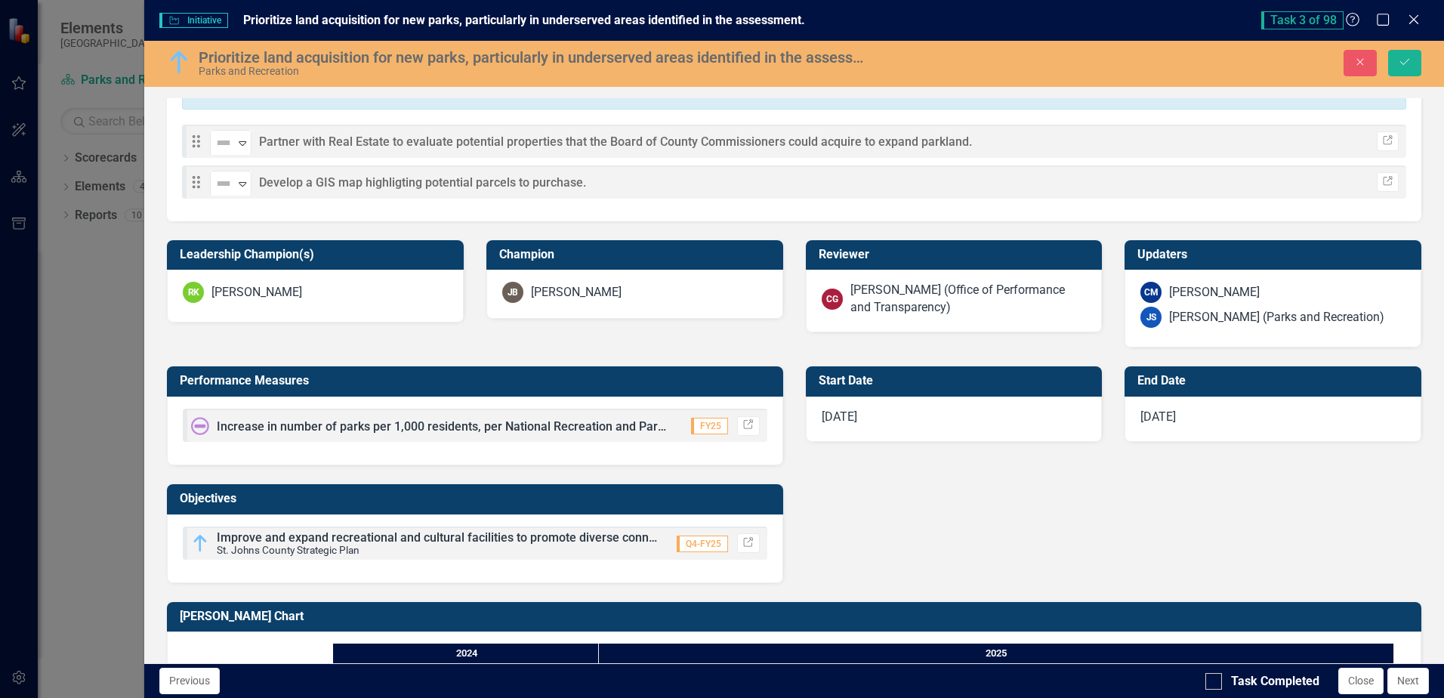
scroll to position [453, 0]
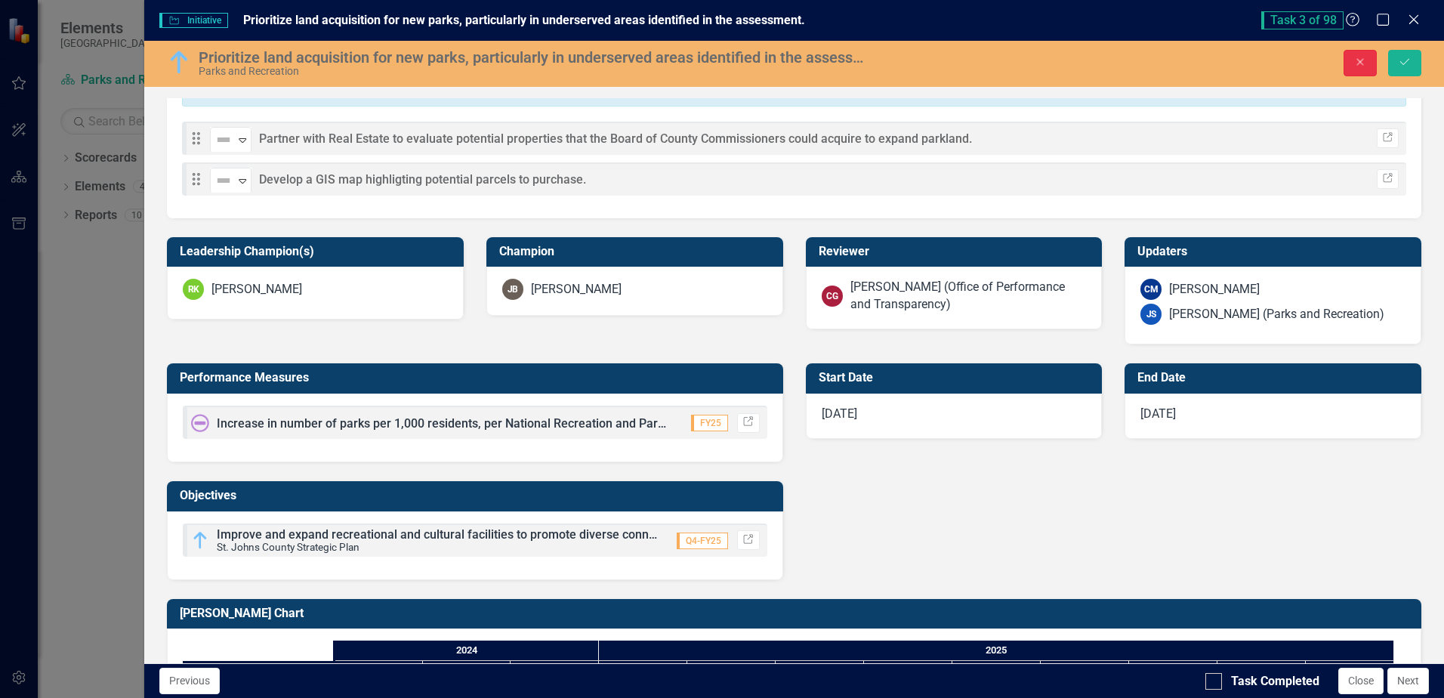
click at [1367, 63] on icon "Close" at bounding box center [1360, 62] width 14 height 11
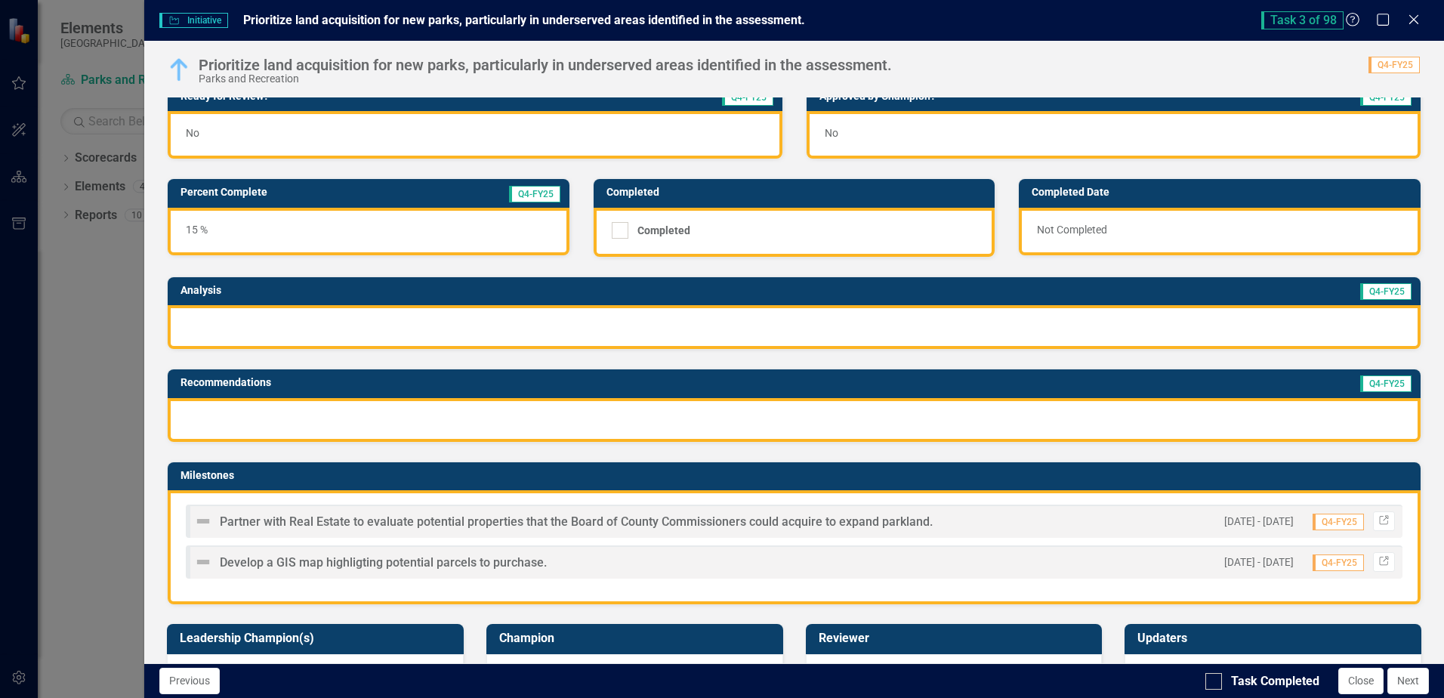
scroll to position [0, 0]
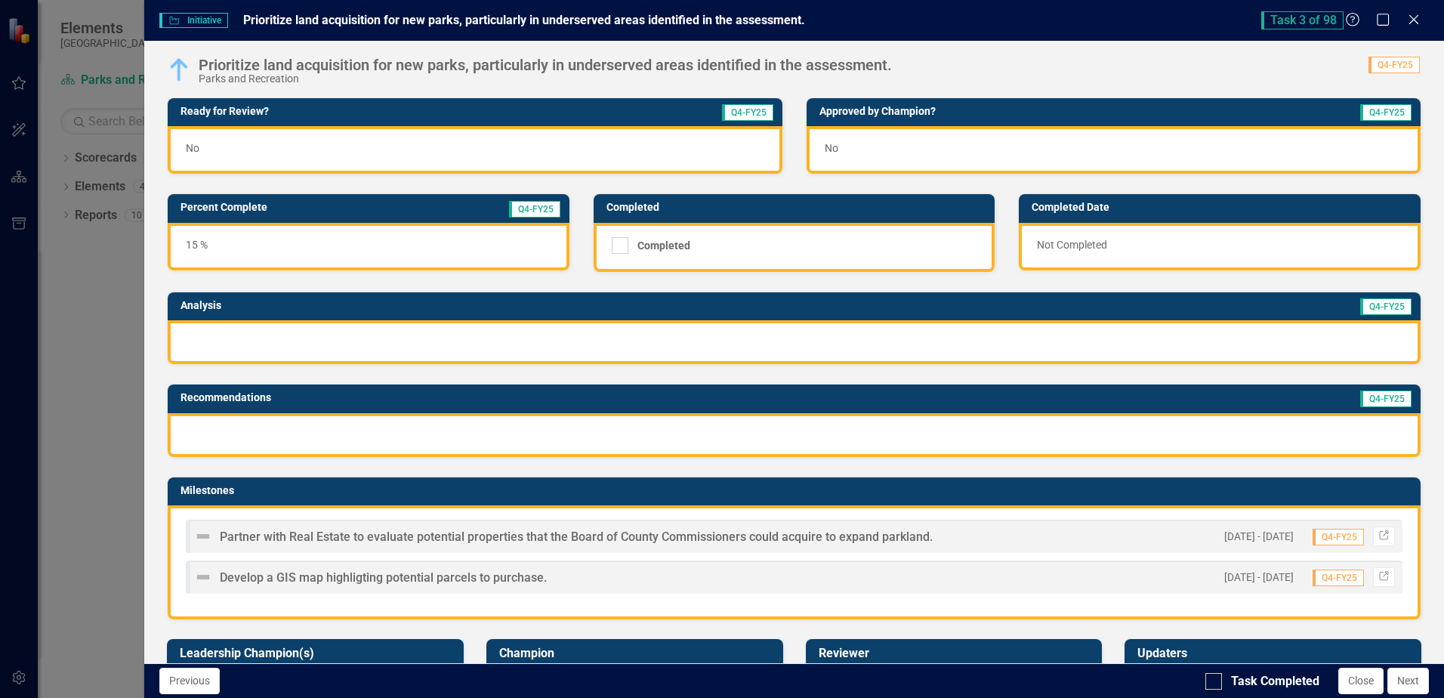
click at [273, 536] on span "Partner with Real Estate to evaluate potential properties that the Board of Cou…" at bounding box center [576, 536] width 713 height 14
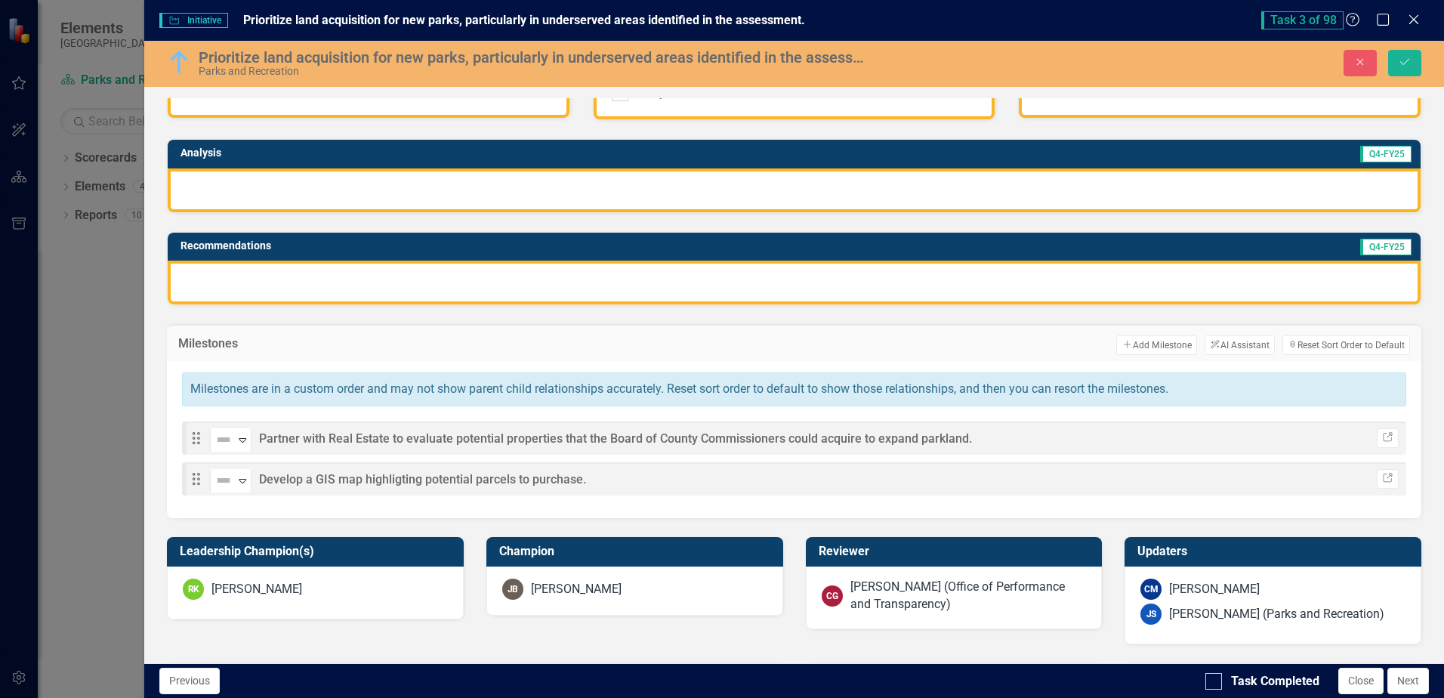
scroll to position [227, 0]
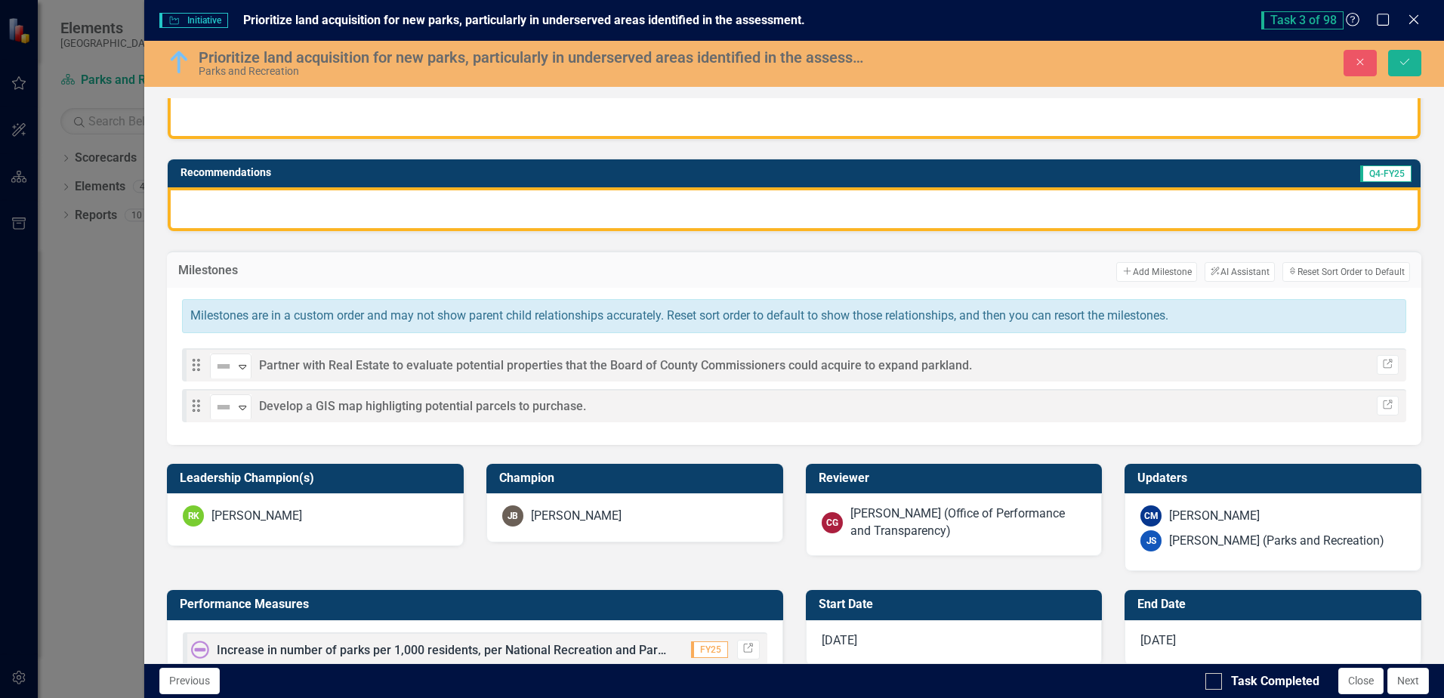
click at [908, 348] on div "Drag Not Defined Expand Partner with Real Estate to evaluate potential properti…" at bounding box center [794, 364] width 1224 height 33
click at [1382, 367] on icon "Link" at bounding box center [1387, 364] width 11 height 9
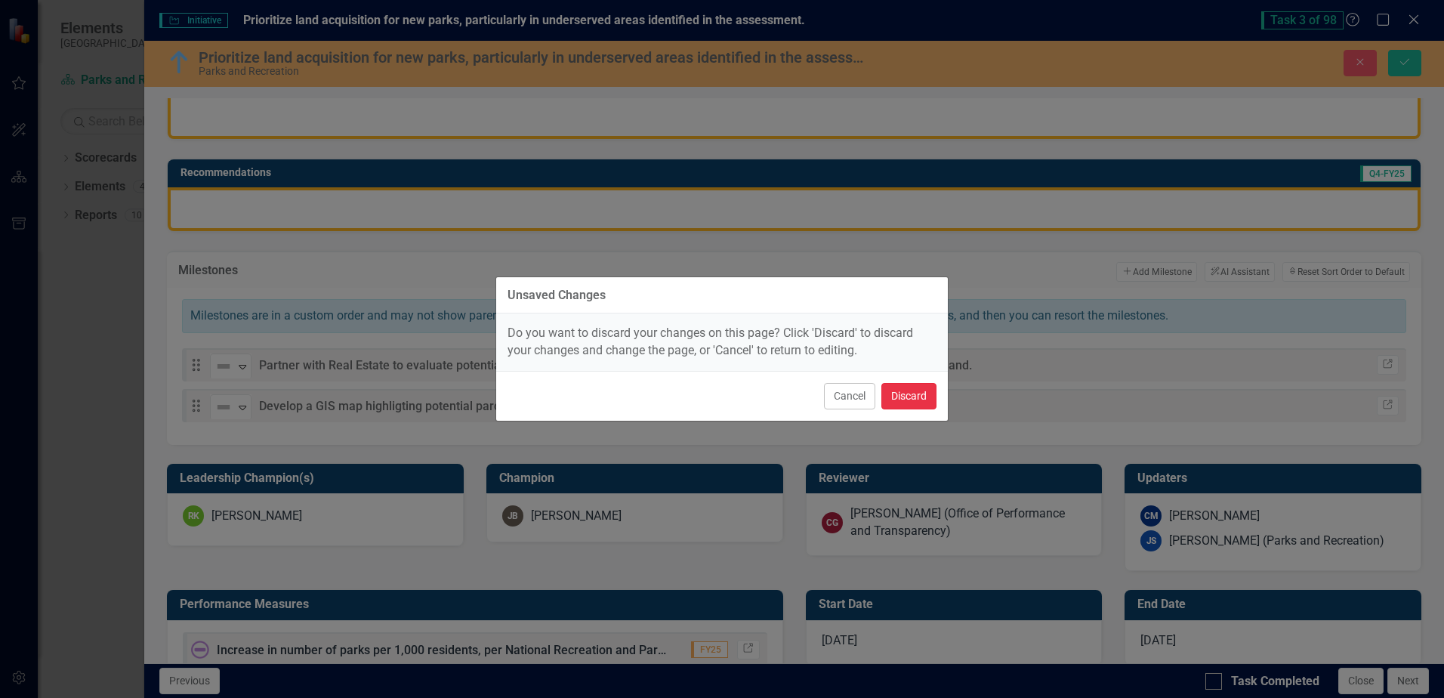
click at [909, 399] on button "Discard" at bounding box center [908, 396] width 55 height 26
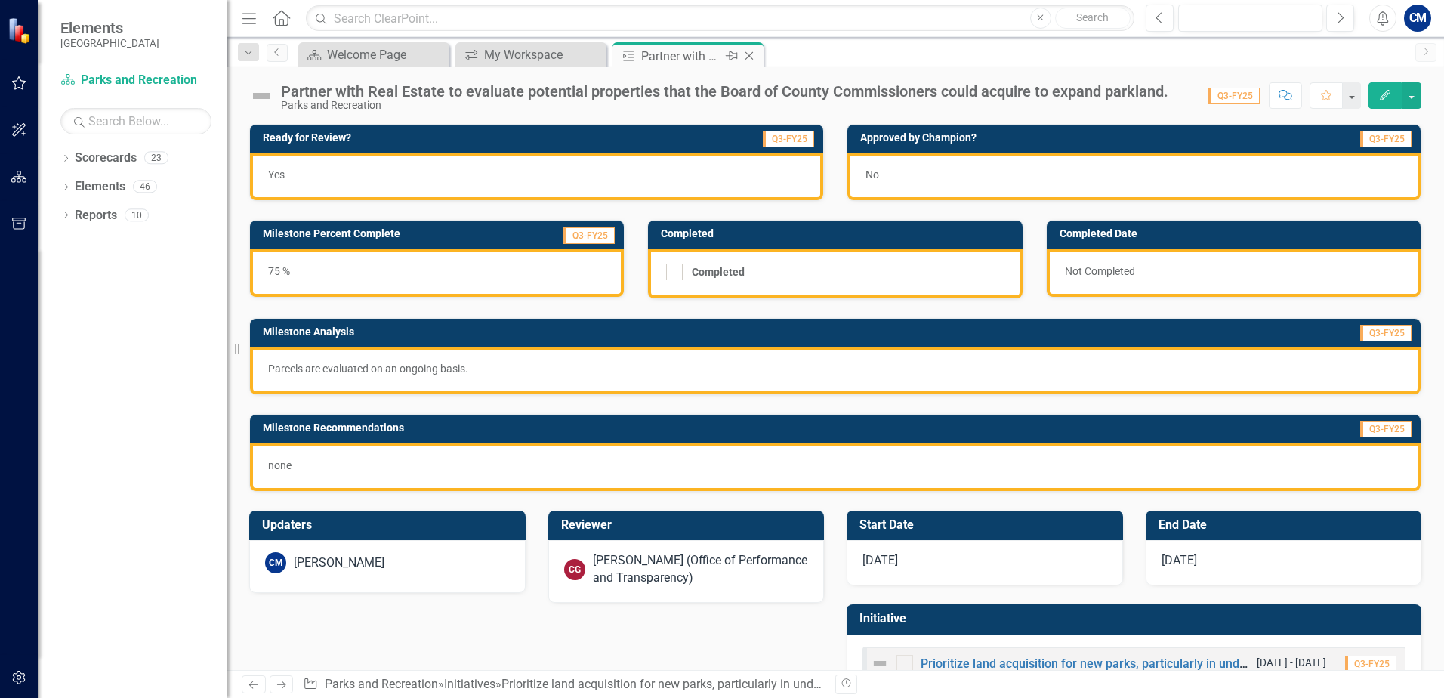
click at [753, 56] on icon "Close" at bounding box center [748, 56] width 15 height 12
